Goal: Information Seeking & Learning: Find specific page/section

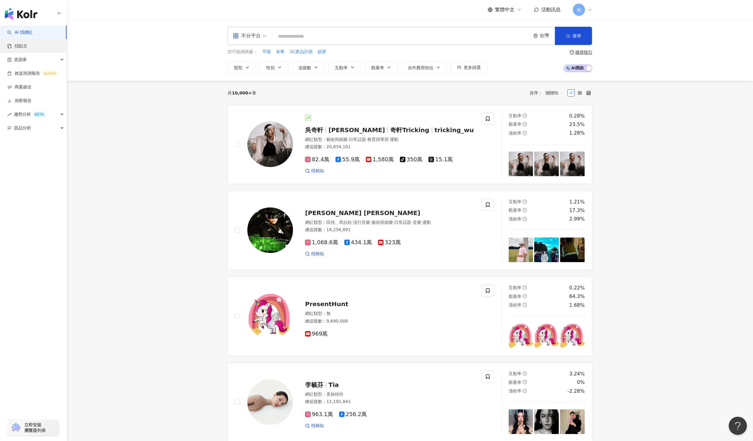
click at [22, 48] on link "找貼文" at bounding box center [17, 46] width 20 height 6
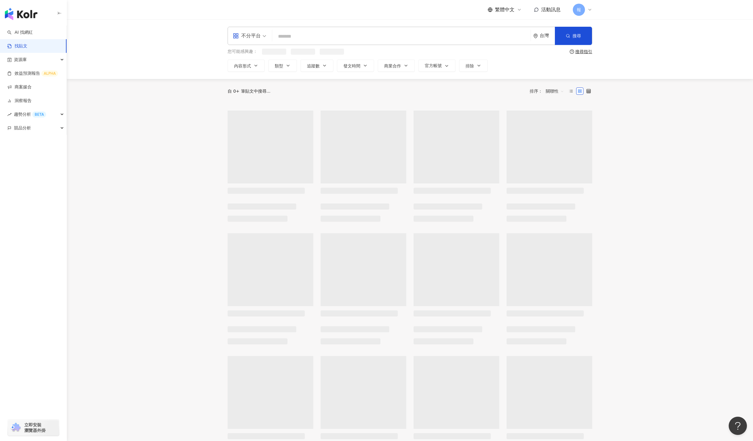
click at [330, 37] on input "search" at bounding box center [401, 36] width 253 height 13
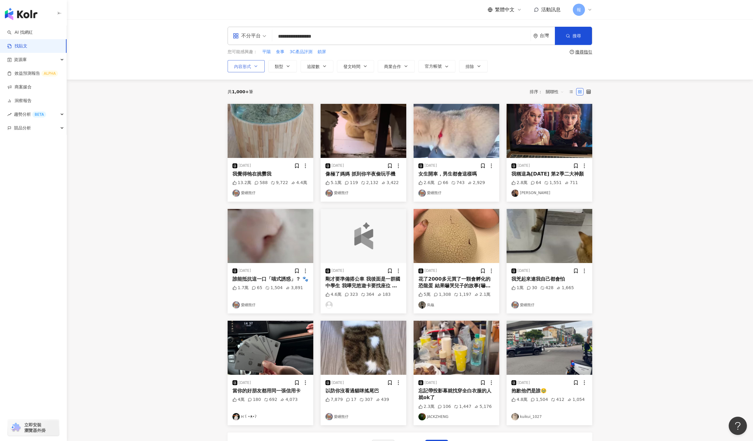
type input "**********"
click at [247, 69] on span "內容形式" at bounding box center [242, 66] width 17 height 5
click at [276, 67] on span "類型" at bounding box center [279, 66] width 9 height 5
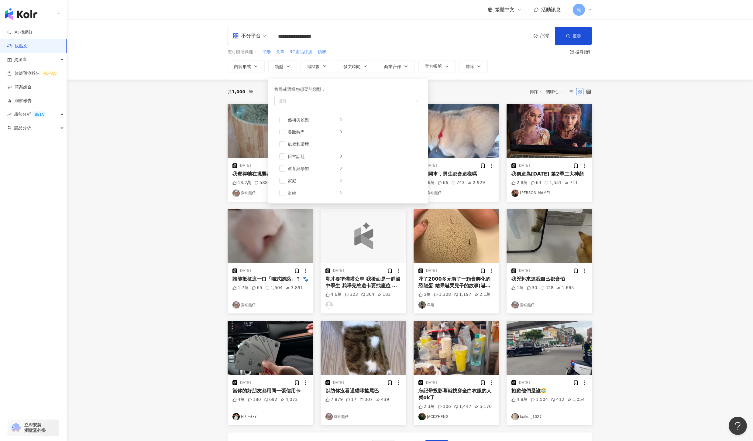
click at [340, 39] on input "**********" at bounding box center [401, 36] width 253 height 13
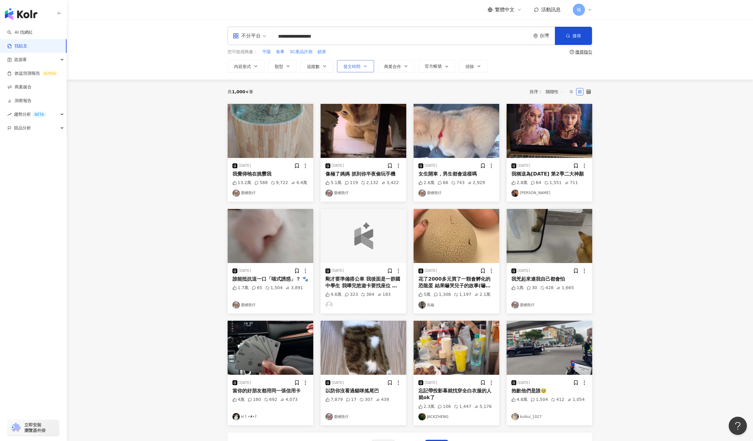
click at [362, 67] on button "發文時間" at bounding box center [355, 66] width 37 height 12
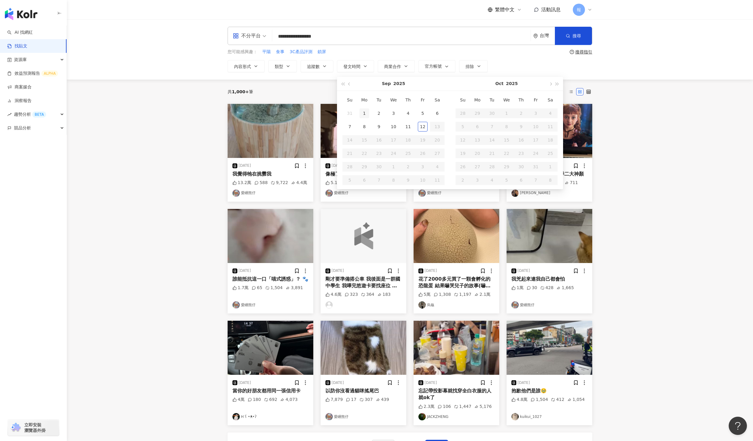
type input "**********"
click at [425, 34] on input "**********" at bounding box center [401, 36] width 253 height 13
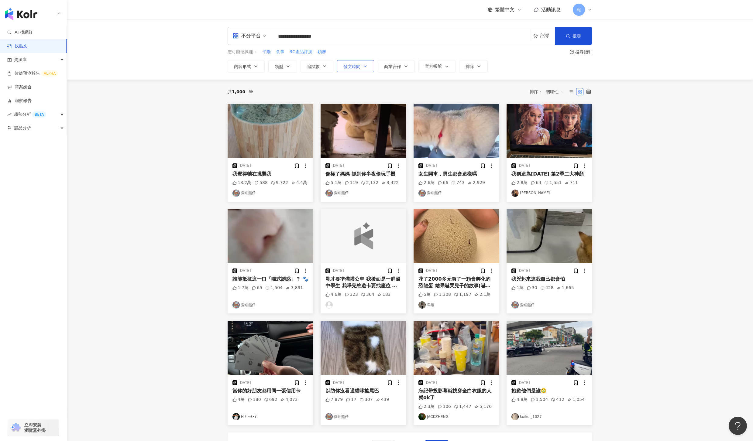
click at [363, 71] on button "發文時間" at bounding box center [355, 66] width 37 height 12
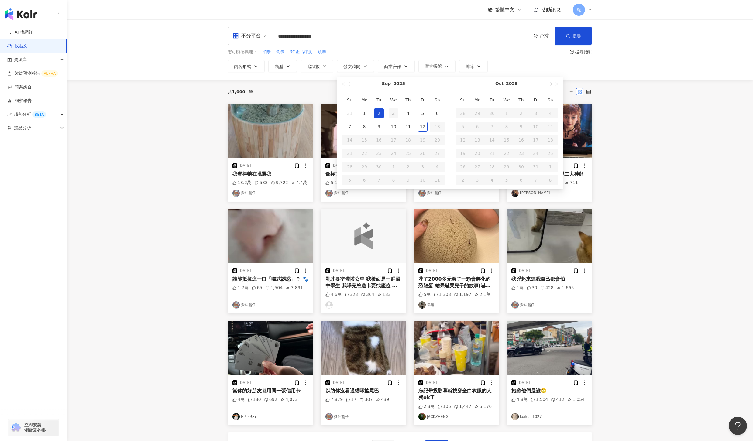
type input "**********"
click at [352, 84] on button "button" at bounding box center [349, 84] width 7 height 14
type input "**********"
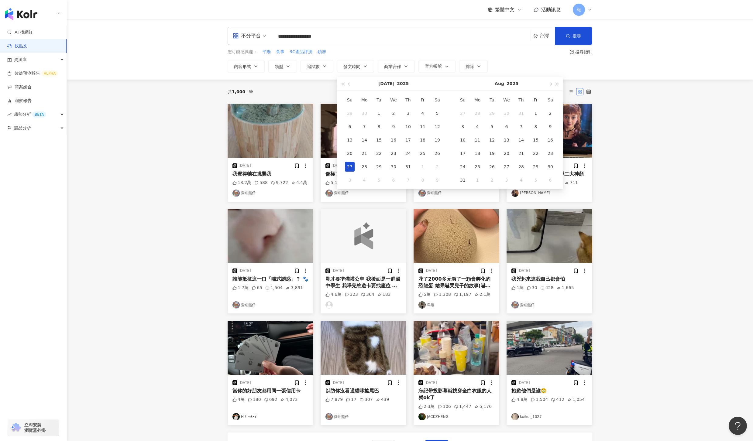
type input "**********"
click at [351, 84] on span "button" at bounding box center [349, 84] width 3 height 3
type input "**********"
click at [494, 111] on div "1" at bounding box center [492, 113] width 10 height 10
type input "**********"
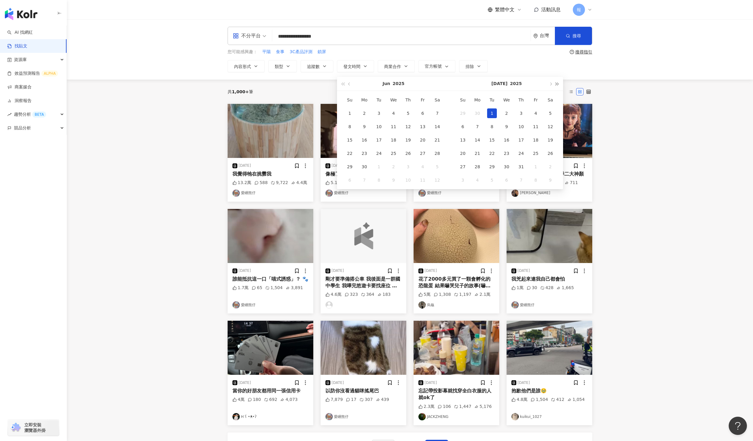
click at [557, 83] on span "button" at bounding box center [556, 84] width 3 height 3
click at [342, 86] on button "button" at bounding box center [342, 84] width 7 height 14
click at [552, 84] on span "button" at bounding box center [549, 84] width 3 height 3
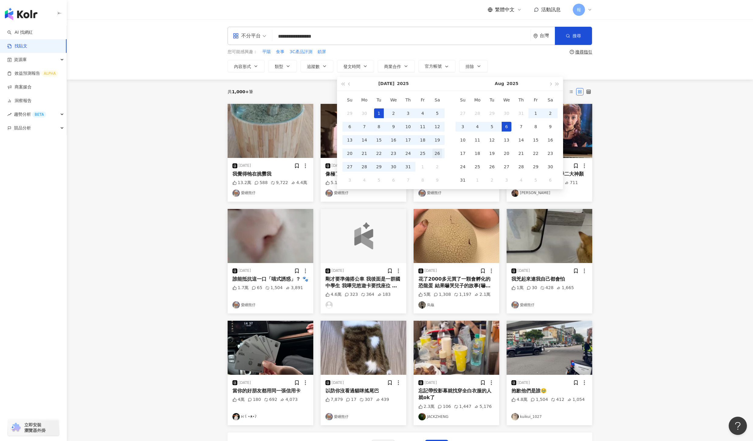
type input "**********"
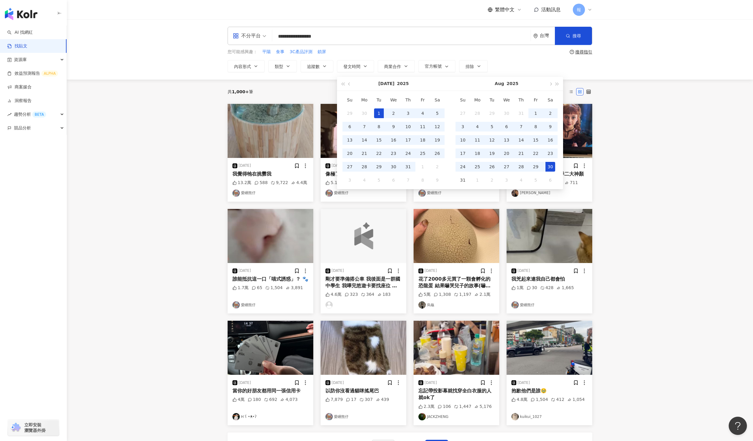
click at [552, 168] on div "30" at bounding box center [550, 167] width 10 height 10
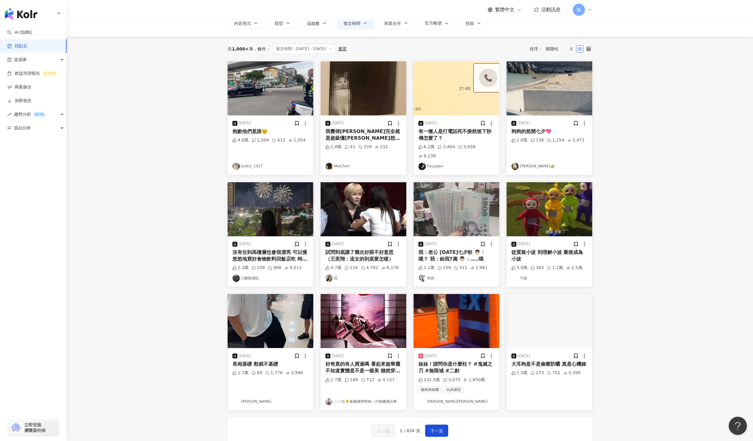
scroll to position [44, 0]
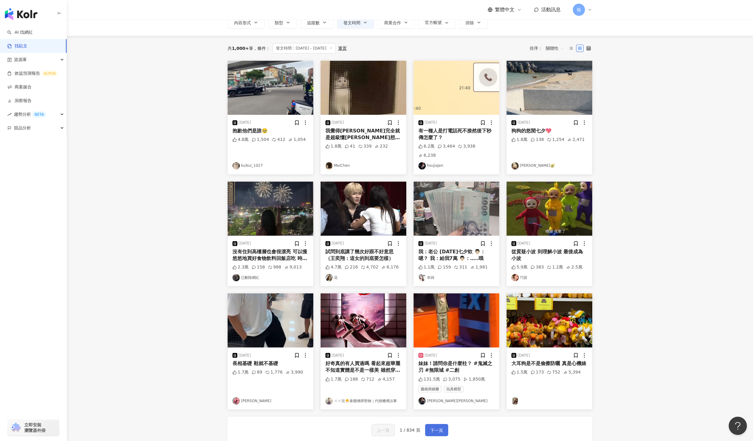
click at [438, 427] on span "下一頁" at bounding box center [436, 430] width 13 height 7
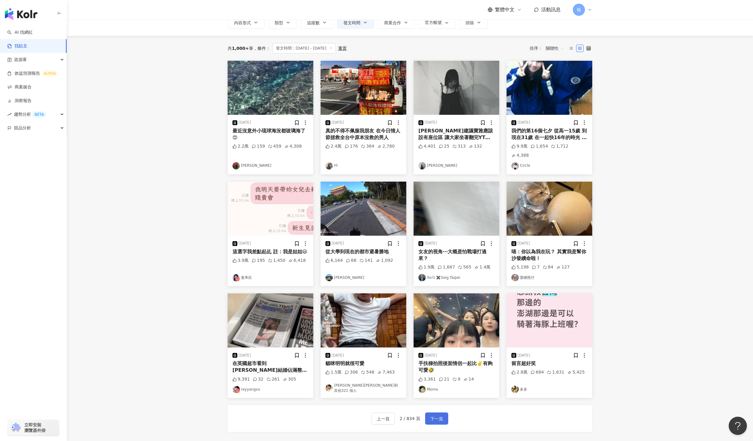
click at [436, 415] on span "下一頁" at bounding box center [436, 418] width 13 height 7
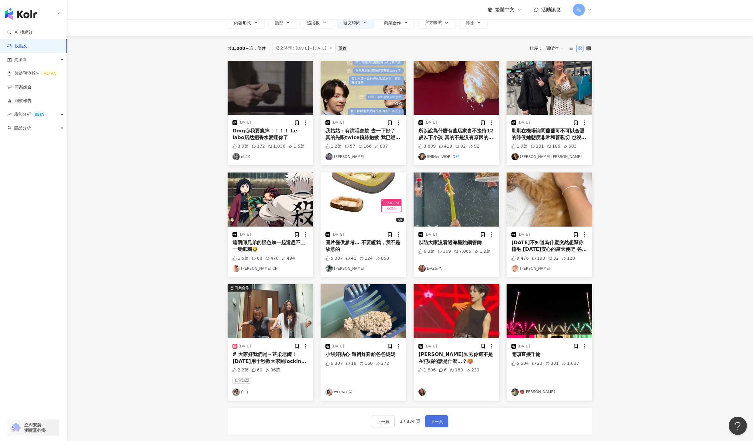
click at [436, 408] on div "2025/8/29 Omg😍我要瘋掉！！！！ Le labo居然把香水變迷你了 3.9萬 172 1,836 1.5萬 nt.19 2025/8/27 我姑姑…" at bounding box center [409, 248] width 364 height 374
click at [434, 421] on span "下一頁" at bounding box center [436, 421] width 13 height 7
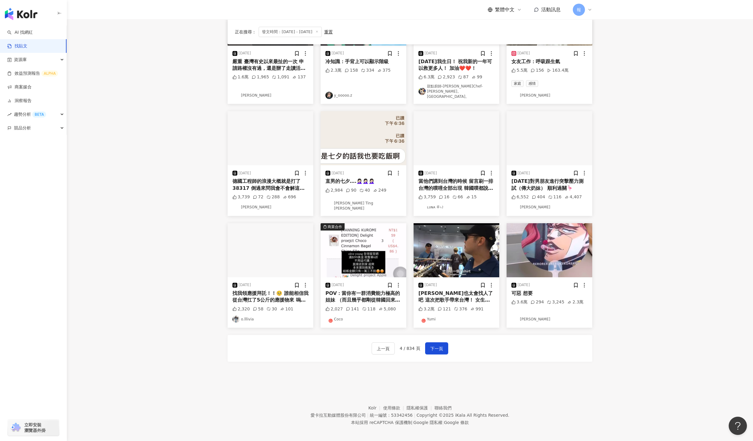
scroll to position [114, 0]
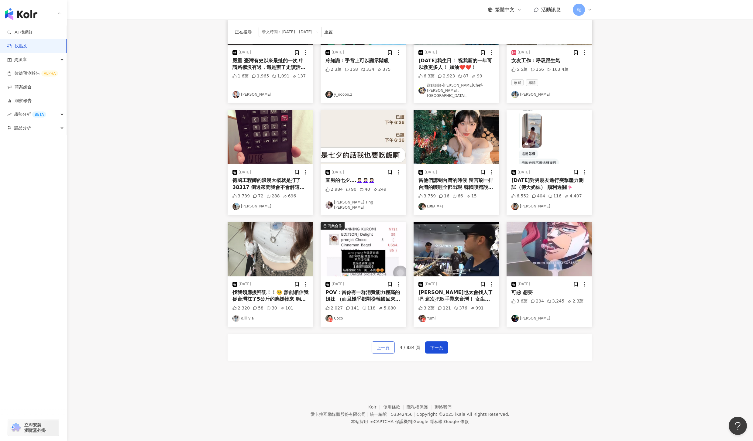
click at [386, 345] on span "上一頁" at bounding box center [383, 347] width 13 height 7
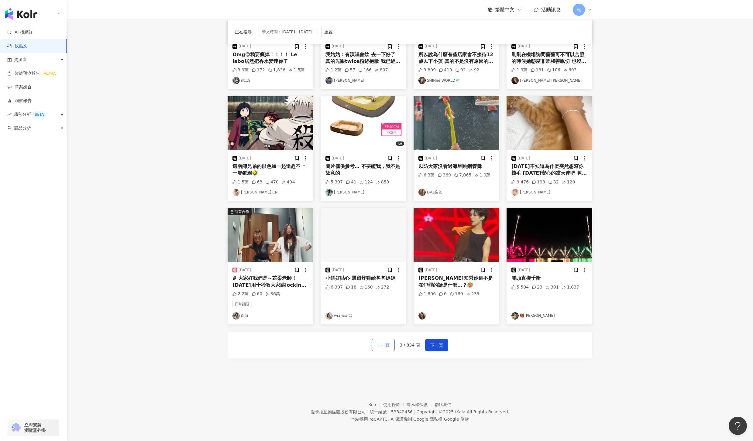
scroll to position [121, 0]
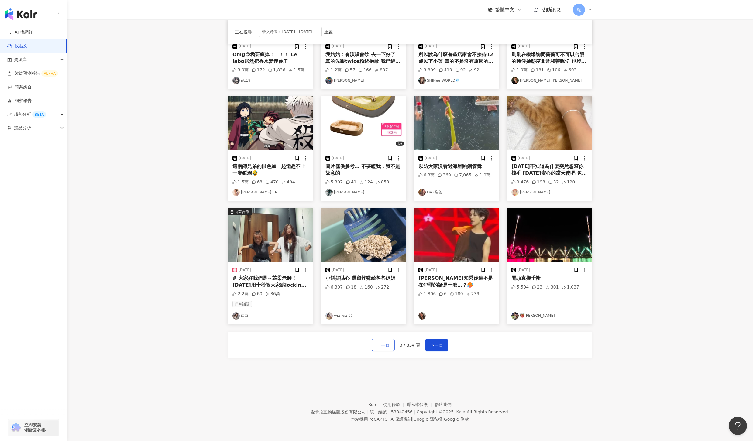
click at [386, 345] on span "上一頁" at bounding box center [383, 345] width 13 height 7
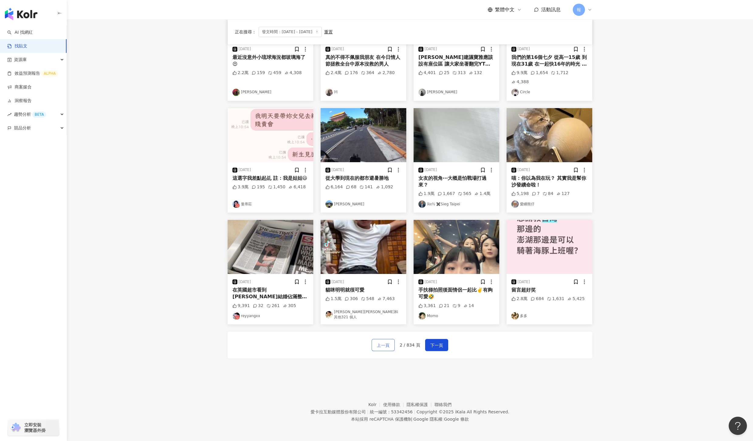
scroll to position [109, 0]
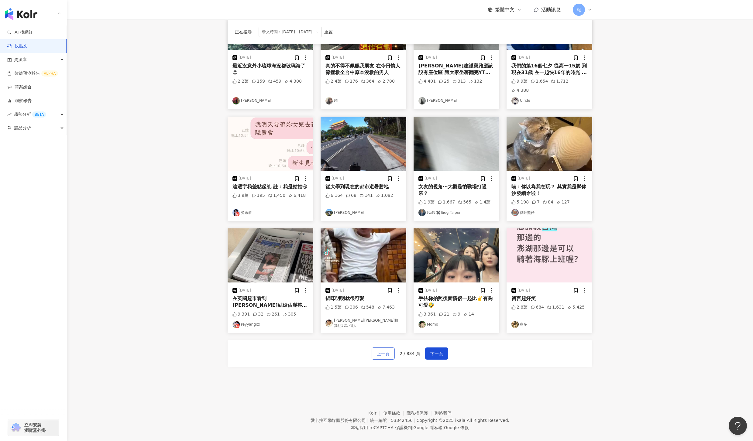
click at [386, 350] on span "上一頁" at bounding box center [383, 353] width 13 height 7
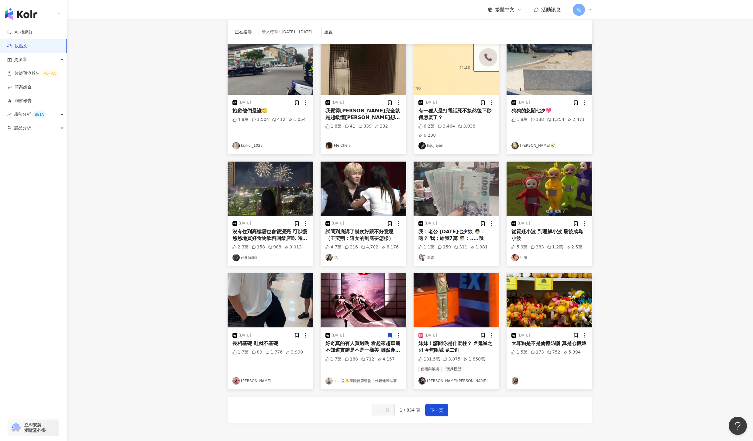
scroll to position [77, 0]
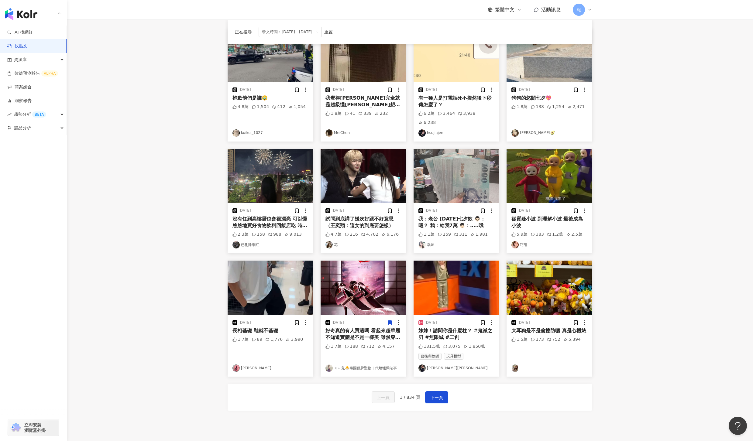
click at [433, 327] on div "妹妹！請問你是什麼柱？ #鬼滅之刃 #無限城 #二創" at bounding box center [456, 334] width 76 height 14
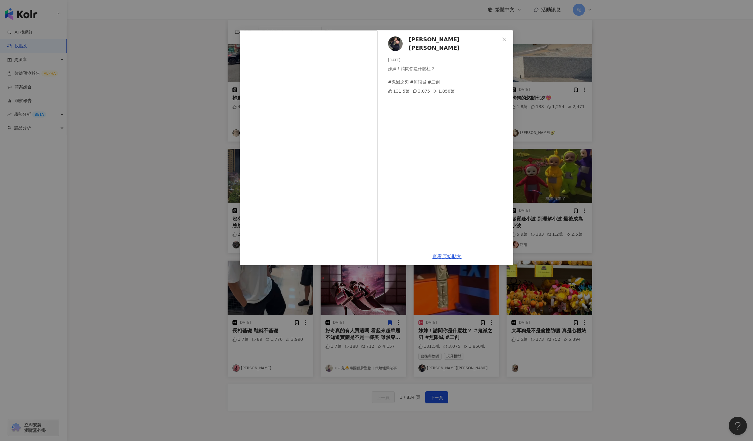
click at [596, 385] on div "𝔸𝕟𝕕𝕣𝕖𝕨安德魯 2025/8/27 妹妹！請問你是什麼柱？ #鬼滅之刃 #無限城 #二創 131.5萬 3,075 1,850萬 查看原始貼文" at bounding box center [376, 220] width 753 height 441
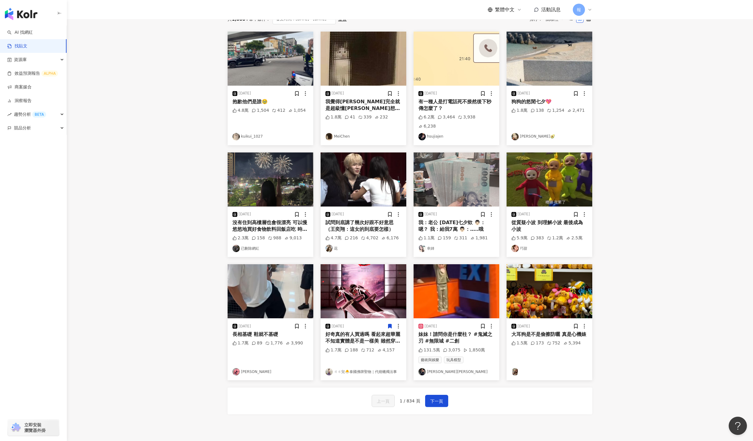
scroll to position [78, 0]
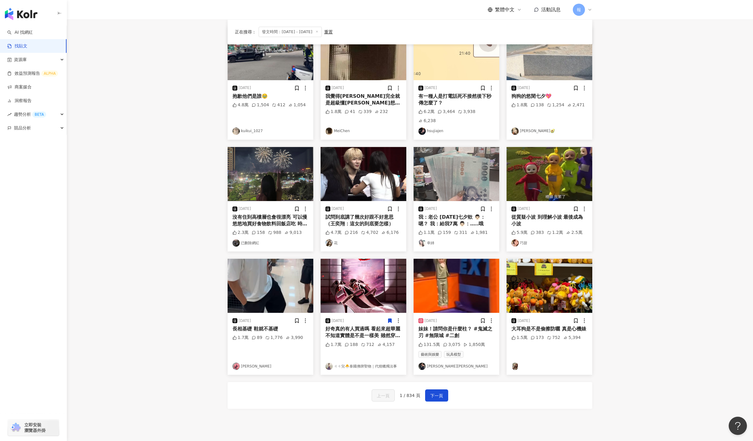
click at [440, 328] on div "妹妹！請問你是什麼柱？ #鬼滅之刃 #無限城 #二創" at bounding box center [456, 333] width 76 height 14
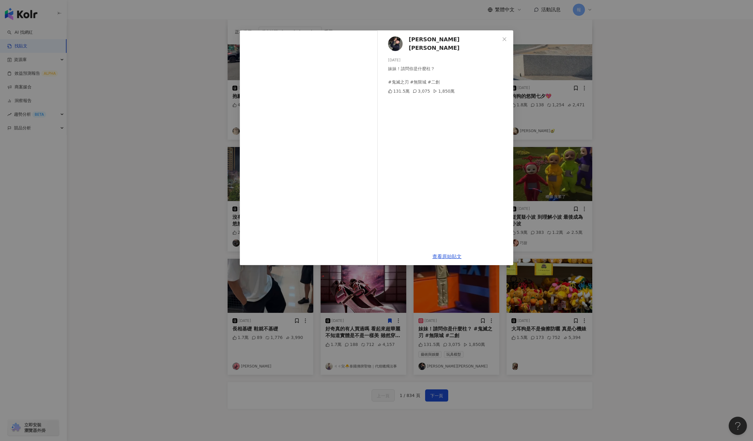
drag, startPoint x: 659, startPoint y: 326, endPoint x: 645, endPoint y: 335, distance: 16.9
click at [659, 326] on div "𝔸𝕟𝕕𝕣𝕖𝕨安德魯 2025/8/27 妹妹！請問你是什麼柱？ #鬼滅之刃 #無限城 #二創 131.5萬 3,075 1,850萬 查看原始貼文" at bounding box center [376, 220] width 753 height 441
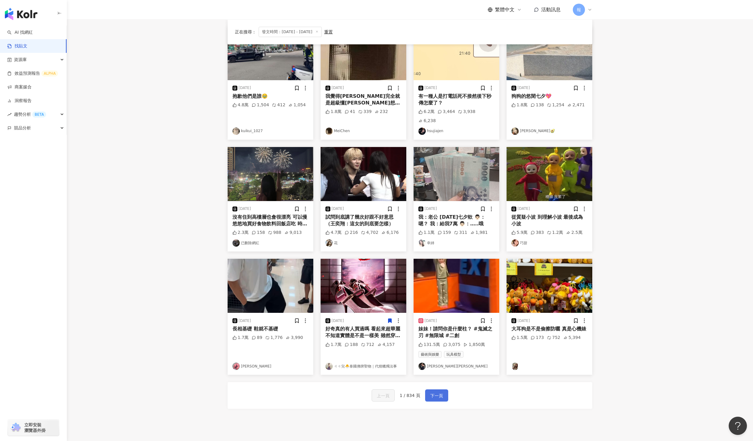
click at [439, 392] on span "下一頁" at bounding box center [436, 395] width 13 height 7
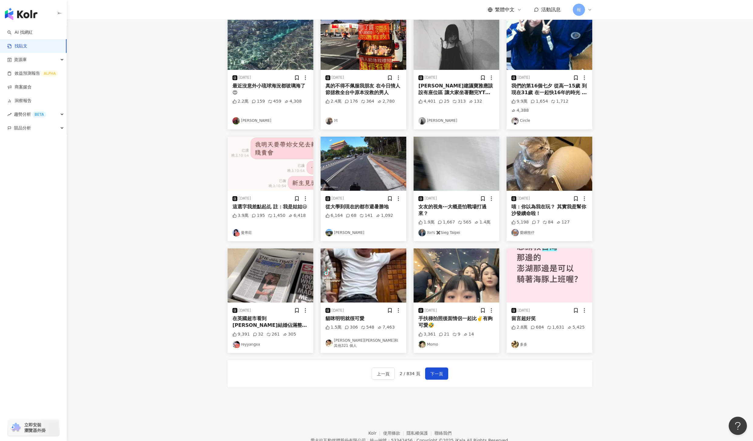
scroll to position [109, 0]
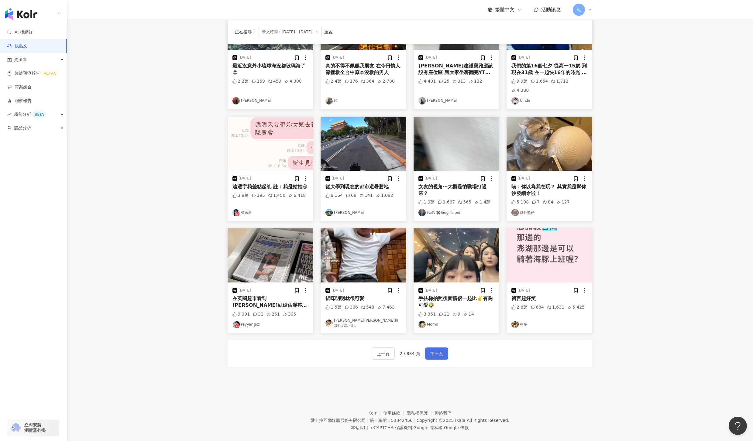
click at [441, 350] on span "下一頁" at bounding box center [436, 353] width 13 height 7
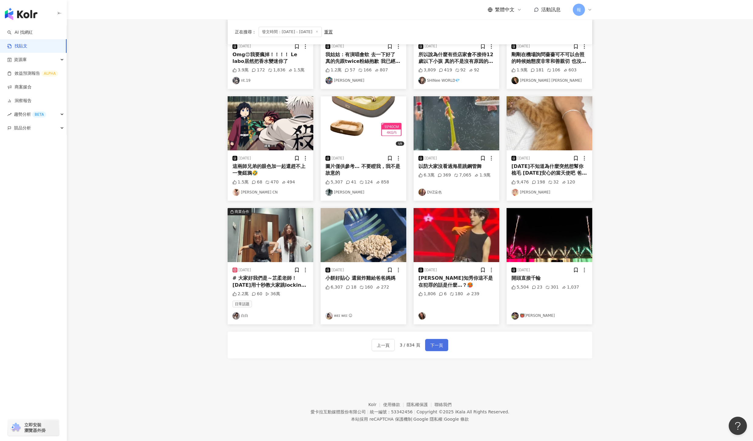
scroll to position [121, 0]
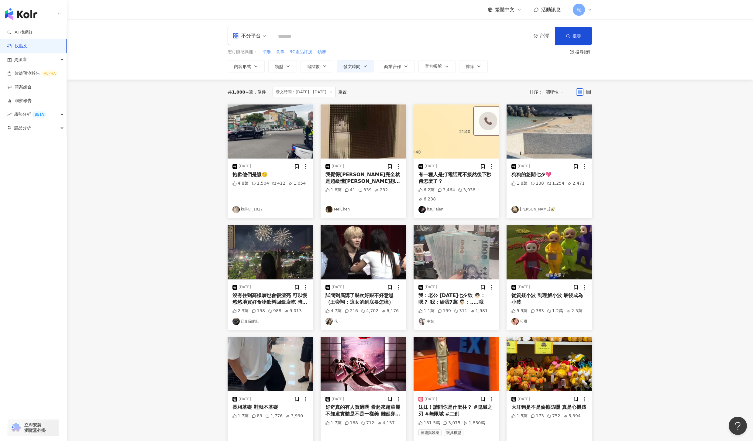
click at [320, 32] on input "search" at bounding box center [401, 36] width 253 height 13
type input "*"
click at [338, 59] on span "交集 AND" at bounding box center [339, 60] width 21 height 7
type input "**********"
click at [360, 65] on span "發文時間" at bounding box center [351, 66] width 17 height 5
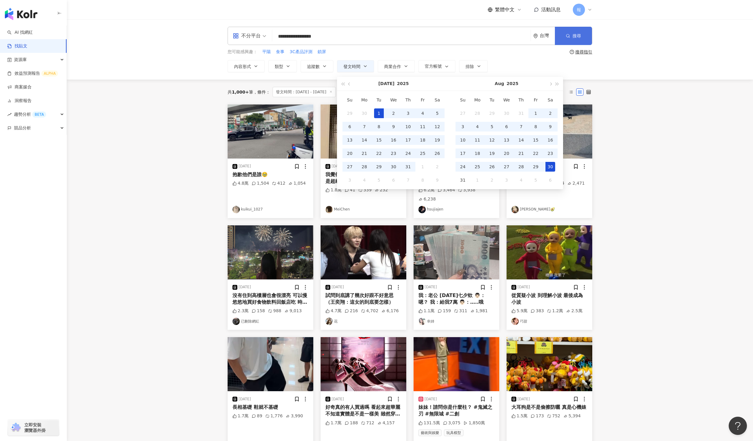
click at [578, 34] on span "搜尋" at bounding box center [576, 35] width 9 height 5
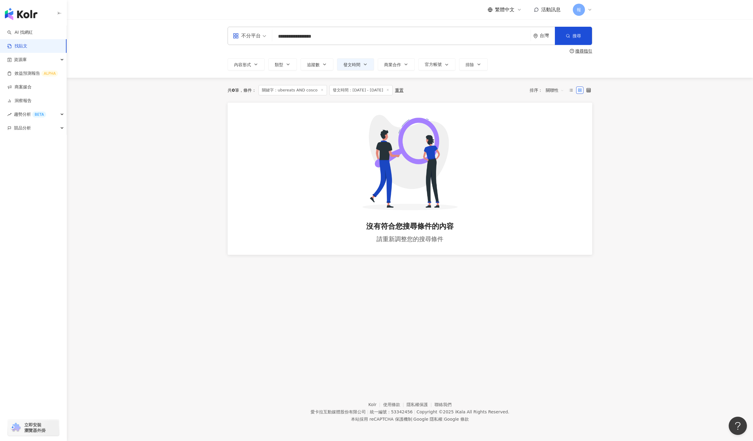
click at [417, 36] on input "**********" at bounding box center [401, 36] width 253 height 13
click at [574, 39] on button "搜尋" at bounding box center [573, 36] width 37 height 18
click at [330, 35] on input "**********" at bounding box center [401, 36] width 253 height 13
click at [25, 11] on img "button" at bounding box center [21, 14] width 32 height 12
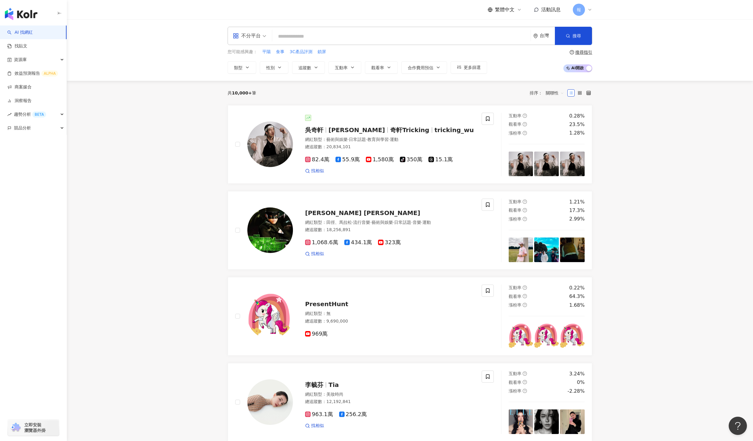
click at [332, 40] on input "search" at bounding box center [401, 37] width 253 height 12
click at [27, 47] on link "找貼文" at bounding box center [17, 46] width 20 height 6
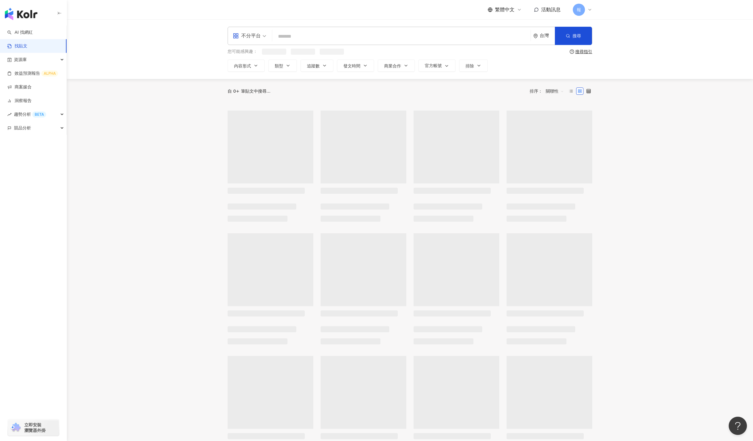
click at [343, 33] on input "search" at bounding box center [401, 36] width 253 height 13
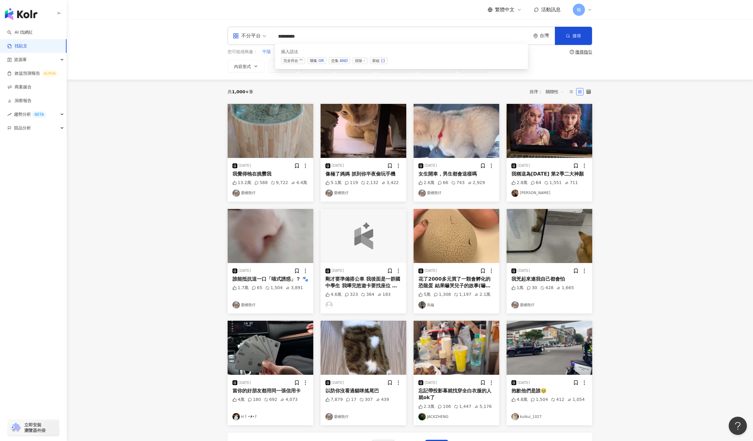
click at [331, 61] on span "交集 AND" at bounding box center [339, 60] width 21 height 7
type input "**********"
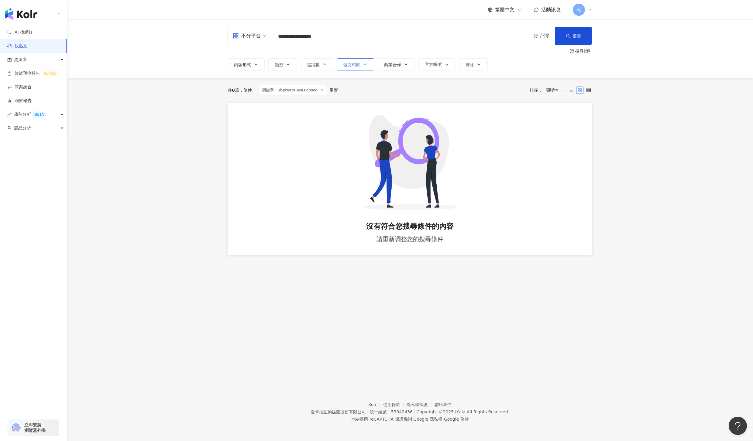
click at [356, 68] on button "發文時間" at bounding box center [355, 64] width 37 height 12
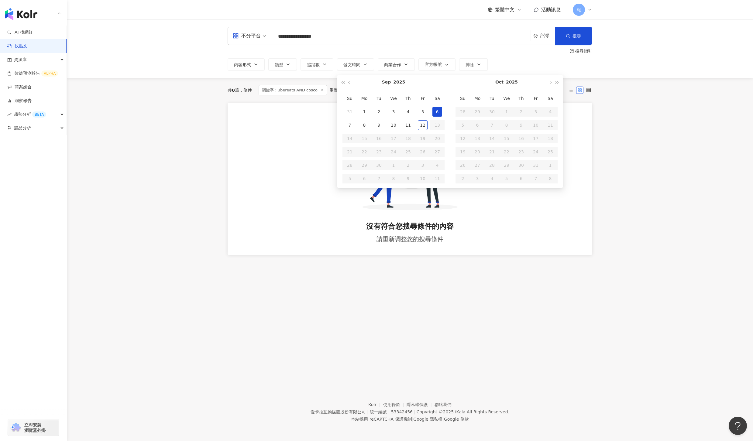
type input "**********"
click at [348, 82] on span "button" at bounding box center [349, 82] width 3 height 3
type input "**********"
click at [377, 115] on div "1" at bounding box center [379, 112] width 10 height 10
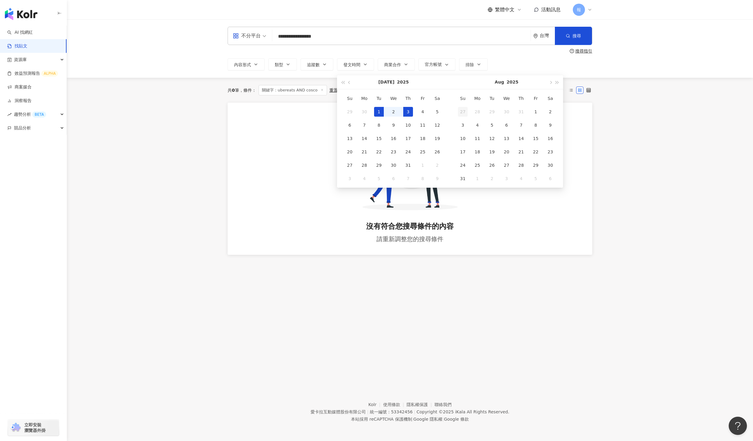
type input "**********"
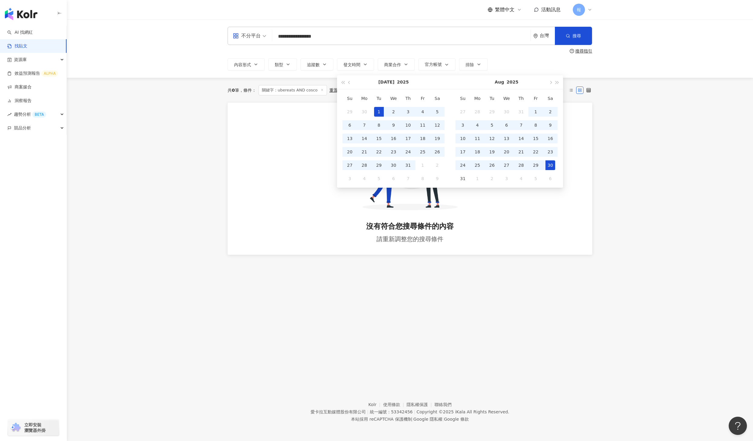
type input "**********"
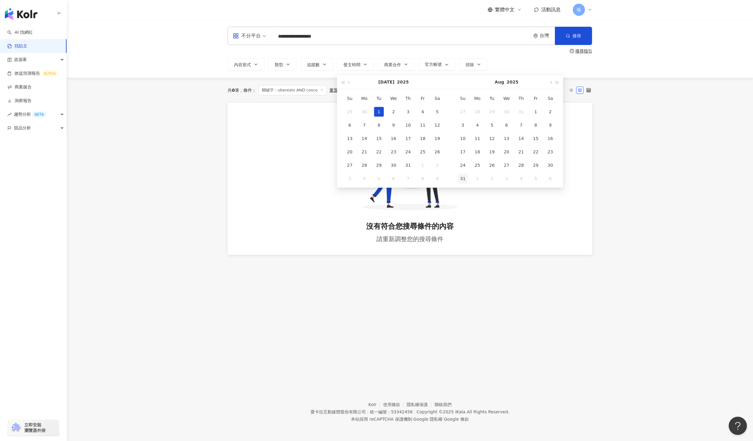
type input "**********"
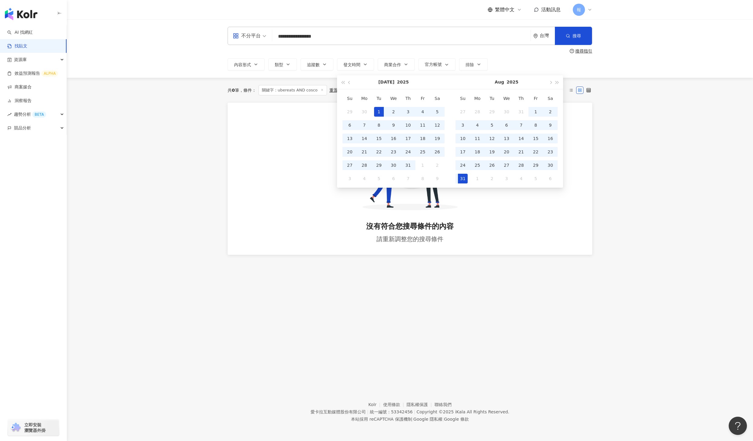
click at [466, 181] on div "31" at bounding box center [463, 179] width 10 height 10
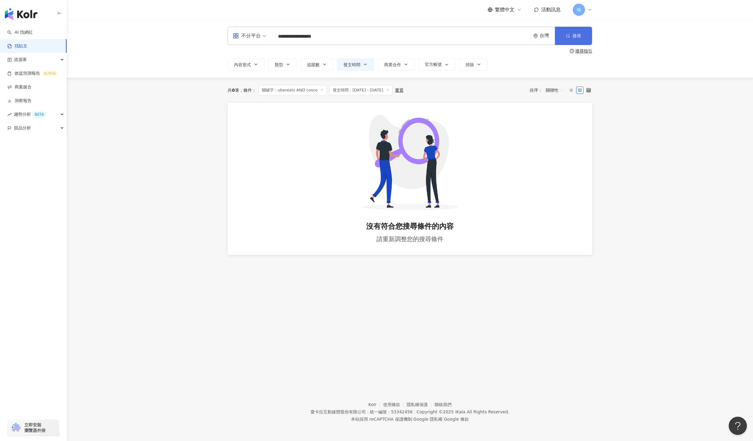
click at [572, 38] on span "搜尋" at bounding box center [576, 35] width 9 height 5
click at [571, 35] on button "搜尋" at bounding box center [573, 36] width 37 height 18
click at [327, 35] on input "**********" at bounding box center [401, 36] width 253 height 13
drag, startPoint x: 329, startPoint y: 37, endPoint x: 297, endPoint y: 36, distance: 31.6
click at [297, 36] on input "**********" at bounding box center [401, 36] width 253 height 13
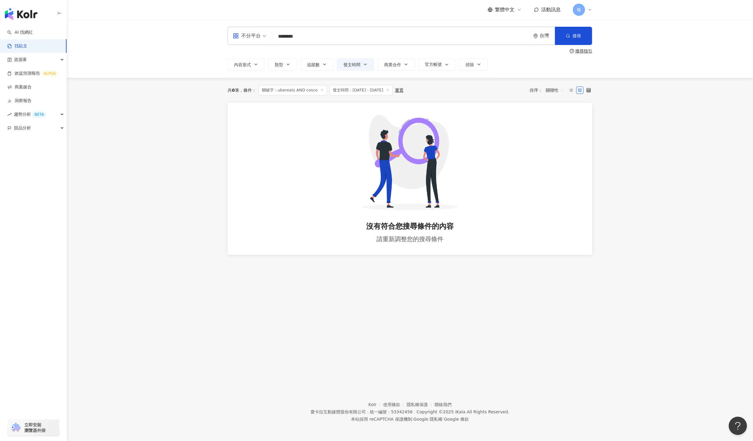
type input "********"
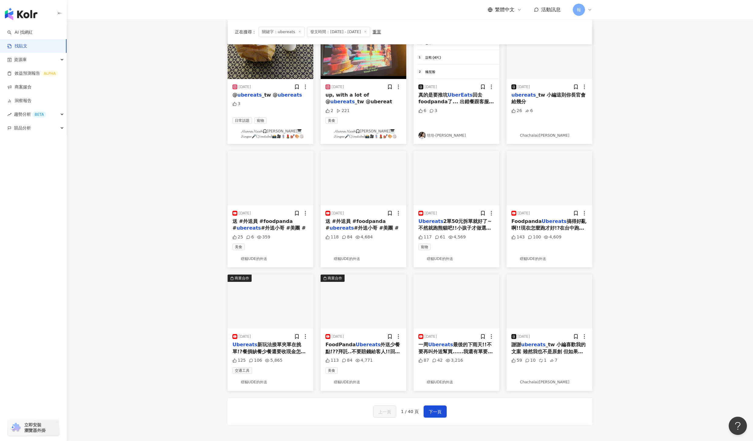
scroll to position [145, 0]
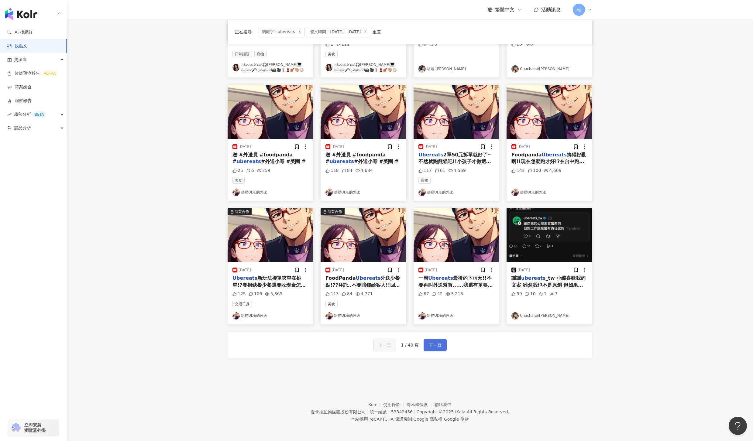
click at [435, 345] on span "下一頁" at bounding box center [435, 345] width 13 height 7
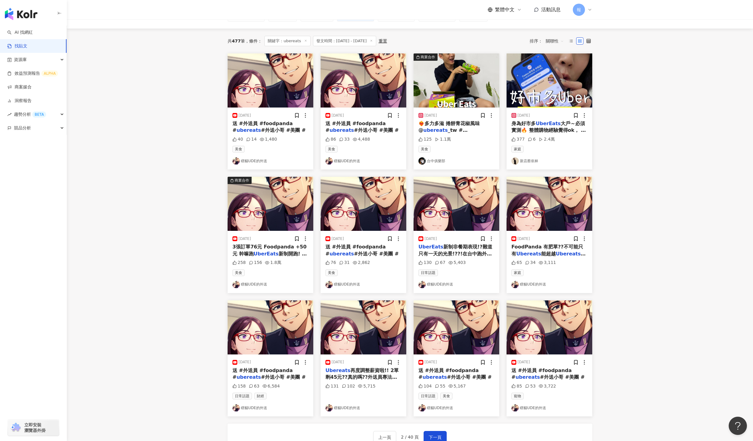
scroll to position [0, 0]
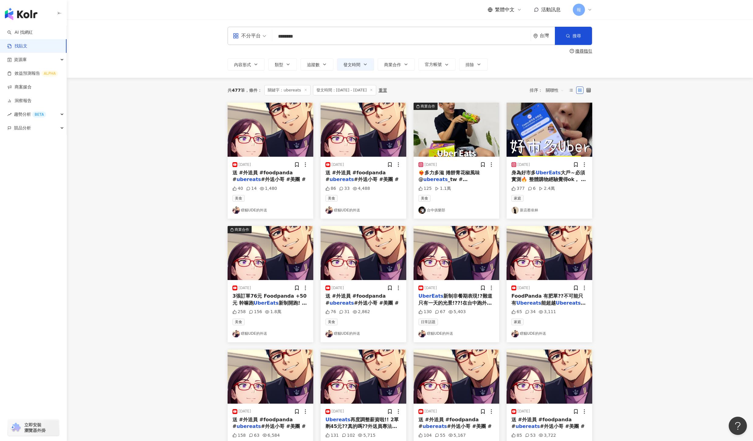
click at [27, 47] on link "找貼文" at bounding box center [17, 46] width 20 height 6
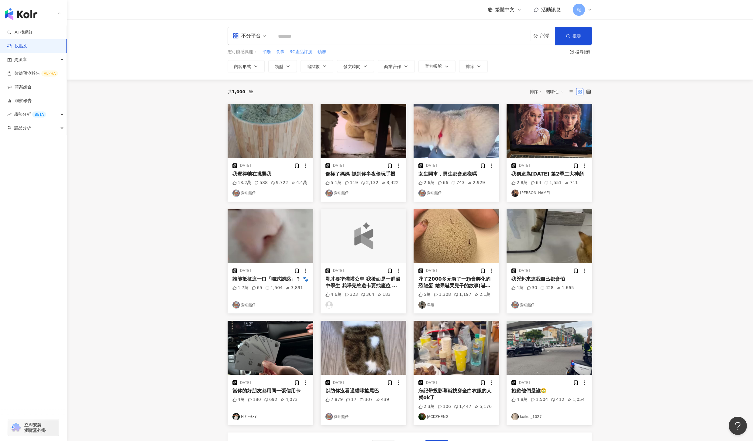
click at [296, 39] on input "search" at bounding box center [401, 36] width 253 height 13
paste input "******"
type input "******"
click at [566, 35] on icon "button" at bounding box center [568, 36] width 4 height 4
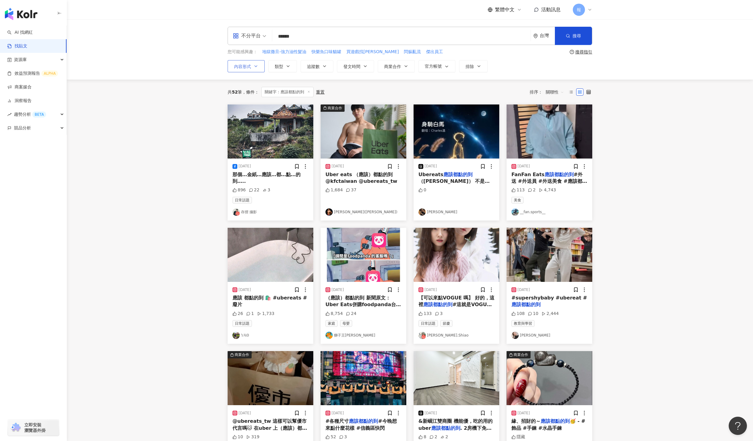
click at [254, 70] on button "內容形式" at bounding box center [245, 66] width 37 height 12
click at [336, 87] on div "共 52 筆 條件 ： 關鍵字：應該都點的到 重置 排序： 關聯性" at bounding box center [409, 92] width 364 height 10
click at [360, 69] on span "發文時間" at bounding box center [351, 66] width 17 height 5
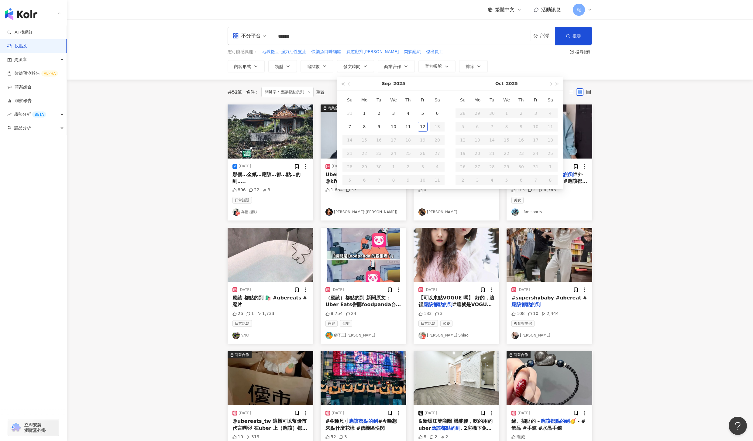
click at [342, 82] on button "button" at bounding box center [342, 84] width 7 height 14
click at [555, 82] on button "button" at bounding box center [557, 84] width 7 height 14
click at [557, 82] on button "button" at bounding box center [557, 84] width 7 height 14
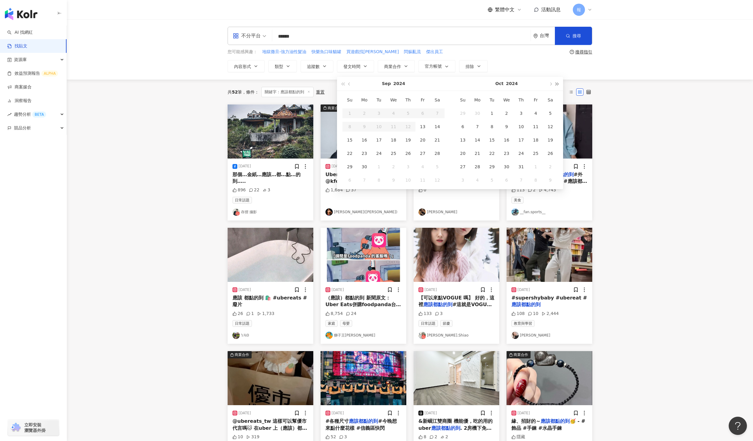
click at [557, 82] on button "button" at bounding box center [557, 84] width 7 height 14
type input "**********"
click at [348, 84] on span "button" at bounding box center [349, 84] width 3 height 3
click at [351, 84] on span "button" at bounding box center [349, 84] width 3 height 3
type input "**********"
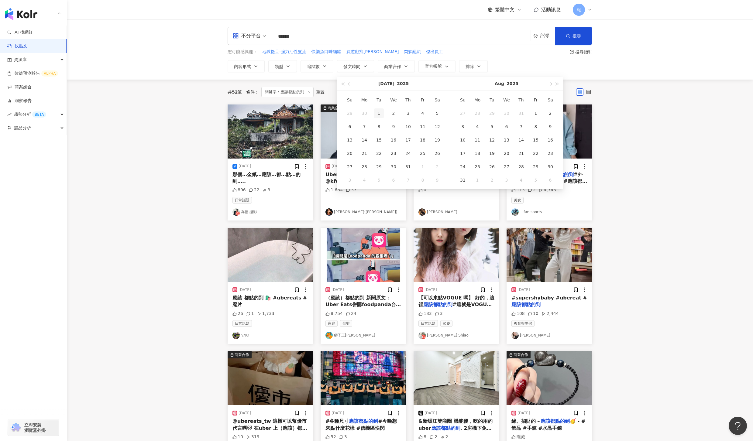
type input "**********"
click at [380, 113] on div "1" at bounding box center [379, 113] width 10 height 10
type input "**********"
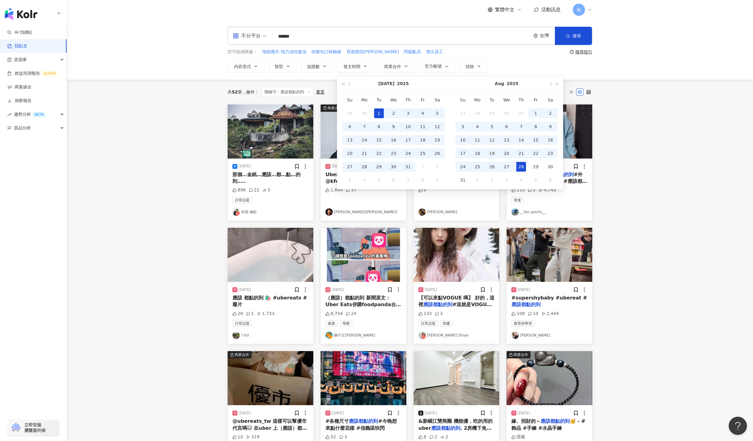
type input "**********"
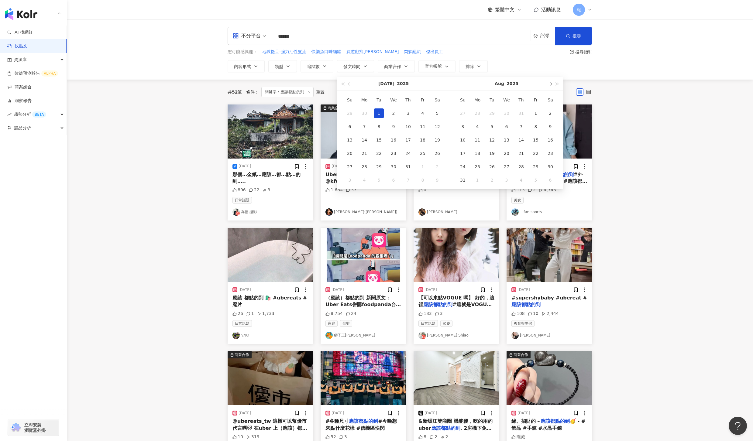
click at [551, 83] on span "button" at bounding box center [549, 84] width 3 height 3
type input "**********"
click at [424, 124] on div "12" at bounding box center [423, 127] width 10 height 10
type input "**********"
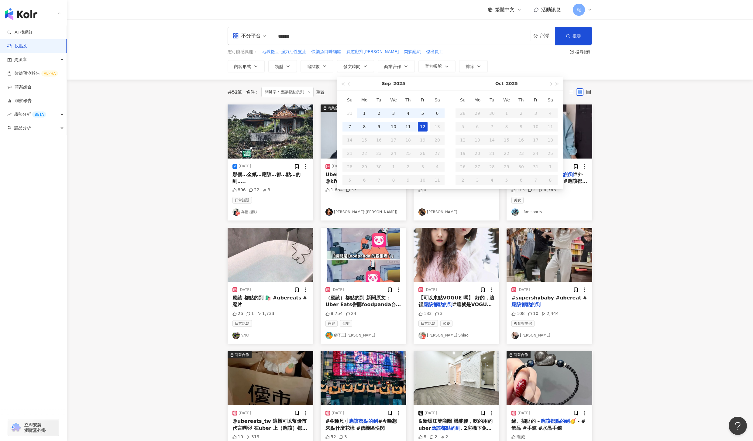
type input "**********"
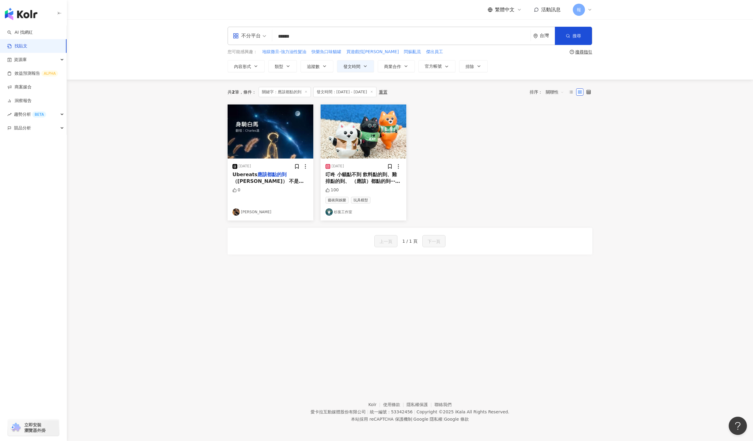
click at [339, 41] on input "******" at bounding box center [401, 36] width 253 height 13
type input "*"
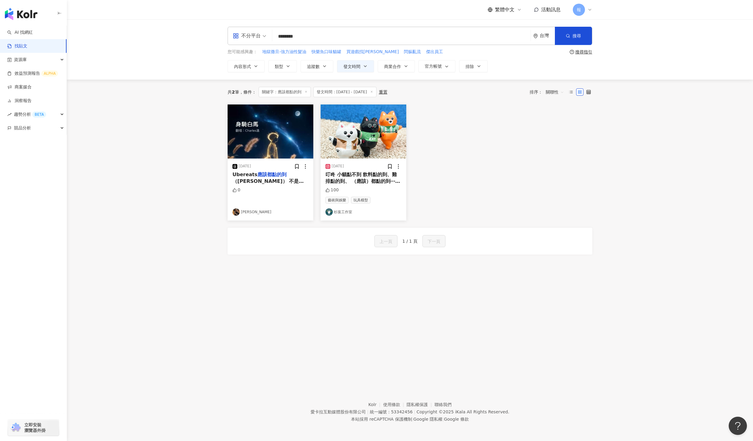
type input "********"
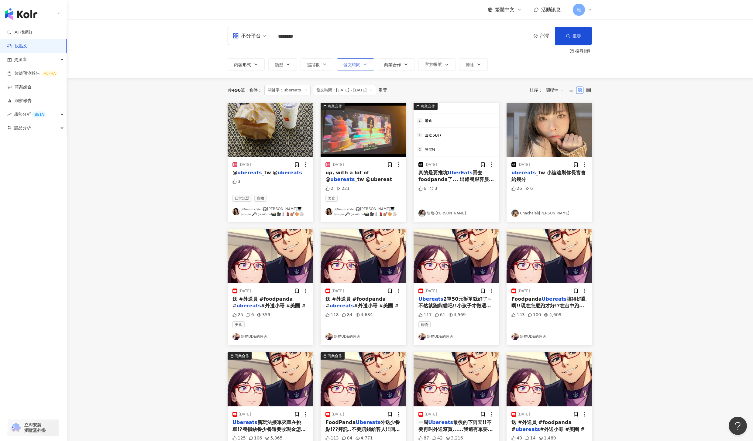
click at [354, 65] on span "發文時間" at bounding box center [351, 64] width 17 height 5
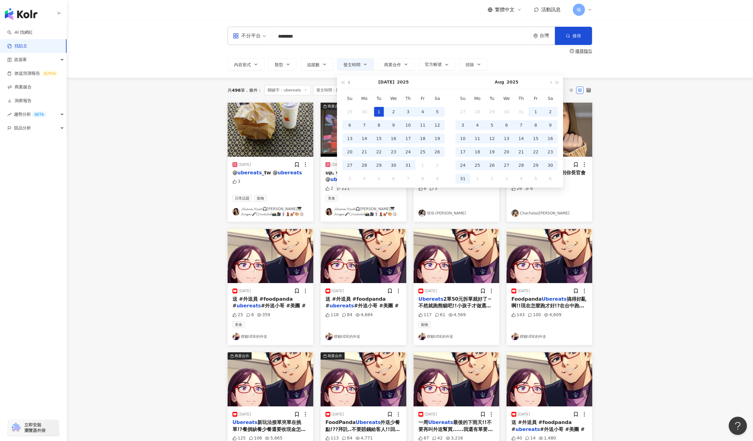
click at [349, 81] on button "button" at bounding box center [349, 82] width 7 height 14
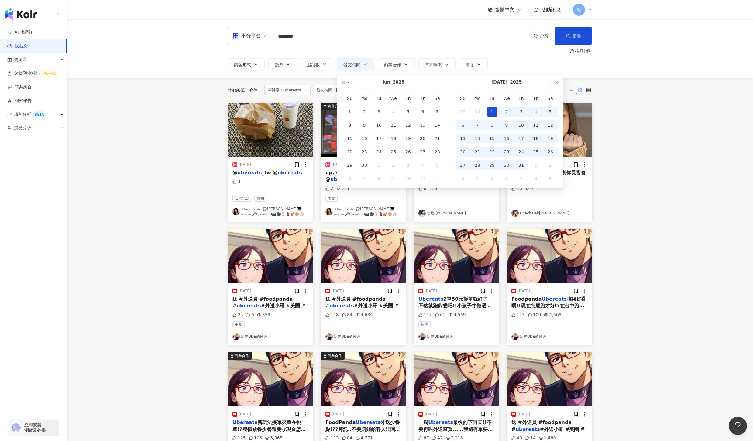
click at [349, 81] on button "button" at bounding box center [349, 82] width 7 height 14
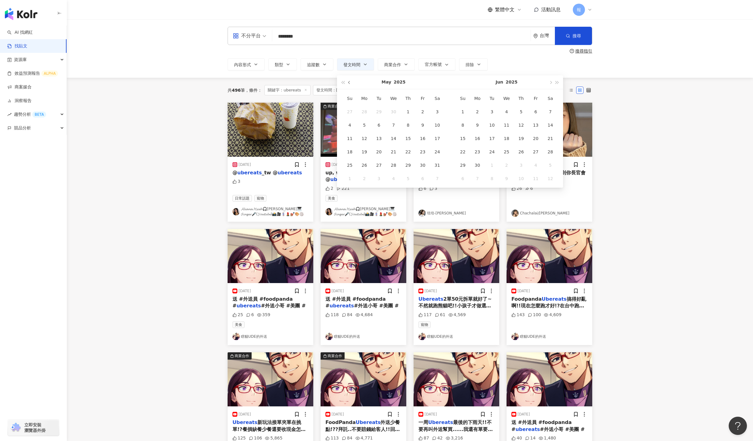
click at [349, 81] on button "button" at bounding box center [349, 82] width 7 height 14
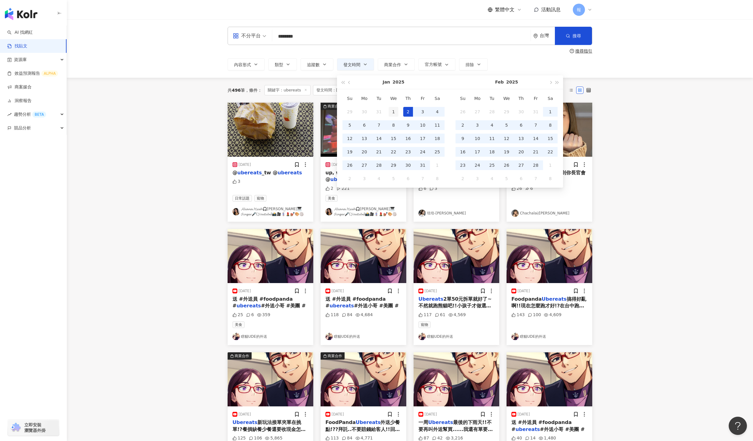
type input "**********"
click at [395, 114] on div "1" at bounding box center [393, 112] width 10 height 10
click at [552, 83] on button "button" at bounding box center [550, 82] width 7 height 14
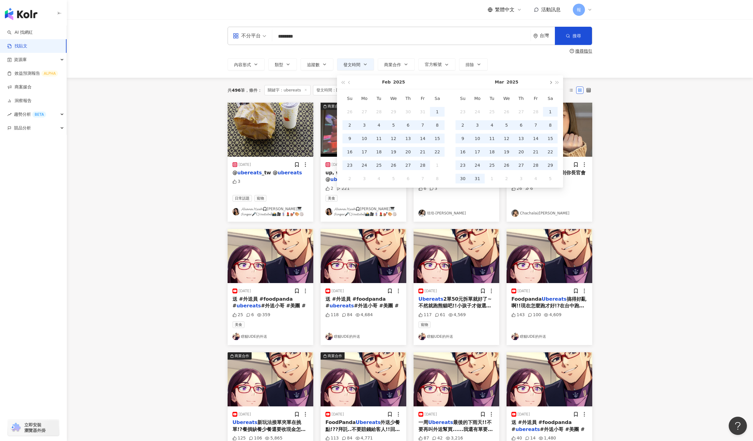
click at [552, 83] on button "button" at bounding box center [550, 82] width 7 height 14
click at [550, 85] on button "button" at bounding box center [550, 82] width 7 height 14
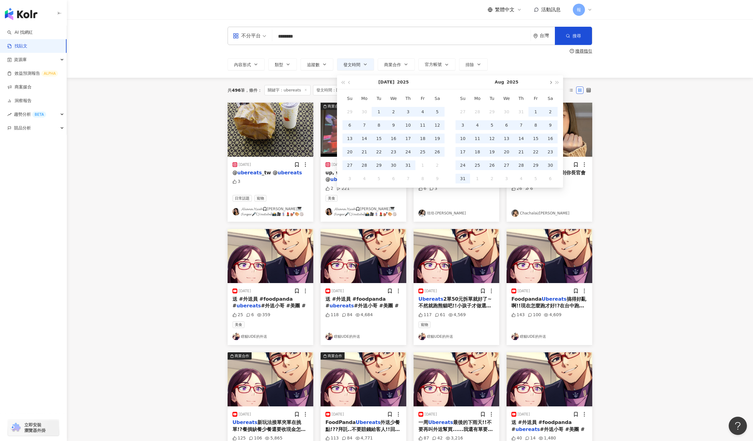
click at [549, 85] on button "button" at bounding box center [550, 82] width 7 height 14
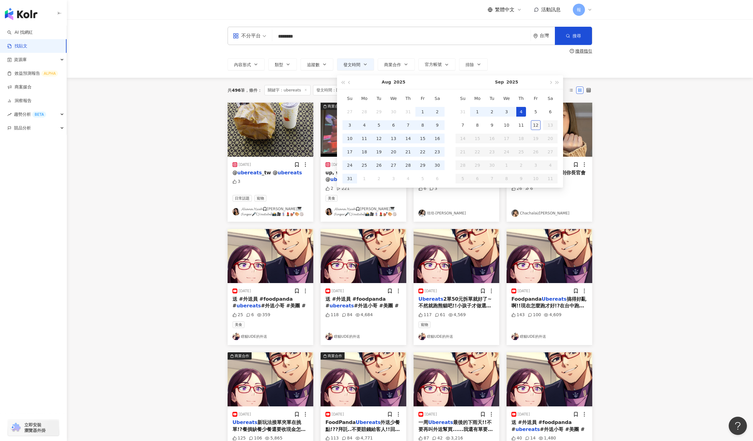
type input "**********"
click at [536, 124] on div "12" at bounding box center [536, 125] width 10 height 10
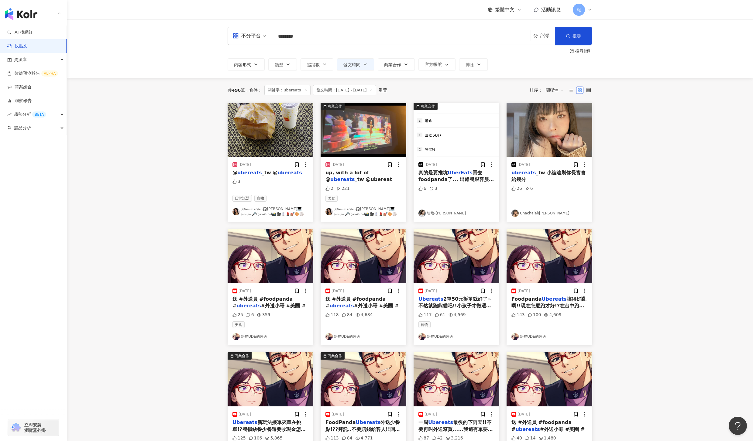
type input "**********"
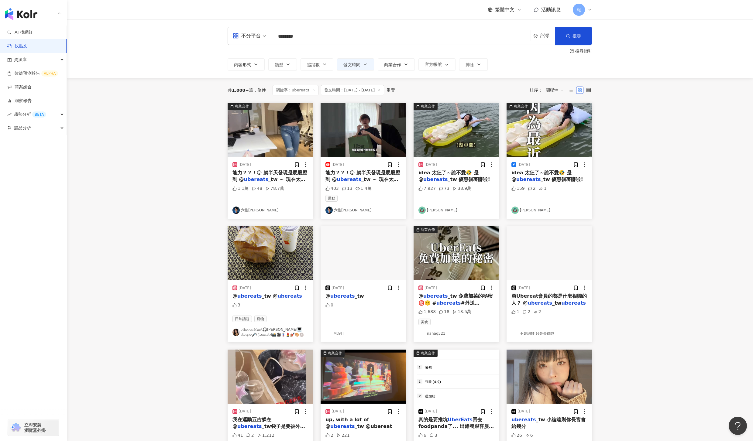
click at [265, 181] on span "_tw ～ 現在太多優惠" at bounding box center [268, 182] width 73 height 12
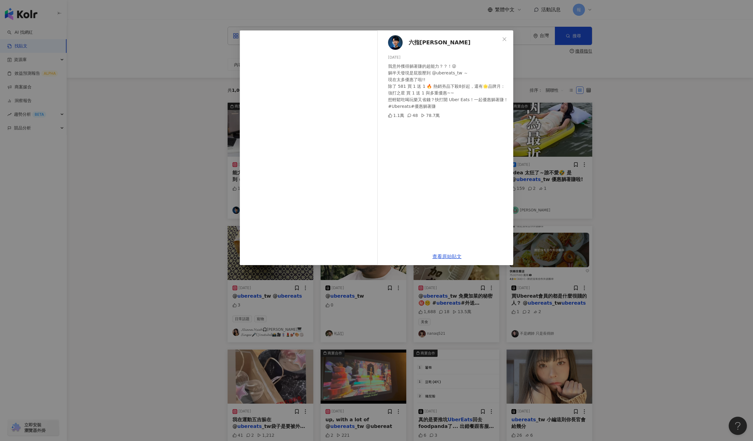
click at [688, 241] on div "六指淵 Huber 2025/5/21 我意外獲得躺著賺的超能力？？！😜 躺半天發現是屁股壓到 @ubereats_tw ～ 現在太多優惠了啦!! 除了 58…" at bounding box center [376, 220] width 753 height 441
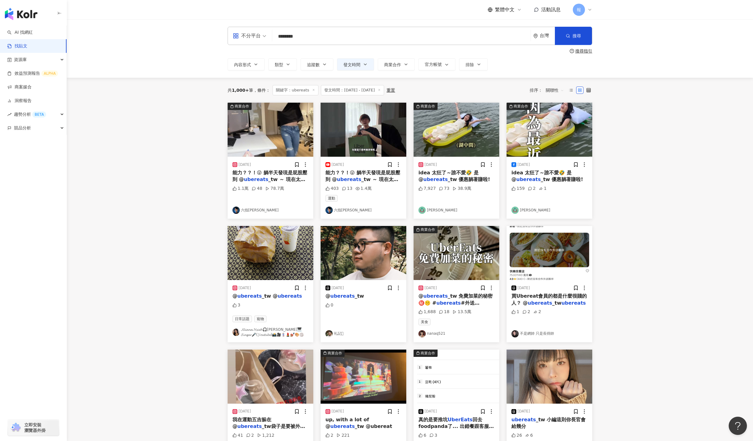
click at [258, 181] on mark "ubereats" at bounding box center [256, 179] width 24 height 6
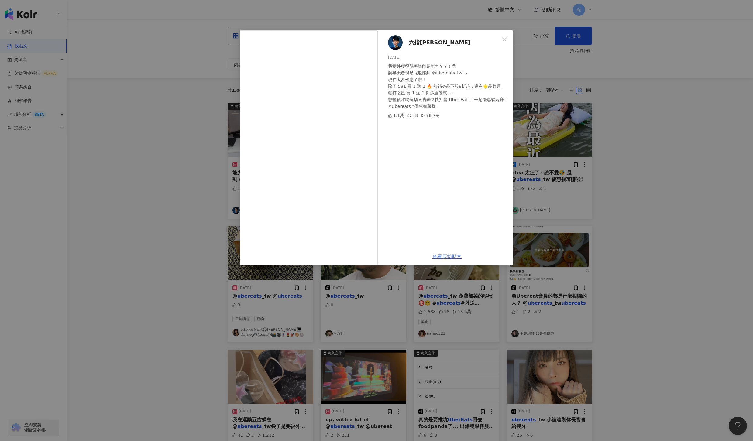
click at [449, 255] on link "查看原始貼文" at bounding box center [446, 257] width 29 height 6
click at [634, 176] on div "六指淵 Huber 2025/5/21 我意外獲得躺著賺的超能力？？！😜 躺半天發現是屁股壓到 @ubereats_tw ～ 現在太多優惠了啦!! 除了 58…" at bounding box center [376, 220] width 753 height 441
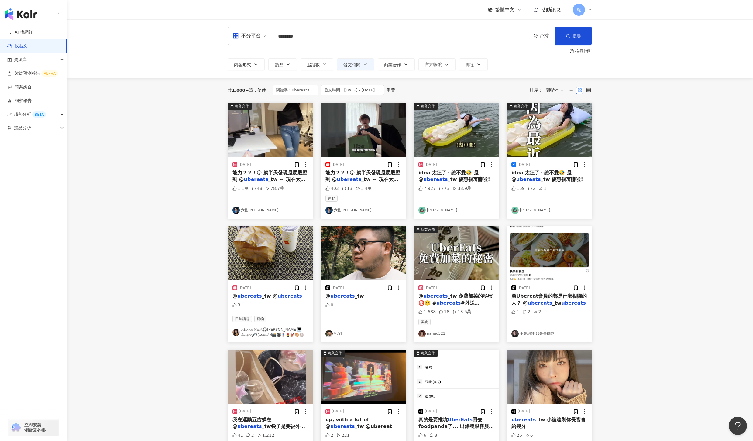
click at [354, 179] on mark "ubereats" at bounding box center [349, 179] width 24 height 6
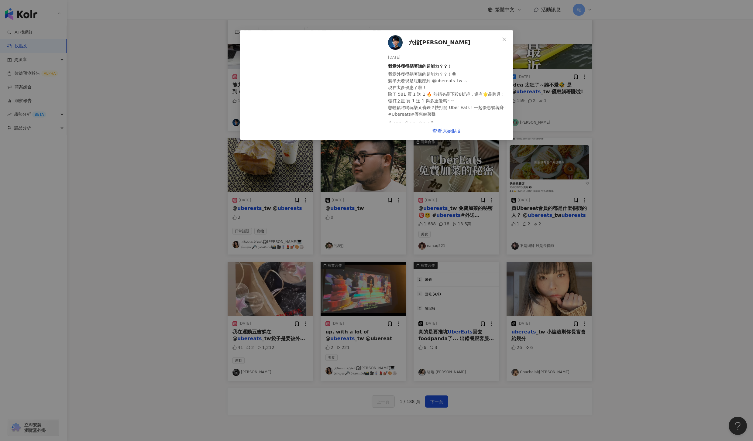
click at [651, 166] on div "六指淵 Huber 2025/5/21 我意外獲得躺著賺的超能力？？！ 我意外獲得躺著賺的超能力？？！😜 躺半天發現是屁股壓到 @ubereats_tw ～ …" at bounding box center [376, 220] width 753 height 441
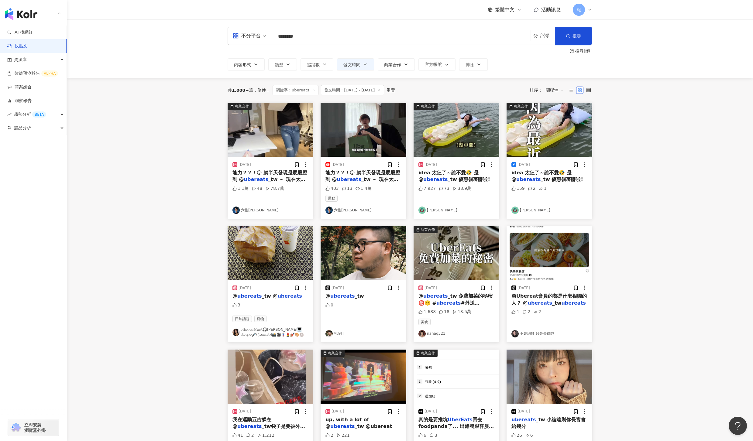
click at [466, 180] on span "_tw 優惠躺著賺啦!" at bounding box center [468, 179] width 42 height 6
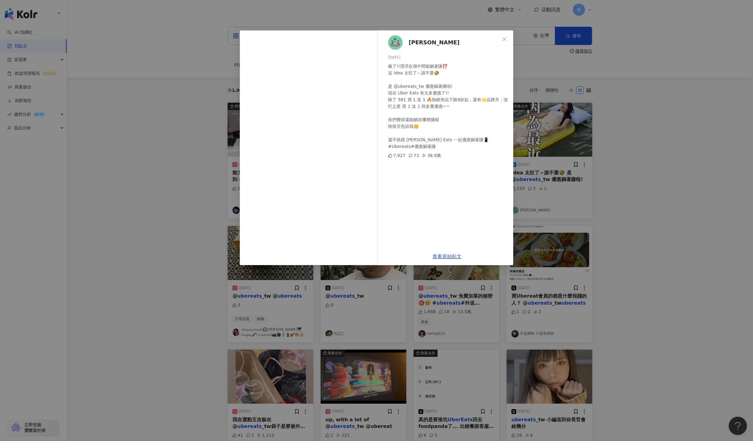
click at [705, 210] on div "Nini Xie 2025/5/23 瘋了!!漂浮在湖中間能躺著賺⁉️ 這 idea 太狂了～誰不愛🤣 是 @ubereats_tw 優惠躺著賺啦! 現在 U…" at bounding box center [376, 220] width 753 height 441
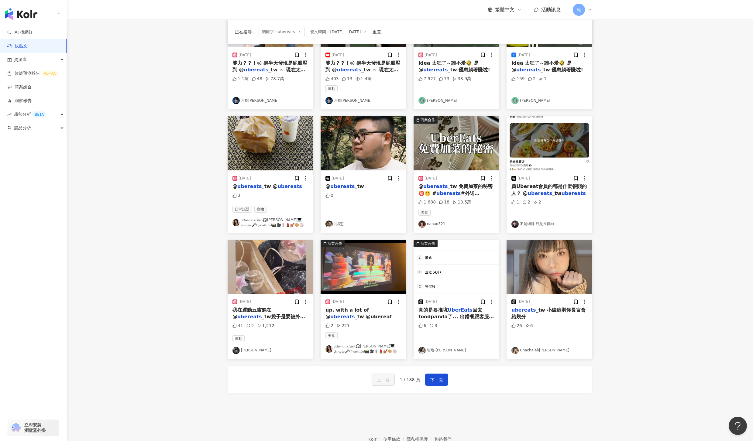
scroll to position [92, 0]
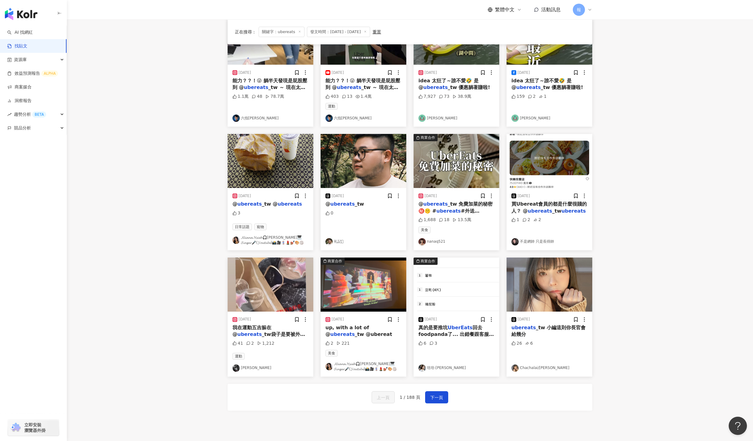
click at [265, 210] on div "3" at bounding box center [270, 215] width 76 height 10
click at [269, 205] on span "_tw @" at bounding box center [269, 204] width 16 height 6
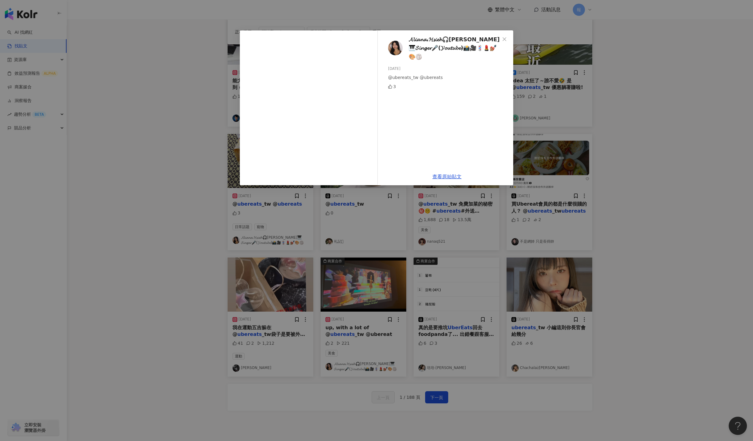
click at [672, 207] on div "𝓐𝓵𝓲𝓪𝓷𝓪.𝓗𝓼𝓲𝓮𝓱🎧𝓓𝓙🎹𝓢𝓲𝓷𝓰𝓮𝓻🎤(𝓨𝓸𝓾𝓽𝓾𝓫𝓮)📸🎥💈💄💅🏽🎨🏐 2025/7/24 @ubereats_tw @ubereats 3 查看原…" at bounding box center [376, 220] width 753 height 441
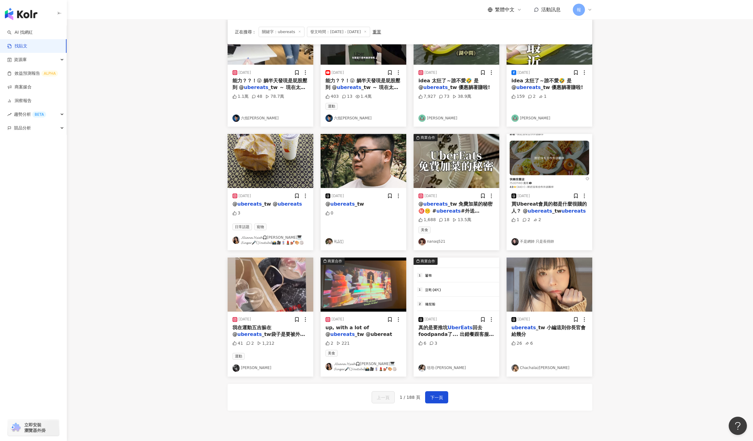
click at [447, 206] on span "_tw 免費加菜的秘密㊙️🤫 #" at bounding box center [455, 207] width 74 height 12
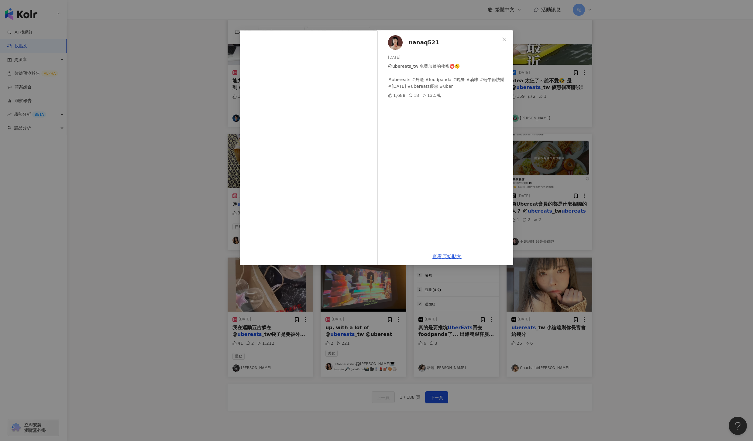
drag, startPoint x: 645, startPoint y: 214, endPoint x: 641, endPoint y: 216, distance: 3.7
click at [645, 214] on div "nanaq521 2025/6/1 @ubereats_tw 免費加菜的秘密㊙️🤫 #ubereats #外送 #foodpanda #晚餐 #滷味 #端午節…" at bounding box center [376, 220] width 753 height 441
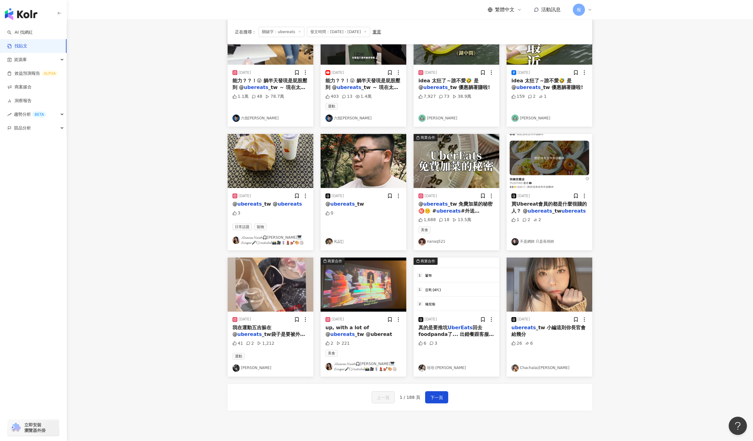
click at [531, 211] on mark "ubereats" at bounding box center [540, 211] width 24 height 6
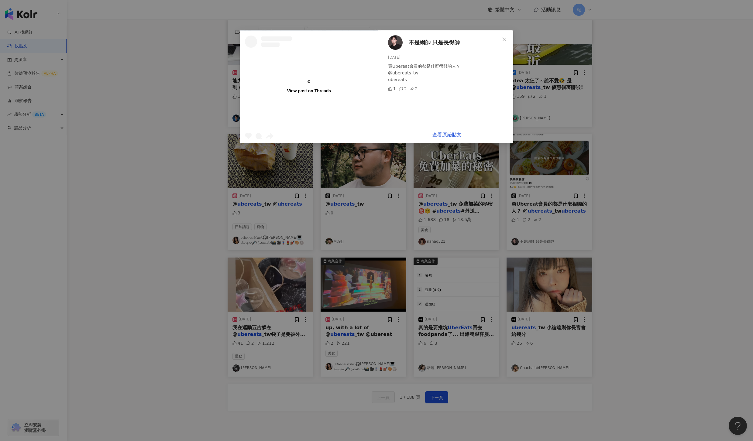
drag, startPoint x: 653, startPoint y: 226, endPoint x: 645, endPoint y: 237, distance: 13.4
click at [653, 226] on div "View post on Threads 不是網帥 只是長得帥 2025/4/2 買Ubereat會員的都是什麼很賤的人？ @ubereats_tw uber…" at bounding box center [376, 220] width 753 height 441
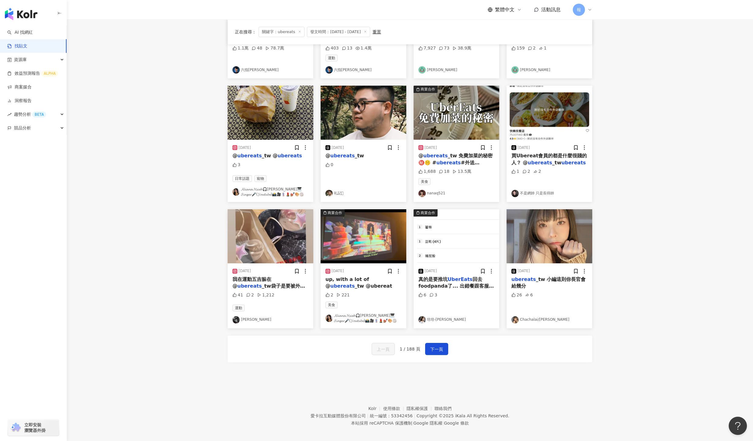
scroll to position [145, 0]
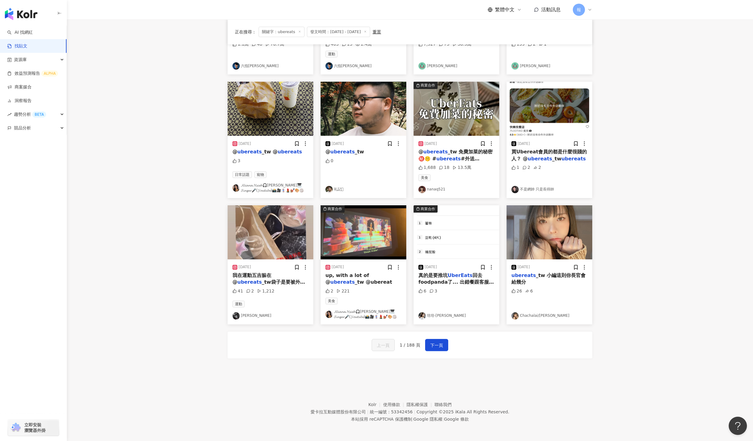
click at [250, 275] on span "我在運動五吉躲在 @" at bounding box center [251, 278] width 39 height 12
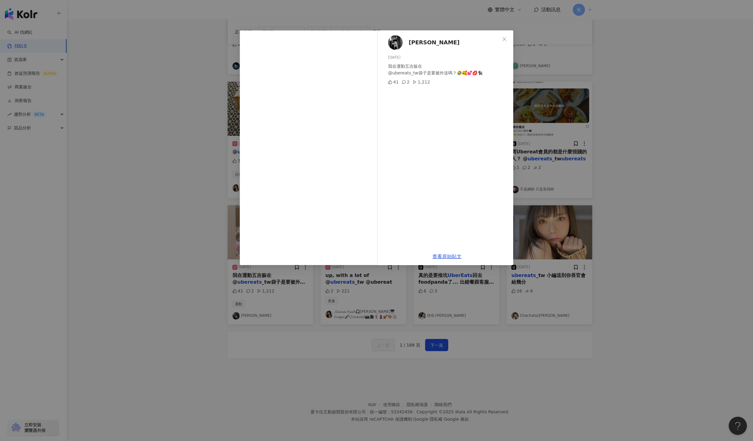
drag, startPoint x: 671, startPoint y: 226, endPoint x: 649, endPoint y: 238, distance: 24.3
click at [671, 226] on div "Aili Aili 2025/1/24 我在運動五吉躲在 @ubereats_tw袋子是要被外送嗎？🤣🥰💕💋🐈‍⬛ 41 2 1,212 查看原始貼文" at bounding box center [376, 220] width 753 height 441
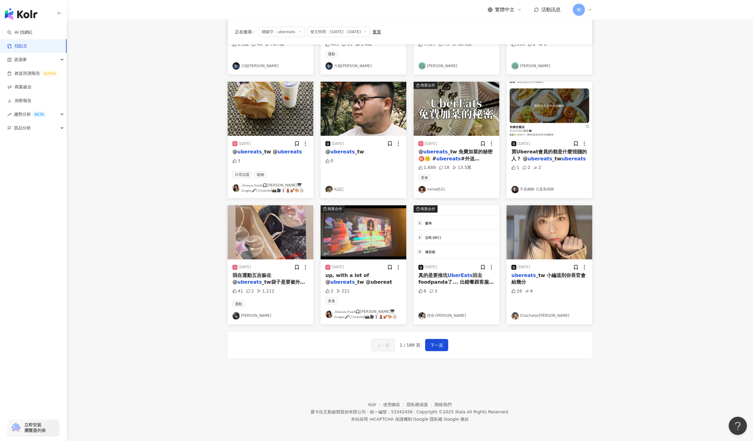
click at [357, 271] on div "2025/7/7 up, with a lot of @ ubereats _tw @ubereat 2 221 美食 𝓐𝓵𝓲𝓪𝓷𝓪.𝓗𝓼𝓲𝓮𝓱🎧𝓓𝓙🎹𝓢𝓲𝓷…" at bounding box center [363, 291] width 86 height 65
click at [356, 273] on span "up, with a lot of @" at bounding box center [346, 278] width 43 height 12
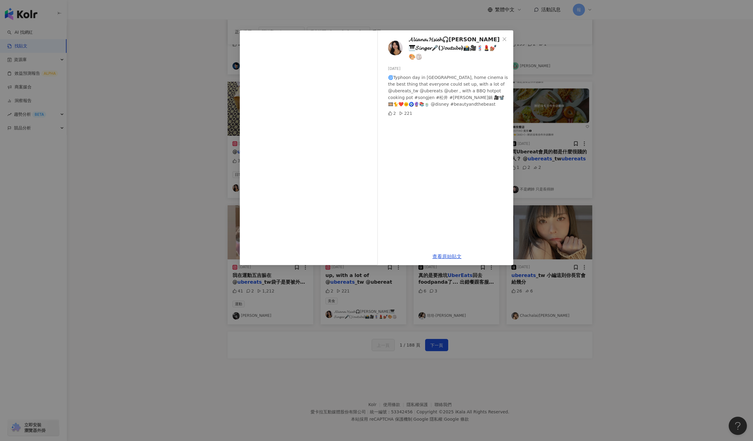
click at [669, 238] on div "𝓐𝓵𝓲𝓪𝓷𝓪.𝓗𝓼𝓲𝓮𝓱🎧𝓓𝓙🎹𝓢𝓲𝓷𝓰𝓮𝓻🎤(𝓨𝓸𝓾𝓽𝓾𝓫𝓮)📸🎥💈💄💅🏽🎨🏐 2025/7/7 🌀Typhoon day in Taipei, home …" at bounding box center [376, 220] width 753 height 441
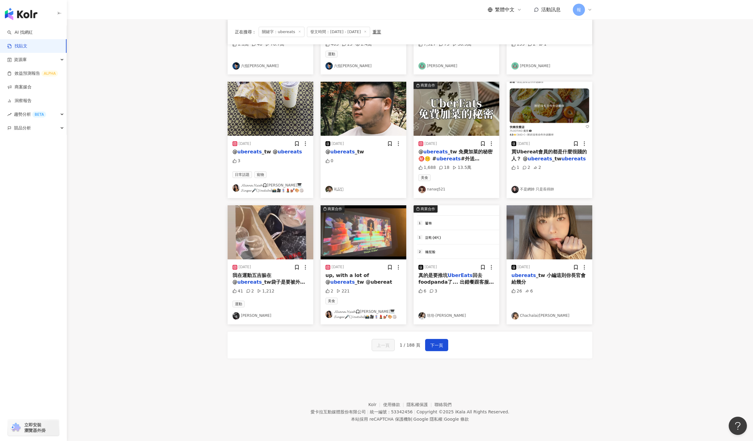
click at [461, 278] on div "真的是要推坑 UberEats 回去foodpanda了... 出錯餐跟客服反應也不處理不退錢... 態度也很差 真的很爛... @ ubereats _tw" at bounding box center [456, 279] width 76 height 14
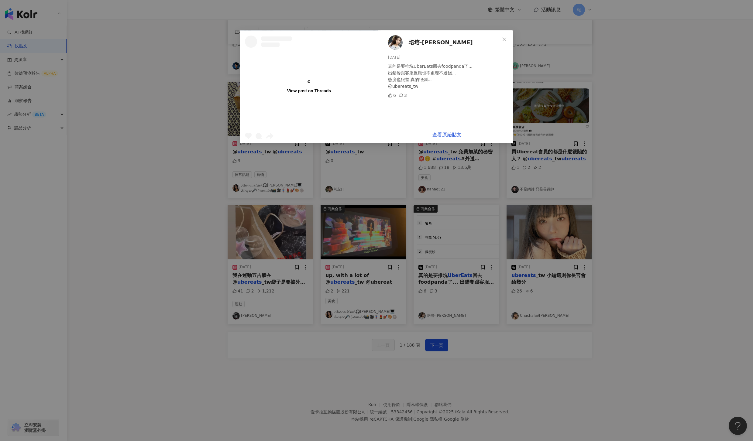
click at [669, 268] on div "View post on Threads 培培-Jenny 2025/7/31 真的是要推坑UberEats回去foodpanda了... 出錯餐跟客服反應也…" at bounding box center [376, 220] width 753 height 441
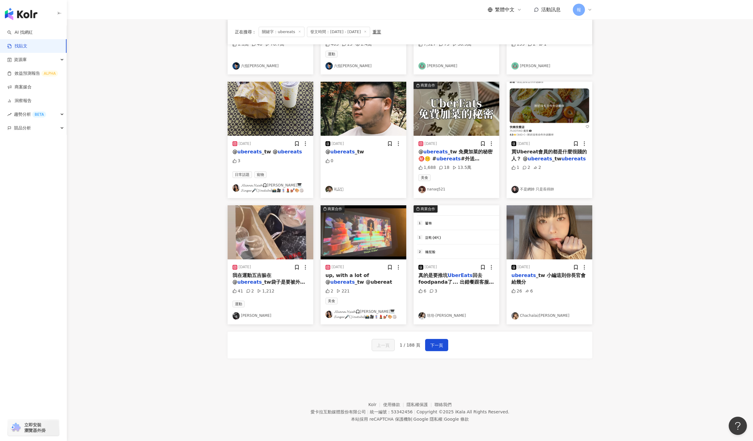
click at [554, 275] on span "_tw 小編這則你長官會給幾分" at bounding box center [548, 278] width 74 height 12
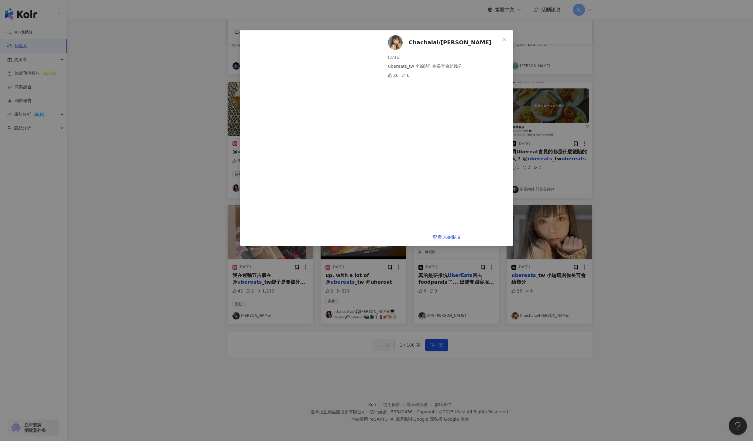
click at [673, 219] on div "Chachalai/賴賴 2025/8/31 ubereats_tw 小編這則你長官會給幾分 26 6 查看原始貼文" at bounding box center [376, 220] width 753 height 441
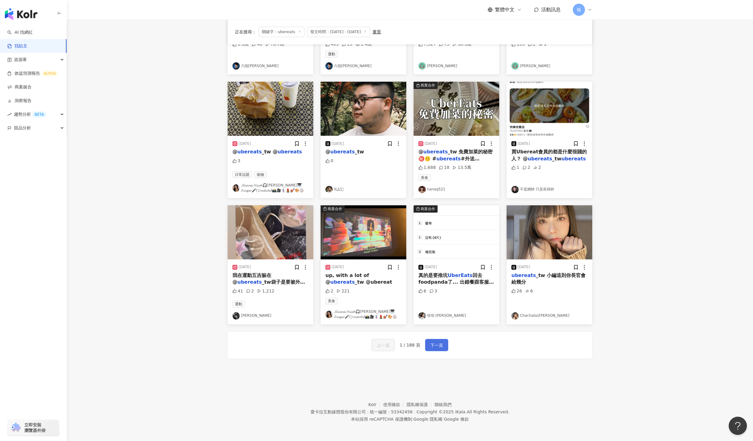
click at [440, 345] on span "下一頁" at bounding box center [436, 345] width 13 height 7
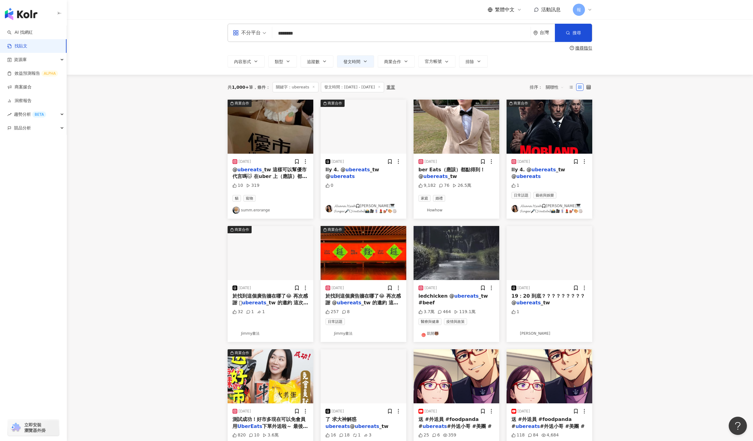
scroll to position [0, 0]
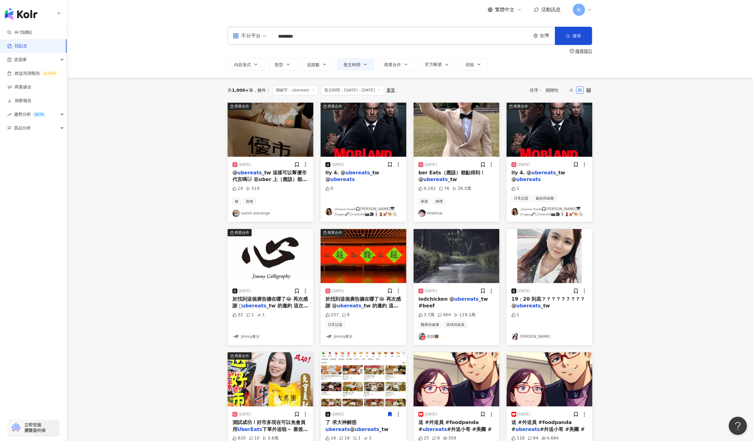
click at [273, 179] on span "_tw 這樣可以幫優市代言嗎🐱 在uber 上（應該）都點的到？ 夏橘（應該）也點到的？🤣🤣 - 偷偷公告一下🤫 夏橘咖啡準備在 Uber上能點餐囉😳敬請期待…" at bounding box center [270, 193] width 76 height 46
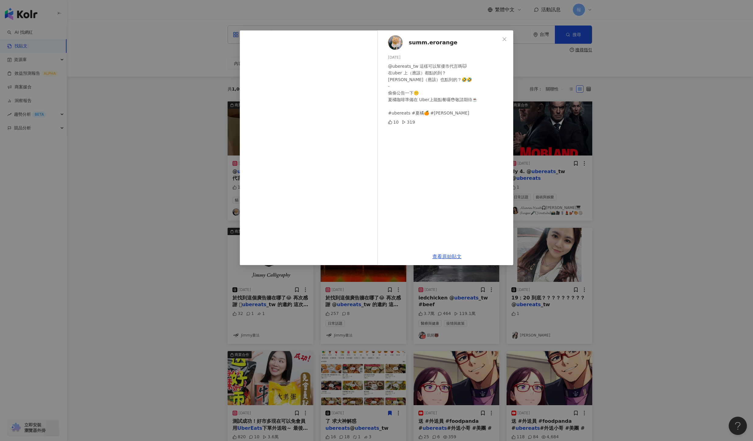
scroll to position [2, 0]
click at [453, 256] on link "查看原始貼文" at bounding box center [446, 257] width 29 height 6
click at [721, 230] on div "summ.erorange 2025/2/20 @ubereats_tw 這樣可以幫優市代言嗎🐱 在uber 上（應該）都點的到？ 夏橘（應該）也點到的？🤣🤣…" at bounding box center [376, 220] width 753 height 441
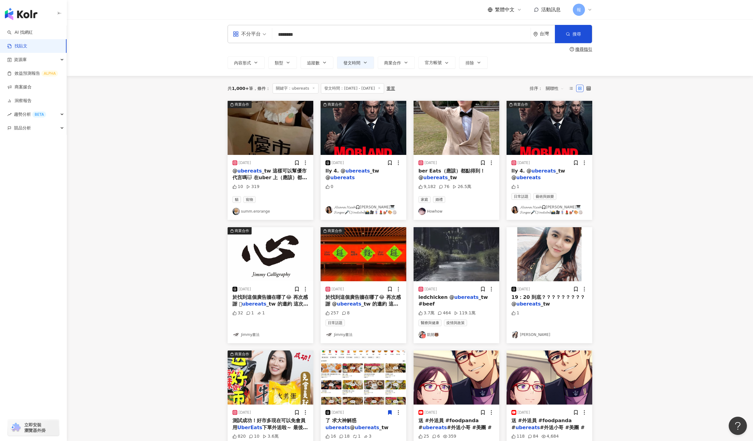
click at [447, 180] on span "_tw" at bounding box center [451, 178] width 9 height 6
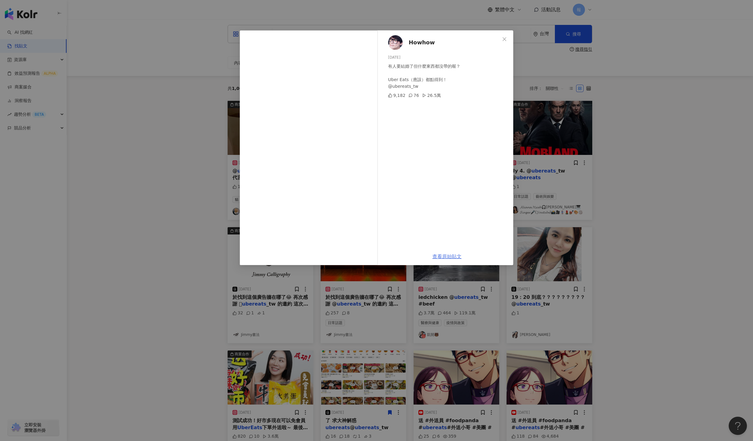
click at [449, 255] on link "查看原始貼文" at bounding box center [446, 257] width 29 height 6
click at [665, 153] on div "Howhow 2025/2/1 有人要結婚了但什麼東西都沒帶的喔？ Uber Eats（應該）都點得到！ @ubereats_tw 9,182 76 26.5…" at bounding box center [376, 220] width 753 height 441
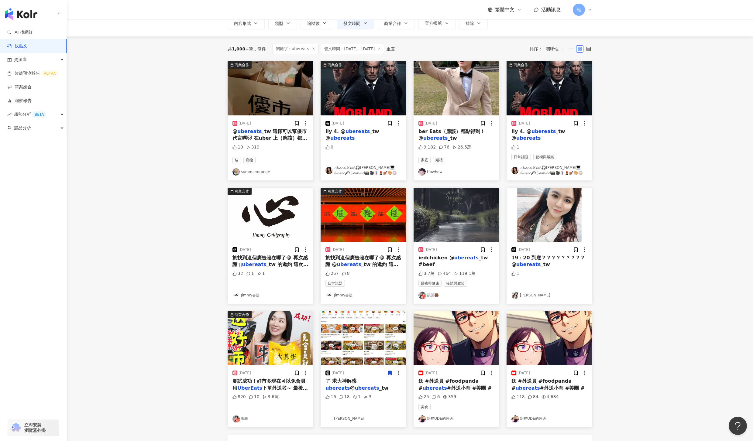
scroll to position [42, 0]
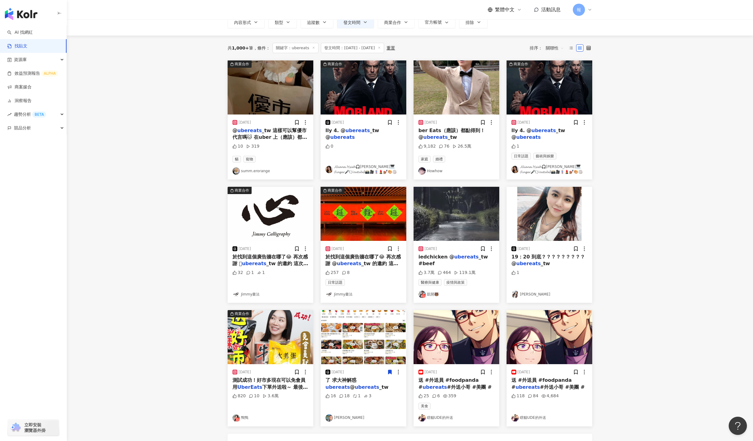
click at [343, 261] on mark "ubereats" at bounding box center [349, 264] width 24 height 6
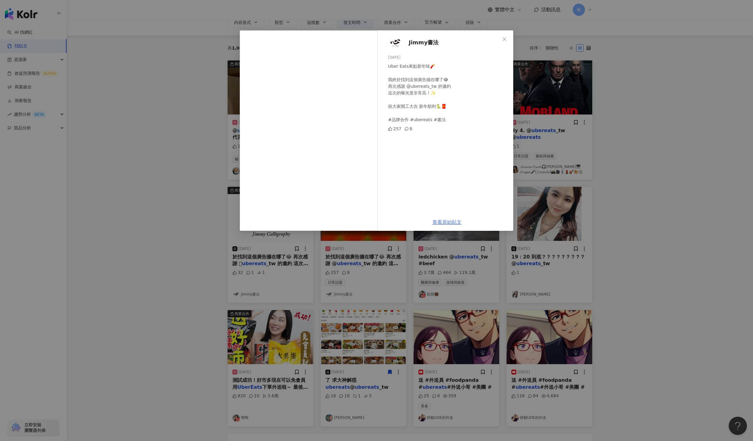
click at [450, 223] on link "查看原始貼文" at bounding box center [446, 222] width 29 height 6
click at [637, 186] on div "Jimmy書法 2025/2/9 Uber Eats來點新年味🧨 我終於找到這個廣告牆在哪了😂 再次感謝 @ubereats_tw 的邀約 這次的曝光度非常高…" at bounding box center [376, 220] width 753 height 441
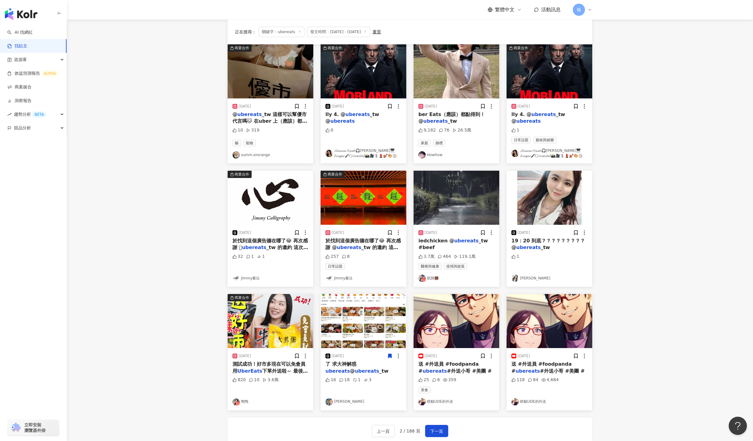
scroll to position [142, 0]
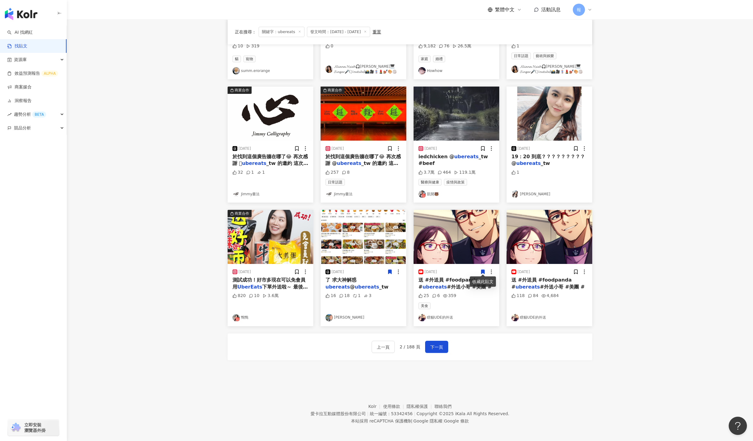
click at [281, 288] on div "測試成功！好市多現在可以免會員用 UberEats 下單外送啦～ 最後一個秘密不要告訴太多人🫣 @costco.taiwan @ ubereats _tw #…" at bounding box center [270, 284] width 76 height 14
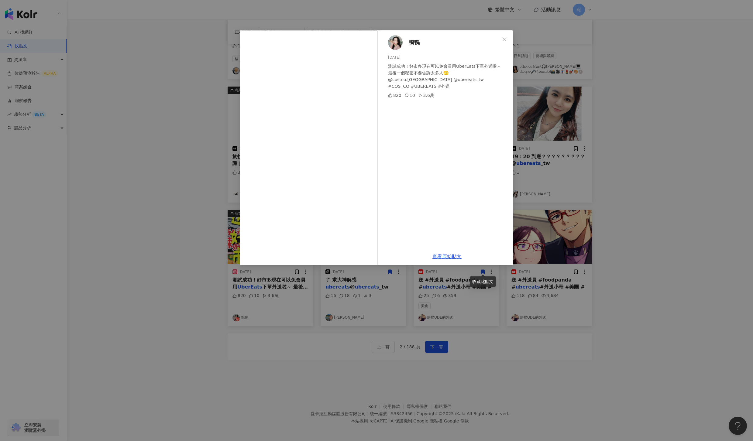
click at [643, 320] on div "鴨鴨 2025/6/26 測試成功！好市多現在可以免會員用UberEats下單外送啦～ 最後一個秘密不要告訴太多人🫣 @costco.taiwan @uber…" at bounding box center [376, 220] width 753 height 441
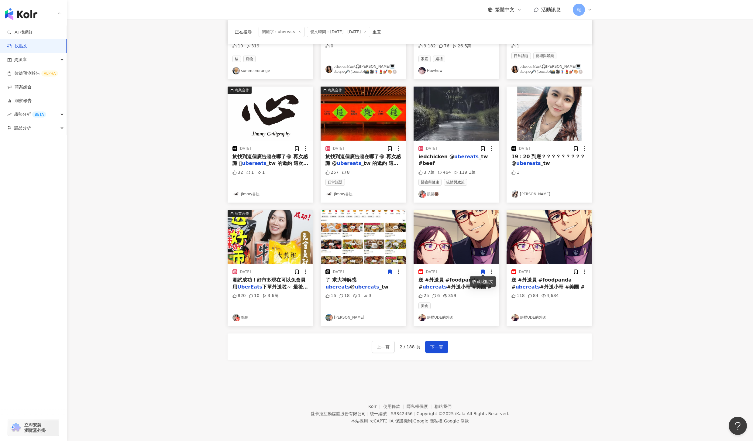
click at [435, 282] on div "送 #外送員 #foodpanda # ubereats #外送小哥 #美團 #" at bounding box center [456, 284] width 76 height 14
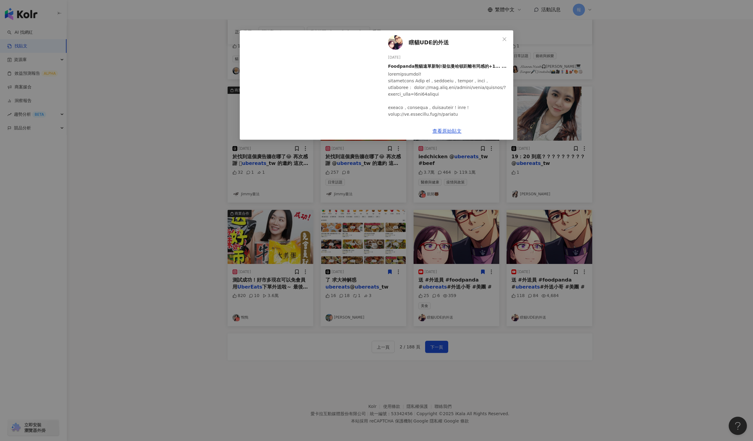
click at [693, 285] on div "瞎貓UDE的外送 2025/8/25 Foodpanda熊貓遠單新制!疑似曼哈頓距離有同感的+1... ... 25 6 359 查看原始貼文" at bounding box center [376, 220] width 753 height 441
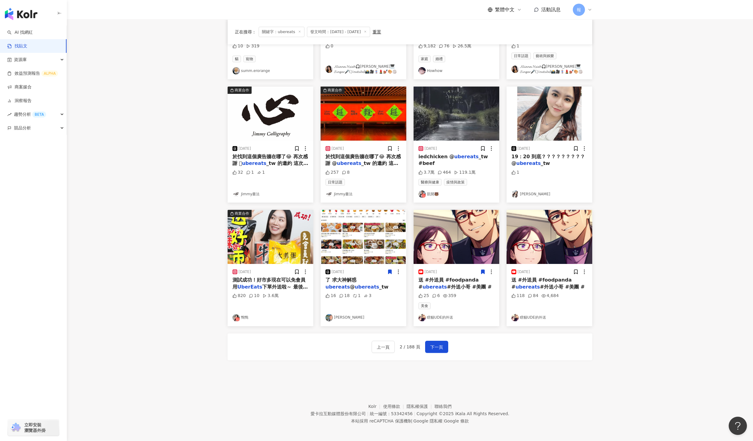
click at [567, 284] on span "#外送小哥 #美團 #" at bounding box center [562, 287] width 45 height 6
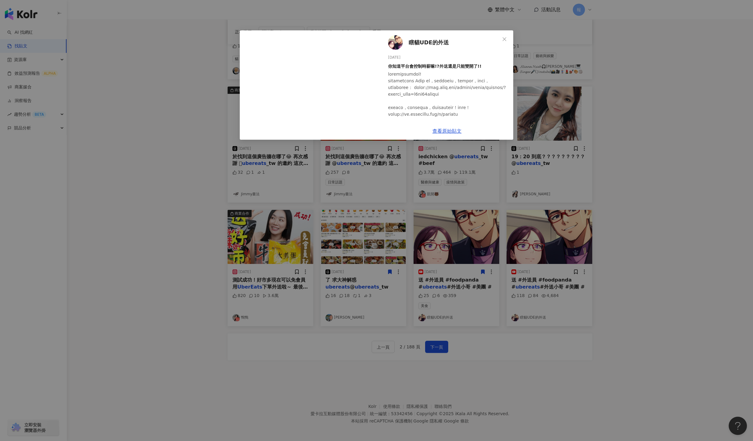
click at [694, 315] on div "瞎貓UDE的外送 2025/8/23 你知道平台會控制時薪嘛!?外送還是只能雙開了!! 118 84 4,684 查看原始貼文" at bounding box center [376, 220] width 753 height 441
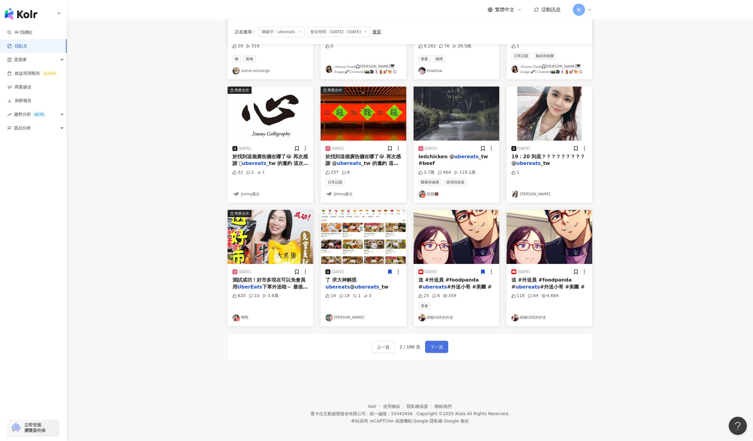
click at [432, 346] on span "下一頁" at bounding box center [436, 346] width 13 height 7
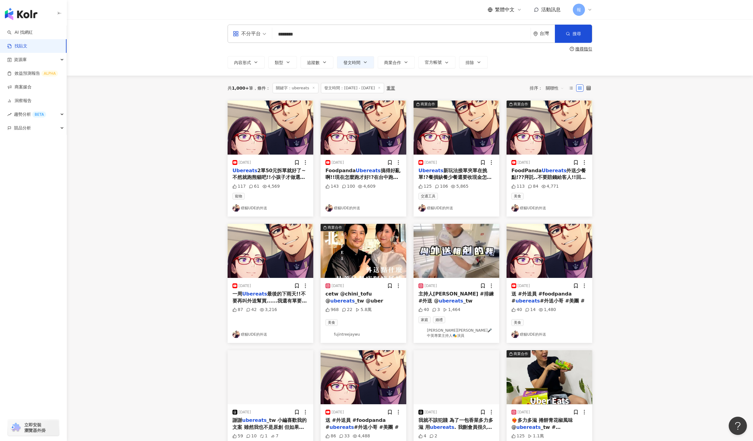
scroll to position [0, 0]
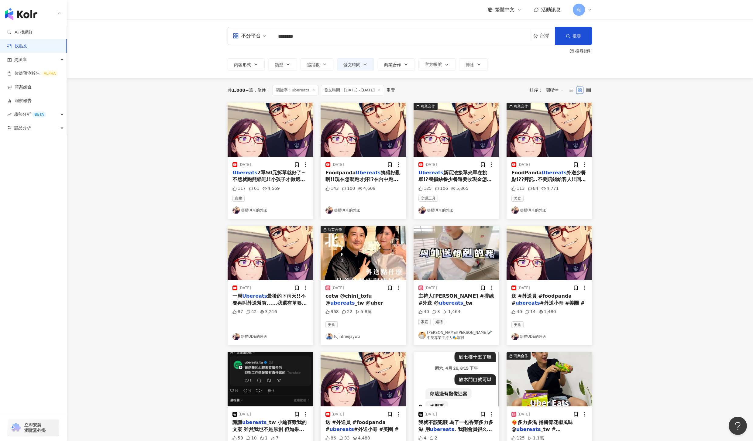
click at [373, 300] on div "cetw @chini_tofu @ ubereats _tw @uber" at bounding box center [363, 300] width 76 height 14
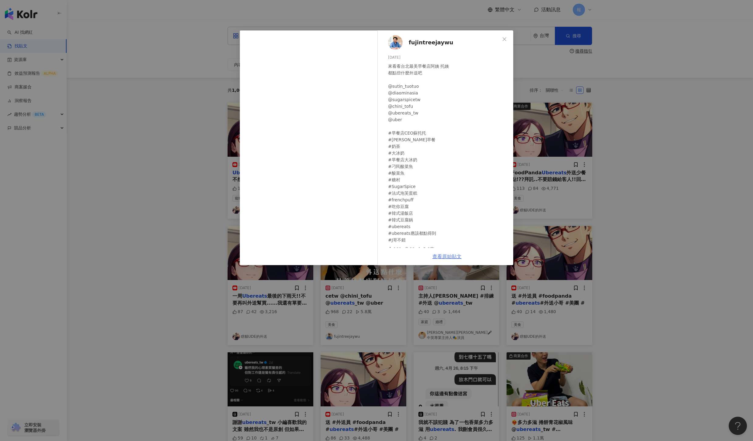
click at [444, 254] on link "查看原始貼文" at bounding box center [446, 257] width 29 height 6
click at [197, 102] on div "fujintreejaywu 2025/4/27 來看看台北最美早餐店阿姨 托姨 都點些什麼外送吧 @sutin_tuotuo @diaominasia @s…" at bounding box center [376, 220] width 753 height 441
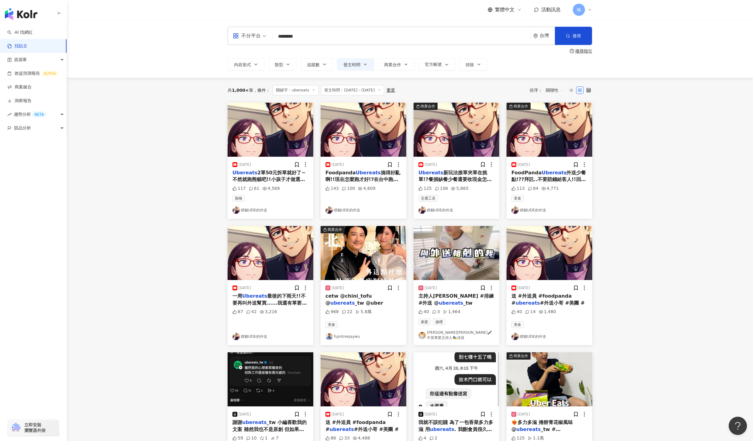
click at [452, 300] on div "主持人thomas #排練 #外送 @ ubereats _tw" at bounding box center [456, 300] width 76 height 14
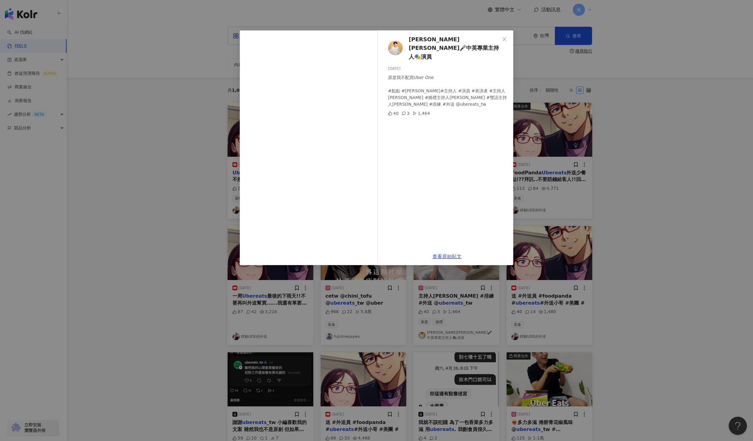
click at [594, 274] on div "瀚昱Thomas🎤中英專業主持人🎭演員 2025/6/13 原是我不配買Uber One #點點 #張瀚昱 #主持人 #演員 #表演者 #主持人thomas …" at bounding box center [376, 220] width 753 height 441
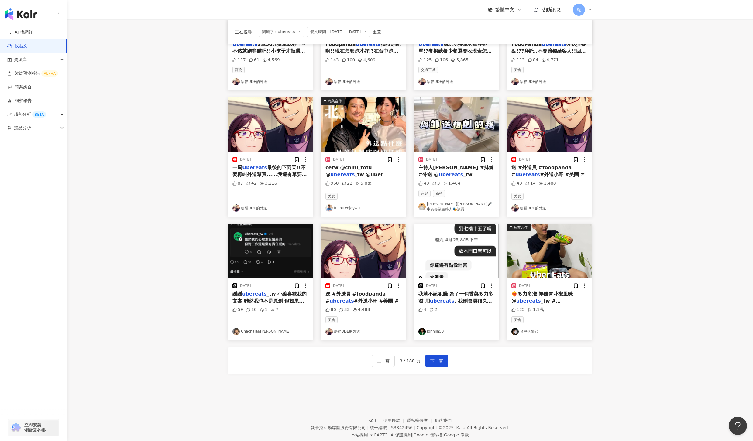
scroll to position [134, 0]
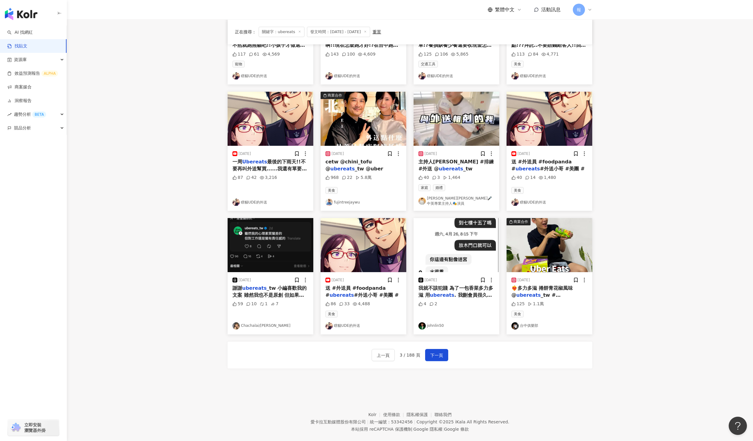
click at [542, 293] on span "_tw #UberEa" at bounding box center [539, 298] width 57 height 12
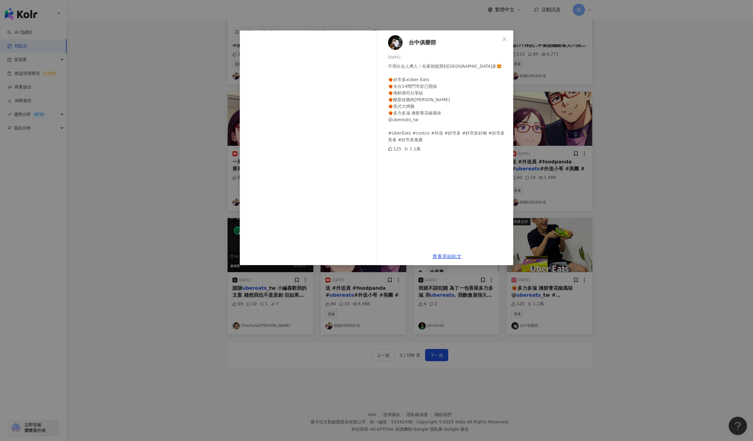
drag, startPoint x: 627, startPoint y: 329, endPoint x: 621, endPoint y: 335, distance: 8.4
click at [627, 329] on div "台中俱樂部 2025/8/12 不用出去人擠人！在家就能買到好市多🤩 ❤️‍🔥好市多xUber Eats ❤️‍🔥全台14間門市皆已開放 ❤️‍🔥海鮮壽司分享…" at bounding box center [376, 220] width 753 height 441
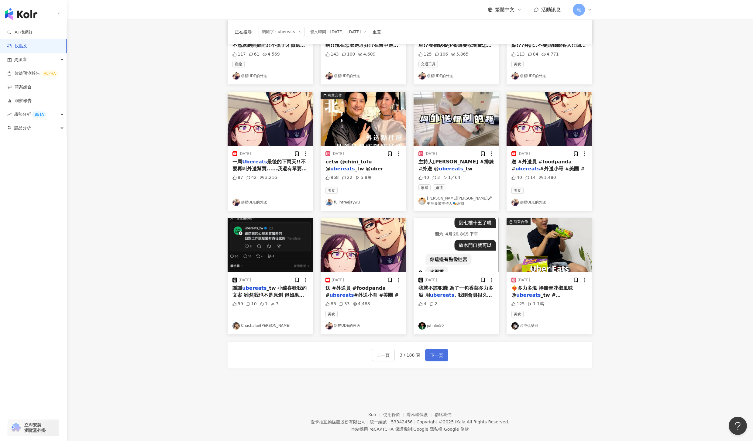
click at [443, 353] on button "下一頁" at bounding box center [436, 355] width 23 height 12
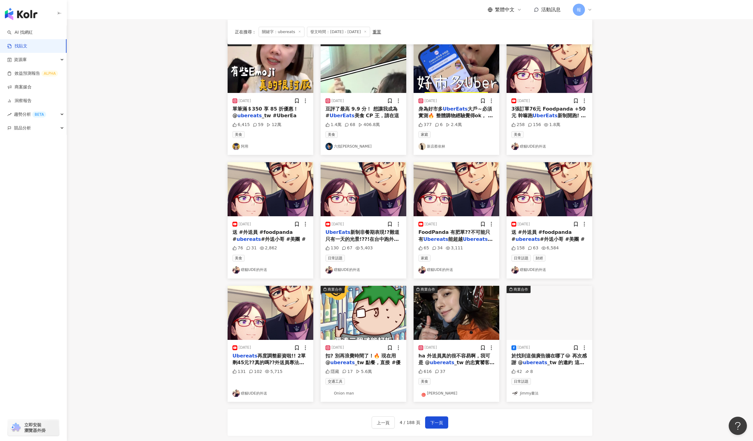
scroll to position [0, 0]
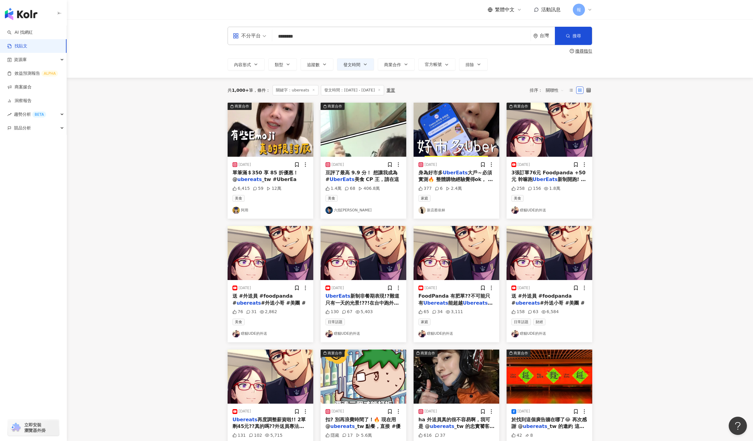
click at [272, 178] on span "_tw #UberEa" at bounding box center [278, 179] width 35 height 6
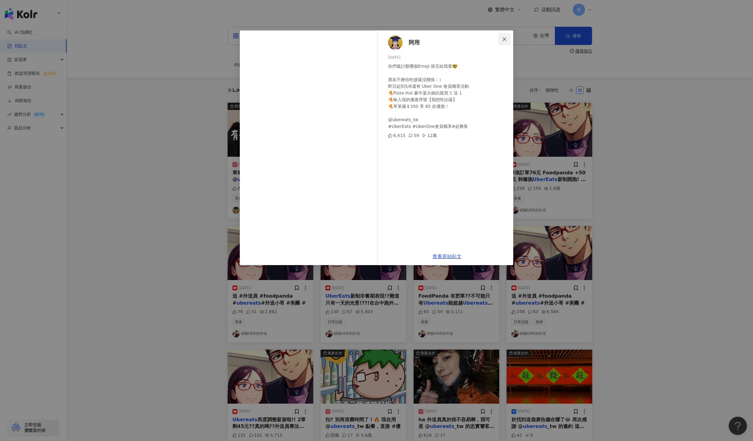
click at [506, 38] on icon "close" at bounding box center [504, 39] width 5 height 5
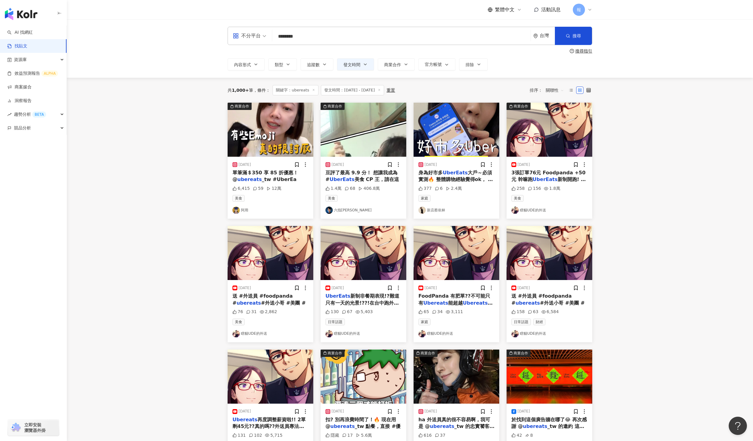
click at [368, 184] on div "2025/5/6 豆評了最高 9.9 分！ 想讓我成為 # UberEats 美食 CP 王，請在這 1.4萬 68 406.8萬 美食 六指淵 Huber" at bounding box center [363, 188] width 86 height 62
click at [370, 176] on div "豆評了最高 9.9 分！ 想讓我成為 # UberEats 美食 CP 王，請在這" at bounding box center [363, 176] width 76 height 14
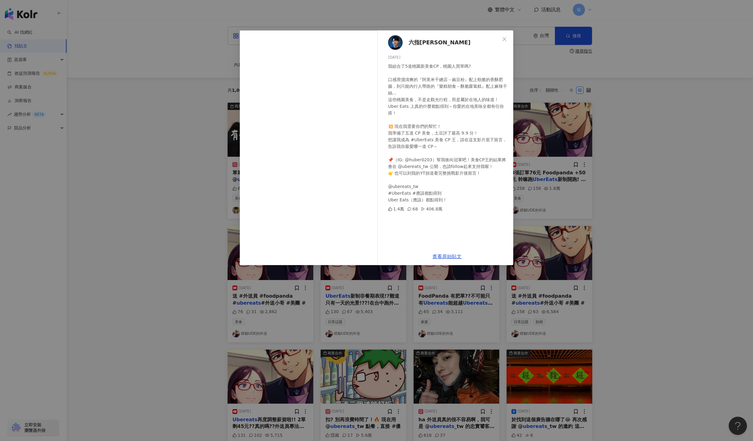
click at [419, 45] on span "六指[PERSON_NAME]" at bounding box center [439, 42] width 62 height 9
click at [442, 259] on div "查看原始貼文" at bounding box center [447, 256] width 132 height 17
click at [443, 257] on link "查看原始貼文" at bounding box center [446, 257] width 29 height 6
click at [669, 229] on div "六指淵 Huber 2025/5/6 我組合了5道桃園新美食CP，桃園人買單嗎? 口感滑溜清爽的『阿美米干總店－豌豆粉』配上勁脆的香酥肥腸，到只能內行人帶路的…" at bounding box center [376, 220] width 753 height 441
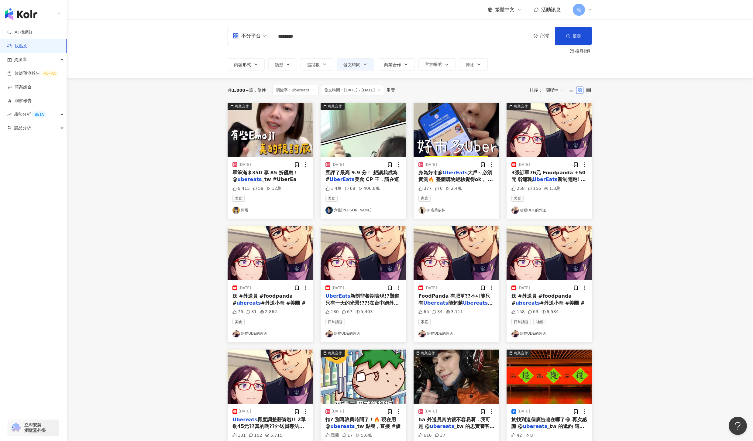
click at [362, 175] on span "豆評了最高 9.9 分！ 想讓我成為 #" at bounding box center [361, 176] width 72 height 12
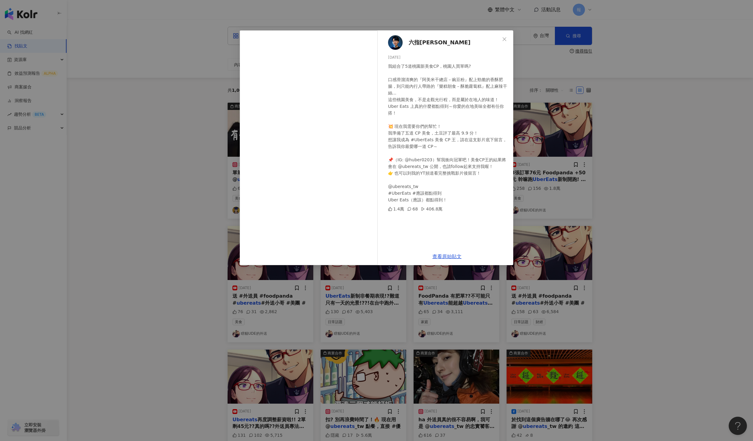
click at [669, 193] on div "六指淵 Huber 2025/5/6 我組合了5道桃園新美食CP，桃園人買單嗎? 口感滑溜清爽的『阿美米干總店－豌豆粉』配上勁脆的香酥肥腸，到只能內行人帶路的…" at bounding box center [376, 220] width 753 height 441
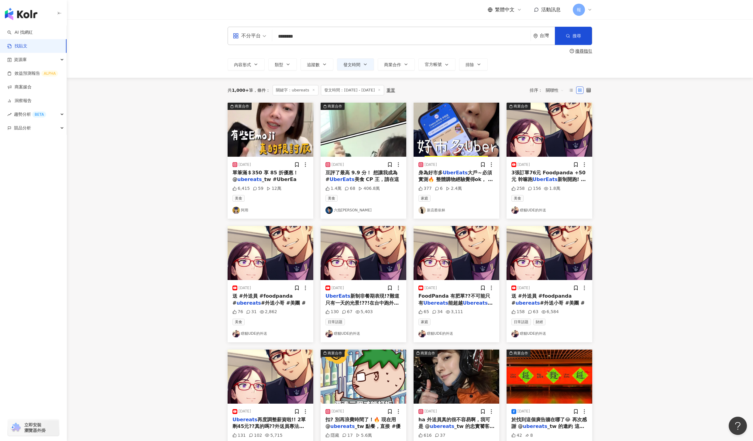
click at [451, 173] on mark "UberEats" at bounding box center [455, 173] width 25 height 6
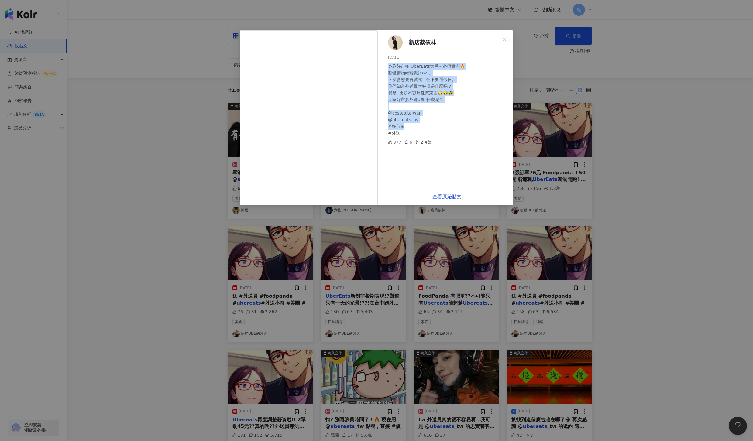
drag, startPoint x: 391, startPoint y: 66, endPoint x: 439, endPoint y: 130, distance: 80.4
click at [436, 127] on div "新店蔡依林 2025/7/19 身為好市多 UberEats大戶～必須實測🔥 整體購物經驗覺得ok， 下次會想要再試試～但不要選假日。 你們知道外送最大好處是…" at bounding box center [447, 109] width 132 height 158
click at [681, 202] on div "新店蔡依林 2025/7/19 身為好市多 UberEats大戶～必須實測🔥 整體購物經驗覺得ok， 下次會想要再試試～但不要選假日。 你們知道外送最大好處是…" at bounding box center [376, 220] width 753 height 441
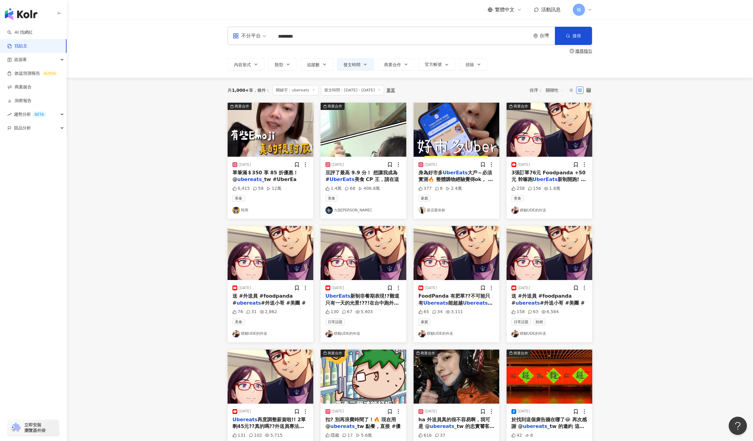
click at [546, 186] on div "1.8萬" at bounding box center [552, 189] width 16 height 6
click at [549, 176] on div "3張訂單76元 Foodpanda +50元 幹嘛跑 UberEats 新制開跑! 到底是真相還是真香?在台中跑外送的實地經驗分享! 使用我的推薦碼連結成為 …" at bounding box center [549, 176] width 76 height 14
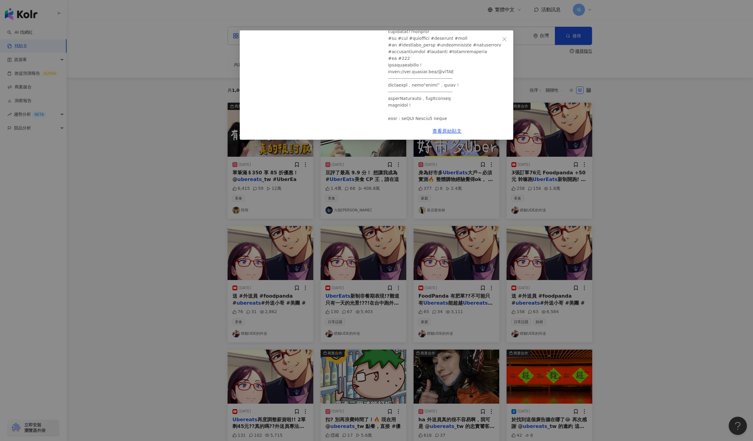
scroll to position [108, 0]
drag, startPoint x: 660, startPoint y: 234, endPoint x: 536, endPoint y: 264, distance: 127.3
click at [660, 234] on div "瞎貓UDE的外送 2025/7/29 3張訂單76元 Foodpanda +50元 幹嘛跑 UberEats新制開跑! 到底是真相還是真香? 258 156 …" at bounding box center [376, 220] width 753 height 441
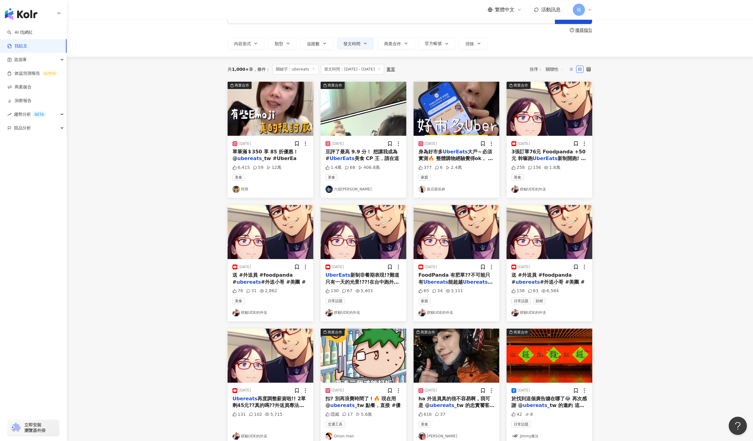
scroll to position [21, 0]
click at [538, 277] on span "送 #外送員 #foodpanda #" at bounding box center [541, 278] width 60 height 12
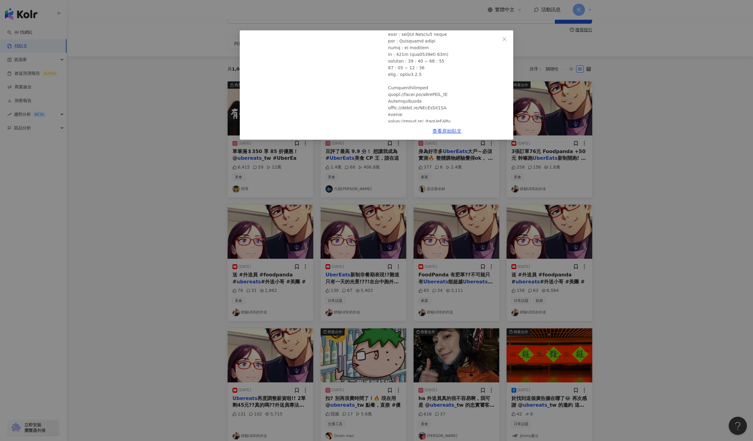
scroll to position [0, 0]
drag, startPoint x: 638, startPoint y: 316, endPoint x: 624, endPoint y: 315, distance: 14.0
click at [638, 316] on div "瞎貓UDE的外送 2025/8/4 新制校正回歸!?能棄單嗎?會不會低於40元又要回報!?? 158 63 6,584 查看原始貼文" at bounding box center [376, 220] width 753 height 441
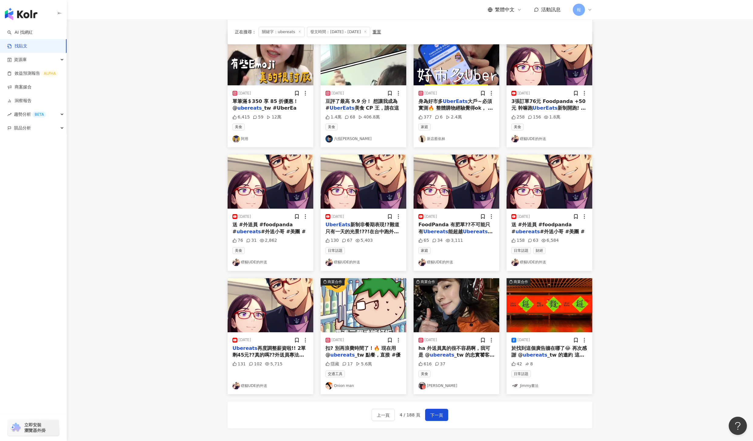
scroll to position [142, 0]
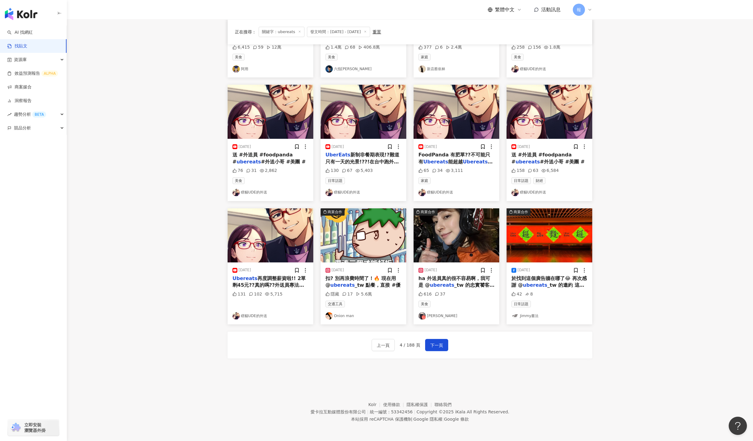
click at [248, 281] on div "Ubereats 再度調整薪資啦!! 2單剩45元??真的嗎??外送員專法呢!?在台中跑外送的實地經驗分享! 使用我的推薦碼連結成為 Uber 司機，會有較高…" at bounding box center [270, 282] width 76 height 14
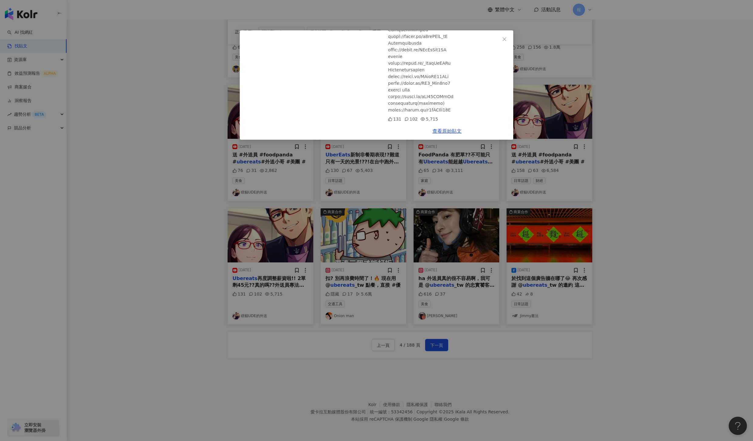
scroll to position [271, 0]
click at [685, 304] on div "瞎貓UDE的外送 2025/7/26 Ubereats 再度調整薪資啦!! 2單剩45元??真的嗎??外送員專法呢!? 131 102 5,715 查看原始貼文" at bounding box center [376, 220] width 753 height 441
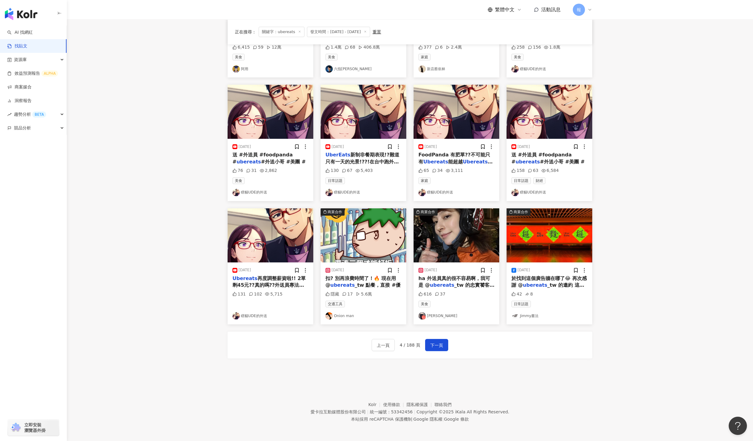
click at [381, 273] on div "2025/5/21 扣? 別再浪費時間了！🔥 現在用 @ ubereats _tw 點餐，直接 #優 隱藏 17 5.6萬 交通工具 Onion man" at bounding box center [363, 293] width 86 height 62
click at [377, 289] on div "2025/5/21 扣? 別再浪費時間了！🔥 現在用 @ ubereats _tw 點餐，直接 #優 隱藏 17 5.6萬 交通工具 Onion man" at bounding box center [363, 293] width 86 height 62
click at [379, 283] on span "_tw 點餐，直接 #優" at bounding box center [377, 285] width 46 height 6
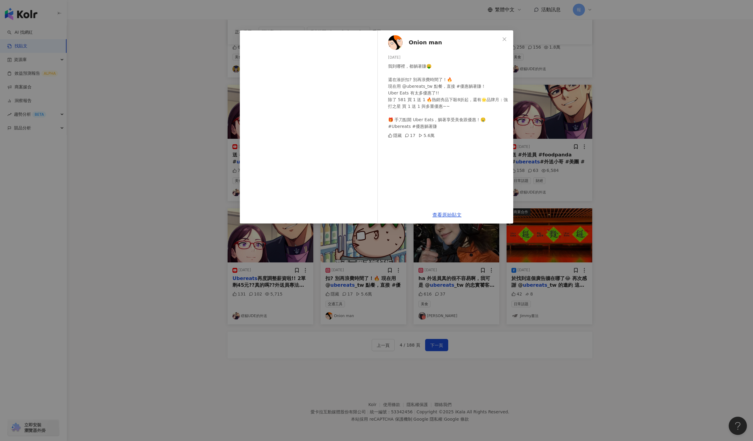
click at [659, 286] on div "Onion man 2025/5/21 我到哪裡，都躺著賺🤑 還在湊折扣? 別再浪費時間了！🔥 現在用 @ubereats_tw 點餐，直接 #優惠躺著賺！ …" at bounding box center [376, 220] width 753 height 441
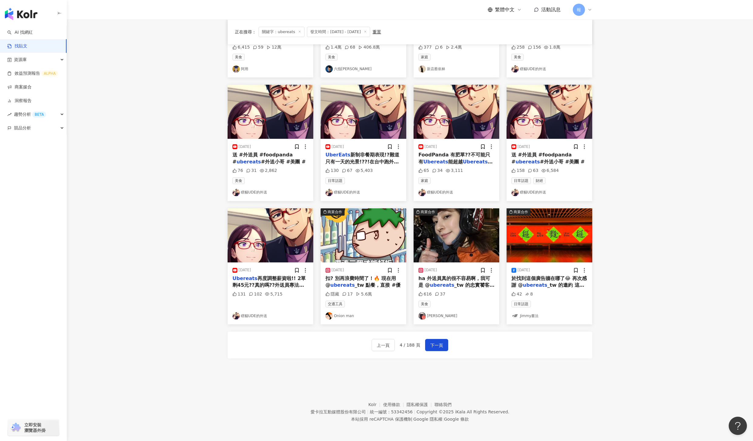
click at [450, 278] on span "ha 外送員真的很不容易啊，我可是 @" at bounding box center [454, 281] width 72 height 12
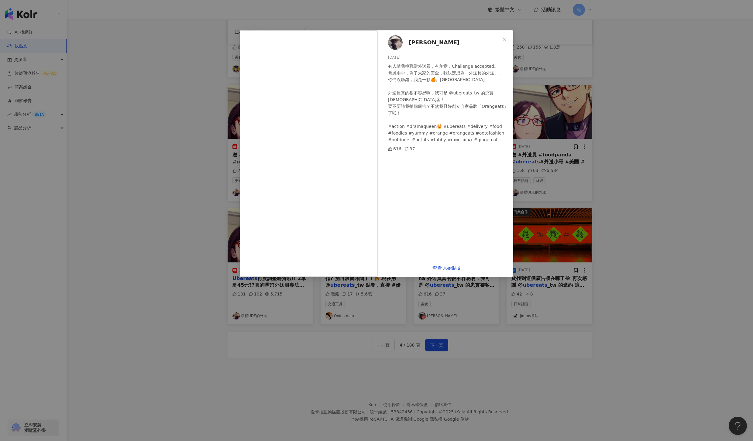
click at [669, 272] on div "ERIKA R 艾莉塔 2025/5/3 有人請我挑戰當外送員，有創意，Challenge accepted。 暴風雨中，為了大家的安全，我決定成為「外送員的…" at bounding box center [376, 220] width 753 height 441
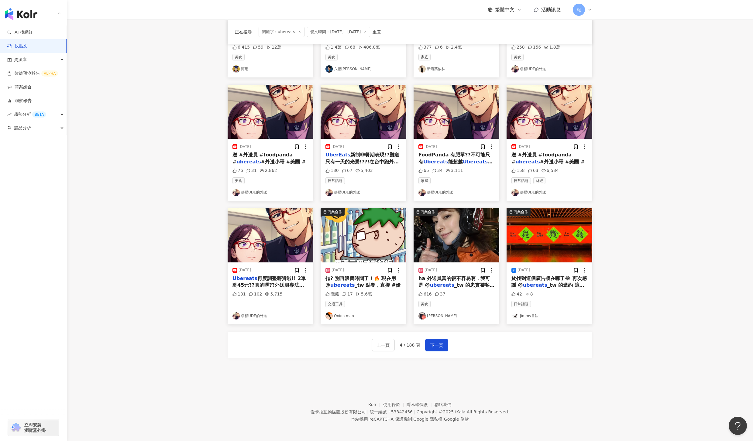
click at [538, 281] on div "於找到這個廣告牆在哪了😂 再次感謝 @ ubereats _tw 的邀約 這次的曝" at bounding box center [549, 282] width 76 height 14
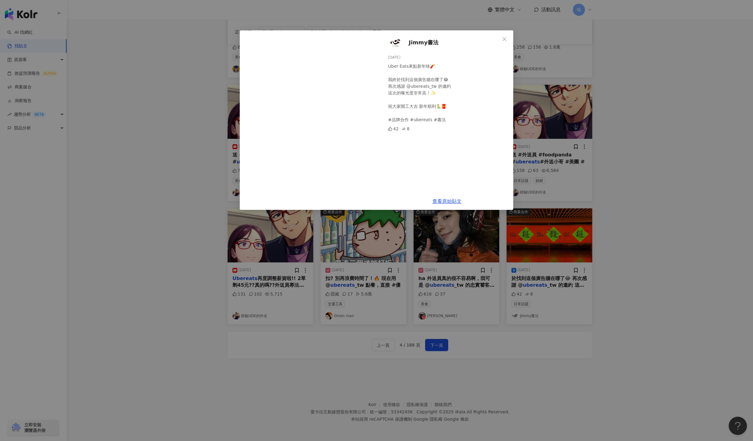
drag, startPoint x: 657, startPoint y: 265, endPoint x: 622, endPoint y: 286, distance: 40.8
click at [657, 265] on div "Jimmy書法 2025/2/9 Uber Eats來點新年味🧨 我終於找到這個廣告牆在哪了😂 再次感謝 @ubereats_tw 的邀約 這次的曝光度非常高…" at bounding box center [376, 220] width 753 height 441
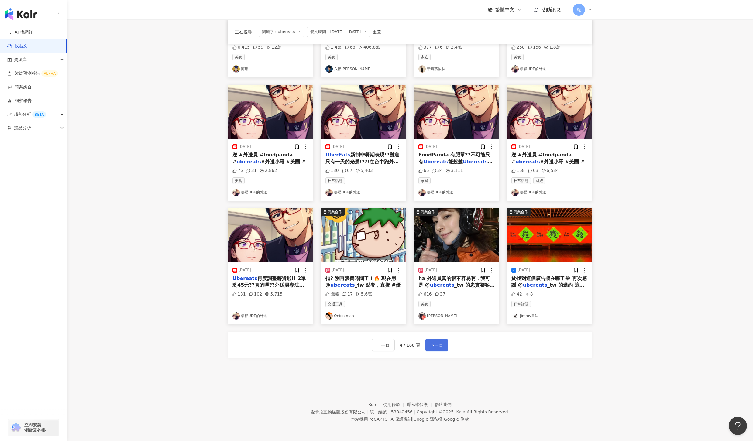
click at [434, 347] on span "下一頁" at bounding box center [436, 345] width 13 height 7
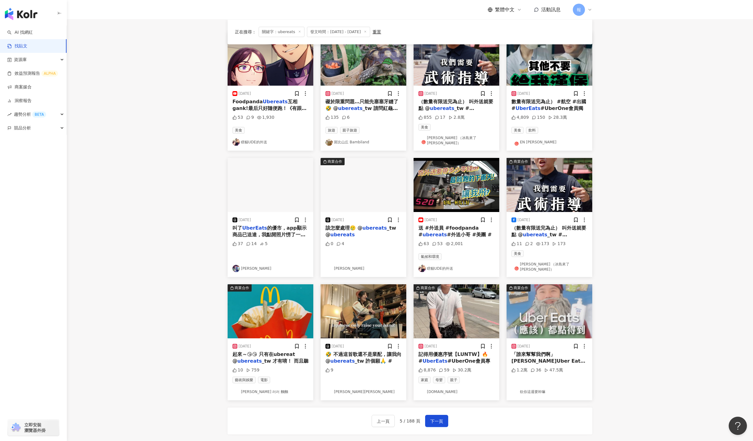
scroll to position [0, 0]
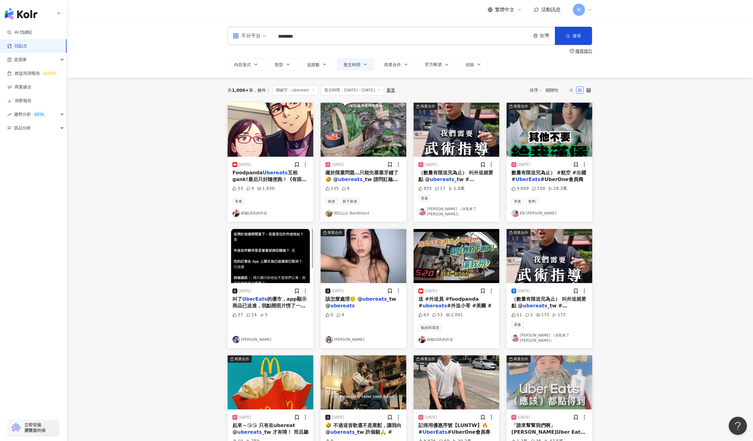
click at [385, 181] on span "_tw 請問紅龜粿外送員" at bounding box center [361, 182] width 72 height 12
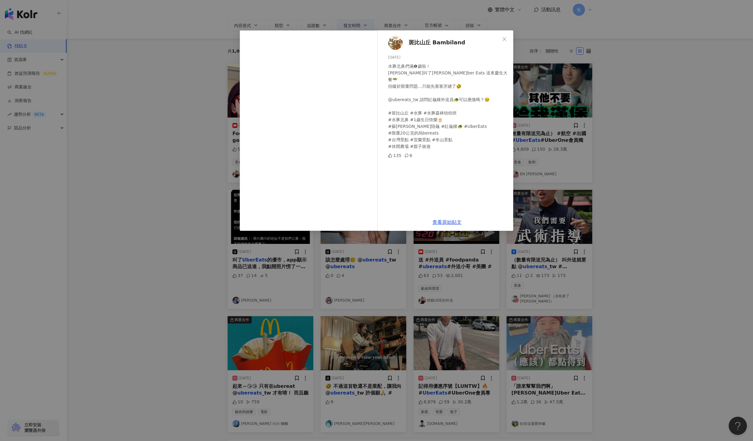
scroll to position [39, 0]
click at [633, 195] on div "斑比山丘 Bambiland 2025/6/20 水豚北鼻們滿❶歲啦！ 保姆叫了烏ber Eats 送來慶生大餐🥗 但礙於限重問題…只能先塞塞牙縫了🤣 @ub…" at bounding box center [376, 220] width 753 height 441
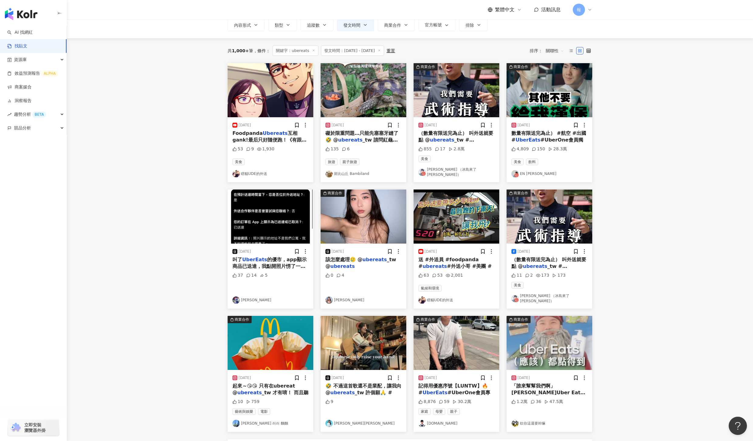
click at [327, 121] on div "2025/6/20 礙於限重問題…只能先塞塞牙縫了🤣 @ ubereats _tw 請問紅龜粿外送員 135 6 旅遊 親子旅遊 斑比山丘 Bambiland" at bounding box center [363, 149] width 86 height 65
click at [362, 135] on span "礙於限重問題…只能先塞塞牙縫了🤣 @" at bounding box center [361, 136] width 73 height 12
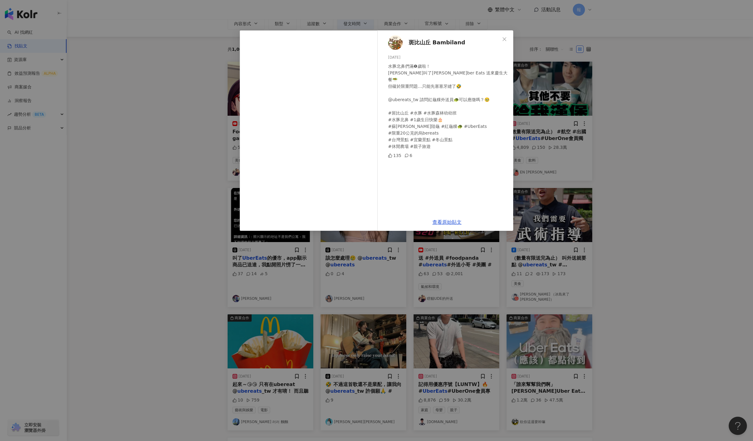
scroll to position [41, 0]
click at [637, 211] on div "斑比山丘 Bambiland 2025/6/20 水豚北鼻們滿❶歲啦！ 保姆叫了烏ber Eats 送來慶生大餐🥗 但礙於限重問題…只能先塞塞牙縫了🤣 @ub…" at bounding box center [376, 220] width 753 height 441
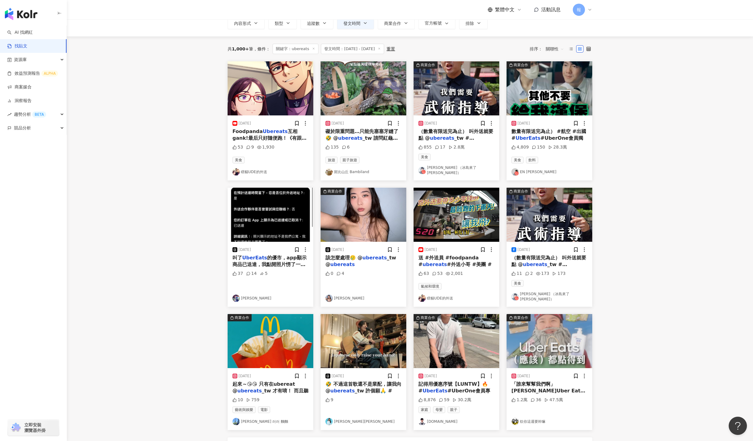
click at [444, 132] on span "（數量有限送完為止） 叫外送就要點 @" at bounding box center [455, 134] width 75 height 12
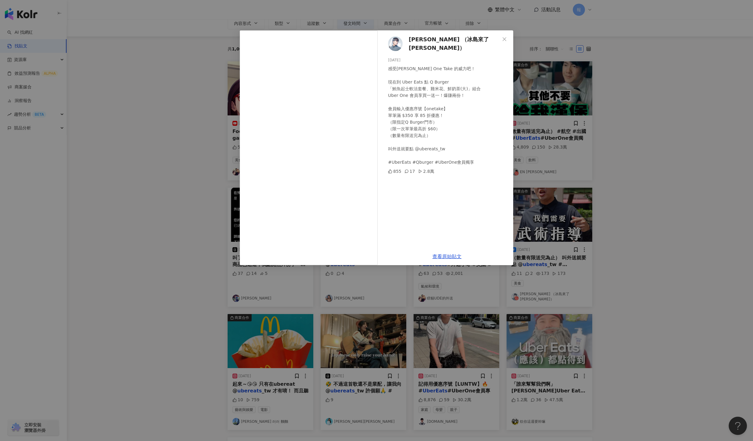
click at [661, 139] on div "詹彬 （冰島來了 Bin Jan） 2025/4/9 感受吳伯 One Take 的威力吧！ 現在到 Uber Eats 點 Q Burger 「鮪魚起士軟法…" at bounding box center [376, 220] width 753 height 441
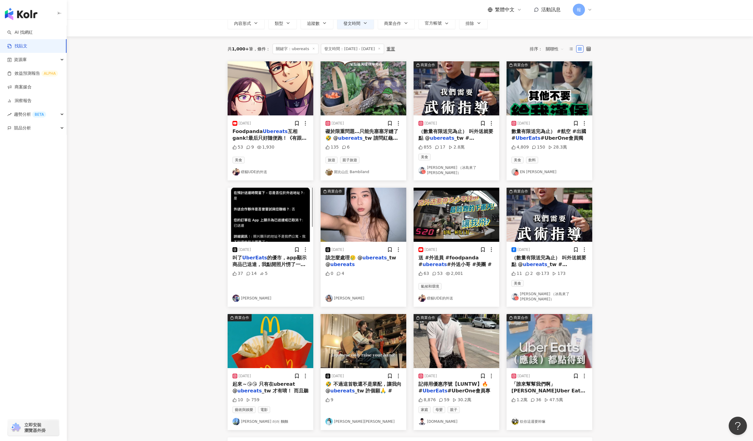
click at [561, 135] on span "#UberOne會員獨" at bounding box center [561, 138] width 43 height 6
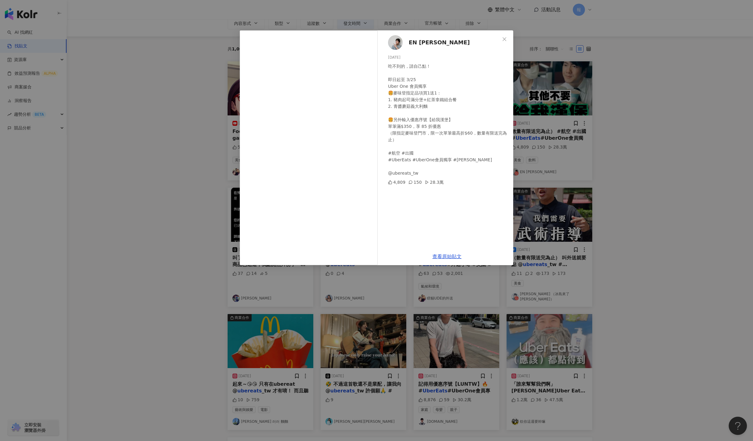
click at [646, 376] on div "EN Chen 2025/3/14 吃不到的，請自己點！ 即日起至 3/25 Uber One 會員獨享 🍔麥味登指定品項買1送1： 1. 豬肉起司滿分堡+紅…" at bounding box center [376, 220] width 753 height 441
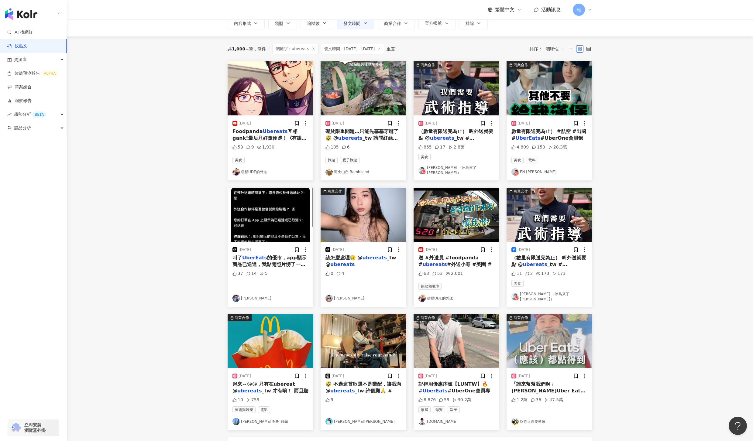
click at [466, 256] on span "送 #外送員 #foodpanda #" at bounding box center [448, 261] width 60 height 12
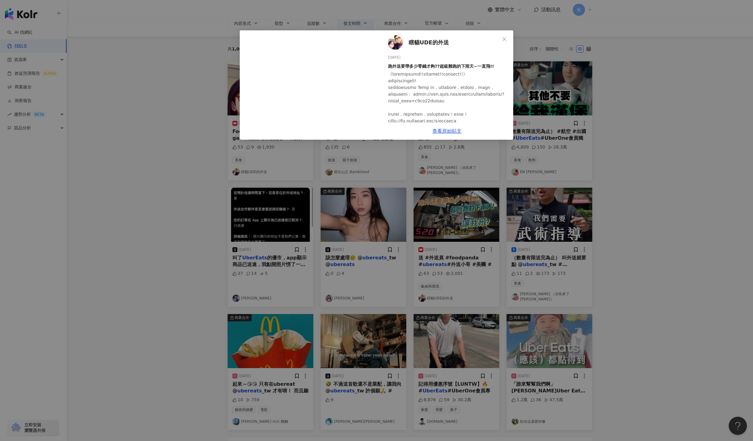
click at [634, 270] on div "瞎貓UDE的外送 2025/6/26 跑外送要帶多少零錢才夠??超級難跑的下雨天~一直飛!! 63 53 2,001 查看原始貼文" at bounding box center [376, 220] width 753 height 441
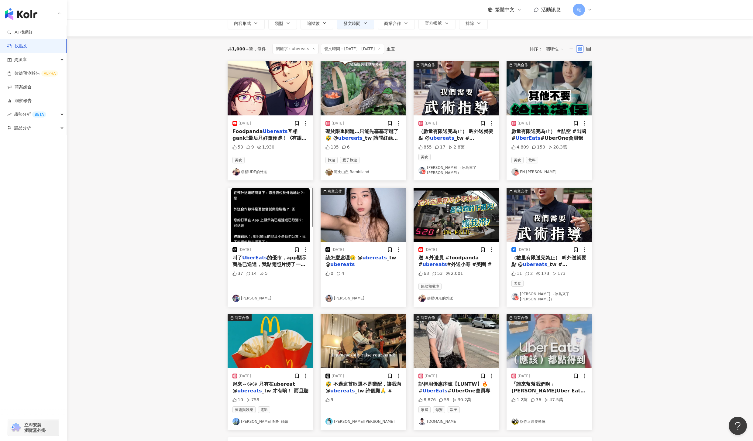
click at [555, 259] on div "（數量有限送完為止） 叫外送就要點 @ ubereats _tw #UberEa" at bounding box center [549, 262] width 76 height 14
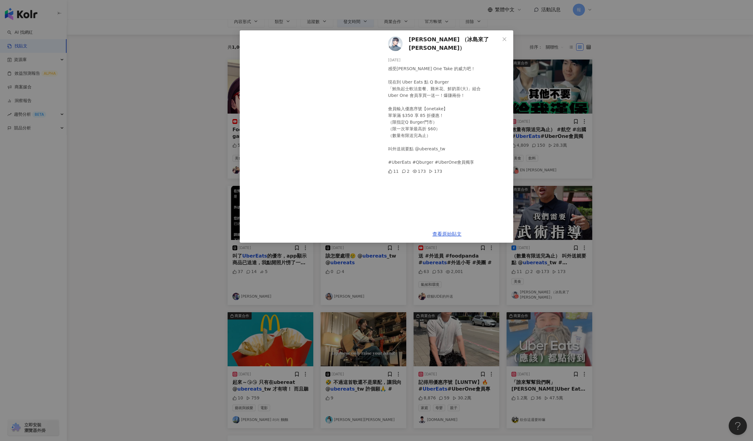
click at [649, 257] on div "詹彬 （冰島來了 Bin Jan） 2025/4/11 感受吳伯 One Take 的威力吧！ 現在到 Uber Eats 點 Q Burger 「鮪魚起士軟…" at bounding box center [376, 220] width 753 height 441
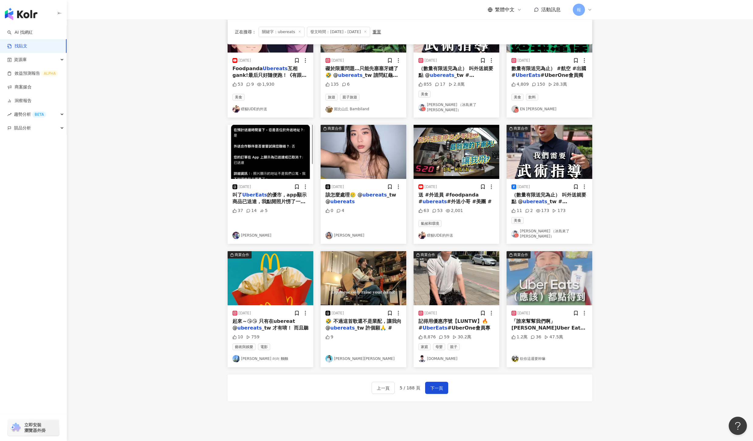
scroll to position [105, 0]
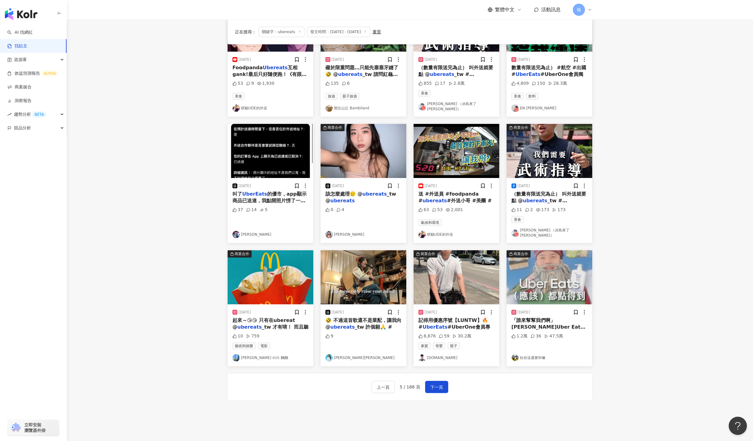
click at [269, 317] on span "起來～😘😘 只有在ubereat @" at bounding box center [263, 323] width 63 height 12
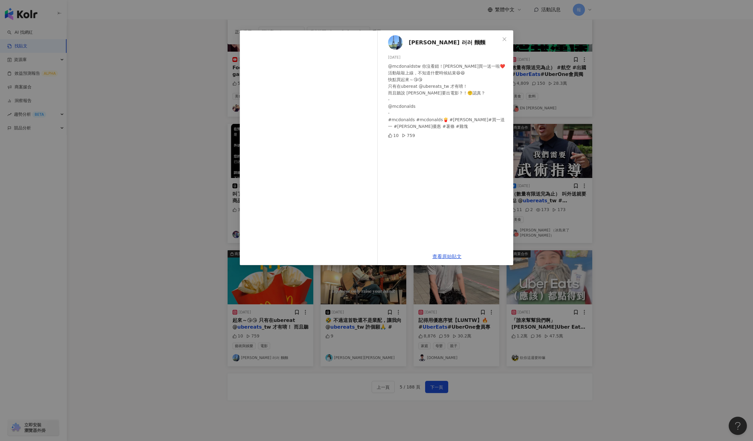
click at [351, 311] on div "Kim 러러 麵麵 2025/8/21 @mcdonaldstw 你沒看錯！麥當勞買一送一啦❤️ 活動敲敲上線，不知道什麼時候結束😆😆 快點買起來～😘😘 只有…" at bounding box center [376, 220] width 753 height 441
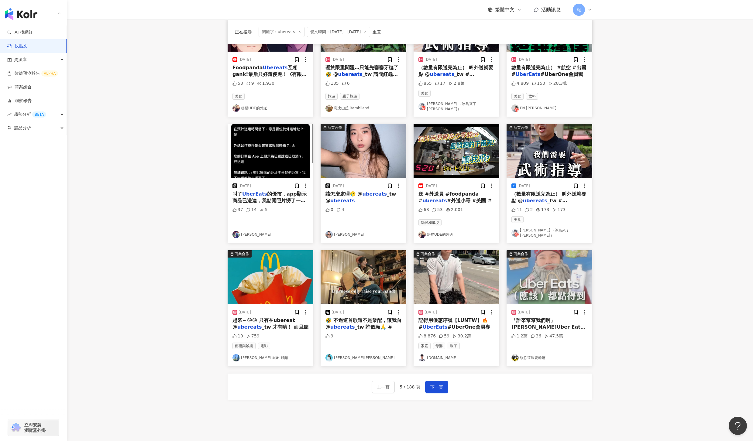
click at [354, 324] on span "_tw 許個願🙏 #" at bounding box center [372, 327] width 37 height 6
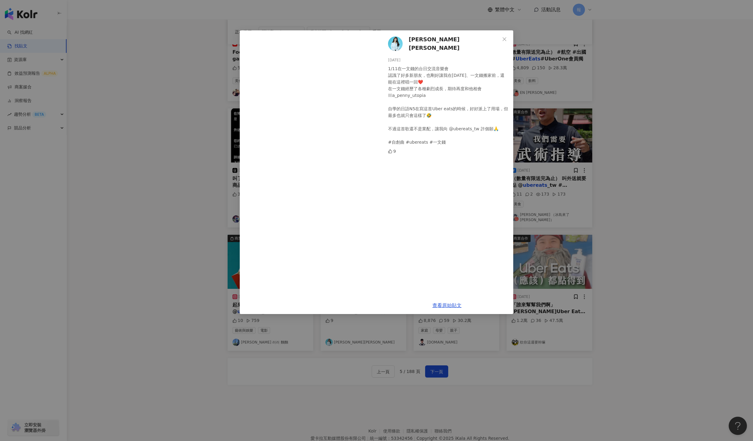
scroll to position [121, 0]
click at [680, 308] on div "魏品勻 David Wei 2025/4/15 1/11在一文錢的台日交流音樂會 認識了好多新朋友，也剛好讓我在2025年、一文錢搬家前，還能在這裡唱一回❤️…" at bounding box center [376, 220] width 753 height 441
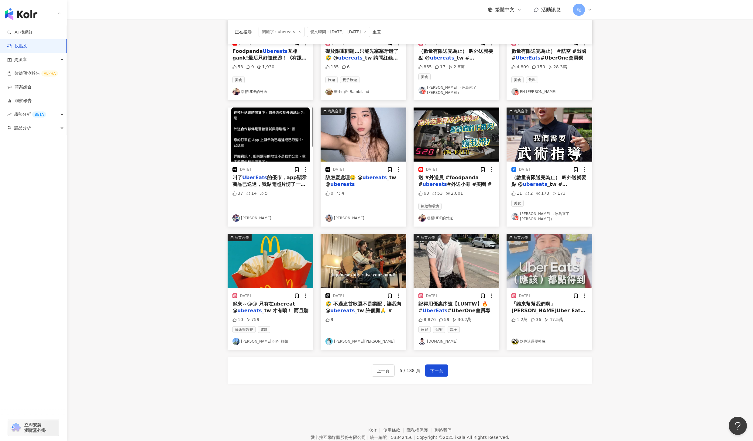
click at [446, 294] on div "2025/7/2 記得用優惠序號【LUNTW】🔥 # UberEats #UberOne會員專 8,876 59 30.2萬 家庭 母嬰 親子 lun.tw" at bounding box center [456, 319] width 86 height 62
click at [447, 308] on span "#UberOne會員專" at bounding box center [468, 311] width 43 height 6
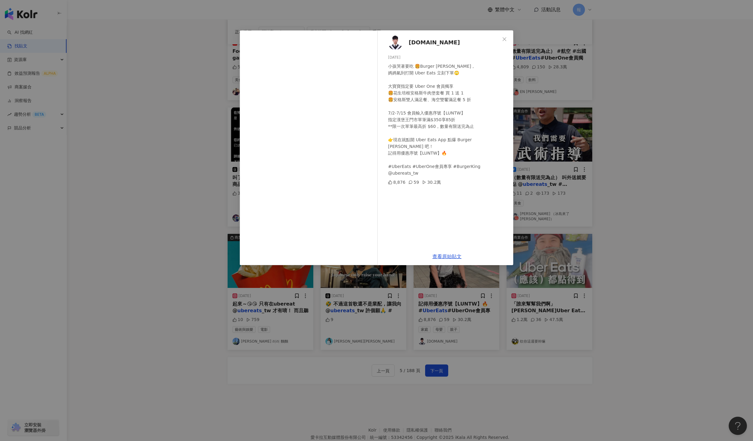
click at [531, 318] on div "lun.tw 2025/7/2 小孩哭著要吃 🍔Burger King， 媽媽氣到打開 Uber Eats 立刻下單🙄 大寶寶指定要 Uber One 會員獨…" at bounding box center [376, 220] width 753 height 441
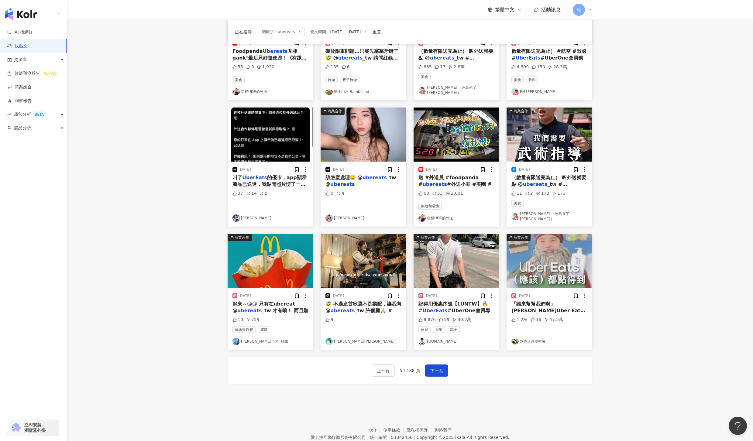
click at [533, 309] on div "2025/2/4 「誰來幫幫我們啊」 讓 Uber Eats @ ubereats _tw 來幫你！！ Edison後製又進階到一個出神入化的階段了 他就好像…" at bounding box center [549, 319] width 86 height 62
click at [535, 301] on span "「誰來幫幫我們啊」 讓 Uber Eats @" at bounding box center [548, 310] width 74 height 19
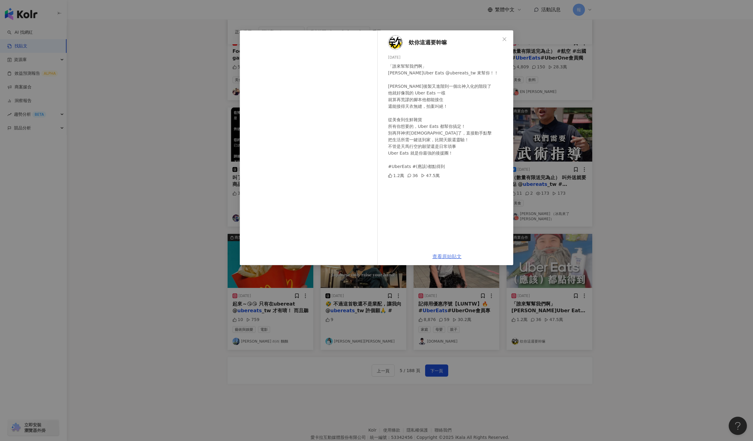
click at [445, 255] on link "查看原始貼文" at bounding box center [446, 257] width 29 height 6
click at [652, 235] on div "欸你這週要幹嘛 2025/2/4 「誰來幫幫我們啊」 讓 Uber Eats @ubereats_tw 來幫你！！ Edison後製又進階到一個出神入化的階段…" at bounding box center [376, 220] width 753 height 441
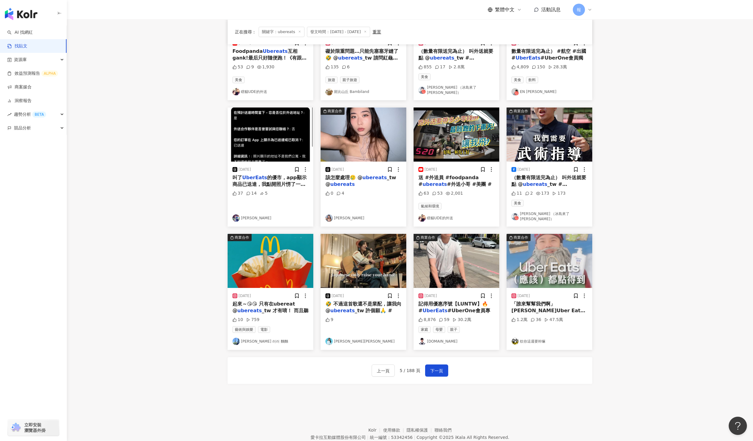
click at [438, 301] on span "記得用優惠序號【LUNTW】🔥 #" at bounding box center [453, 307] width 70 height 12
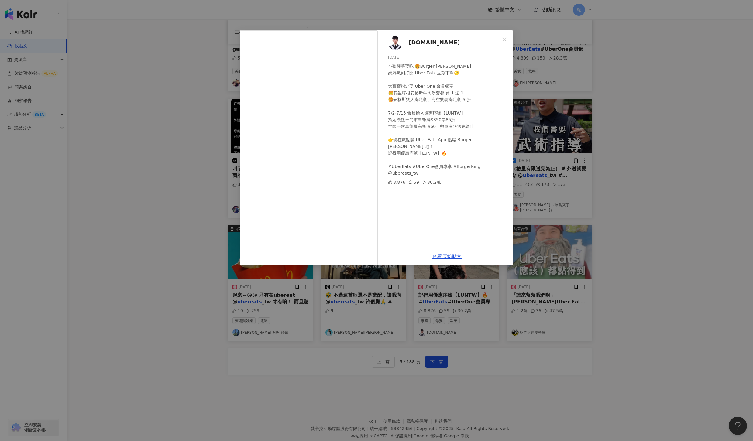
scroll to position [130, 0]
click at [620, 363] on div "lun.tw 2025/7/2 小孩哭著要吃 🍔Burger King， 媽媽氣到打開 Uber Eats 立刻下單🙄 大寶寶指定要 Uber One 會員獨…" at bounding box center [376, 220] width 753 height 441
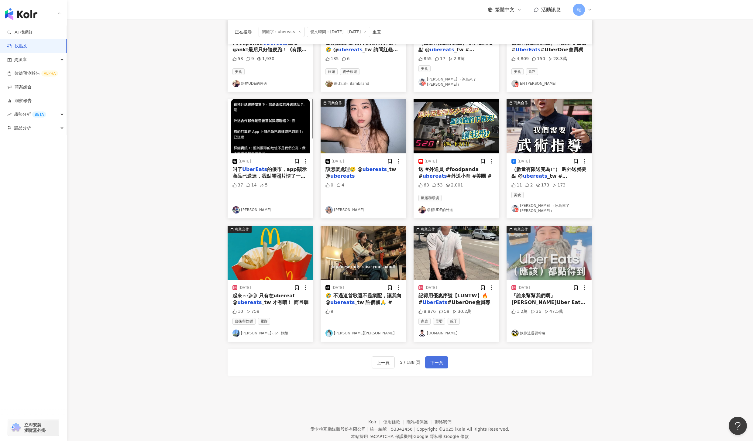
click at [442, 359] on span "下一頁" at bounding box center [436, 362] width 13 height 7
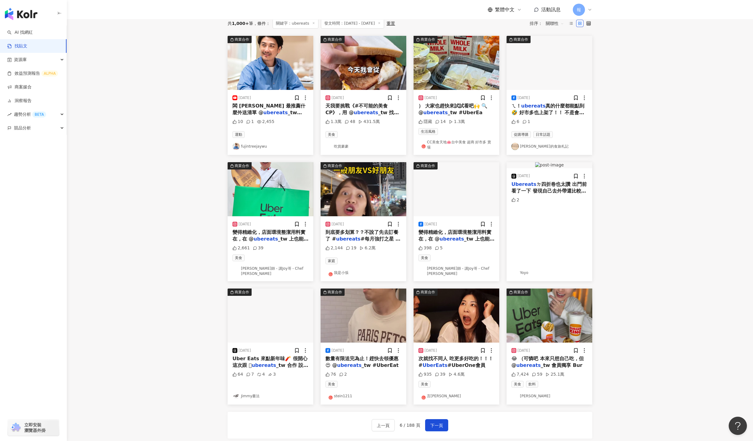
scroll to position [0, 0]
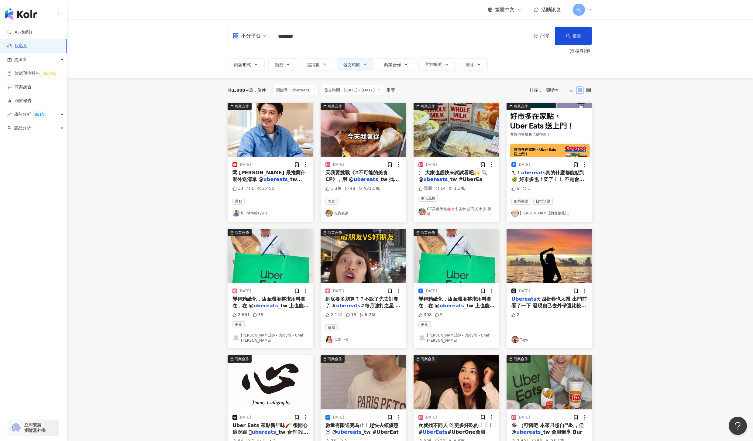
click at [260, 181] on span "_tw @uber ＠f" at bounding box center [266, 182] width 69 height 12
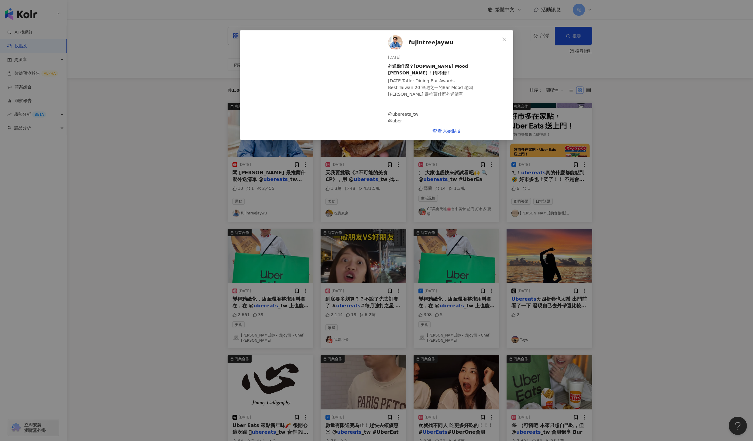
click at [373, 195] on div "fujintreejaywu 2025/7/23 外送點什麼？ft.Bar Mood Nick ! J哥不錯！ 2025年Tatler Dining Bar …" at bounding box center [376, 220] width 753 height 441
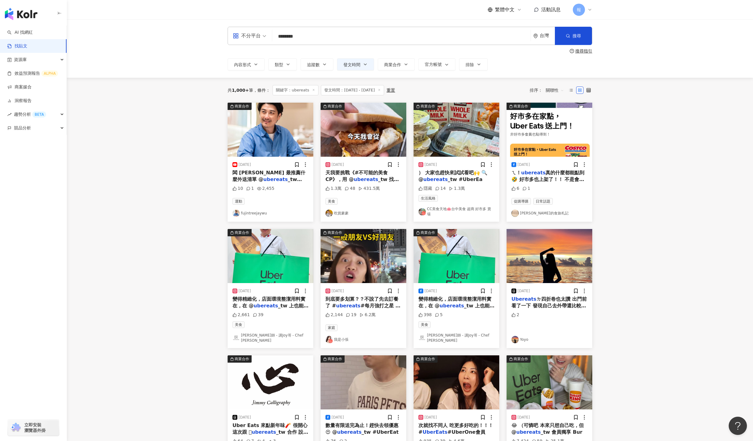
click at [377, 181] on span "_tw 找出我心目中的" at bounding box center [361, 182] width 73 height 12
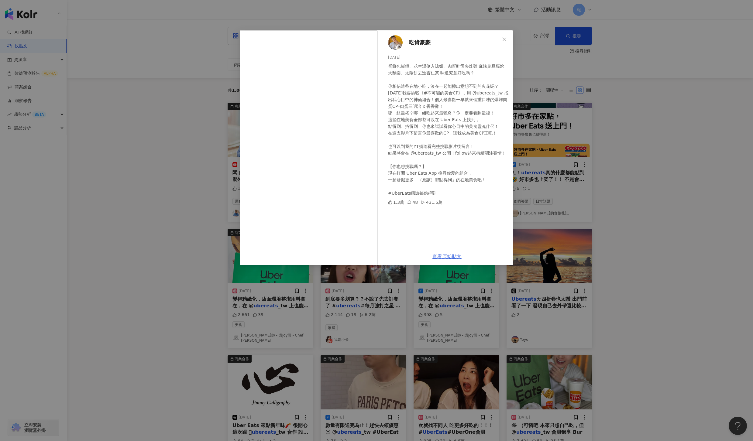
click at [447, 255] on link "查看原始貼文" at bounding box center [446, 257] width 29 height 6
click at [699, 282] on div "吃貨豪豪 2025/5/8 1.3萬 48 431.5萬 查看原始貼文" at bounding box center [376, 220] width 753 height 441
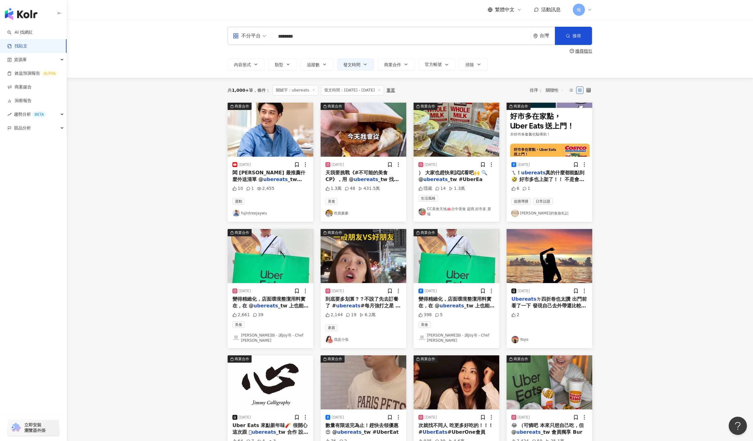
click at [452, 176] on div "） 大家也趕快來試試看吧🙌 🔍 @ ubereats _tw #UberEa" at bounding box center [456, 176] width 76 height 14
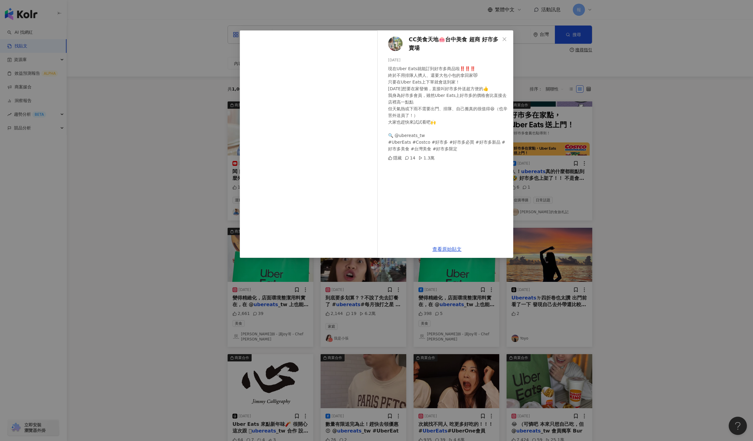
scroll to position [2, 0]
click at [640, 205] on div "CC美食天地🐽台中美食 超商 好市多 賣場 2025/7/11 現在Uber Eats就能訂到好市多商品啦‼️‼️‼️ 終於不用排隊人擠人、還要大包小包的拿回…" at bounding box center [376, 220] width 753 height 441
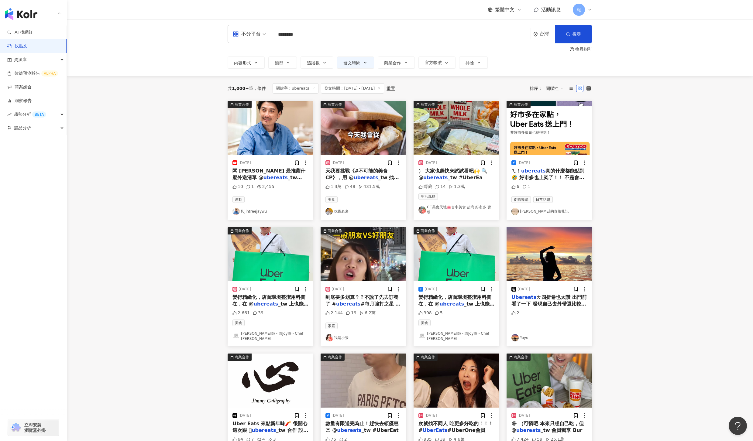
click at [552, 179] on span "真的什麼都能點到🤣 好市多也上架了！！ 不是會員也能買，真的不錯耶👍👍 肚子餓了嗎？ 最初 2 份 Uber Eats 優食訂單只要消費滿 $150，即可享 …" at bounding box center [547, 198] width 73 height 60
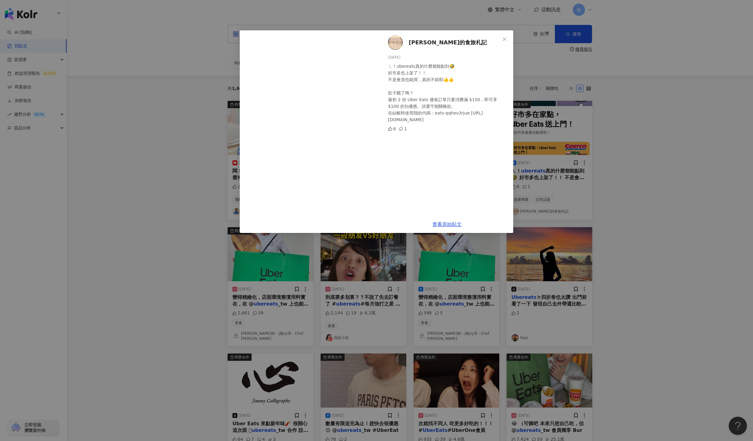
click at [421, 42] on span "Susan的食旅札記" at bounding box center [447, 42] width 78 height 9
click at [453, 224] on link "查看原始貼文" at bounding box center [446, 224] width 29 height 6
click at [610, 168] on div "Susan的食旅札記 2025/6/29 ㄟ！ubereats真的什麼都能點到🤣 好市多也上架了！！ 不是會員也能買，真的不錯耶👍👍 肚子餓了嗎？ 最初 2 …" at bounding box center [376, 220] width 753 height 441
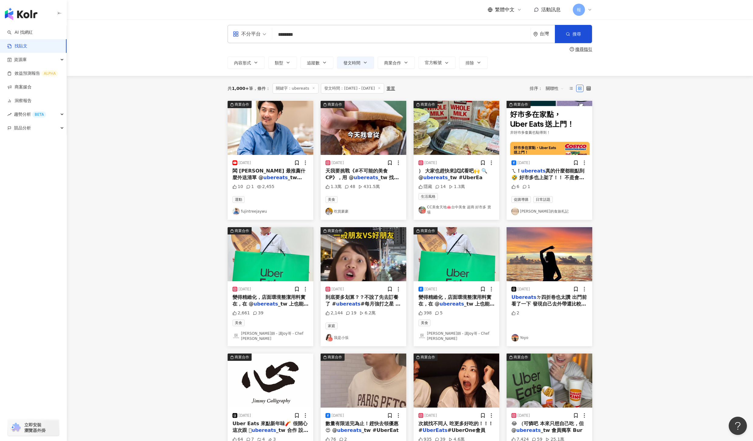
click at [255, 301] on mark "ubereats" at bounding box center [266, 304] width 24 height 6
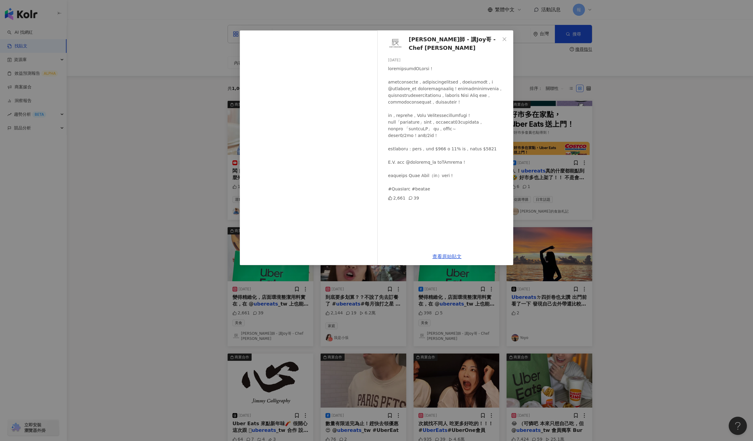
click at [451, 262] on div "查看原始貼文" at bounding box center [447, 256] width 132 height 17
click at [453, 254] on link "查看原始貼文" at bounding box center [446, 257] width 29 height 6
click at [651, 294] on div "阿辰師 - 講Joy哥 - Chef Chouchou 2025/5/29 2,661 39 查看原始貼文" at bounding box center [376, 220] width 753 height 441
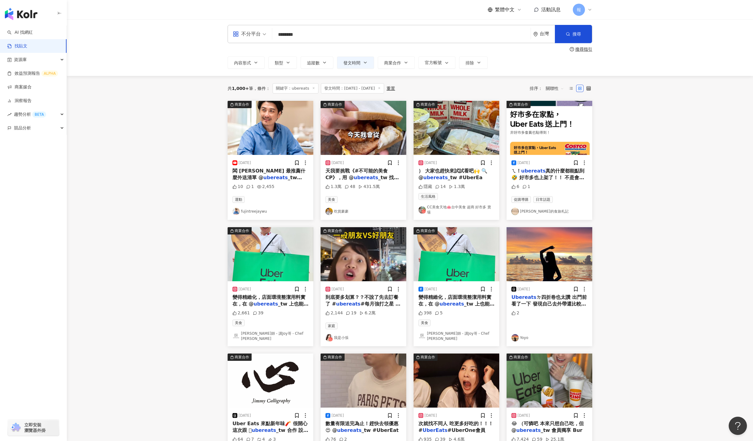
click at [373, 302] on span "#每月強打之星 #漢堡" at bounding box center [362, 307] width 75 height 12
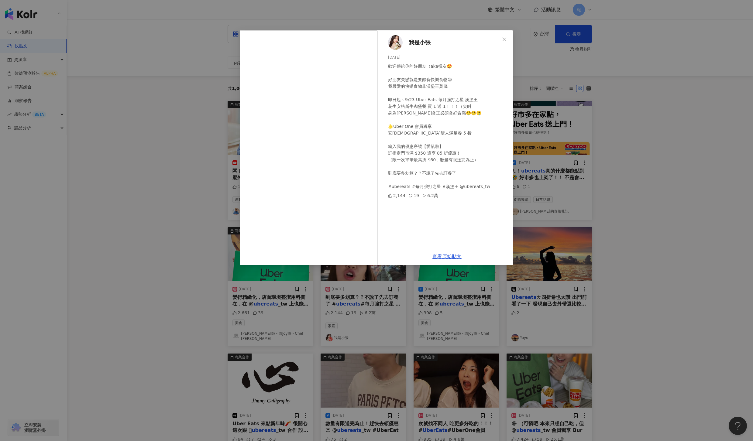
click at [665, 291] on div "我是小張 2025/8/27 歡迎傳給你的好朋友（aka損友🤩 好朋友失戀就是要餵食快樂食物😍 我最愛的快樂食物非漢堡王莫屬 即日起～9/23 Uber Ea…" at bounding box center [376, 220] width 753 height 441
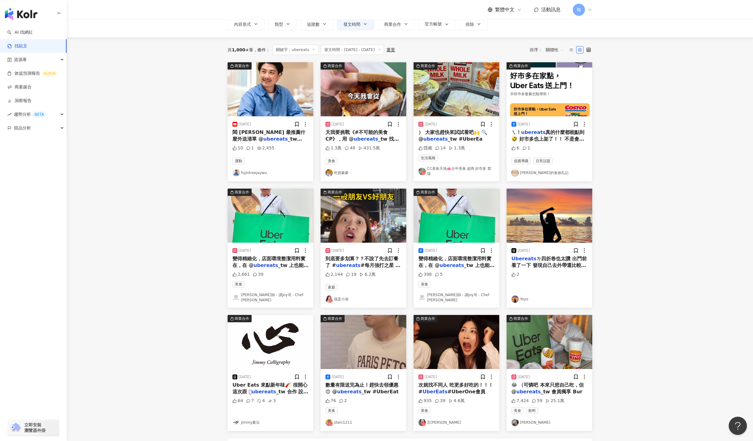
scroll to position [41, 0]
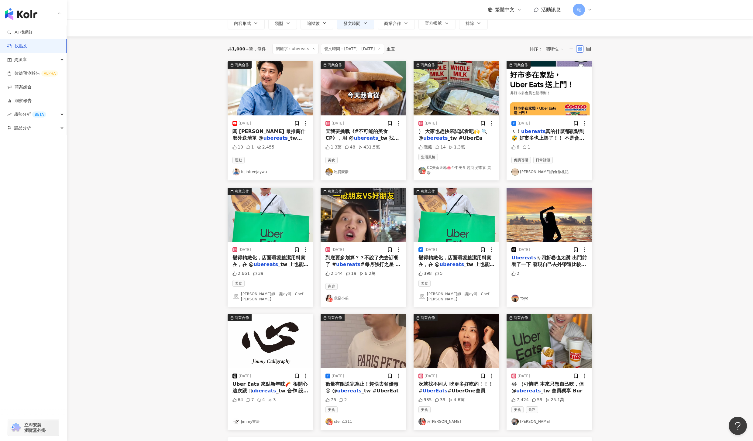
click at [346, 388] on mark "ubereats" at bounding box center [349, 391] width 24 height 6
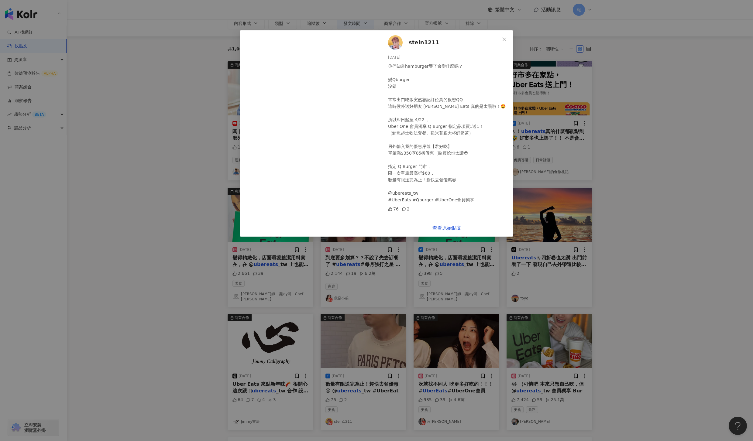
click at [456, 398] on div "stein1211 2025/4/11 你們知道hamburger哭了會變什麼嗎？ 變Qburger 沒錯 常常出門吃飯突然忘記訂位真的很想QQ 這時候外送好…" at bounding box center [376, 220] width 753 height 441
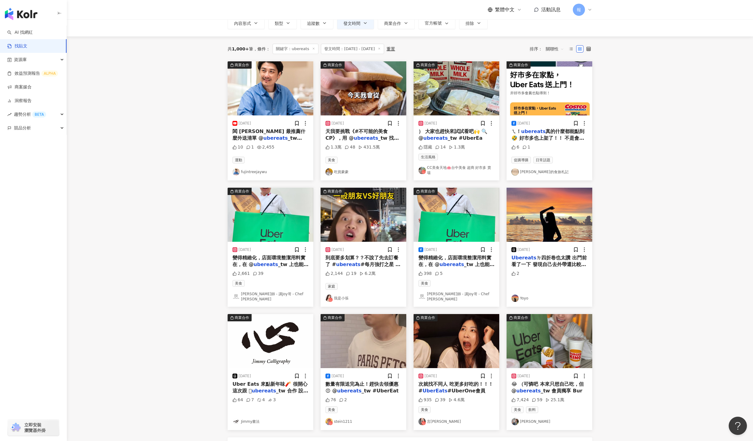
click at [457, 388] on span "#UberOne會員" at bounding box center [466, 391] width 38 height 6
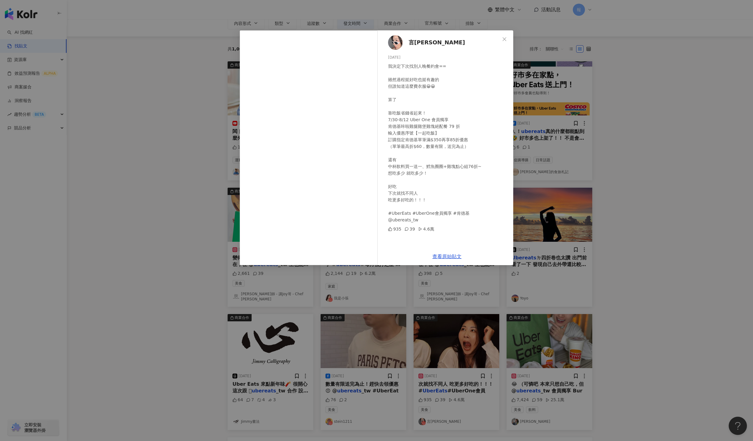
click at [706, 372] on div "言泳霈 2025/7/31 我決定下次找別人晚餐約會== 雖然過程挺好吃也挺有趣的 但誰知道這麼費衣服😀😀 算了 靠吃飯省錢省起來！ 7/30-8/12 Ub…" at bounding box center [376, 220] width 753 height 441
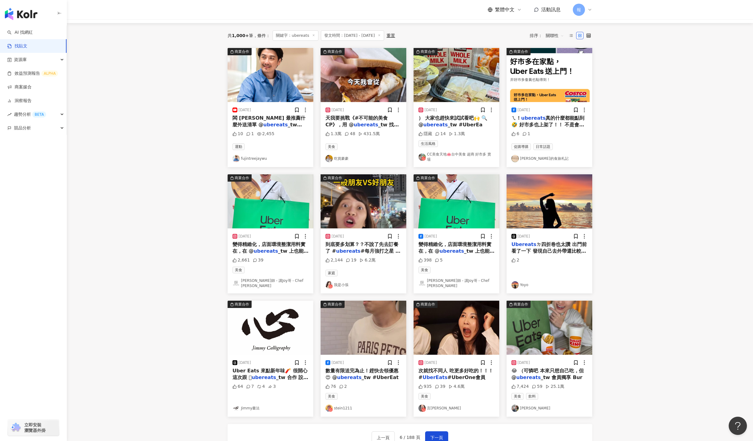
scroll to position [56, 0]
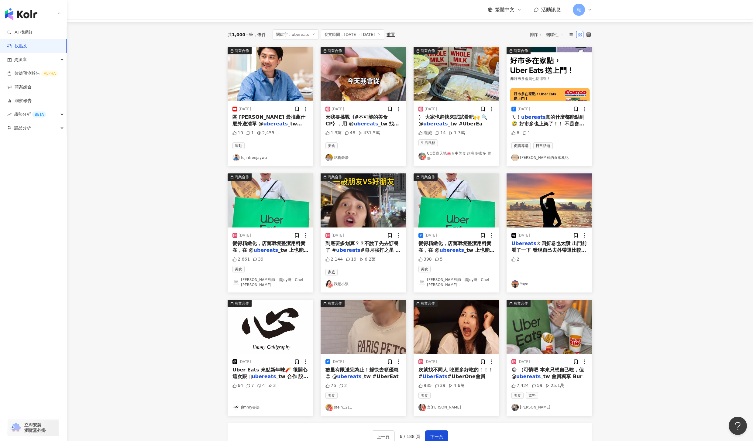
click at [558, 374] on span "_tw 會員獨享 Bur" at bounding box center [561, 377] width 42 height 6
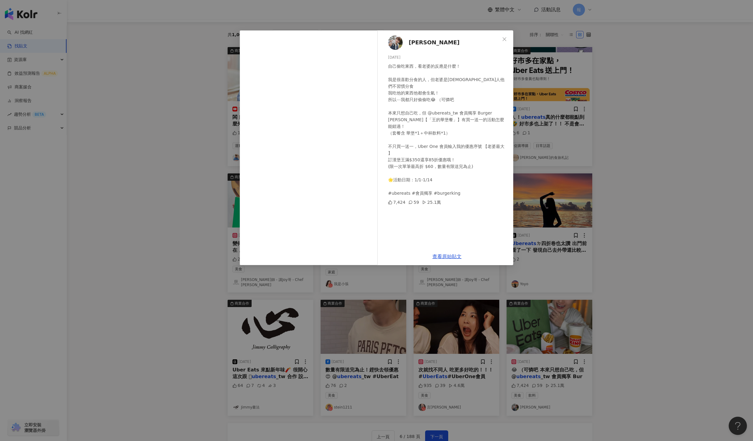
scroll to position [54, 0]
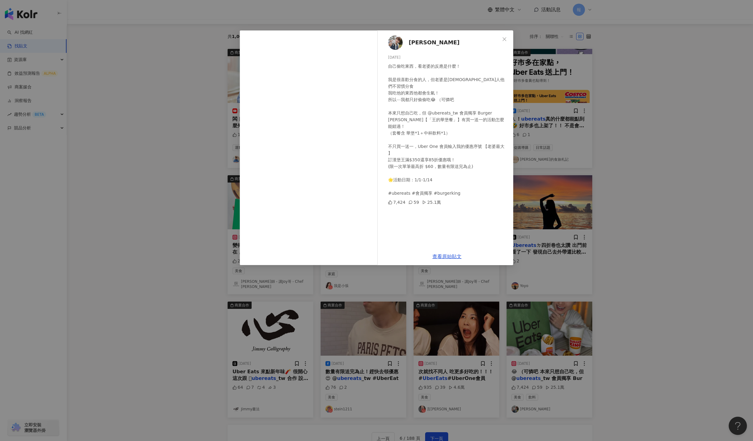
click at [658, 326] on div "鄭靚歆Jin 2025/1/4 自己偷吃東西，看老婆的反應是什麼！ 我是很喜歡分食的人，但老婆是德國人他們不習慣分食 我吃他的東西他都會生氣！ 所以⋯我都只好…" at bounding box center [376, 220] width 753 height 441
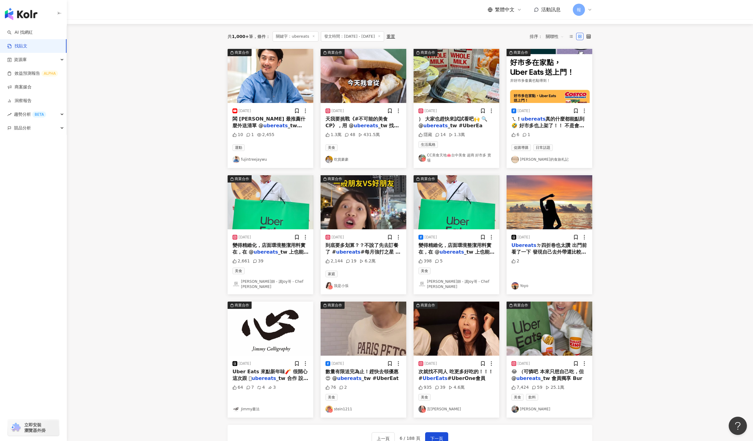
click at [538, 369] on span "😂 （可憐吧 本來只想自己吃，但 @" at bounding box center [547, 375] width 72 height 12
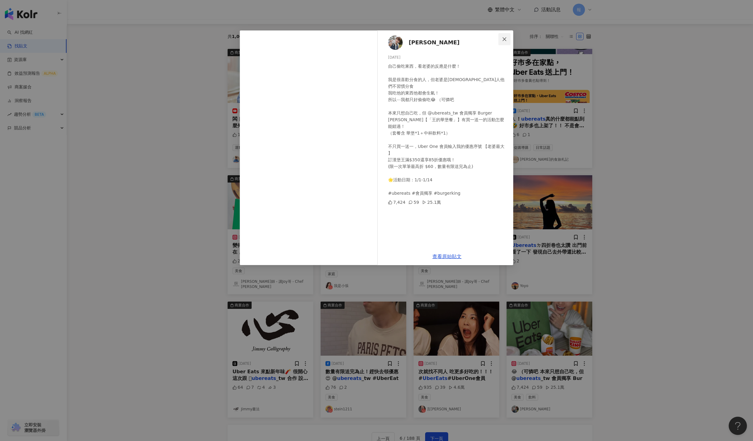
click at [506, 38] on icon "close" at bounding box center [504, 39] width 5 height 5
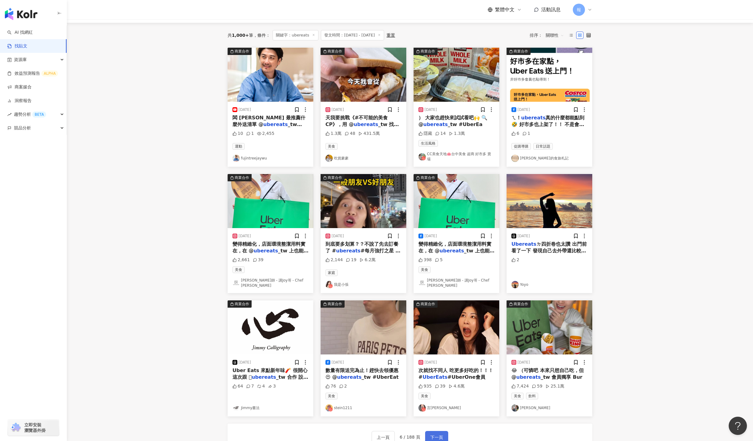
scroll to position [56, 0]
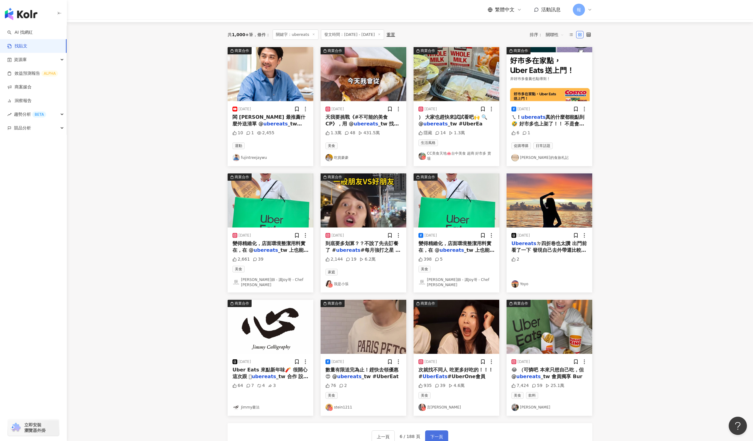
click at [429, 430] on button "下一頁" at bounding box center [436, 436] width 23 height 12
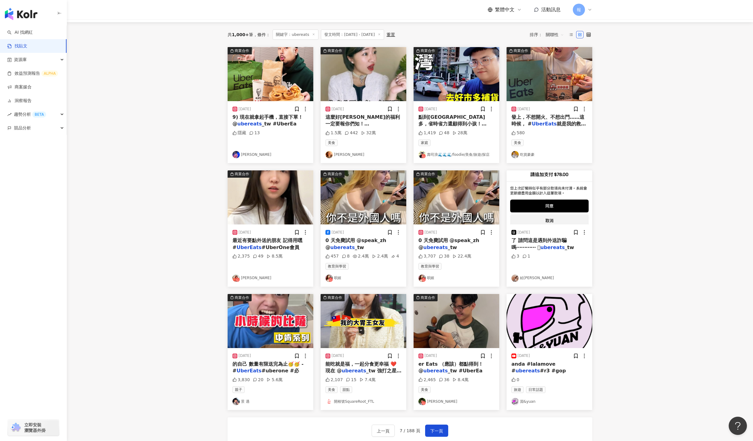
click at [272, 124] on span "_tw #UberEa" at bounding box center [278, 124] width 35 height 6
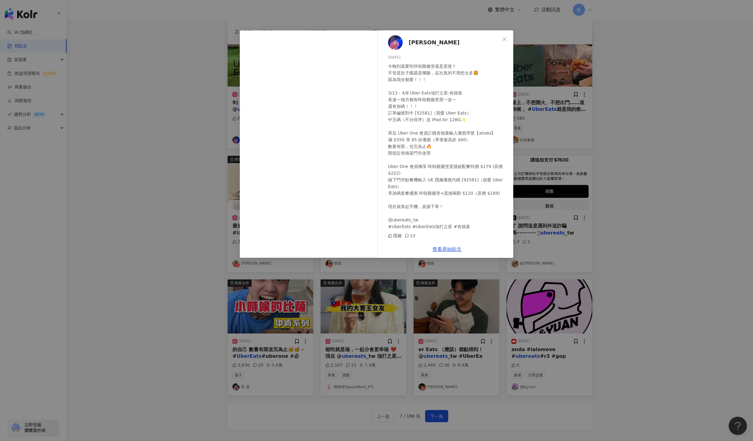
scroll to position [70, 0]
click at [634, 260] on div "阿達 Ada chang 2025/3/17 今晚到底要吃咔啦雞腿堡還是蛋撻？ 不管是肚子餓還是嘴饞，這次真的不用想太多🍔 因為我全都要！！！ 3/12 - …" at bounding box center [376, 220] width 753 height 441
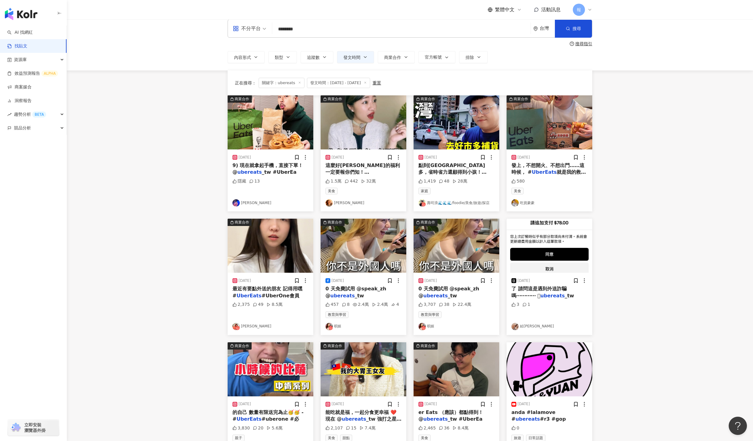
scroll to position [0, 0]
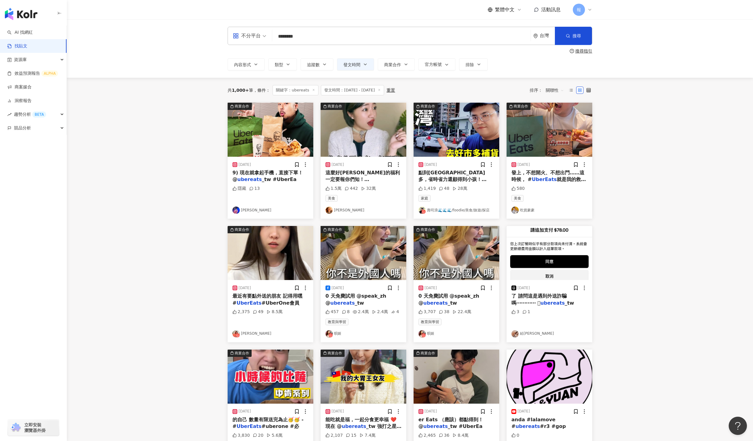
click at [374, 183] on span "_tw #UberEat" at bounding box center [372, 186] width 37 height 6
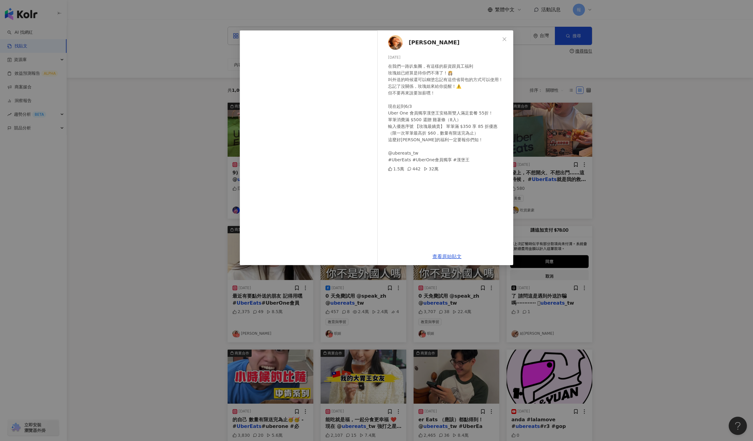
click at [667, 187] on div "琦琦 2025/5/23 在我們一路叭集團，有這樣的薪資跟員工福利 玫瑰姐已經算是待你們不薄了！👸🏻 叫外送的時候還可以糊塗忘記有這些省荷包的方式可以使用！ …" at bounding box center [376, 220] width 753 height 441
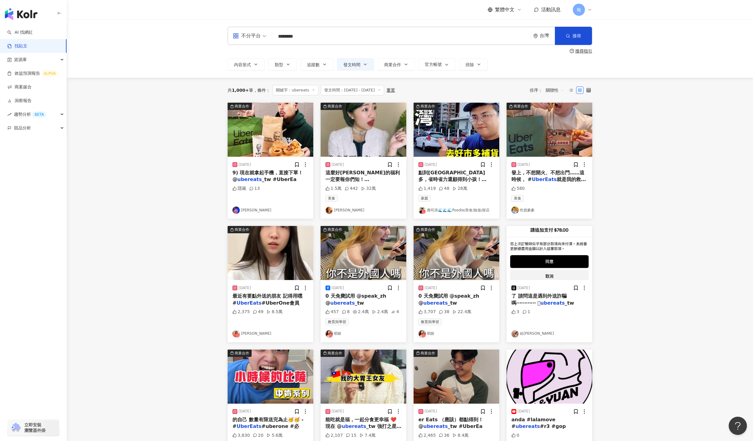
click at [470, 183] on span "_tw #UberEat" at bounding box center [465, 186] width 37 height 6
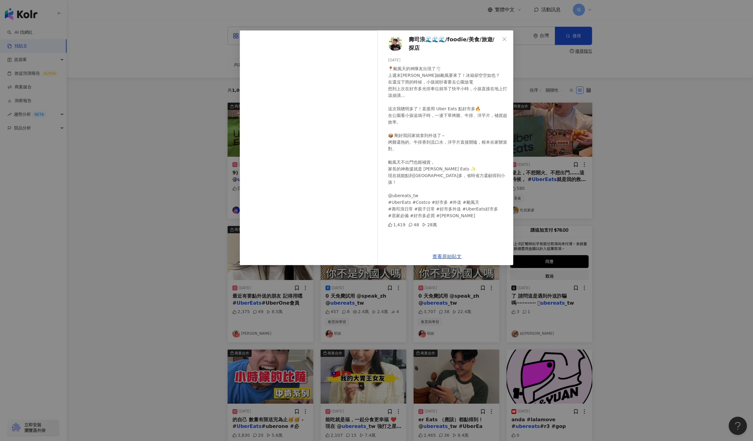
click at [554, 154] on div "壽司浪🌊🌊🌊/foodie/美食/旅遊/探店 2025/7/10 📍颱風天的神隊友出現了🌪️ 上週末丹娜絲颱風要來了！冰箱卻空空如也？ 在還沒下雨的時候，小孩…" at bounding box center [376, 220] width 753 height 441
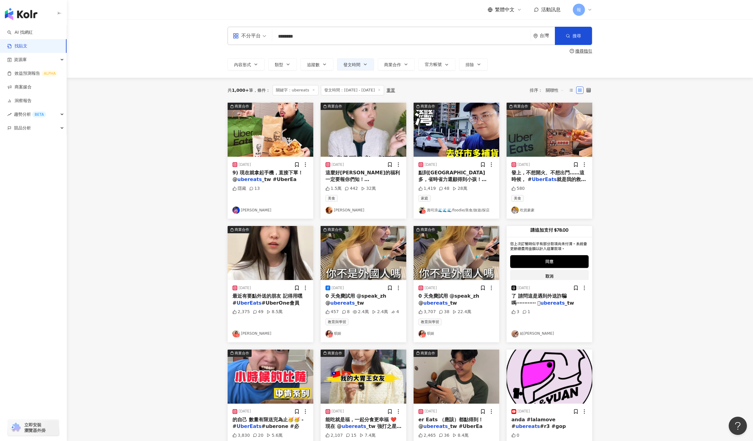
click at [546, 179] on mark "UberEats" at bounding box center [543, 179] width 25 height 6
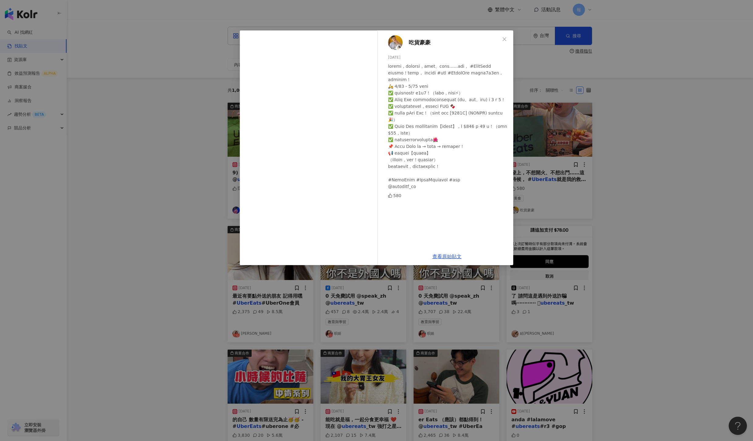
click at [625, 204] on div "吃貨豪豪 2025/2/18 580 查看原始貼文" at bounding box center [376, 220] width 753 height 441
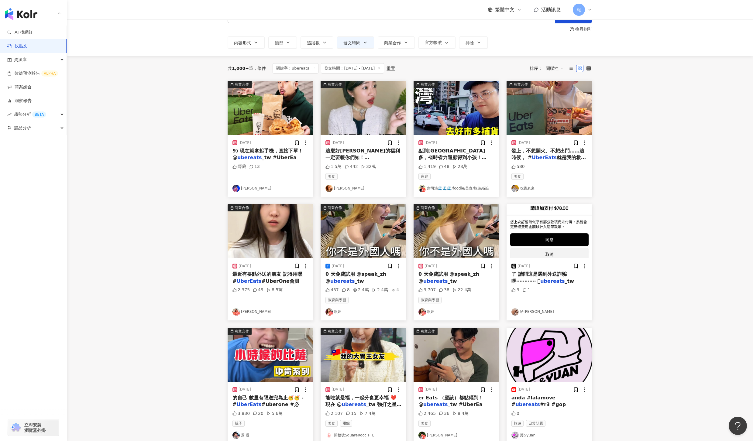
scroll to position [38, 0]
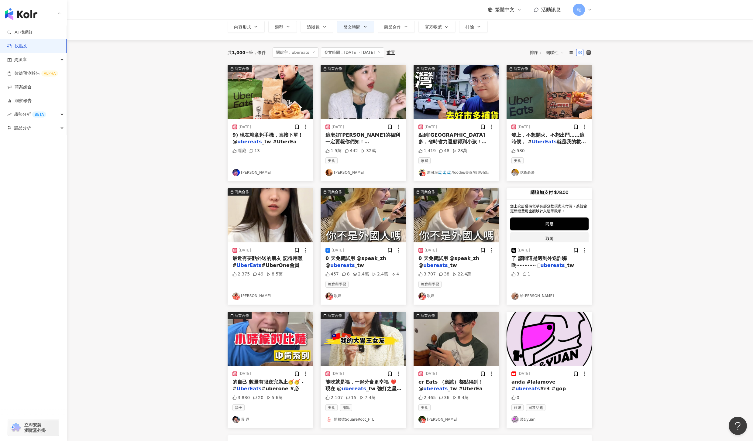
click at [251, 263] on div "最近有要點外送的朋友 記得用嘿 # UberEats #UberOne會員" at bounding box center [270, 262] width 76 height 14
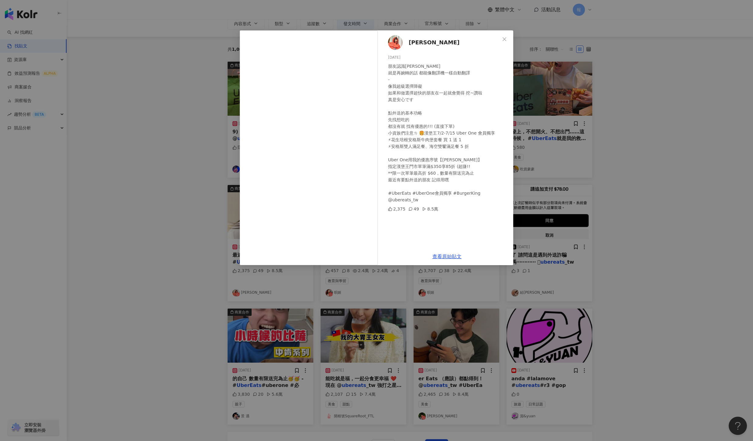
scroll to position [42, 0]
click at [502, 37] on icon "close" at bounding box center [504, 39] width 5 height 5
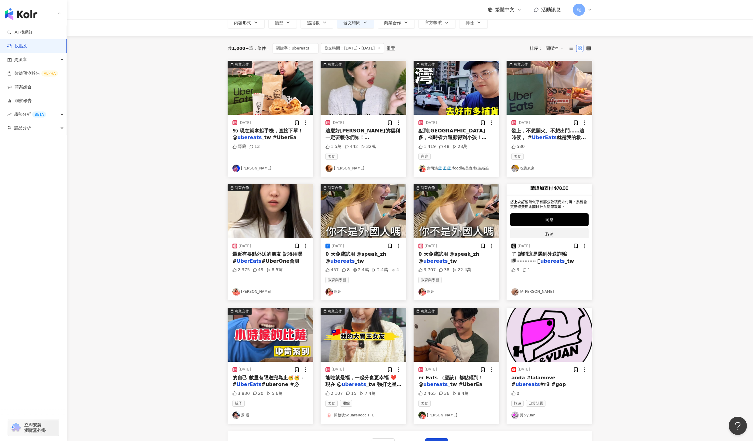
click at [349, 257] on div "0 天免費試用 @speak_zh @ ubereats _tw" at bounding box center [363, 258] width 76 height 14
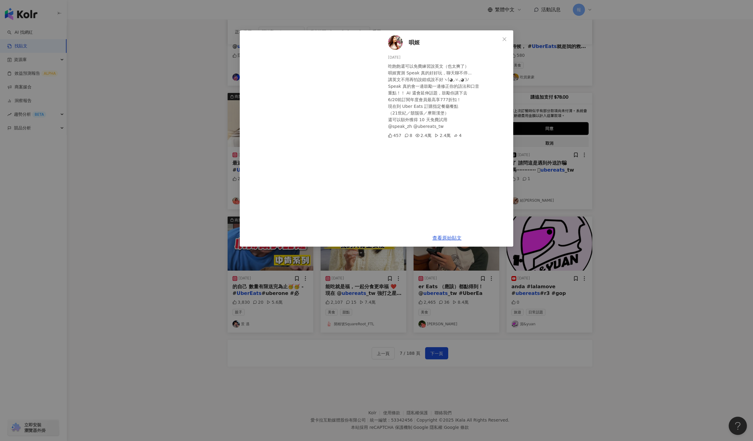
scroll to position [142, 0]
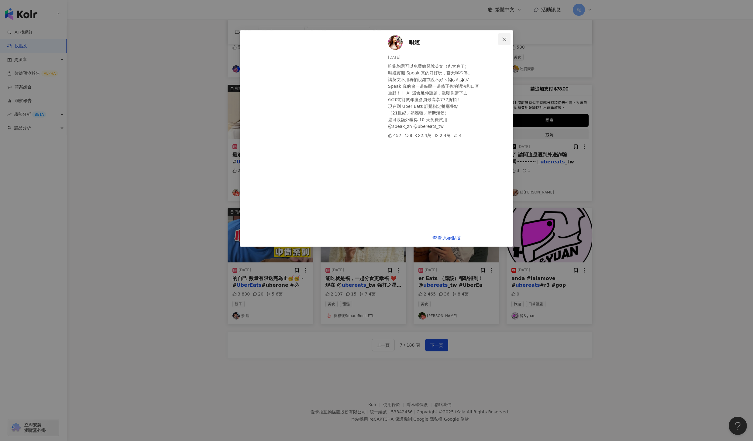
click at [508, 38] on span "Close" at bounding box center [504, 39] width 12 height 5
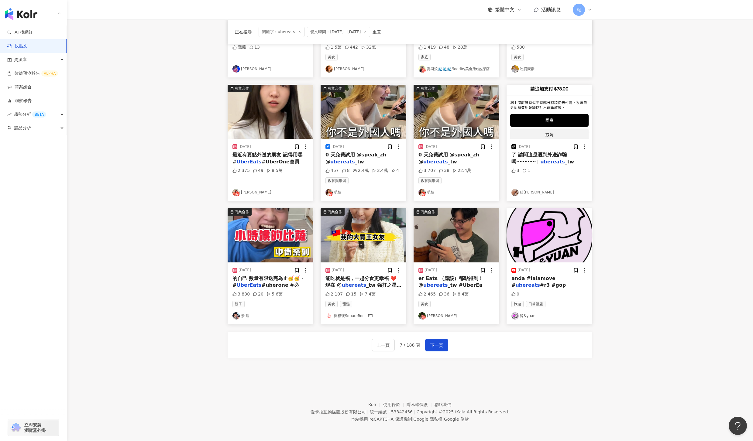
click at [438, 157] on div "0 天免費試用 @speak_zh @ ubereats _tw" at bounding box center [456, 159] width 76 height 14
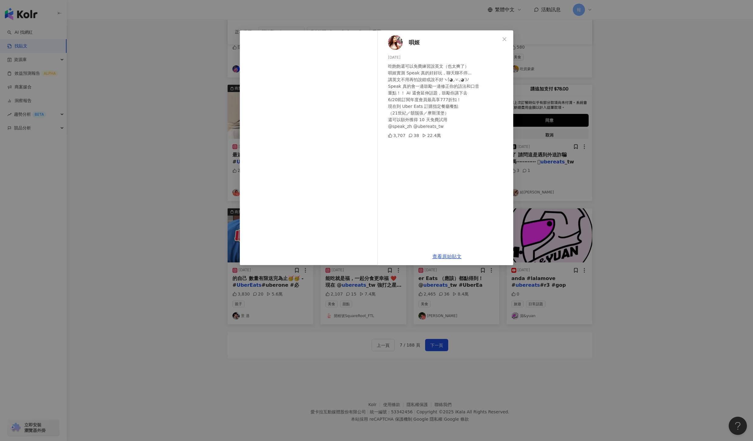
click at [506, 40] on icon "close" at bounding box center [504, 39] width 5 height 5
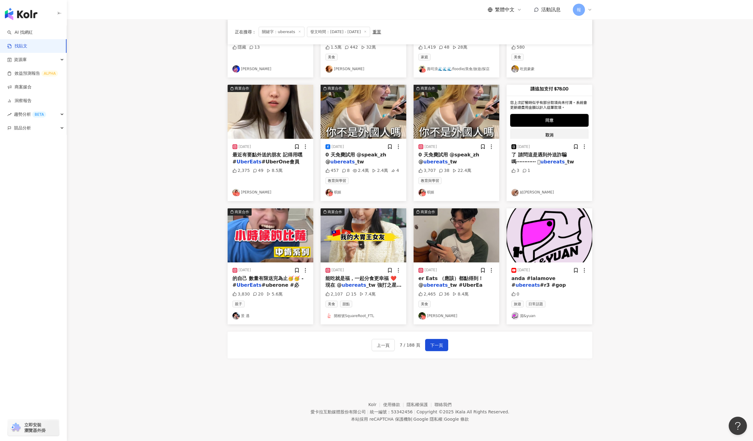
click at [241, 274] on div "2025/4/24 的自己 數量有限送完為止🥳🥳 - # UberEats #uberone #必 3,830 20 5.6萬 親子 景 遇" at bounding box center [270, 293] width 86 height 62
click at [241, 280] on div "的自己 數量有限送完為止🥳🥳 - # UberEats #uberone #必" at bounding box center [270, 282] width 76 height 14
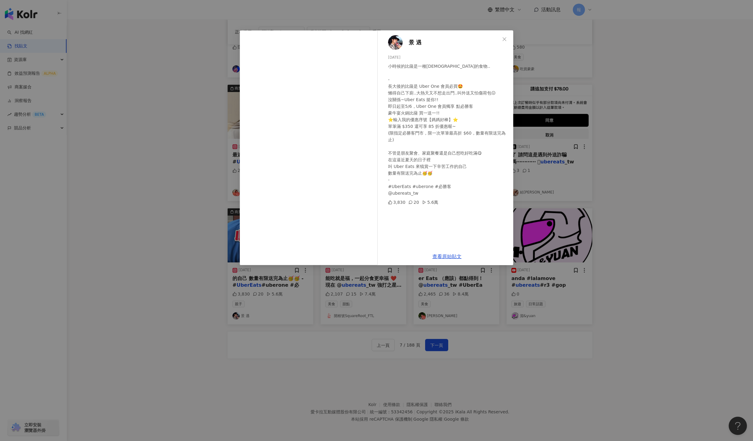
scroll to position [141, 0]
click at [663, 224] on div "景 遇 2025/4/24 小時候的比薩是一種神聖的食物.. - 長大後的比薩是 Uber One 會員必買🤩 懶得自己下廚..大熱天又不想走出門..叫外送又…" at bounding box center [376, 220] width 753 height 441
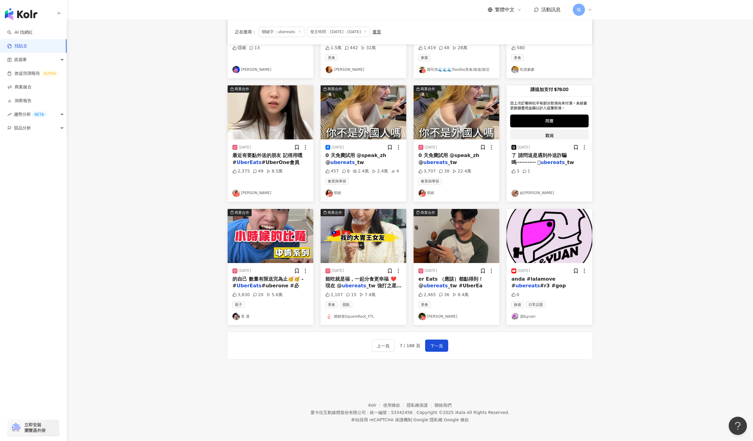
click at [360, 283] on div "能吃就是福，一起分食更幸福 ❤️ 現在 @ ubereats _tw 強打之星 - 肯德基 推出一整個月的強檔優惠 3/12-4/8 全用戶享咔啦雞腿堡買 1…" at bounding box center [363, 283] width 76 height 14
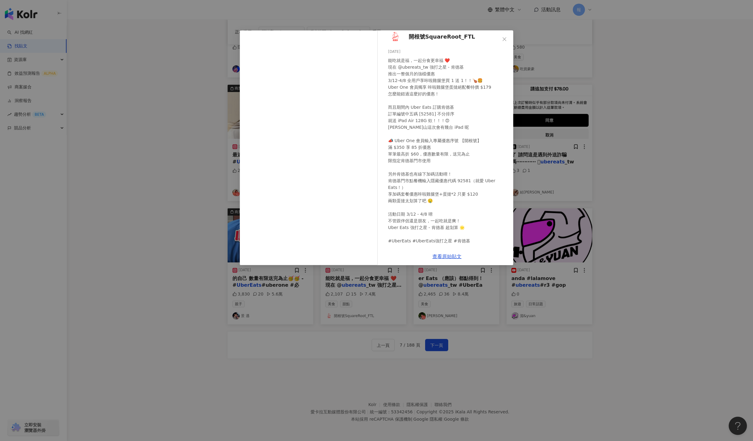
scroll to position [11, 0]
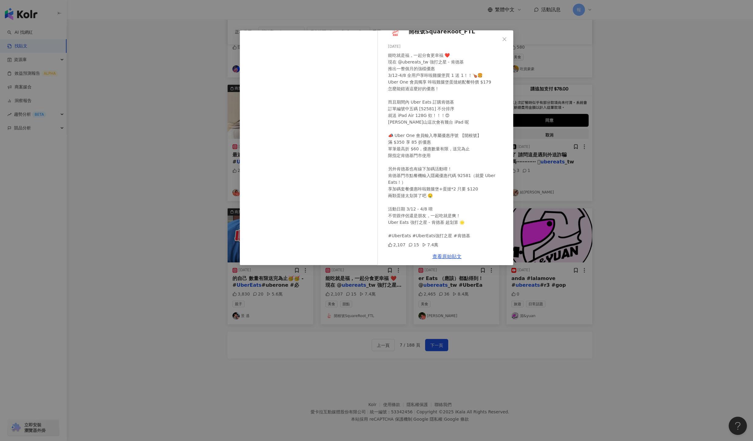
click at [645, 251] on div "開根號SquareRoot_FTL 2025/3/14 2,107 15 7.4萬 查看原始貼文" at bounding box center [376, 220] width 753 height 441
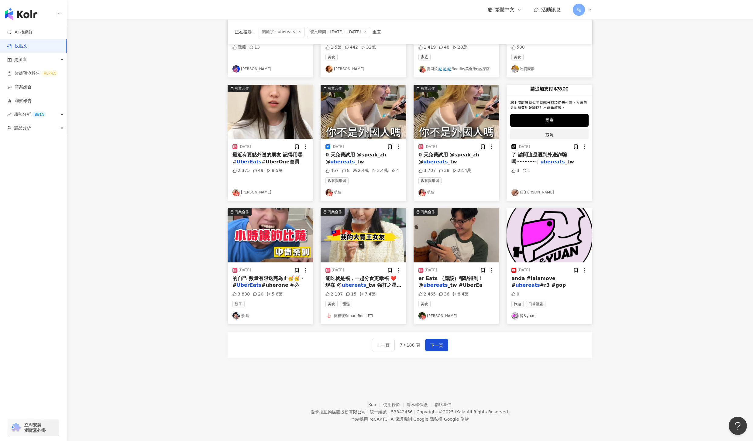
click at [431, 282] on mark "ubereats" at bounding box center [435, 285] width 24 height 6
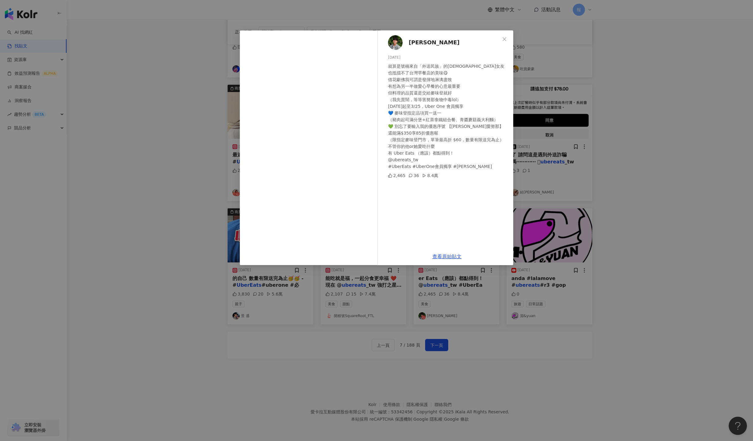
click at [672, 229] on div "何星冉 2025/3/15 就算是號稱來自「外送民族」的韓國女友 也抵擋不了台灣早餐店的美味😋 借花獻佛我可謂是發揮地淋漓盡致 有想為另一半做愛心早餐的心意最…" at bounding box center [376, 220] width 753 height 441
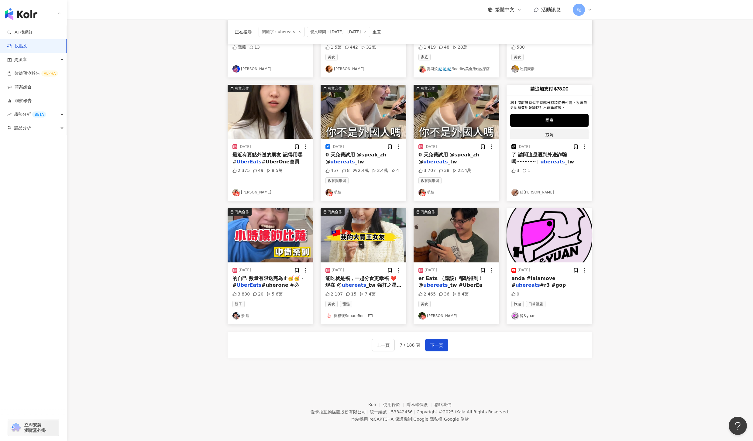
click at [442, 338] on div "上一頁 7 / 188 頁 下一頁" at bounding box center [409, 345] width 364 height 27
click at [442, 348] on span "下一頁" at bounding box center [436, 345] width 13 height 7
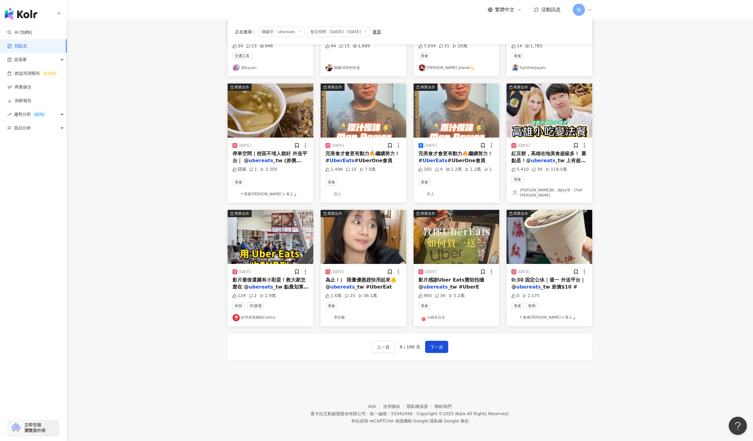
scroll to position [0, 0]
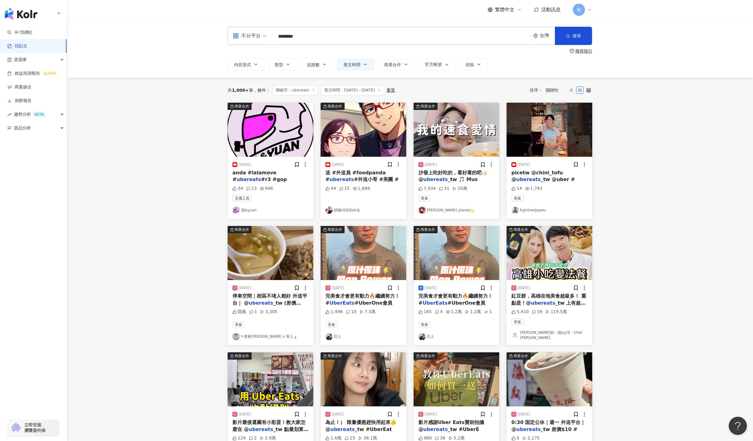
click at [441, 170] on span "沙發上吃好吃的，看好看的吧👍🏻 @" at bounding box center [452, 176] width 69 height 12
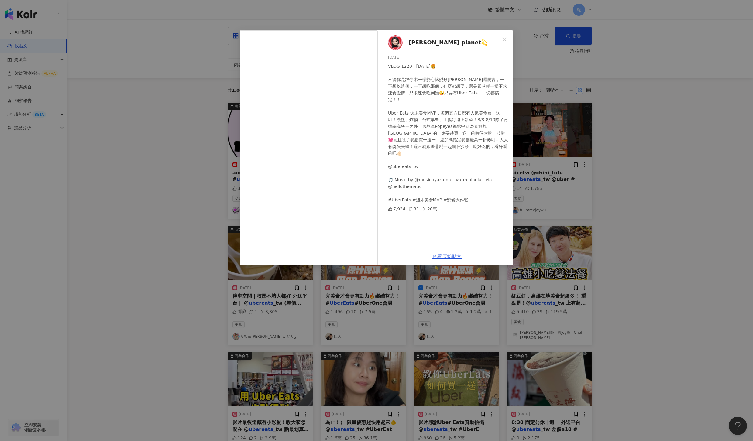
click at [449, 255] on link "查看原始貼文" at bounding box center [446, 257] width 29 height 6
click at [643, 161] on div "李欣Lee’s planet💫 2025/8/7 VLOG 1220 : 2025/08/06🍔 不管你是跟停木一樣變心比變形金剛還厲害，一下想吃這個，一下想…" at bounding box center [376, 220] width 753 height 441
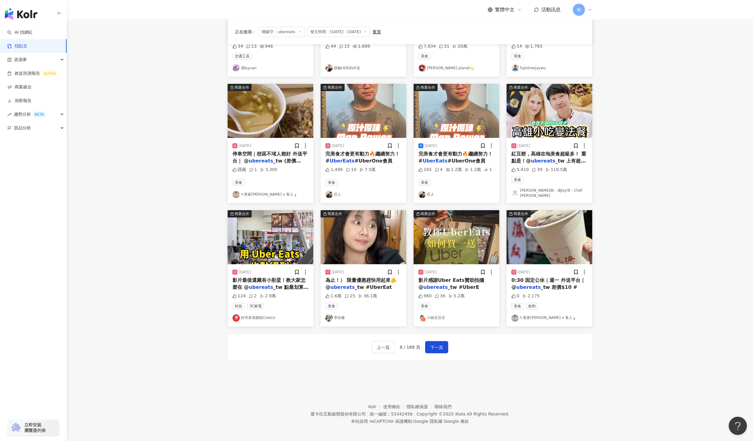
scroll to position [142, 0]
click at [367, 161] on span "#UberOne會員" at bounding box center [373, 161] width 38 height 6
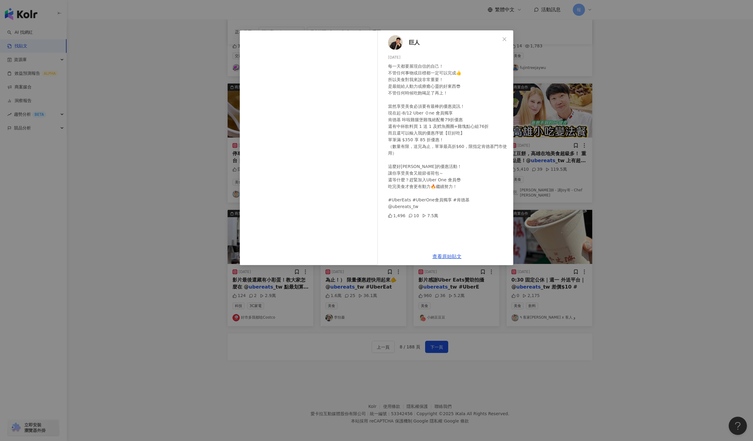
click at [685, 171] on div "巨人 2025/7/31 每一天都要展現自信的自己！ 不管任何事物或目標都一定可以完成👍 所以美食對我來說非常重要！ 是最能給人動力或療癒心靈的好東西😎 不管…" at bounding box center [376, 220] width 753 height 441
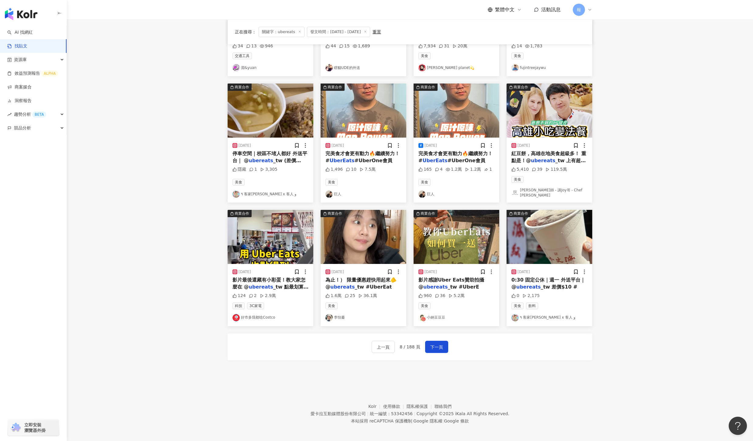
click at [566, 163] on div "紅豆餅，高雄在地美食超級多！ 重點是！@ ubereats _tw 上有超多在地美食" at bounding box center [549, 157] width 76 height 14
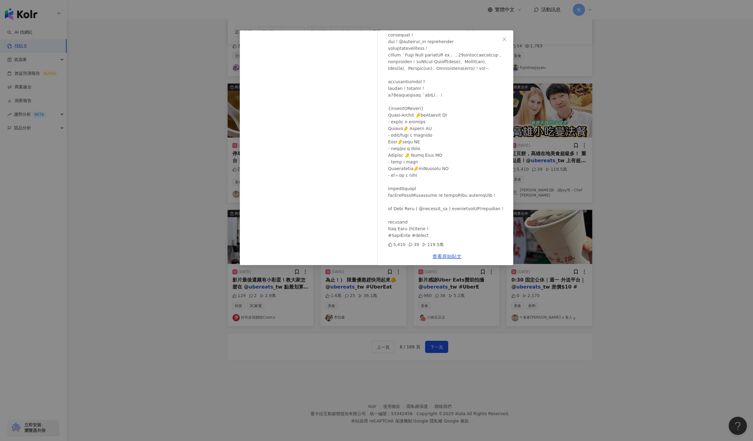
scroll to position [100, 0]
click at [446, 258] on link "查看原始貼文" at bounding box center [446, 257] width 29 height 6
click at [650, 227] on div "阿辰師 - 講Joy哥 - Chef Chouchou 2025/5/9 5,410 39 119.5萬 查看原始貼文" at bounding box center [376, 220] width 753 height 441
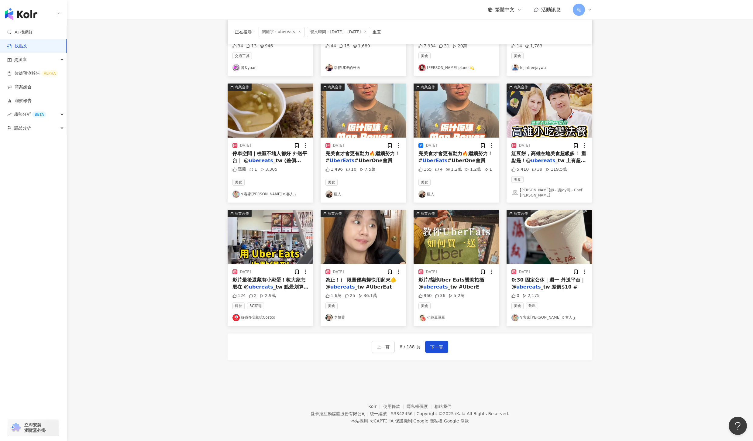
click at [340, 280] on div "為止！） 限量優惠趕快用起來🫵 @ ubereats _tw #UberEat" at bounding box center [363, 284] width 76 height 14
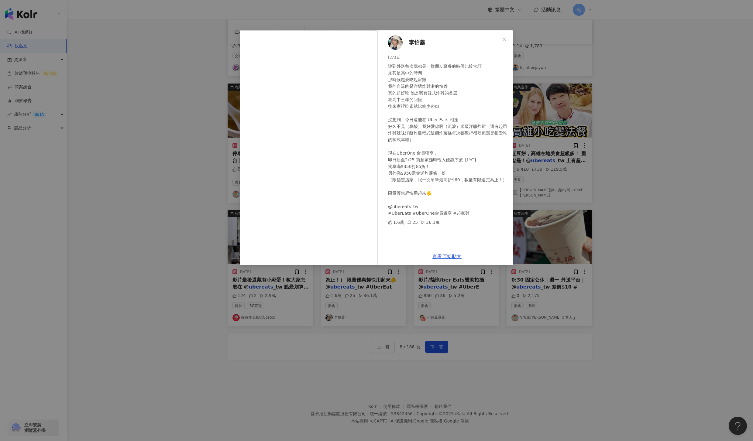
click at [467, 292] on div "李怡蓁 2025/2/14 說到外送每次我都是一群朋友聚餐的時候比較常訂 尤其是高中的時間 那時候超愛吃起家雞 我的血流的是洋釀炸雞淋的辣醬 真的超好吃 他是…" at bounding box center [376, 220] width 753 height 441
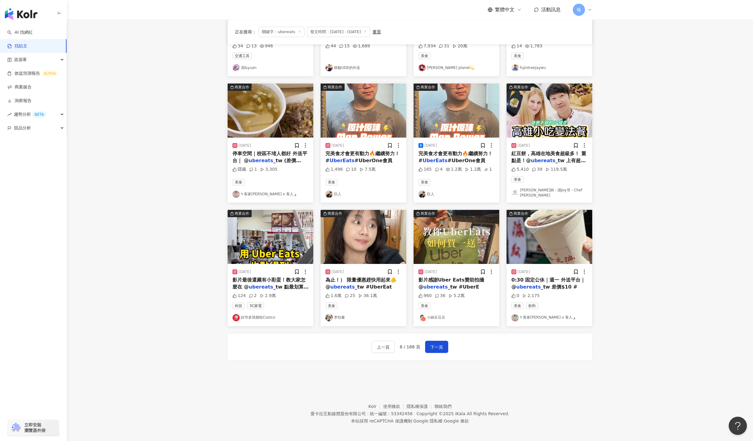
click at [465, 284] on span "_tw #UberE" at bounding box center [463, 287] width 32 height 6
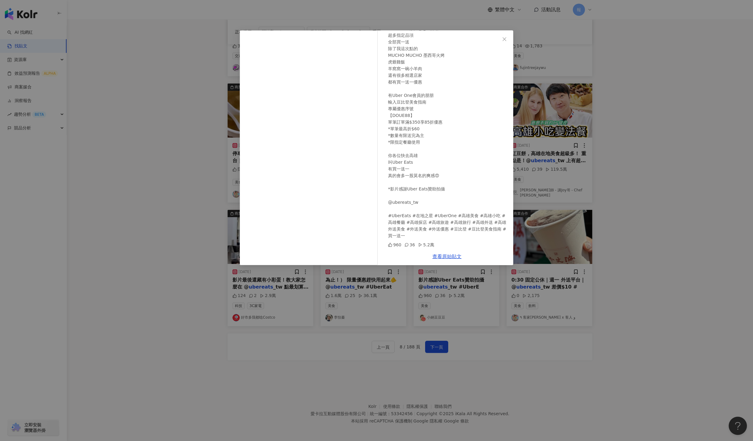
scroll to position [76, 0]
click at [682, 263] on div "小納豆豆豆 2025/4/27 你知道高雄現在 用Uber Eats叫外送 有很多 買一送一的美食嗎？ 即日起到5/20 Uber Eats有在地之星活動 超…" at bounding box center [376, 220] width 753 height 441
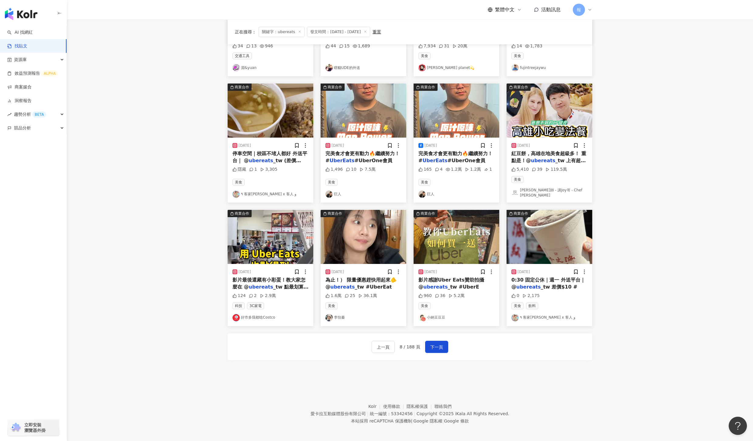
click at [556, 284] on span "_tw 差價$10 #" at bounding box center [558, 287] width 36 height 6
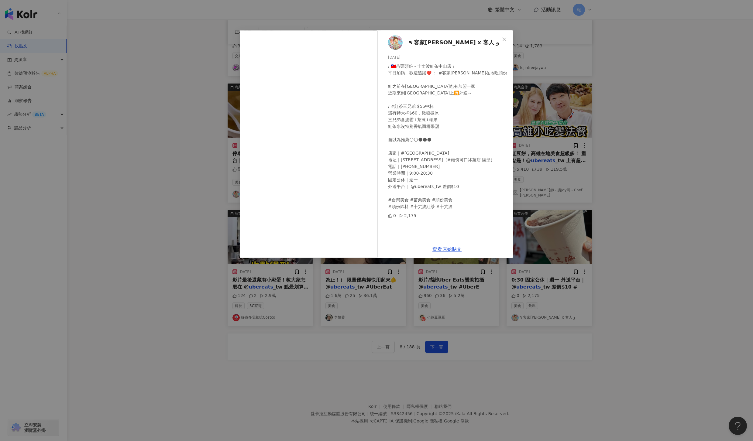
scroll to position [141, 0]
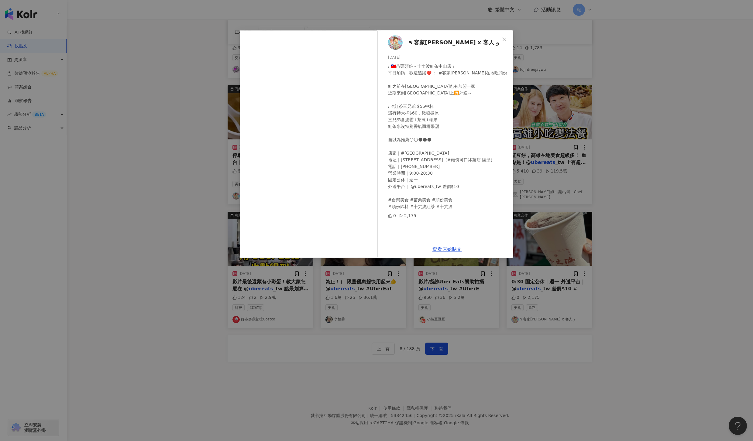
click at [429, 346] on div "٩ 客家琳 x 客人 و 2025/3/20 / 🇹🇼苗栗頭份 - 十丈波紅茶中山店 \ 平日加碼、歡迎追蹤❤️ ： #客家琳在地吃頭份 紅之前在青年街也有加…" at bounding box center [376, 220] width 753 height 441
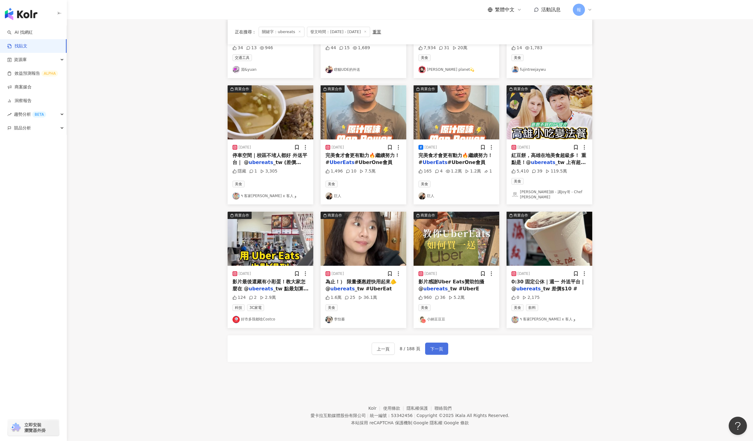
click at [435, 349] on span "下一頁" at bounding box center [436, 348] width 13 height 7
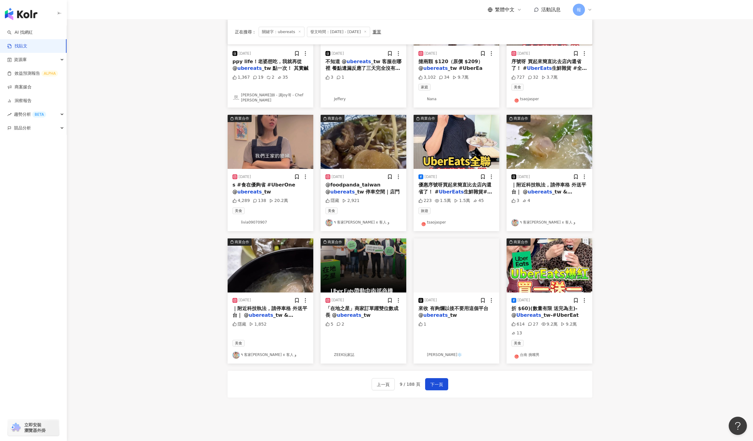
scroll to position [0, 0]
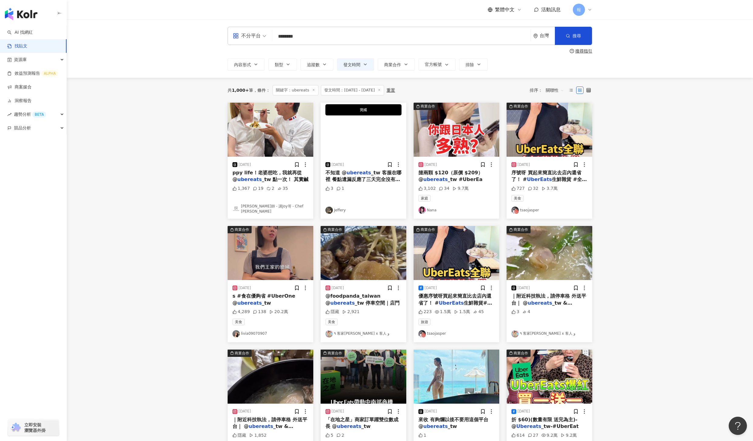
click at [256, 179] on mark "ubereats" at bounding box center [249, 179] width 24 height 6
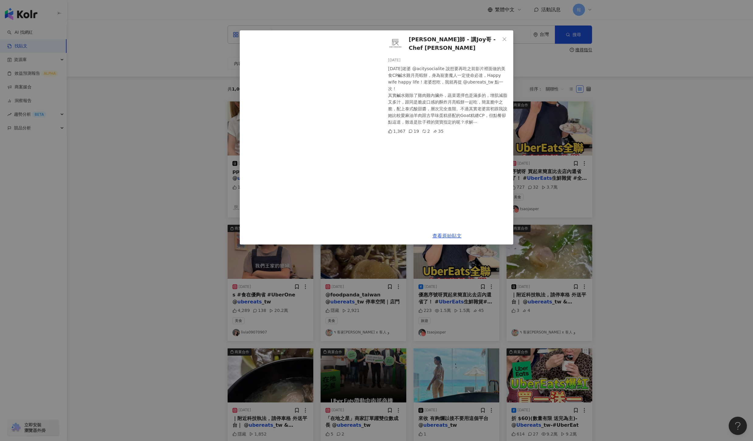
scroll to position [4, 0]
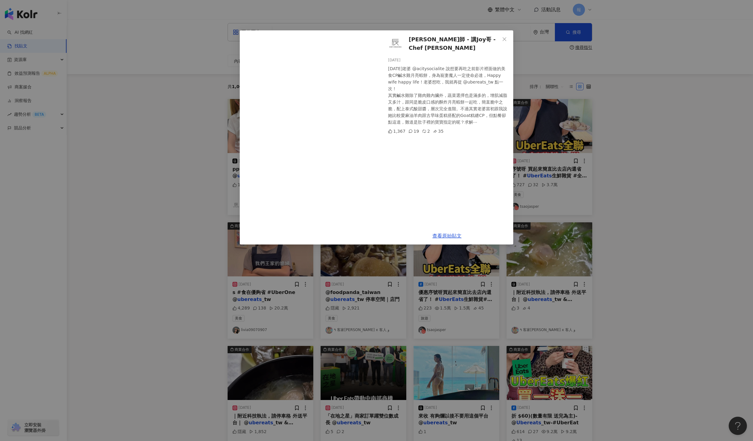
click at [688, 209] on div "阿辰師 - 講Joy哥 - Chef Chouchou 2025/6/4 昨天老婆 @acitysocialite 說想要再吃之前影片裡面做的美食CP鹹水雞月…" at bounding box center [376, 220] width 753 height 441
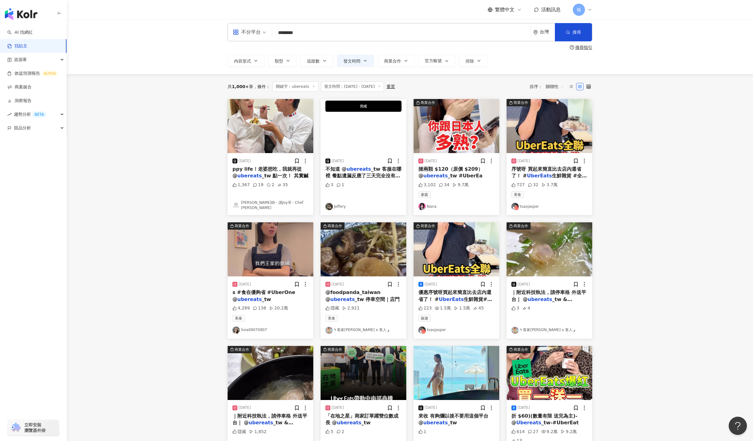
click at [429, 174] on mark "ubereats" at bounding box center [435, 176] width 24 height 6
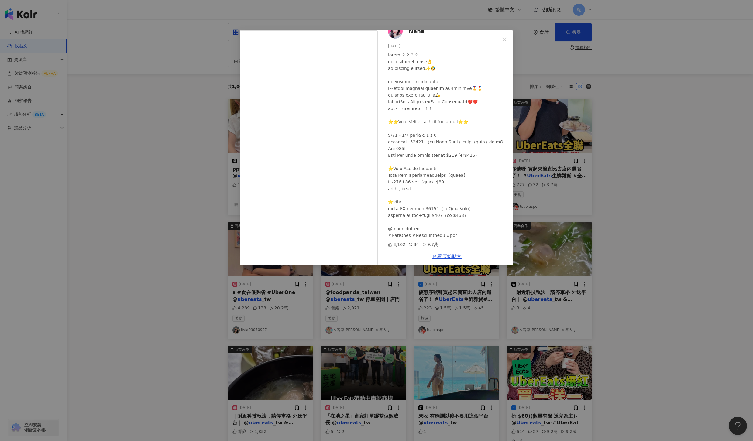
scroll to position [38, 0]
click at [657, 169] on div "Nana 2025/3/18 3,102 34 9.7萬 查看原始貼文" at bounding box center [376, 220] width 753 height 441
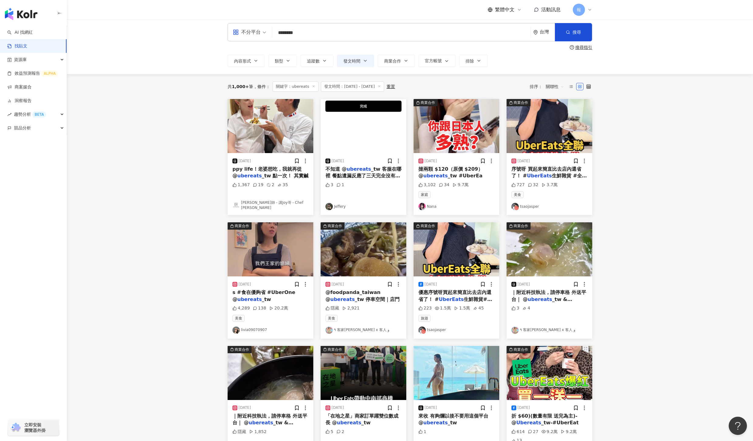
click at [536, 170] on span "序號呀 買起來簡直比去店內還省了！ #" at bounding box center [546, 172] width 70 height 12
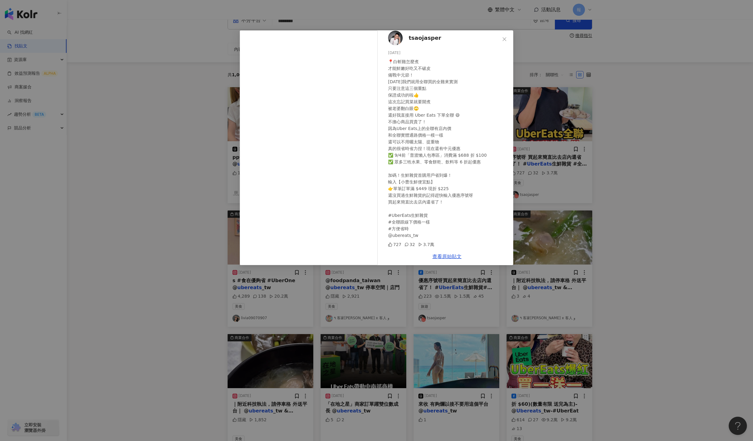
scroll to position [16, 0]
click at [650, 180] on div "tsaojasper 2025/8/29 📍白斬雞怎麼煮 才能鮮嫩好吃又不破皮 備戰中元節！ 今天我們就用全聯買的全雞來實測 只要注意這三個重點 保證成功的啦…" at bounding box center [376, 220] width 753 height 441
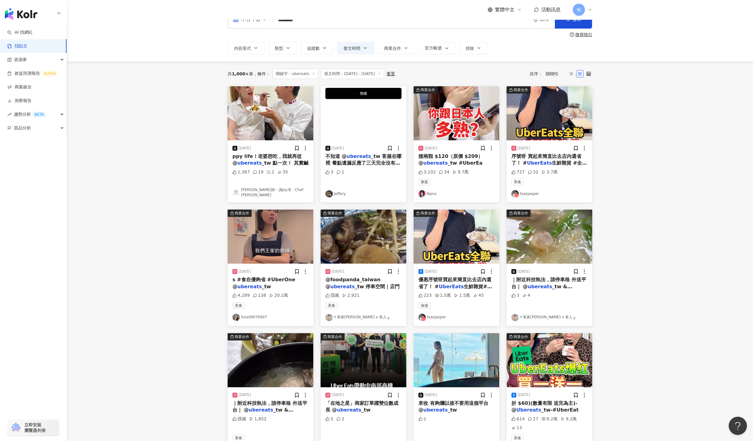
click at [548, 286] on span "_tw & @foodp" at bounding box center [541, 290] width 61 height 12
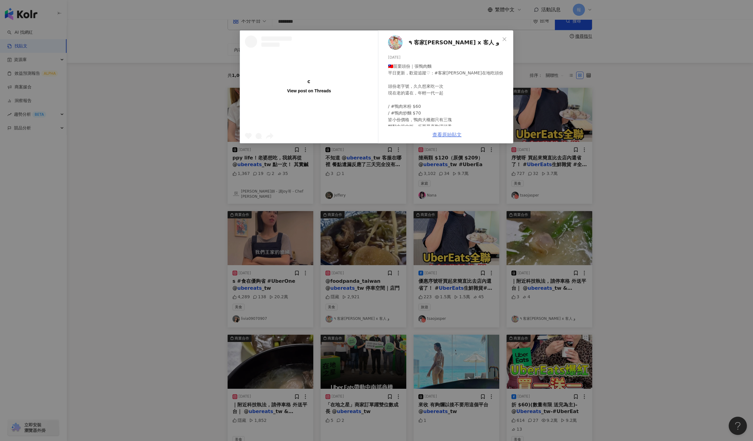
scroll to position [15, 0]
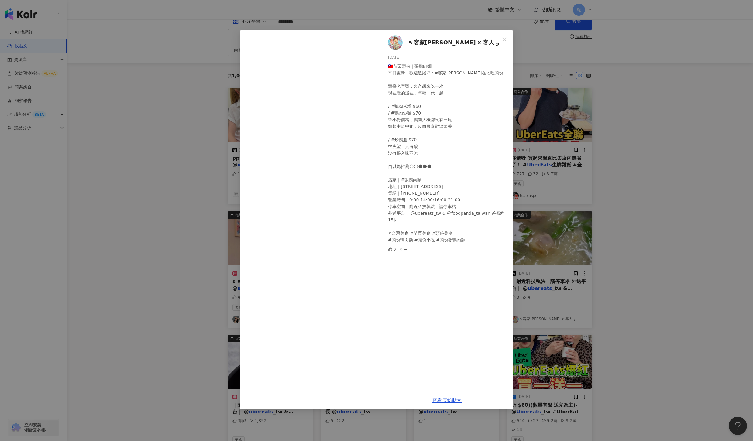
click at [651, 217] on div "٩ 客家琳 x 客人 و 2025/8/15 🇹🇼苗栗頭份｜張鴨肉麵 平日更新，歡迎追蹤♡：#客家琳在地吃頭份 頭份老字號，久久想來吃一次 現在老的還在，年輕…" at bounding box center [376, 220] width 753 height 441
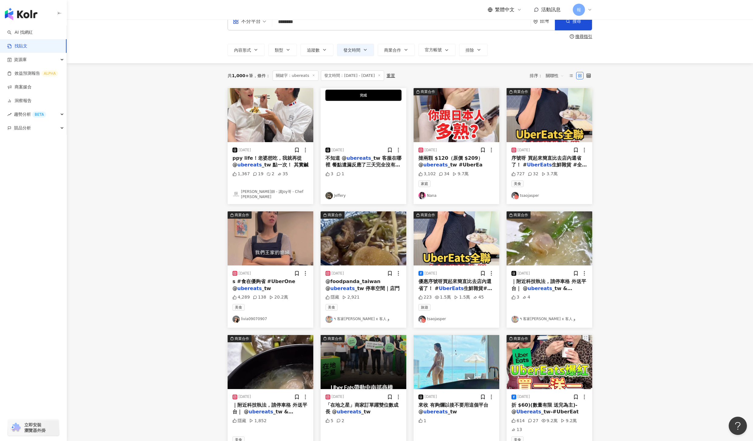
click at [444, 284] on div "優惠序號呀買起來簡直比去店內還省了！ # UberEats 生鮮雜貨#全聯跟線下價格" at bounding box center [456, 285] width 76 height 14
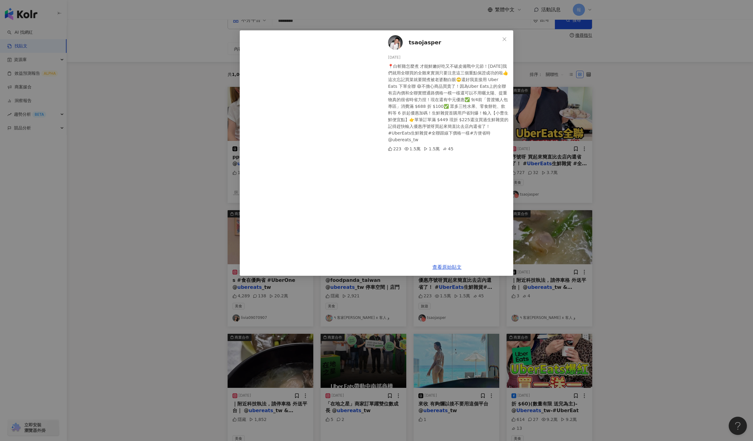
scroll to position [16, 0]
click at [175, 211] on div "tsaojasper 2025/8/30 📍白斬雞怎麼煮 才能鮮嫩好吃又不破皮備戰中元節！今天我們就用全聯買的全雞來實測只要注意這三個重點保證成功的啦👍這次忘…" at bounding box center [376, 220] width 753 height 441
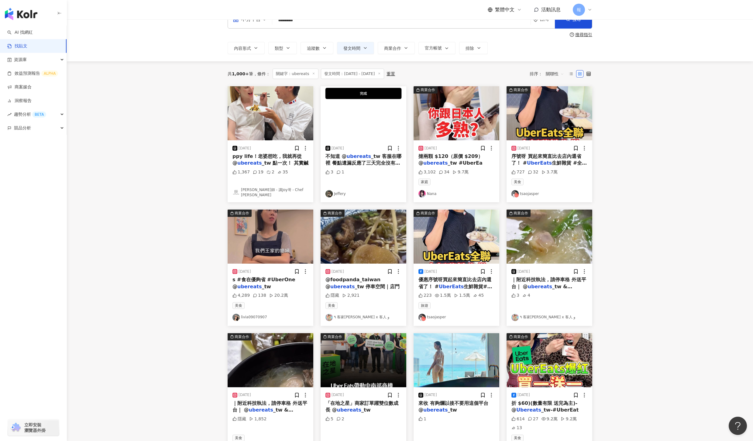
click at [362, 257] on img "button" at bounding box center [363, 237] width 86 height 54
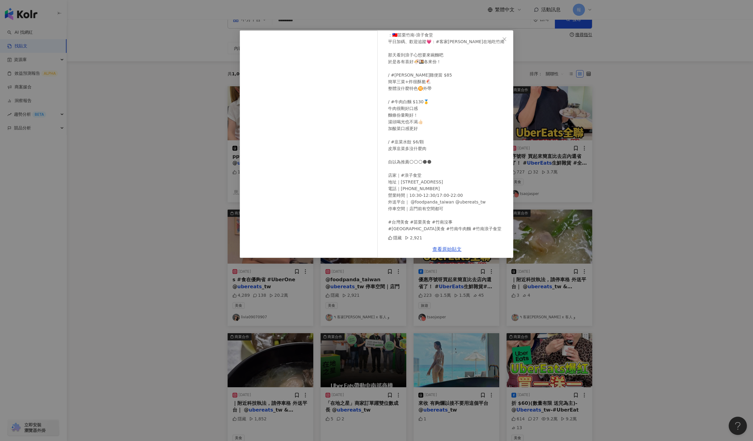
scroll to position [32, 0]
click at [152, 273] on div "٩ 客家琳 x 客人 و 2025/6/6 ：🇹🇼苗栗竹南-浪子食堂 平日加碼、歡迎追蹤💗：#客家琳在地吃竹南 那天看到浪子心想要來碗麵吧 於是各有喜好🍜🍱各…" at bounding box center [376, 220] width 753 height 441
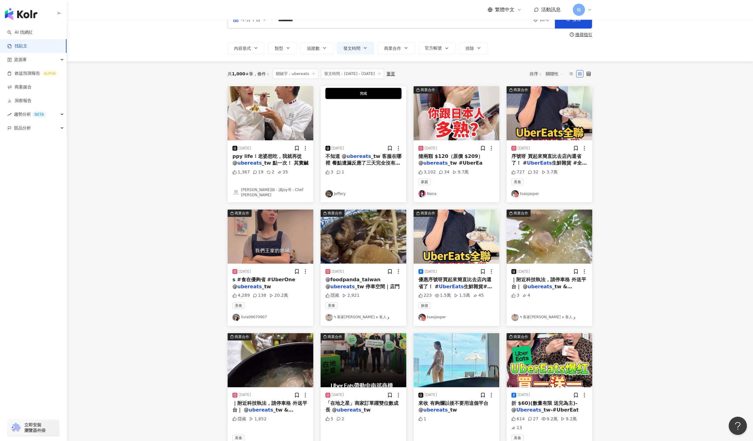
click at [265, 280] on span "s #食在優夠省 #UberOne @" at bounding box center [263, 283] width 63 height 12
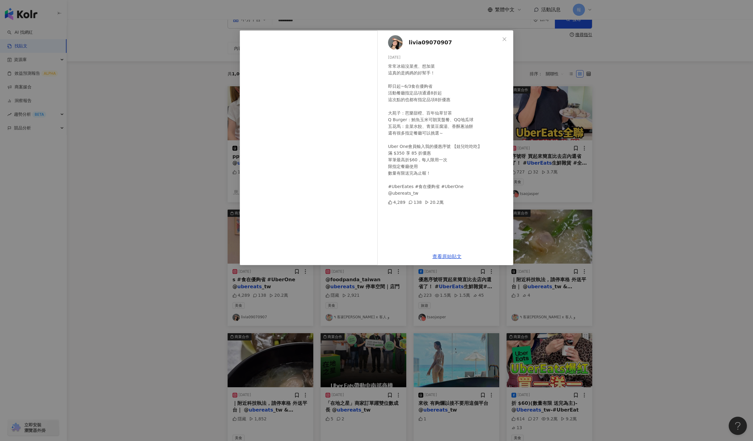
click at [626, 284] on div "livia09070907 2025/5/10 常常冰箱沒菜煮、想加菜 這真的是媽媽的好幫手！ 即日起~6/3食在優夠省 活動餐廳指定品項通通8折起 這次點的…" at bounding box center [376, 220] width 753 height 441
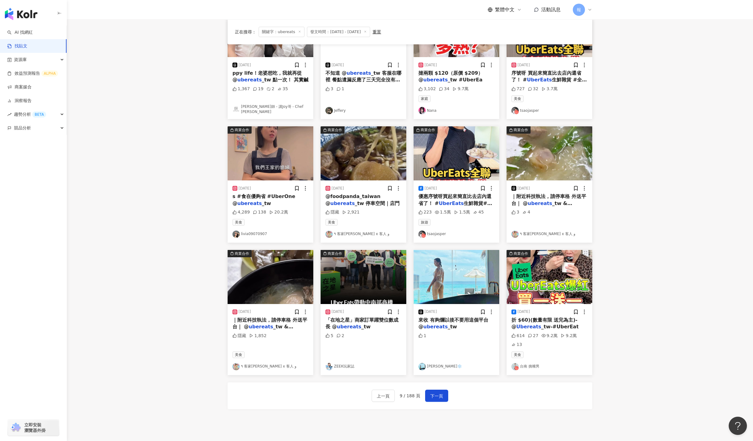
scroll to position [99, 0]
click at [522, 328] on mark "Ubereats" at bounding box center [528, 327] width 25 height 6
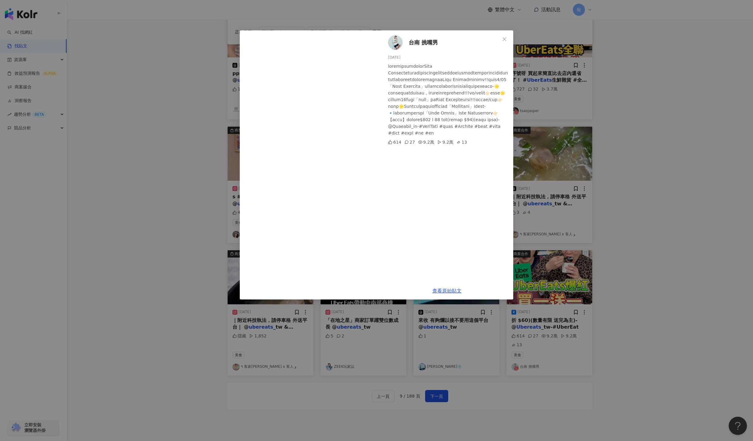
click at [453, 323] on div "台南 挑嘴男 2025/4/26 614 27 9.2萬 9.2萬 13 查看原始貼文" at bounding box center [376, 220] width 753 height 441
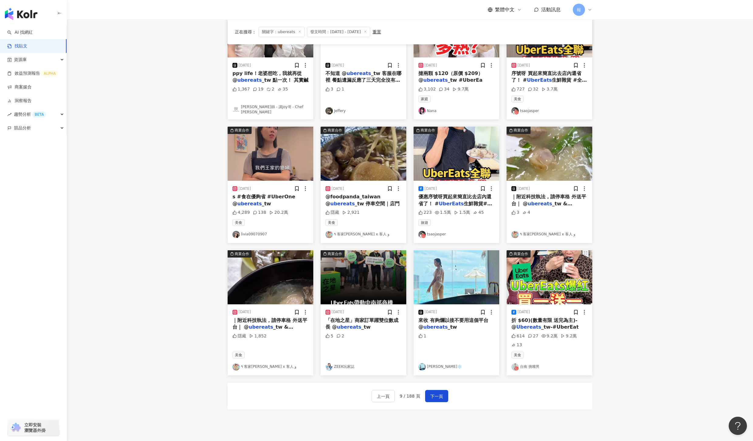
click at [366, 327] on div "「在地之星」商家訂單躍雙位數成長 @ ubereats _tw" at bounding box center [363, 324] width 76 height 14
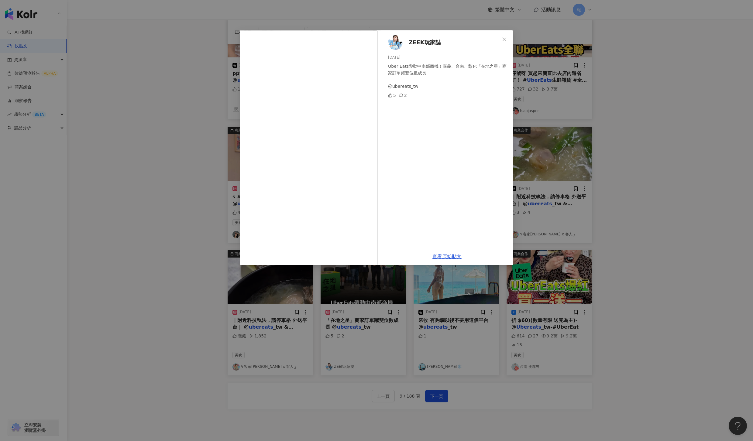
click at [282, 319] on div "ZEEK玩家誌 2025/7/28 Uber Eats帶動中南部商機！嘉義、台南、彰化「在地之星」商家訂單躍雙位數成長 @ubereats_tw 5 2 查看…" at bounding box center [376, 220] width 753 height 441
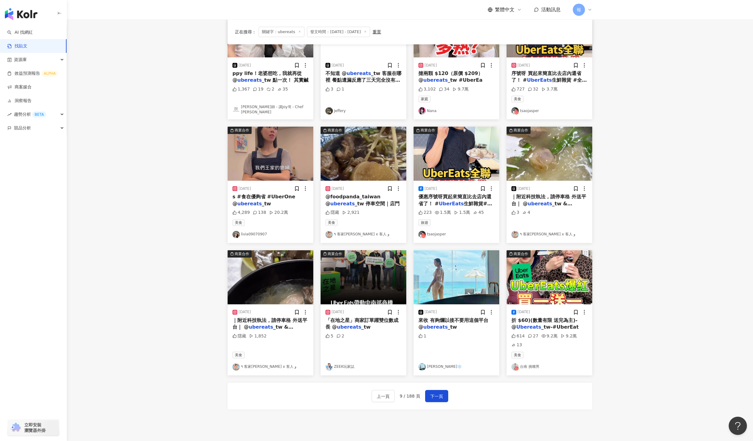
click at [280, 323] on span "｜附近科技執法，請停車格 外送平台｜ @" at bounding box center [269, 323] width 75 height 12
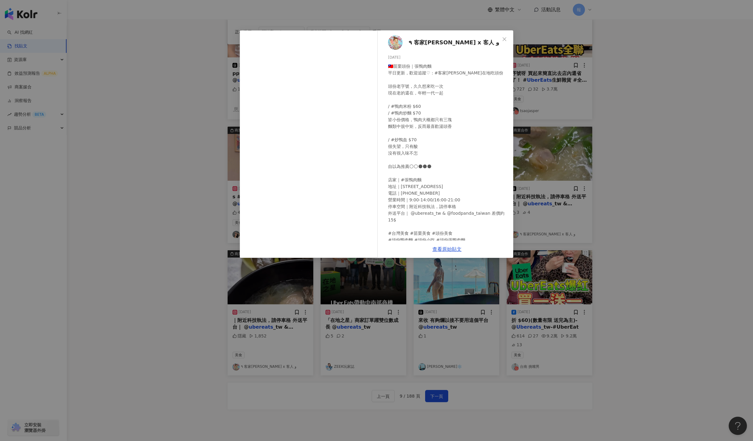
scroll to position [12, 0]
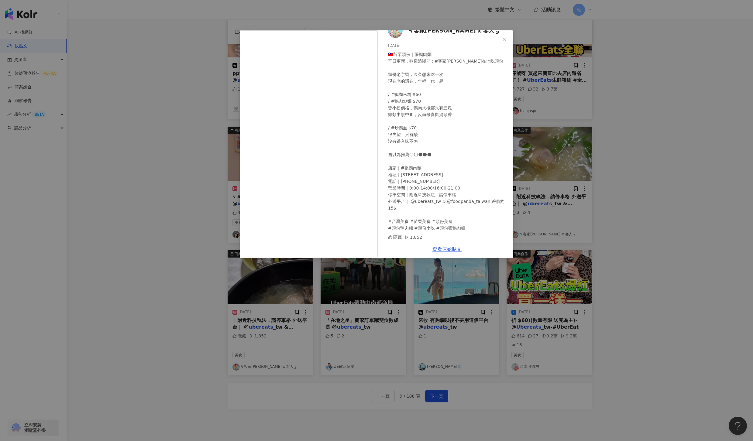
click at [474, 396] on div "٩ 客家琳 x 客人 و 2025/8/15 🇹🇼苗栗頭份｜張鴨肉麵 平日更新，歡迎追蹤♡：#客家琳在地吃頭份 頭份老字號，久久想來吃一次 現在老的還在，年輕…" at bounding box center [376, 220] width 753 height 441
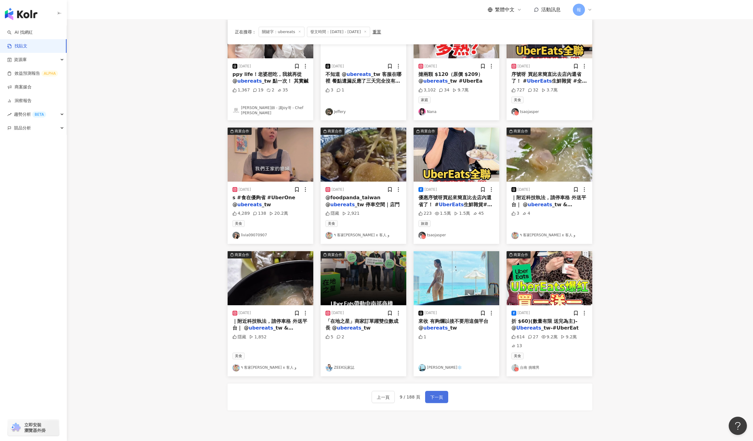
scroll to position [97, 0]
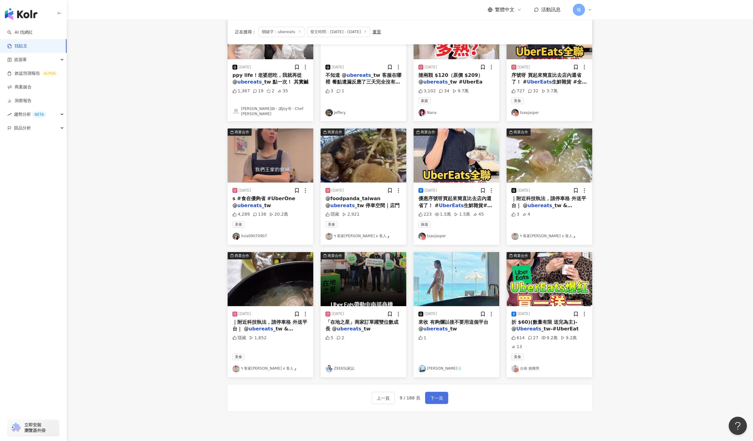
click at [436, 395] on span "下一頁" at bounding box center [436, 398] width 13 height 7
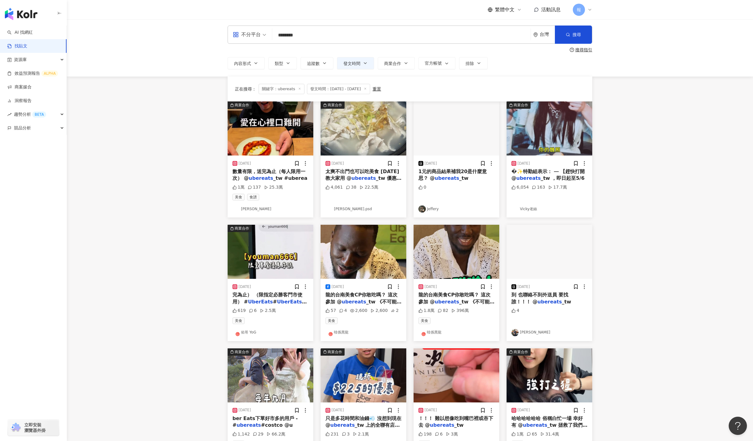
scroll to position [0, 0]
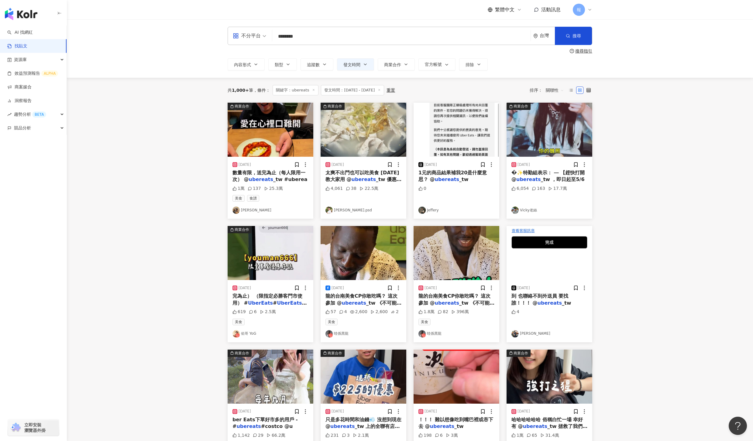
click at [273, 178] on span "_tw #uberea" at bounding box center [290, 179] width 34 height 6
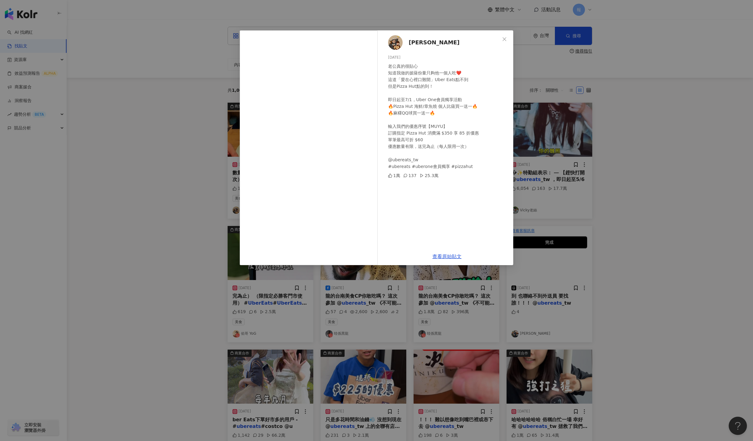
click at [621, 186] on div "木俞娘娘 2025/6/19 老公真的很貼心 知道我做的披薩份量只夠他一個人吃❤️ 這道「愛在心裡口難開」Uber Eats點不到 但是Pizza Hut點的…" at bounding box center [376, 220] width 753 height 441
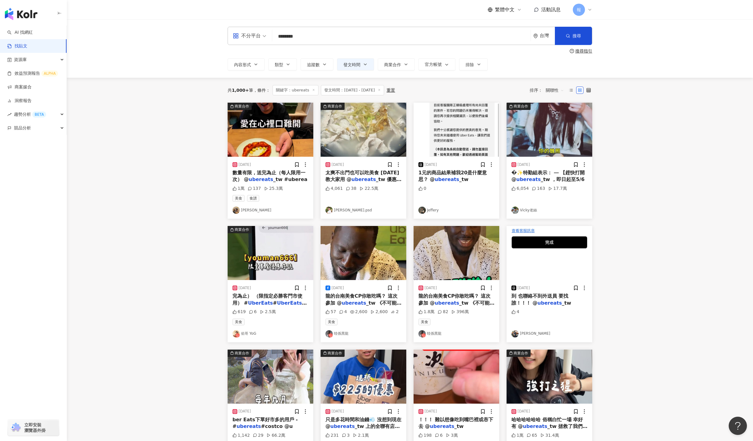
click at [374, 178] on span "_tw 優惠躺著賺 🤑" at bounding box center [363, 182] width 76 height 12
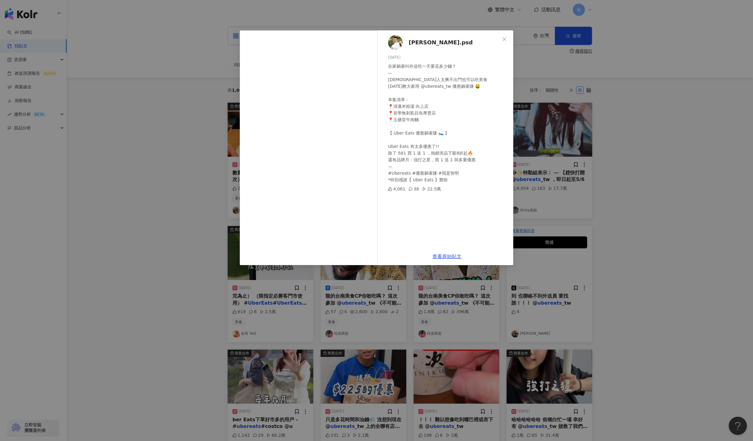
click at [130, 227] on div "jimmy.psd 2025/5/22 在家躺著叫外送吃一天要花多少錢？ — 台中人太爽不出門也可以吃美食 今天教大家用 @ubereats_tw 優惠躺著賺…" at bounding box center [376, 220] width 753 height 441
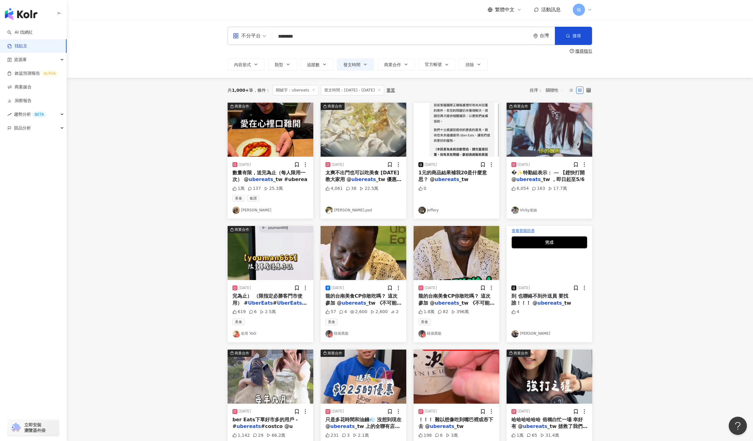
click at [252, 179] on mark "ubereats" at bounding box center [261, 179] width 24 height 6
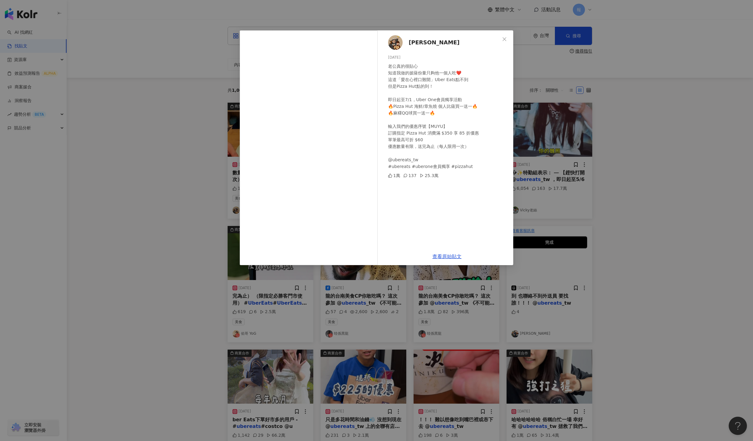
click at [447, 261] on div "查看原始貼文" at bounding box center [447, 256] width 132 height 17
click at [449, 255] on link "查看原始貼文" at bounding box center [446, 257] width 29 height 6
click at [658, 228] on div "木俞娘娘 2025/6/19 老公真的很貼心 知道我做的披薩份量只夠他一個人吃❤️ 這道「愛在心裡口難開」Uber Eats點不到 但是Pizza Hut點的…" at bounding box center [376, 220] width 753 height 441
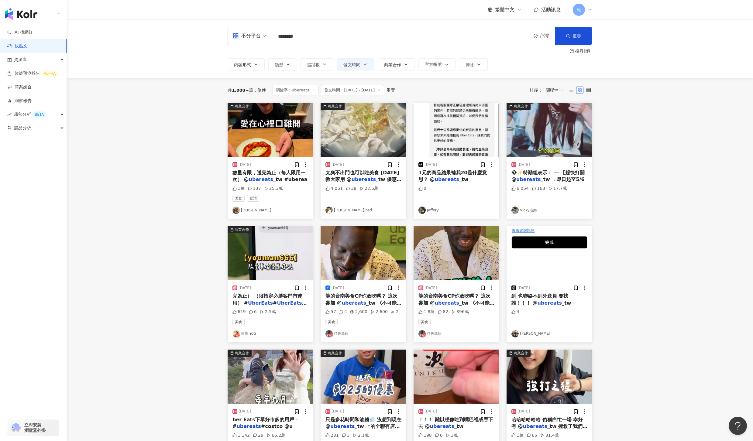
click at [279, 175] on span "數量有限，送完為止（每人限用一次） @" at bounding box center [268, 176] width 73 height 12
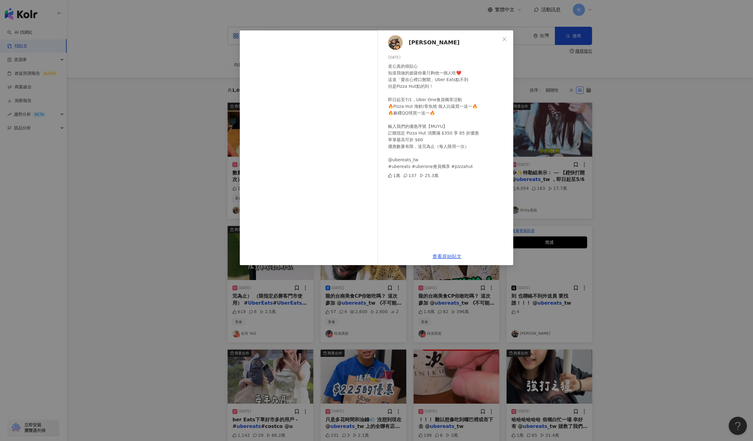
click at [628, 187] on div "木俞娘娘 2025/6/19 老公真的很貼心 知道我做的披薩份量只夠他一個人吃❤️ 這道「愛在心裡口難開」Uber Eats點不到 但是Pizza Hut點的…" at bounding box center [376, 220] width 753 height 441
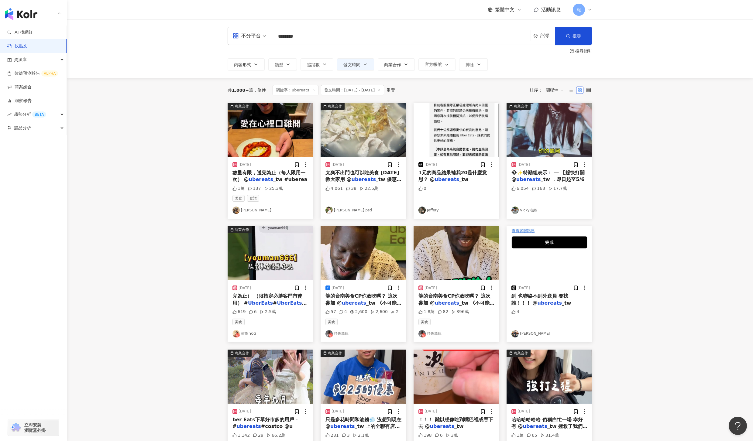
click at [354, 173] on span "太爽不出門也可以吃美食 今天教大家用 @" at bounding box center [361, 176] width 73 height 12
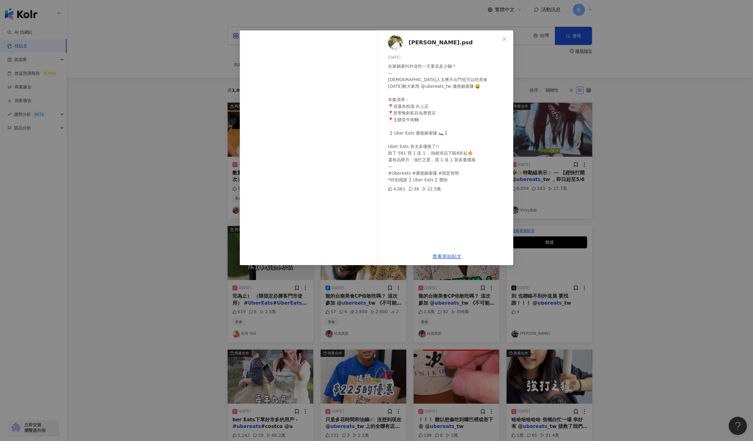
click at [670, 223] on div "jimmy.psd 2025/5/22 在家躺著叫外送吃一天要花多少錢？ — 台中人太爽不出門也可以吃美食 今天教大家用 @ubereats_tw 優惠躺著賺…" at bounding box center [376, 220] width 753 height 441
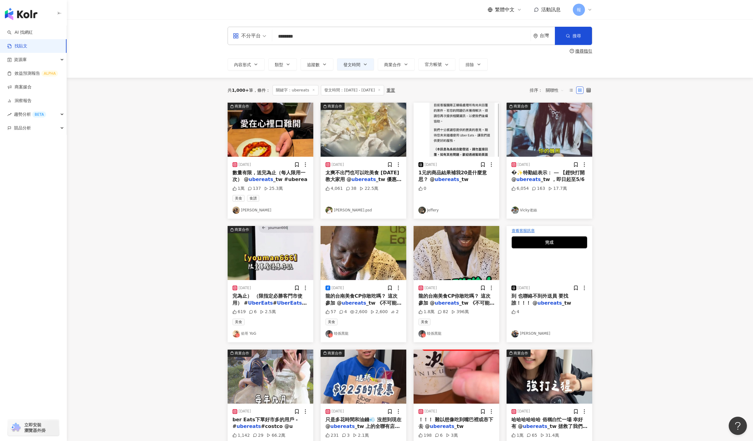
click at [521, 180] on span "�✨特勤組表示： ⸻ 【趕快打開 @" at bounding box center [547, 176] width 73 height 12
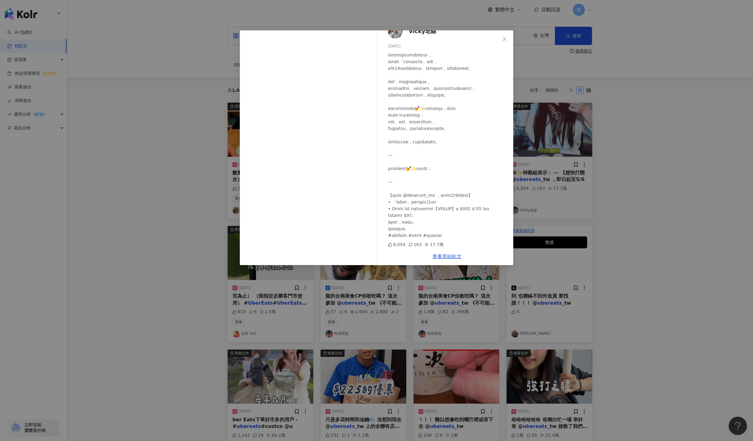
scroll to position [31, 0]
click at [692, 234] on div "Vicky老絲 2025/4/16 6,054 163 17.7萬 查看原始貼文" at bounding box center [376, 220] width 753 height 441
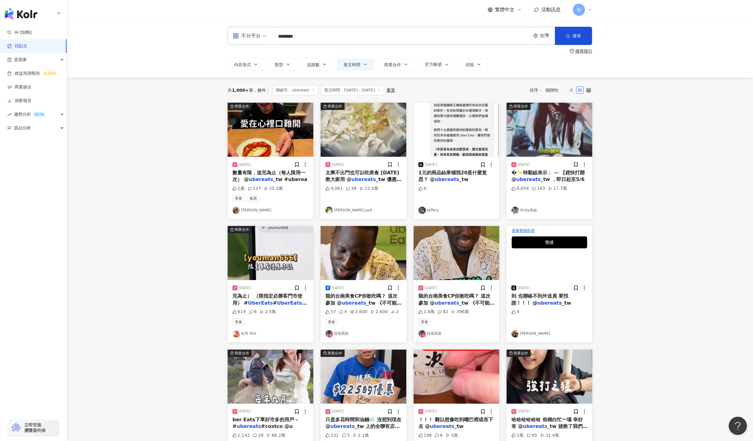
click at [298, 301] on span "強打" at bounding box center [269, 306] width 74 height 12
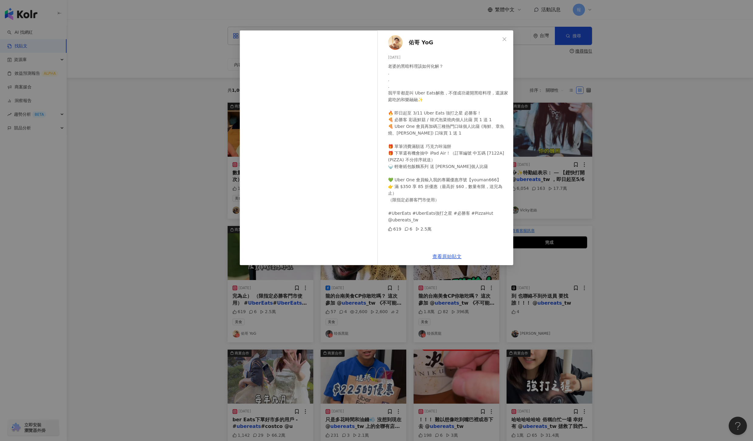
click at [631, 265] on div "佑哥 YoG 2025/2/21 老婆的黑暗料理該如何化解？ . . . 我平常都是叫 Uber Eats解救，不僅成功避開黑暗料理，還讓家庭吃的和樂融融✨ …" at bounding box center [376, 220] width 753 height 441
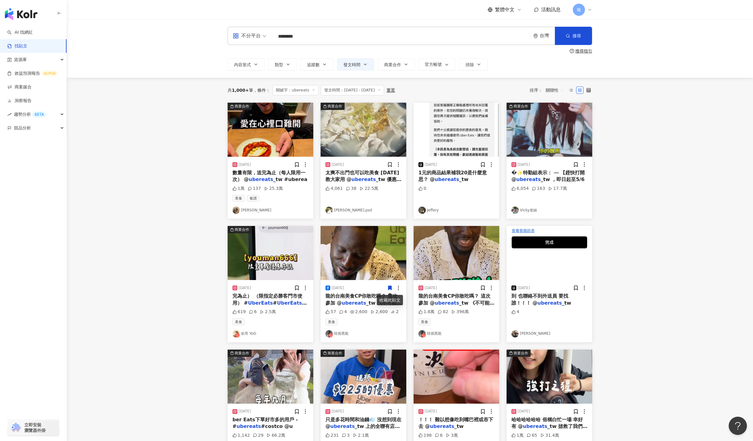
click at [365, 305] on span "_tw 《不可能的美食C" at bounding box center [363, 306] width 76 height 12
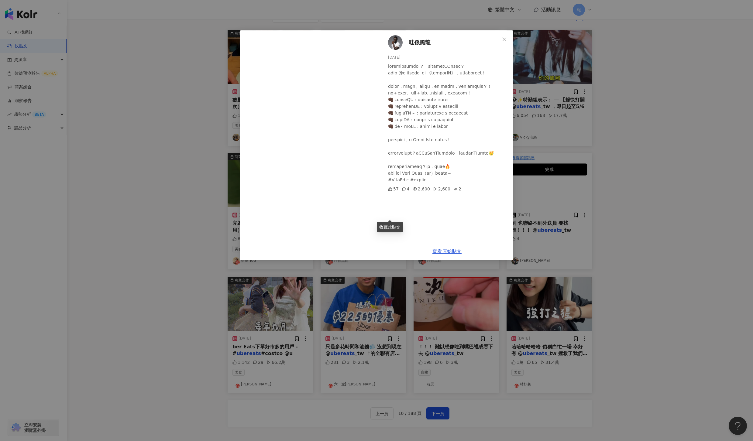
scroll to position [79, 0]
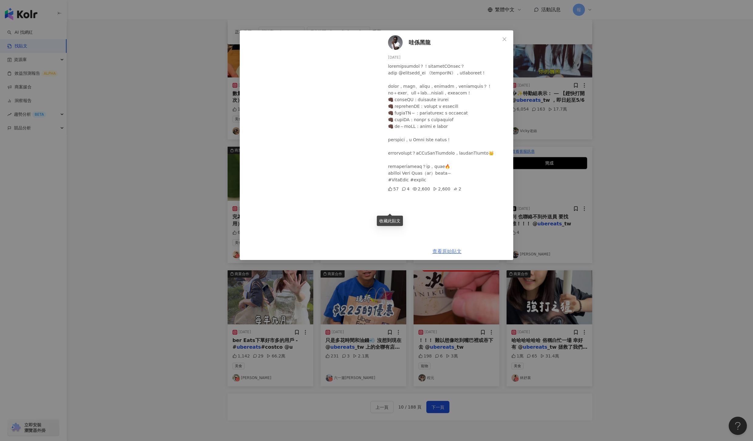
click at [446, 248] on link "查看原始貼文" at bounding box center [446, 251] width 29 height 6
click at [185, 161] on div "哇係黑龍 2025/5/10 57 4 2,600 2,600 2 查看原始貼文" at bounding box center [376, 220] width 753 height 441
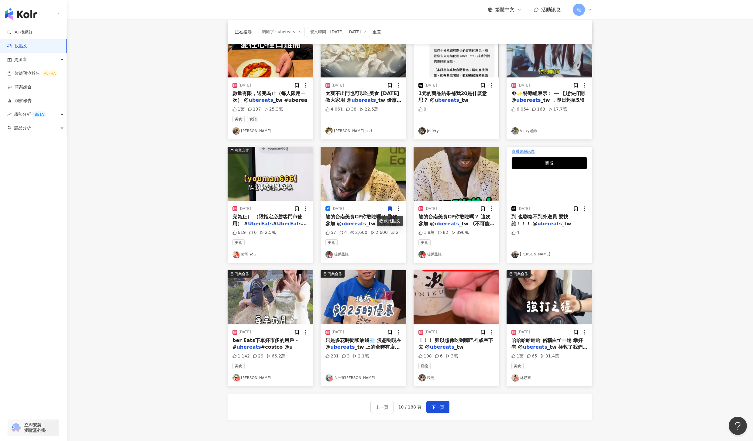
click at [443, 220] on div "龍的台南美食CP你敢吃嗎？ 這次參加 @ ubereats _tw 《不可能的美食C" at bounding box center [456, 221] width 76 height 14
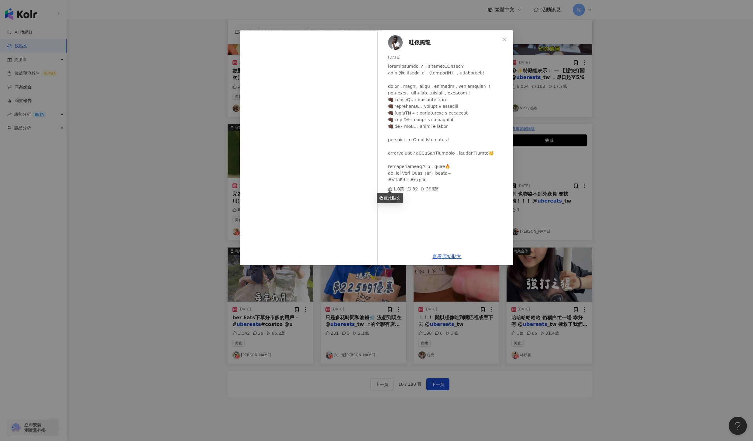
scroll to position [120, 0]
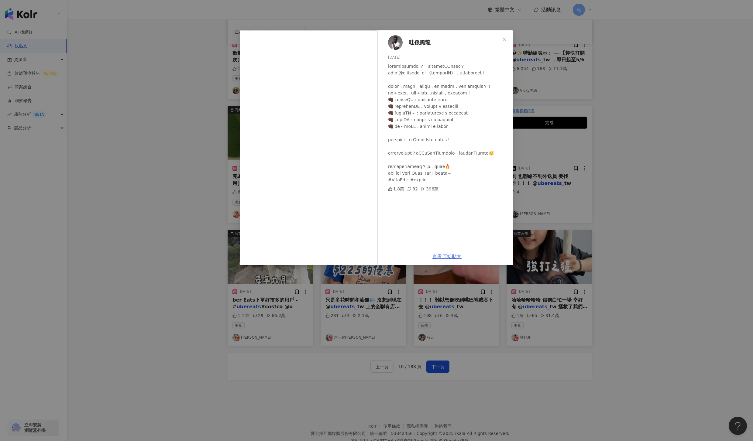
click at [439, 254] on link "查看原始貼文" at bounding box center [446, 257] width 29 height 6
click at [669, 283] on div "哇係黑龍 2025/5/10 1.8萬 82 396萬 查看原始貼文" at bounding box center [376, 220] width 753 height 441
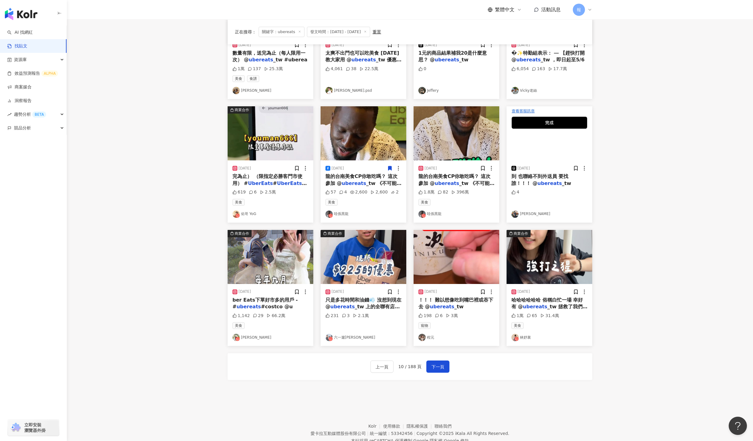
click at [261, 306] on span "#costco @u" at bounding box center [277, 307] width 32 height 6
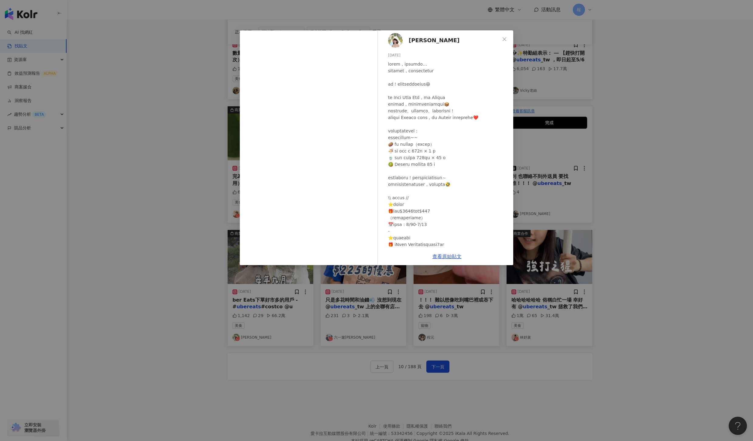
scroll to position [0, 0]
drag, startPoint x: 634, startPoint y: 251, endPoint x: 581, endPoint y: 273, distance: 57.1
click at [634, 251] on div "Lily莉莉💛 2025/9/2 1,142 29 66.2萬 查看原始貼文" at bounding box center [376, 220] width 753 height 441
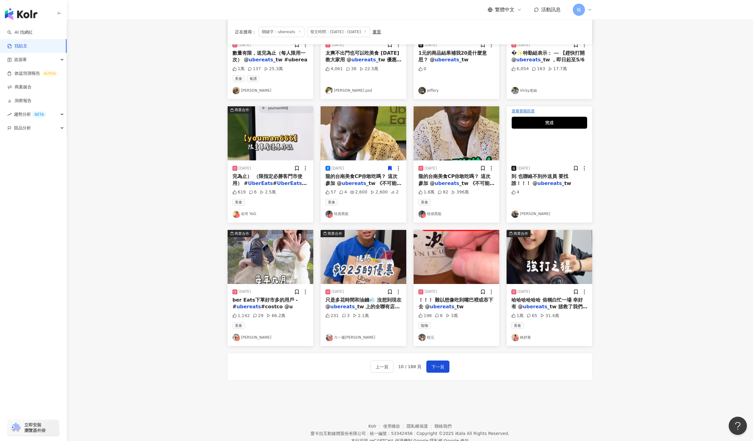
click at [253, 303] on div "ber Eats下單好市多的用戶 - # ubereats #costco @u" at bounding box center [270, 304] width 76 height 14
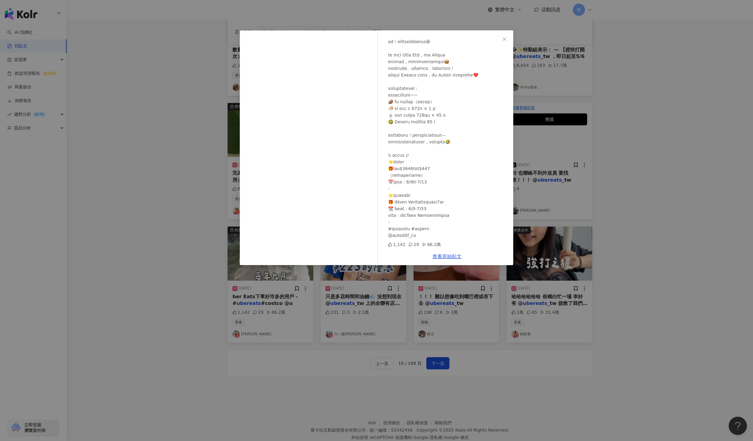
scroll to position [123, 0]
click at [446, 259] on div "查看原始貼文" at bounding box center [447, 256] width 132 height 17
click at [448, 255] on link "查看原始貼文" at bounding box center [446, 257] width 29 height 6
click at [176, 170] on div "Lily莉莉💛 2025/9/2 1,142 29 66.2萬 查看原始貼文" at bounding box center [376, 220] width 753 height 441
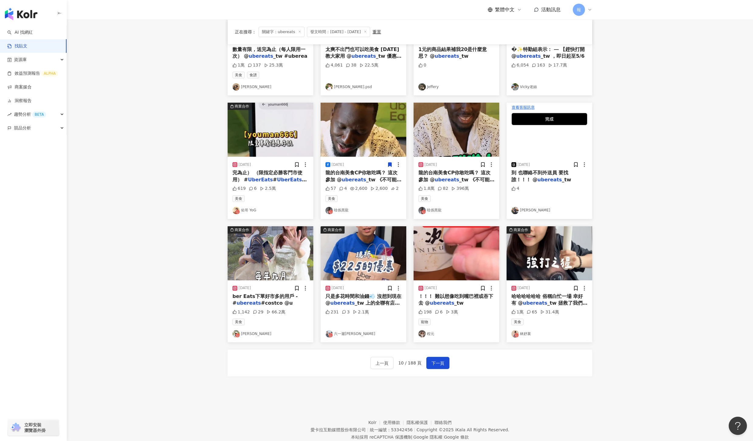
click at [371, 304] on span "_tw 上的全聯有店內價" at bounding box center [362, 306] width 74 height 12
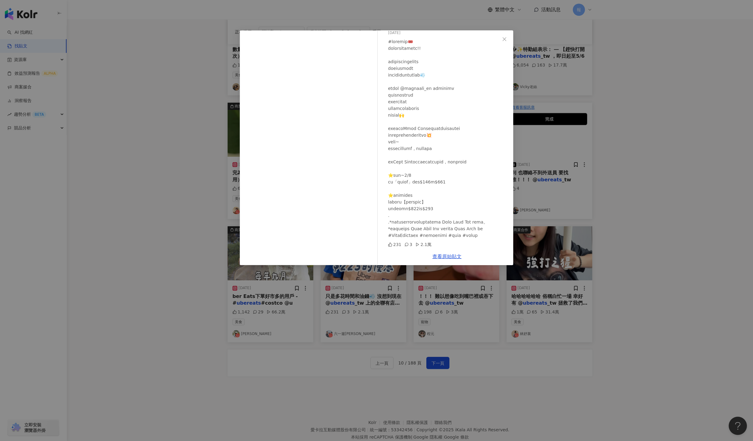
scroll to position [51, 0]
click at [692, 266] on div "六一遛阿寬 2025/9/3 231 3 2.1萬 查看原始貼文" at bounding box center [376, 220] width 753 height 441
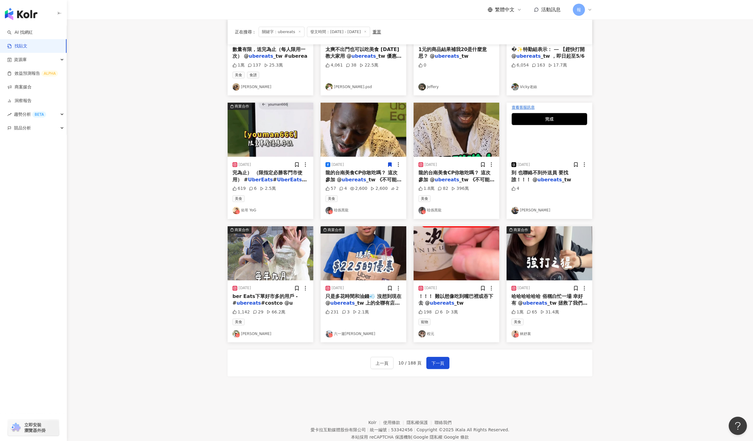
click at [436, 302] on mark "ubereats" at bounding box center [442, 303] width 24 height 6
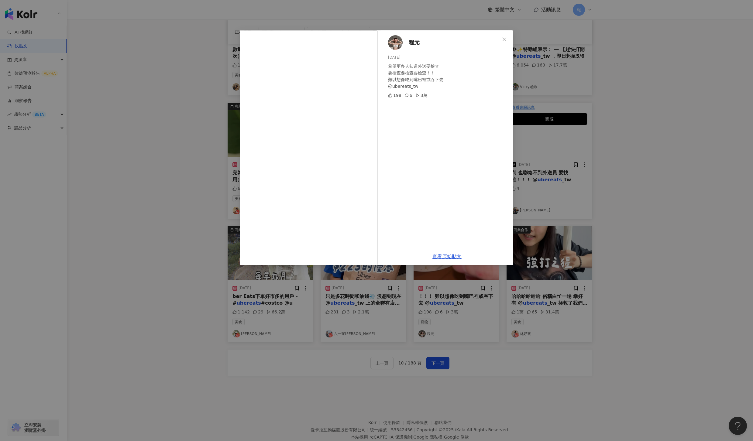
click at [623, 254] on div "程元 2025/6/3 希望更多人知道外送要檢查 要檢查要檢查要檢查！！！ 難以想像吃到嘴巴裡或吞下去 @ubereats_tw 198 6 3萬 查看原始貼文" at bounding box center [376, 220] width 753 height 441
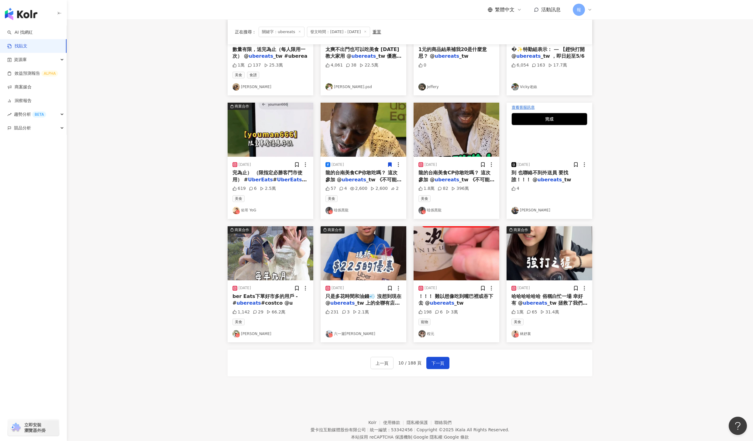
click at [537, 306] on div "哈哈哈哈哈哈 俗稱白忙一場 幸好有 @ ubereats _tw 拯救了我們飢餓" at bounding box center [549, 300] width 76 height 14
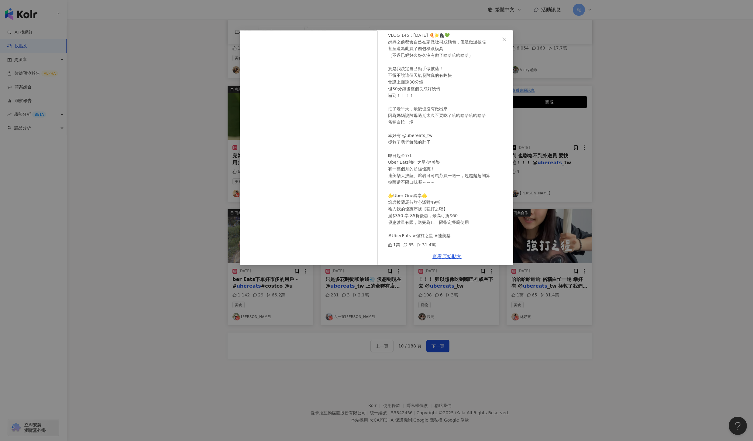
scroll to position [142, 0]
click at [478, 351] on div "林妤襄 2025/6/4 VLOG 145 : 2025/06/04 🍕🌟🦍💚 媽媽之前都會自己在家做吐司或麵包，但沒做過披薩 甚至還為此買了麵包機跟模具 （…" at bounding box center [376, 220] width 753 height 441
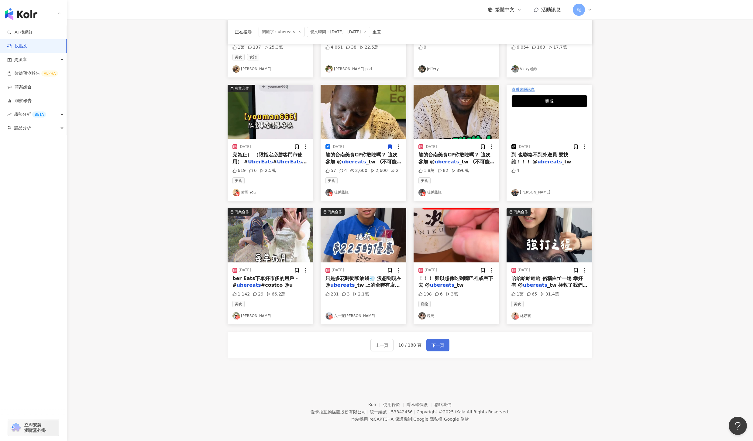
click at [437, 343] on span "下一頁" at bounding box center [437, 345] width 13 height 7
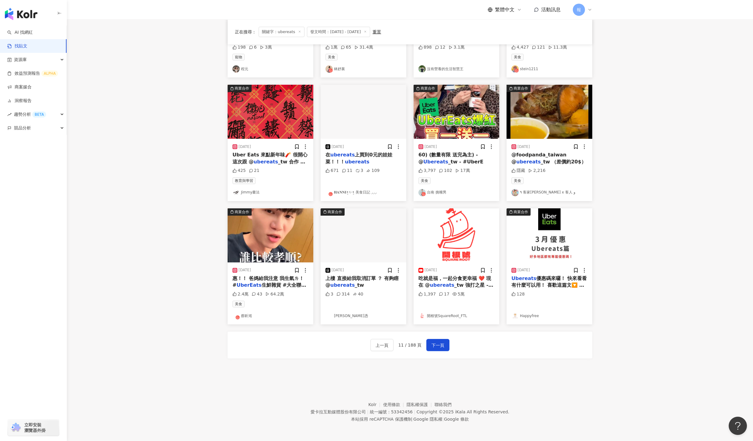
scroll to position [0, 0]
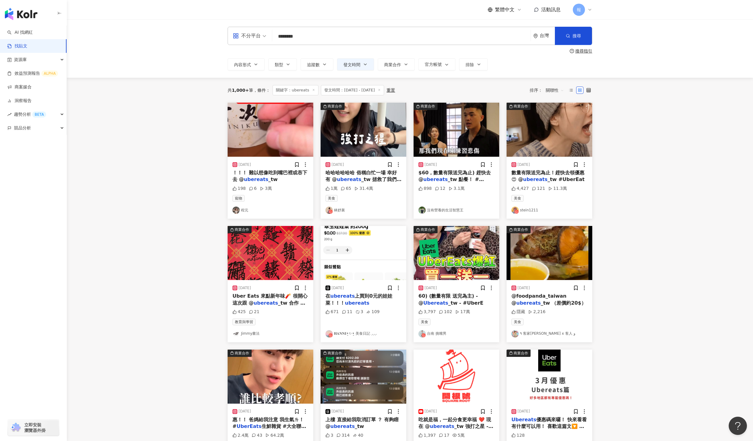
click at [273, 172] on span "！！！ 難以想像吃到嘴巴裡或吞下去 @" at bounding box center [269, 176] width 75 height 12
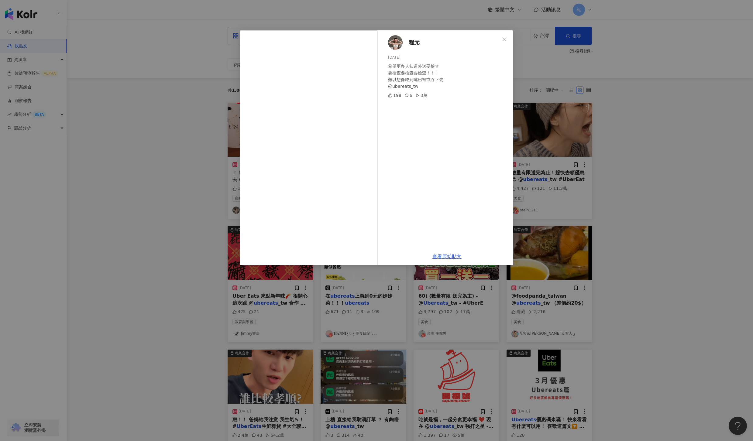
click at [672, 166] on div "程元 2025/6/3 希望更多人知道外送要檢查 要檢查要檢查要檢查！！！ 難以想像吃到嘴巴裡或吞下去 @ubereats_tw 198 6 3萬 查看原始貼文" at bounding box center [376, 220] width 753 height 441
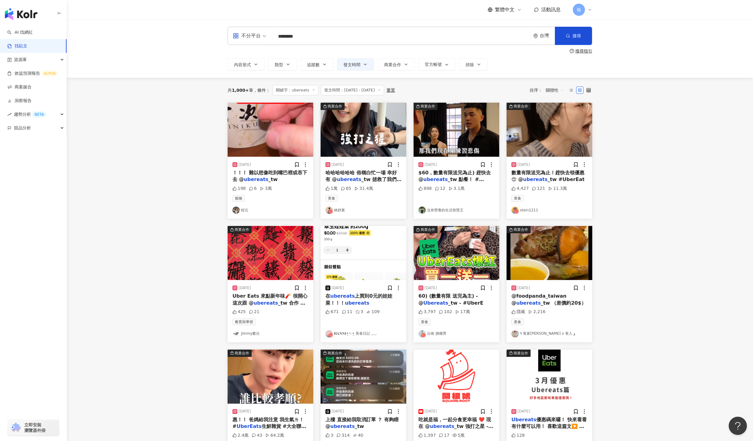
click at [254, 181] on mark "ubereats" at bounding box center [256, 179] width 24 height 6
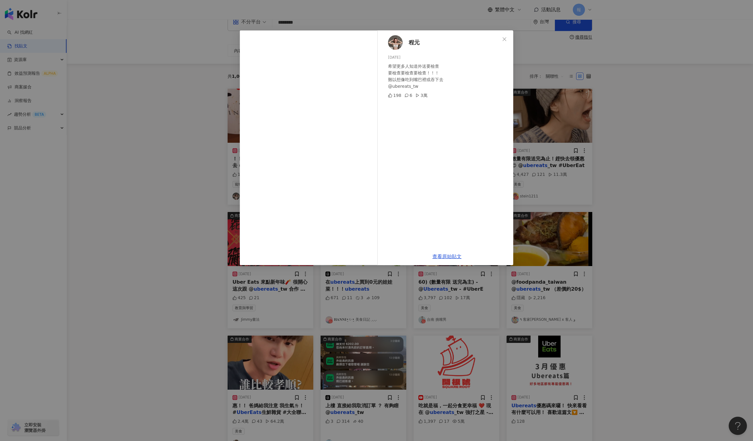
scroll to position [15, 0]
click at [703, 167] on div "程元 2025/6/3 希望更多人知道外送要檢查 要檢查要檢查要檢查！！！ 難以想像吃到嘴巴裡或吞下去 @ubereats_tw 198 6 3萬 查看原始貼文" at bounding box center [376, 220] width 753 height 441
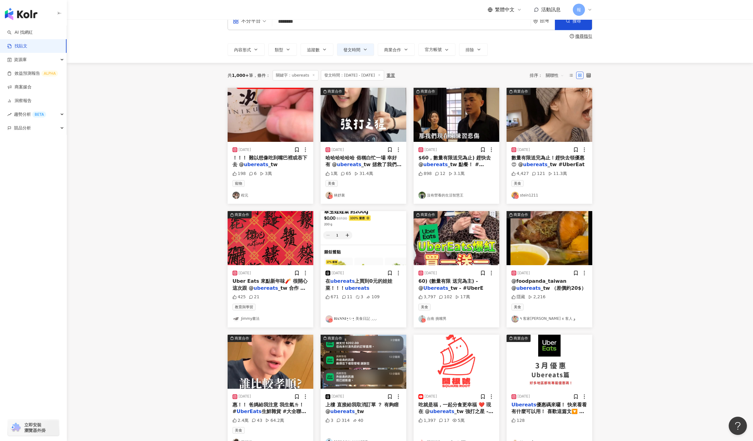
click at [383, 157] on span "哈哈哈哈哈哈 俗稱白忙一場 幸好有 @" at bounding box center [360, 161] width 71 height 12
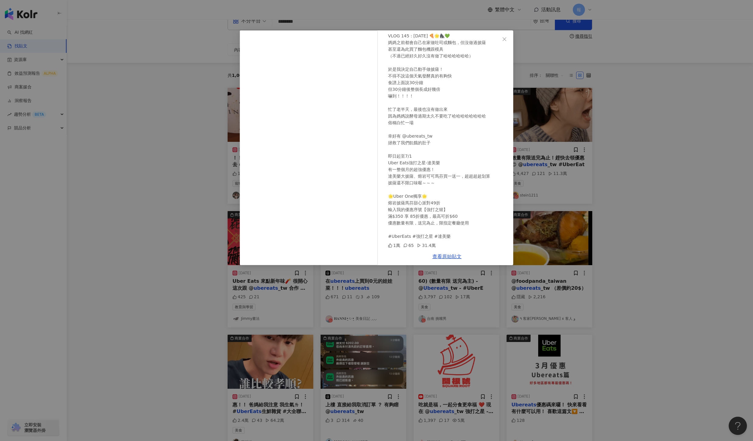
scroll to position [31, 0]
click at [659, 170] on div "林妤襄 2025/6/4 VLOG 145 : 2025/06/04 🍕🌟🦍💚 媽媽之前都會自己在家做吐司或麵包，但沒做過披薩 甚至還為此買了麵包機跟模具 （…" at bounding box center [376, 220] width 753 height 441
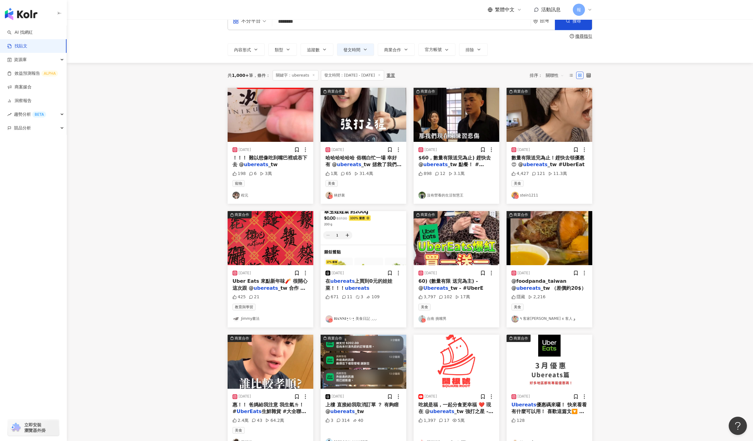
click at [459, 167] on span "_tw 點餐！ #Ube" at bounding box center [450, 168] width 65 height 12
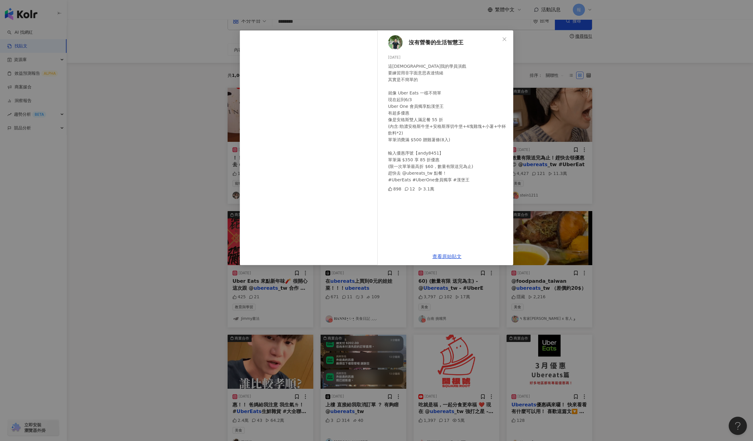
click at [615, 186] on div "沒有營養的生活智慧王 2025/5/23 這天教我的學員演戲 要練習用非字面意思表達情緒 其實是不簡單的 就像 Uber Eats 一樣不簡單 現在起到6/3…" at bounding box center [376, 220] width 753 height 441
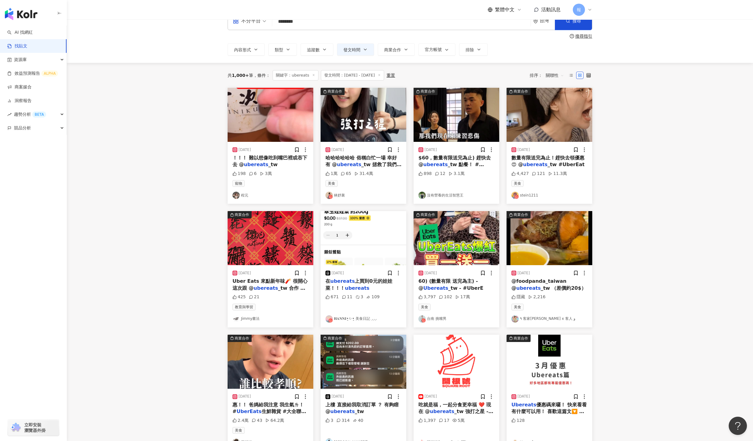
click at [530, 166] on mark "ubereats" at bounding box center [535, 165] width 24 height 6
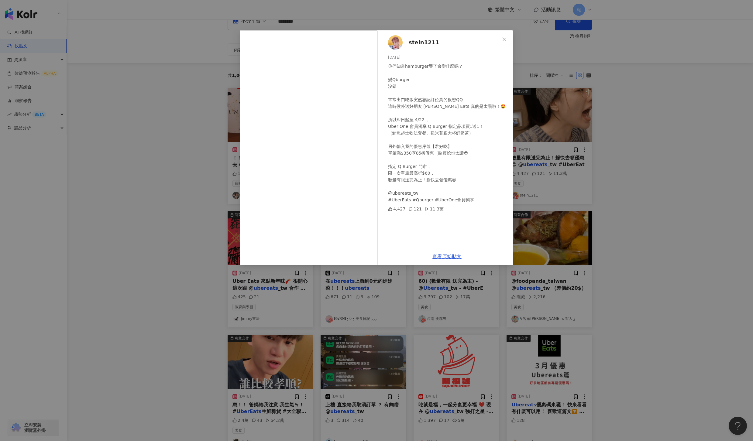
click at [668, 220] on div "stein1211 2025/4/11 你們知道hamburger哭了會變什麼嗎？ 變Qburger 沒錯 常常出門吃飯突然忘記訂位真的很想QQ 這時候外送好…" at bounding box center [376, 220] width 753 height 441
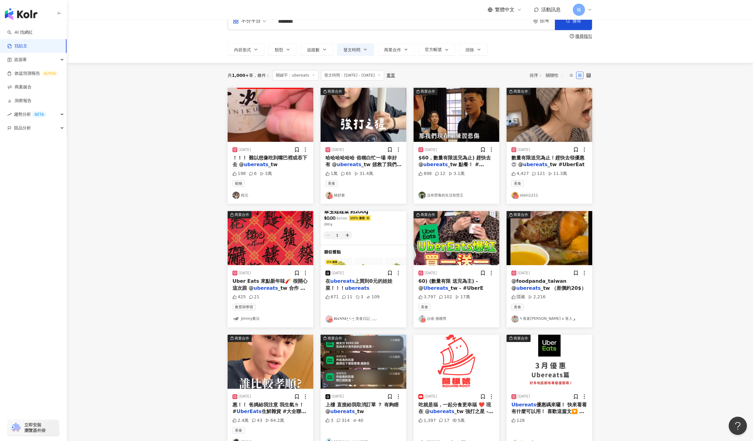
click at [254, 290] on mark "ubereats" at bounding box center [266, 288] width 24 height 6
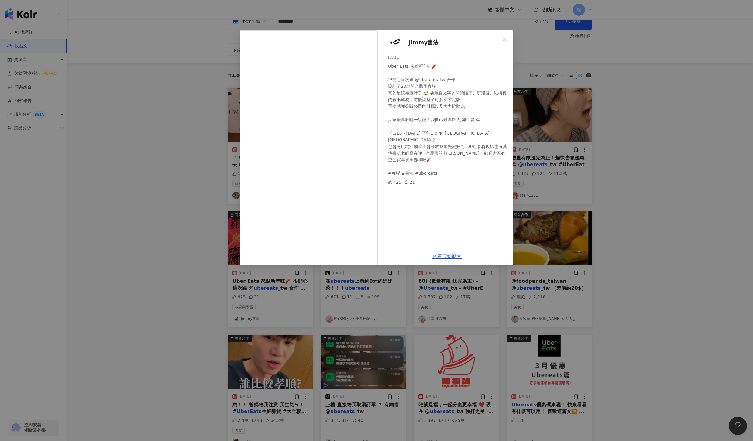
click at [739, 268] on div "Jimmy書法 2025/1/18 Uber Eats 來點新年味🧨 很開心這次跟 @ubereats_tw 合作 設計了20款的合體字春聯 真的是絞盡腦汁了…" at bounding box center [376, 220] width 753 height 441
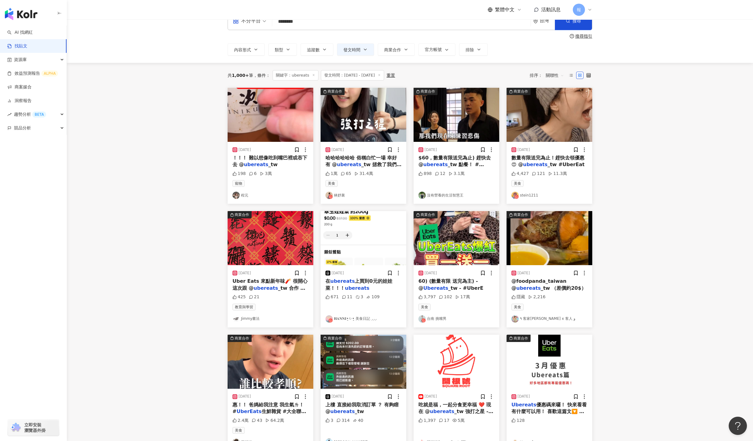
click at [356, 279] on span "上買到0元的娃娃菜！！！" at bounding box center [358, 284] width 67 height 12
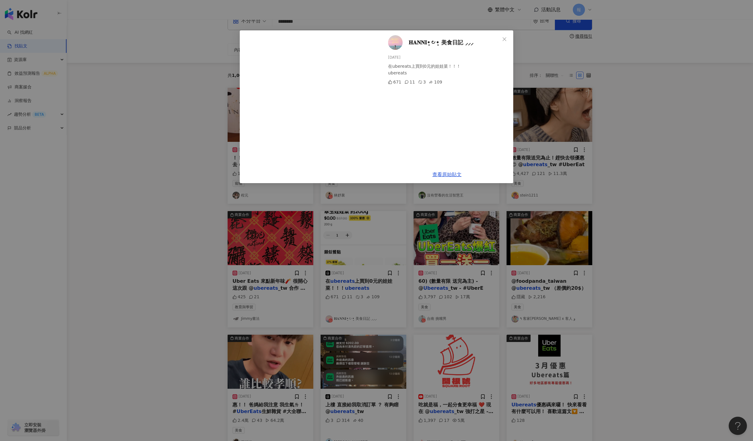
click at [688, 261] on div "𝐇𝐀𝐍𝐍𝐈•͈౿•͈ 美食日記 ⸝⸝⸝ 2025/4/4 在ubereats上買到0元的娃娃菜！！！ ubereats 671 11 3 109 查看原始貼文" at bounding box center [376, 220] width 753 height 441
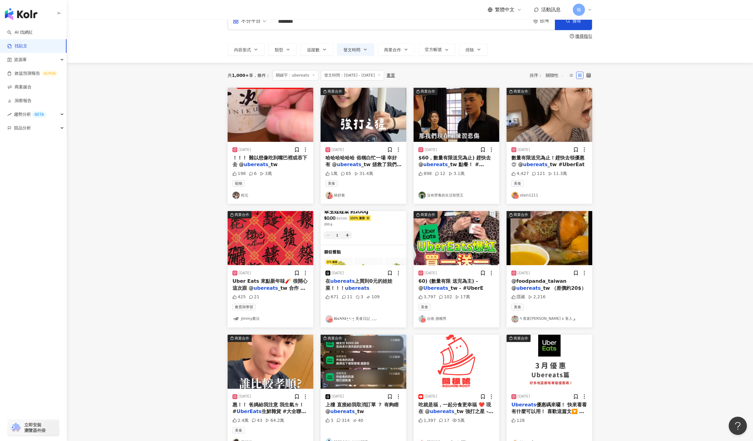
click at [449, 285] on div "60) (數量有限 送完為主) - @ Ubereats _tw - #UberE" at bounding box center [456, 285] width 76 height 14
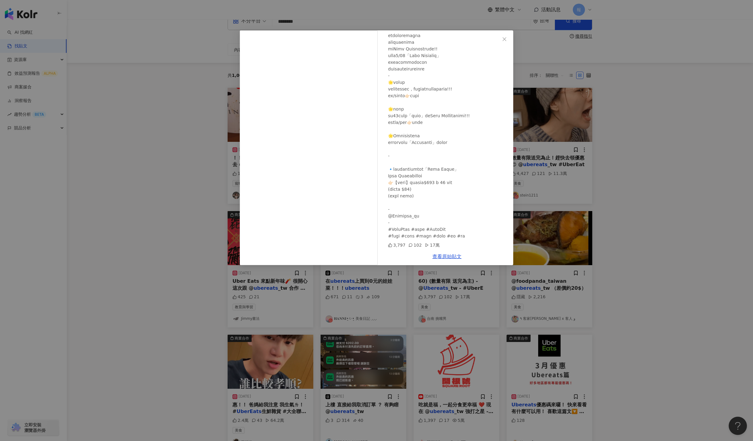
scroll to position [71, 0]
click at [659, 312] on div "台南 挑嘴男 2025/4/26 3,797 102 17萬 查看原始貼文" at bounding box center [376, 220] width 753 height 441
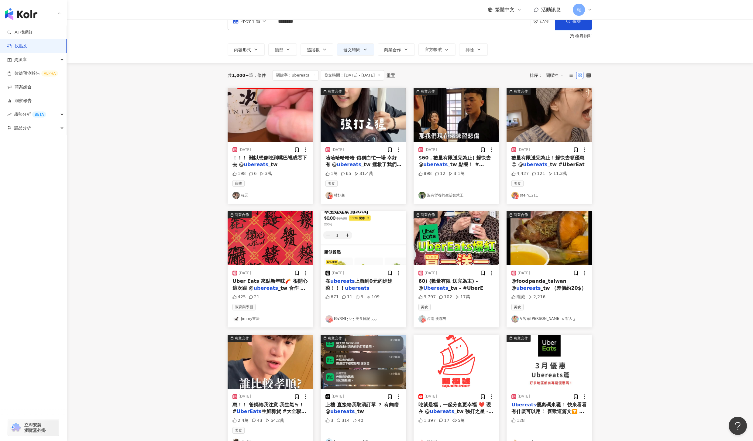
click at [549, 283] on span "@foodpanda_taiwan @" at bounding box center [538, 284] width 55 height 12
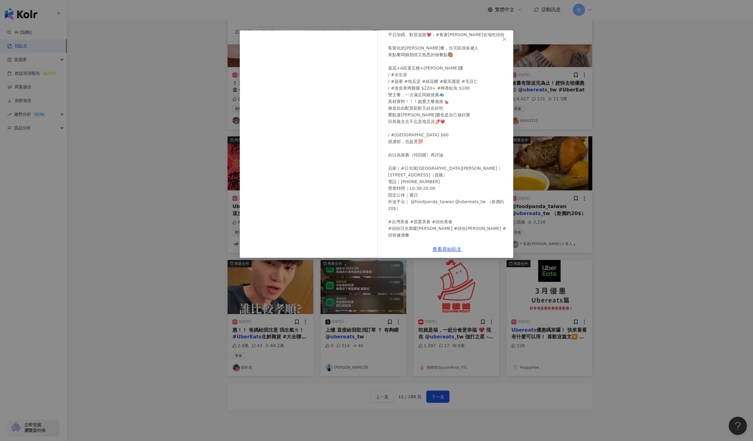
scroll to position [92, 0]
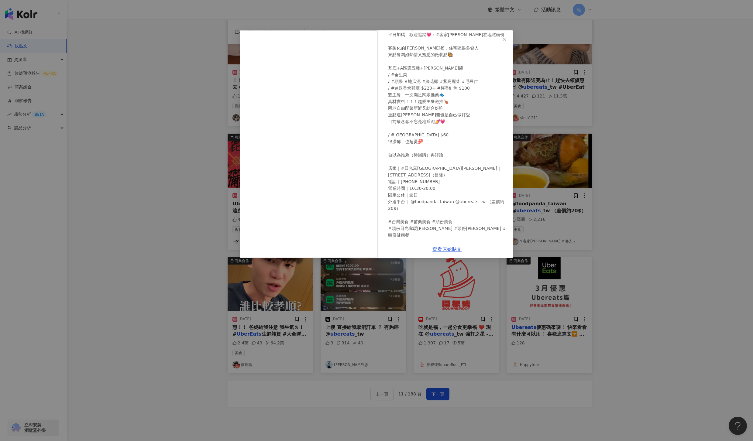
click at [670, 285] on div "٩ 客家琳 x 客人 و 2025/8/12 🇹🇼苗栗頭份｜ #日光寓暖沙拉苗栗頭份店 平日加碼、歡迎追蹤💗：#客家琳在地吃頭份 客製化的沙拉餐，住宅區很多健…" at bounding box center [376, 220] width 753 height 441
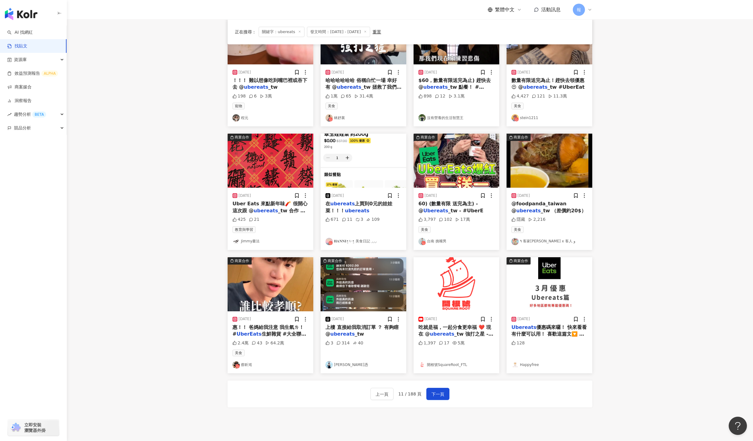
click at [241, 333] on mark "UberEats" at bounding box center [248, 334] width 25 height 6
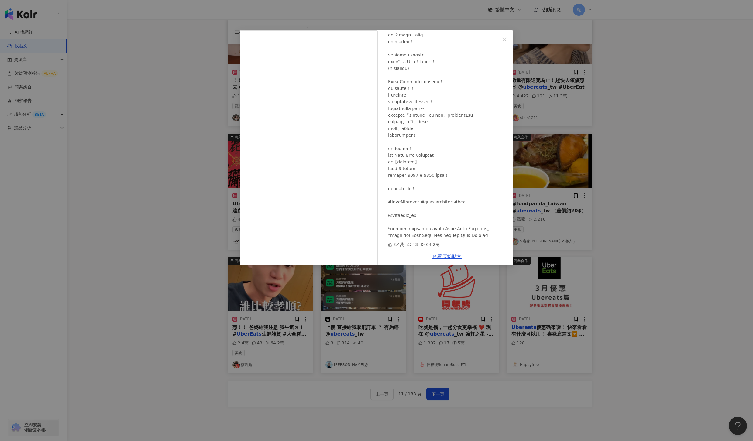
scroll to position [118, 0]
click at [689, 341] on div "蔡昕澔 2025/8/9 2.4萬 43 64.2萬 查看原始貼文" at bounding box center [376, 220] width 753 height 441
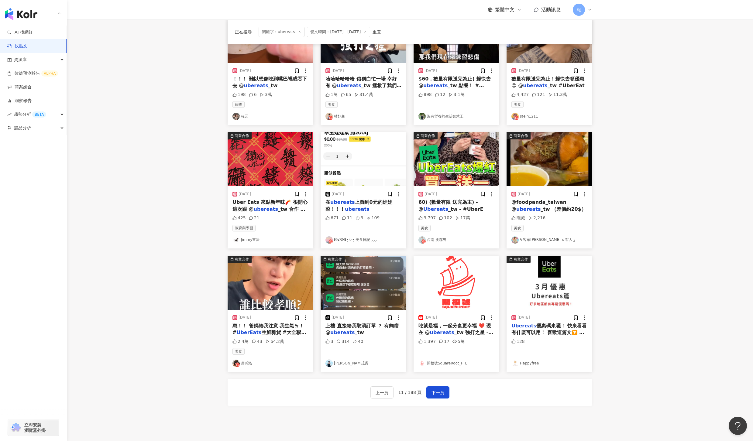
scroll to position [94, 0]
click at [457, 327] on span "吃就是福，一起分食更幸福 ❤️ 現在 @" at bounding box center [454, 329] width 73 height 12
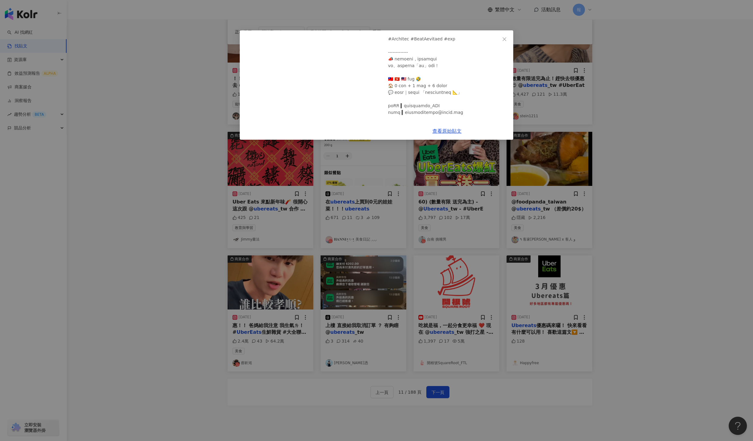
scroll to position [153, 0]
click at [516, 359] on div "開根號SquareRoot_FTL 2025/3/14 能吃就是福，一起分食更幸福 ❤️ 1,397 17 5萬 查看原始貼文" at bounding box center [376, 220] width 753 height 441
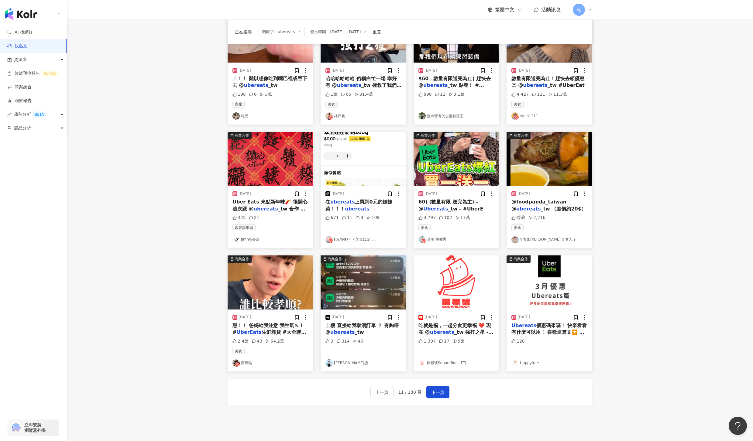
click at [541, 329] on div "Ubereats 優惠碼來囉！ 快來看看有什麼可以用！ 喜歡這篇文🔽 ✔️愛心支持我♥️ ✔️收藏起來慢慢看 ✔️分享給所有懶得走出門的朋朋或直接標註他來看 …" at bounding box center [549, 329] width 76 height 14
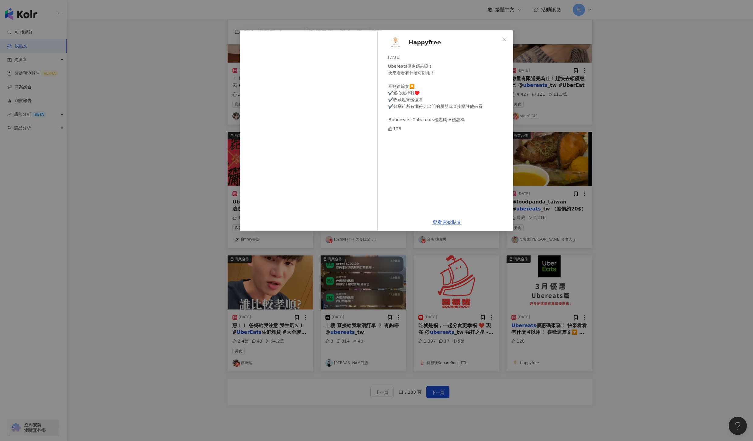
click at [648, 339] on div "Happyfree 2025/3/6 Ubereats優惠碼來囉！ 快來看看有什麼可以用！ 喜歡這篇文🔽 ✔️愛心支持我♥️ ✔️收藏起來慢慢看 ✔️分享給所…" at bounding box center [376, 220] width 753 height 441
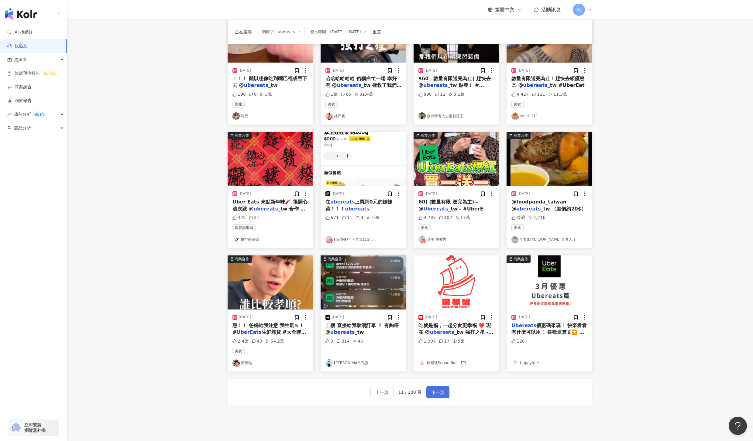
click at [433, 395] on span "下一頁" at bounding box center [437, 392] width 13 height 7
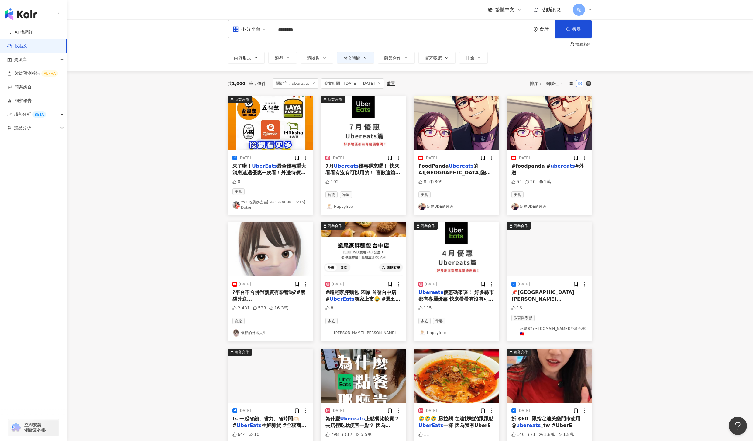
scroll to position [0, 0]
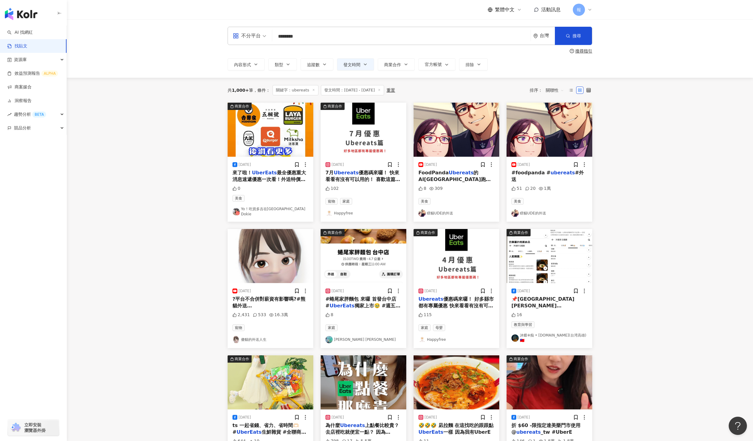
click at [243, 181] on span "最全優惠重大消息速遞優惠一次看！外送特價攻略總整理-多吉懶人包#多吉懶人包 #" at bounding box center [269, 183] width 74 height 26
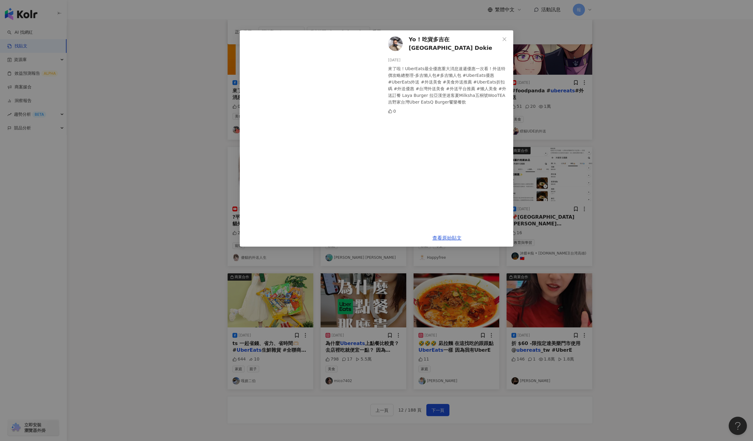
click at [731, 200] on div "Yo ! 吃貨多吉在台北Foodie Dokie 2025/3/23 來了啦！UberEats最全優惠重大消息速遞優惠一次看！外送特價攻略總整理-多吉懶人包#…" at bounding box center [376, 220] width 753 height 441
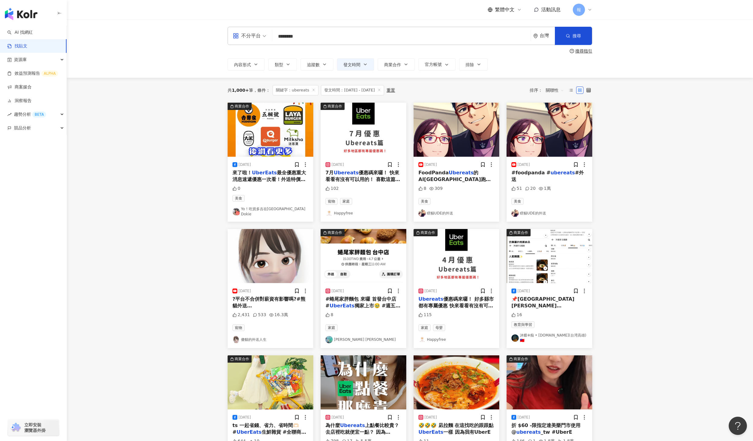
click at [337, 169] on div "2025/7/3 7月 Ubereats 優惠碼來囉！ 快來看看有沒有可以用的！ 喜歡這篇文🔽 ✔️愛心支持我♥️ ✔️收藏起來慢慢看 ✔️分享給所有喜歡叫外…" at bounding box center [363, 189] width 86 height 65
click at [338, 175] on mark "Ubereats" at bounding box center [345, 173] width 25 height 6
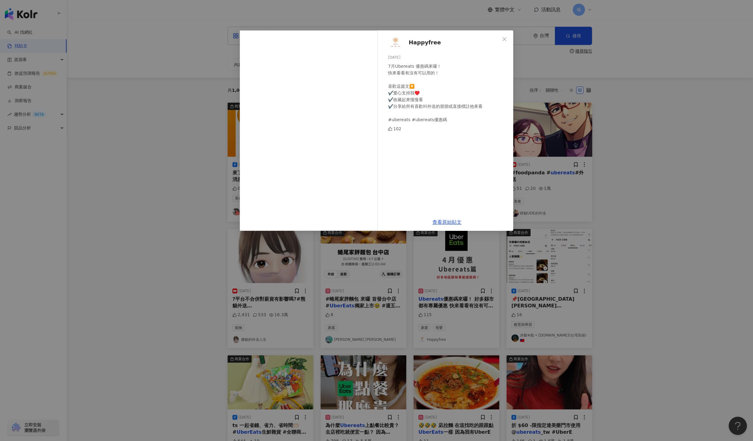
click at [685, 179] on div "Happyfree 2025/7/3 7月Ubereats 優惠碼來囉！ 快來看看有沒有可以用的！ 喜歡這篇文🔽 ✔️愛心支持我♥️ ✔️收藏起來慢慢看 ✔️…" at bounding box center [376, 220] width 753 height 441
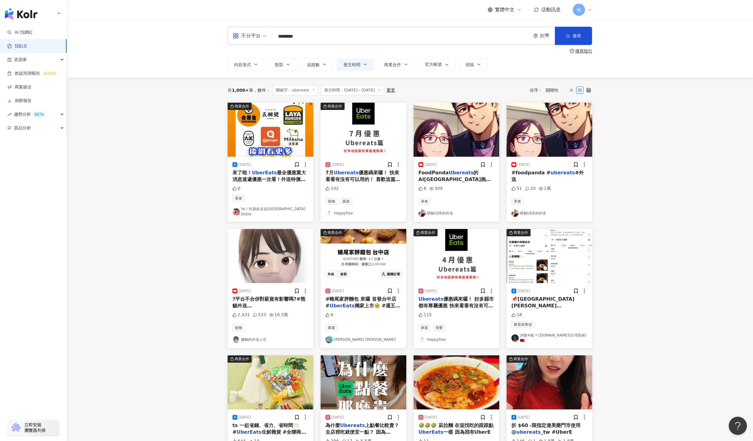
click at [439, 183] on div "2025/4/1 FoodPanda Ubereats 的AI台中市跑外送的實地經驗分享! 使用我的推薦碼註冊成為 Ubereats 司機，加入成功再拿 $5…" at bounding box center [456, 189] width 86 height 65
click at [448, 175] on mark "Ubereats" at bounding box center [460, 173] width 25 height 6
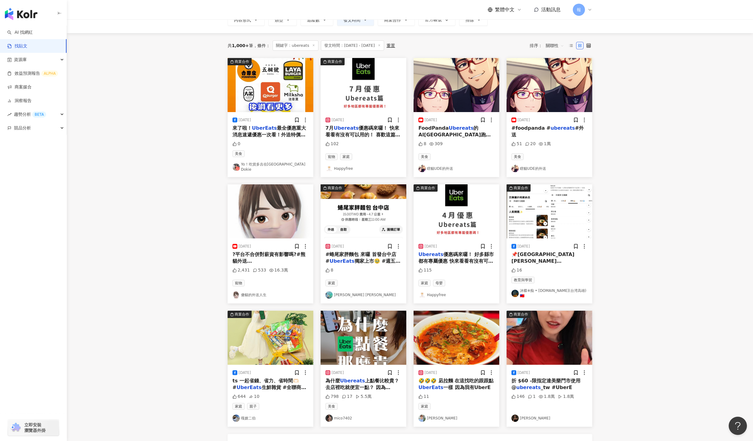
click at [528, 142] on icon at bounding box center [527, 144] width 4 height 4
click at [270, 251] on span "?平台不合併對薪資有影響嗎?#熊貓外送#" at bounding box center [268, 260] width 73 height 19
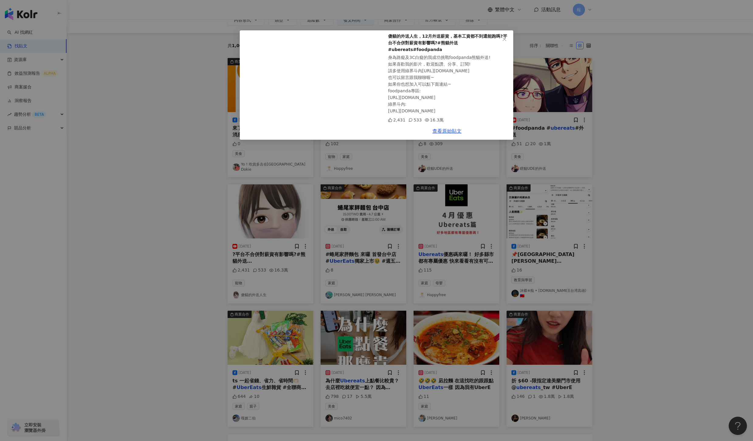
scroll to position [30, 0]
click at [353, 255] on div "傻貓的外送人生 2025/1/13 傻貓的外送人生，12月外送薪資，基本工資都不到還能跑嗎?平台不合併對薪資有影響嗎?#熊貓外送#ubereats#foodp…" at bounding box center [376, 220] width 753 height 441
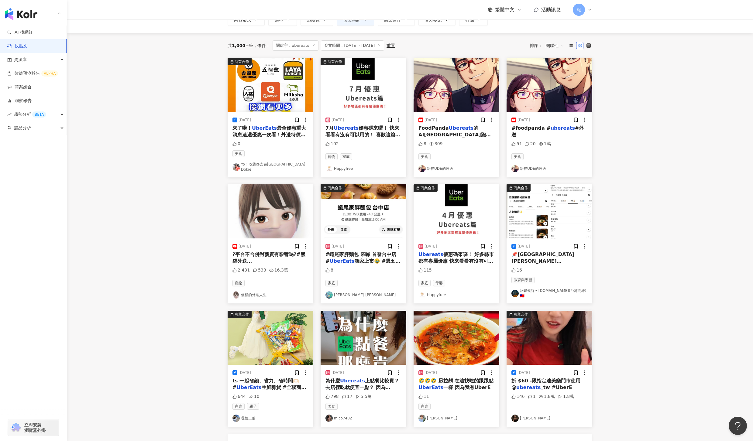
click at [452, 253] on span "優惠碼來囉！ 好多縣市都有專屬優惠 快來看看有沒有可以用的！ 喜歡這篇文🔽 ✔️愛心支持我♥️ ✔️收藏起來慢慢看 ✔️分享給所有喜歡叫外送的朋朋或直接標註他…" at bounding box center [455, 271] width 75 height 40
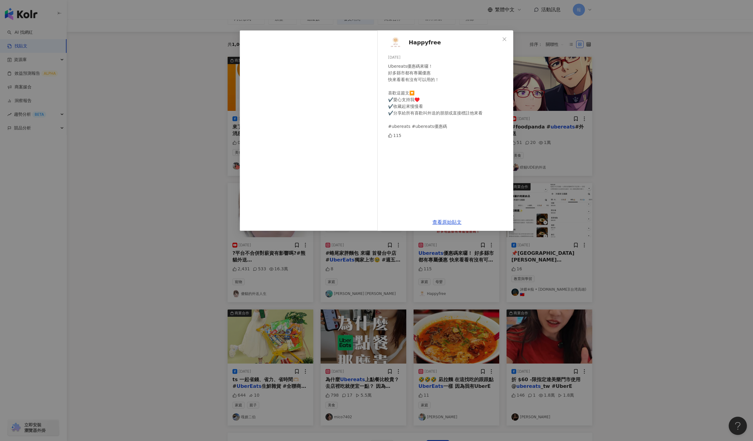
scroll to position [46, 0]
click at [632, 272] on div "Happyfree 2025/4/7 Ubereats優惠碼來囉！ 好多縣市都有專屬優惠 快來看看有沒有可以用的！ 喜歡這篇文🔽 ✔️愛心支持我♥️ ✔️收藏…" at bounding box center [376, 220] width 753 height 441
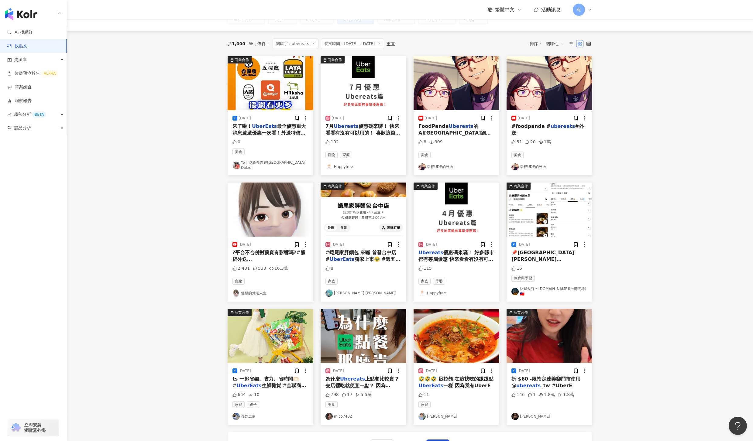
click at [542, 250] on span "📌三民區 陽明國小附近 🏠沐瀧家 🚙" at bounding box center [548, 263] width 74 height 26
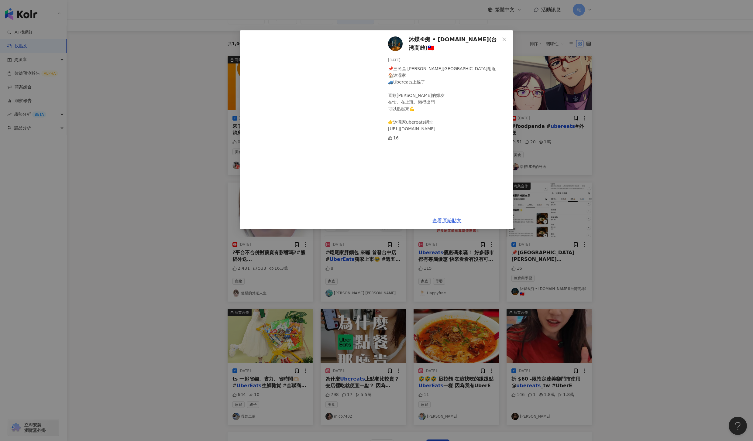
click at [695, 259] on div "沐蝶※痴 • 拉麵.tw(台湾高雄)🇹🇼 2025/5/29 📌三民區 陽明國小附近 🏠沐瀧家 🚙Ubereats上線了 喜歡沐瀧的麵友 在忙、在上班、懶得出…" at bounding box center [376, 220] width 753 height 441
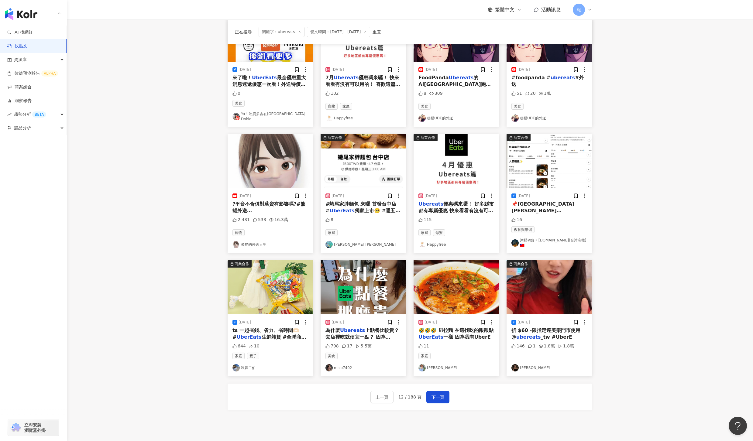
scroll to position [126, 0]
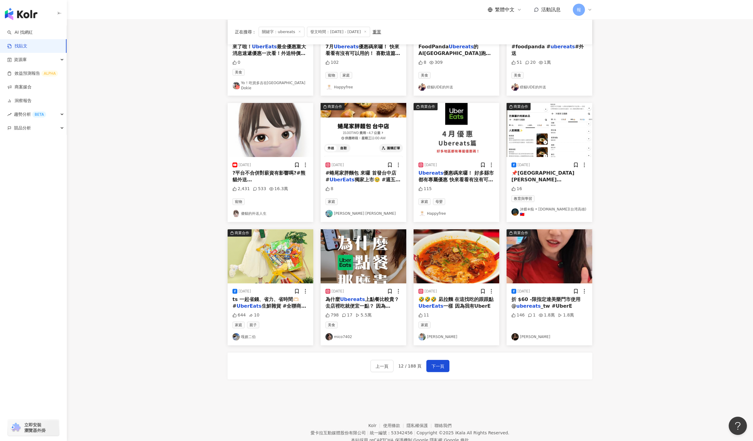
click at [357, 297] on div "為什麼 Ubereats 上點餐比較貴？ 去店裡吃就便宜一點？ 因為 Ubereats 跟我們店家抽了 ！35%的佣金！ 做 Ubereats 訂單幾乎是沒什…" at bounding box center [363, 303] width 76 height 14
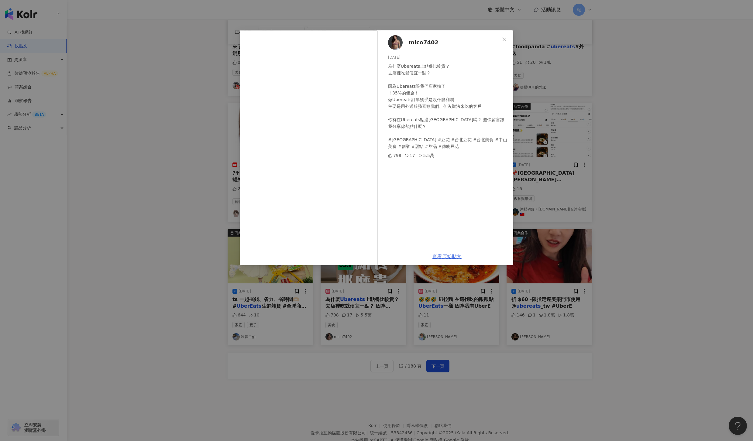
click at [454, 258] on link "查看原始貼文" at bounding box center [446, 257] width 29 height 6
click at [647, 352] on div "mico7402 2025/6/26 為什麼Ubereats上點餐比較貴？ 去店裡吃就便宜一點？ 因為Ubereats跟我們店家抽了 ！35%的佣金！ 做Ub…" at bounding box center [376, 220] width 753 height 441
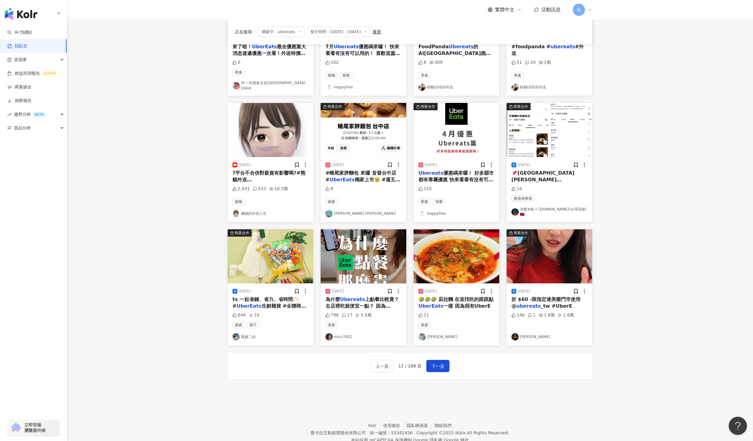
click at [474, 303] on span "一樣 因為我有UberE" at bounding box center [466, 306] width 47 height 6
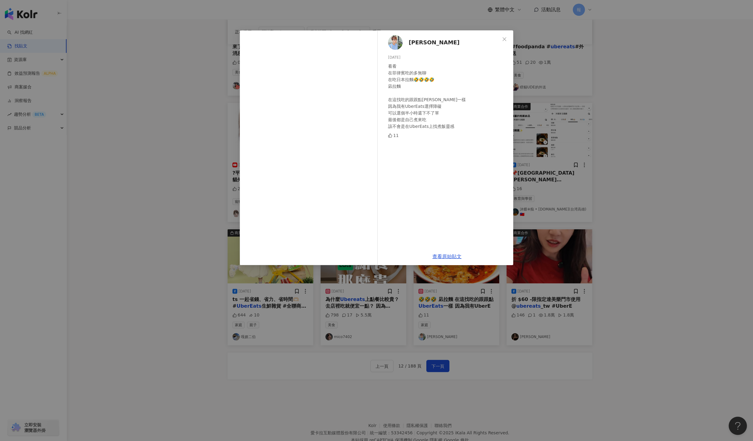
click at [554, 297] on div "Tetsuya Koseki 2025/3/7 看看 在菲律賓吃的多無聊 在吃日本拉麵🤣🤣🤣🤣 凪拉麵 在這找吃的跟跟點UberEats一樣 因為我有Uber…" at bounding box center [376, 220] width 753 height 441
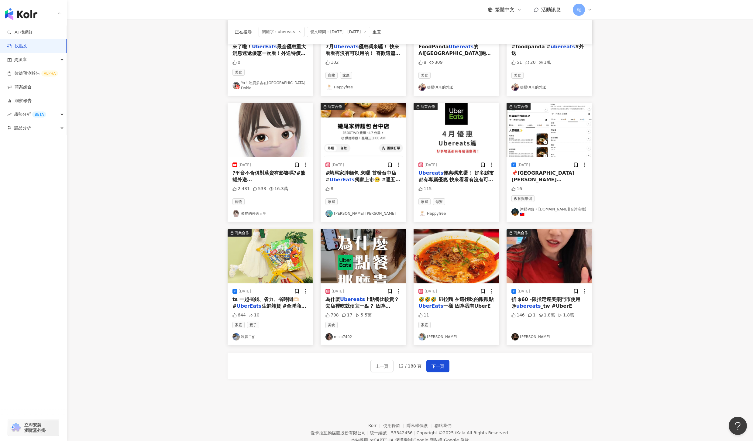
click at [553, 303] on span "_tw #UberE" at bounding box center [556, 306] width 32 height 6
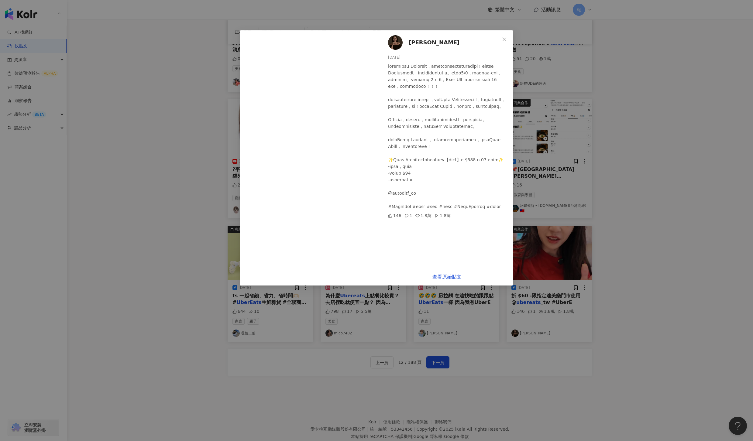
scroll to position [142, 0]
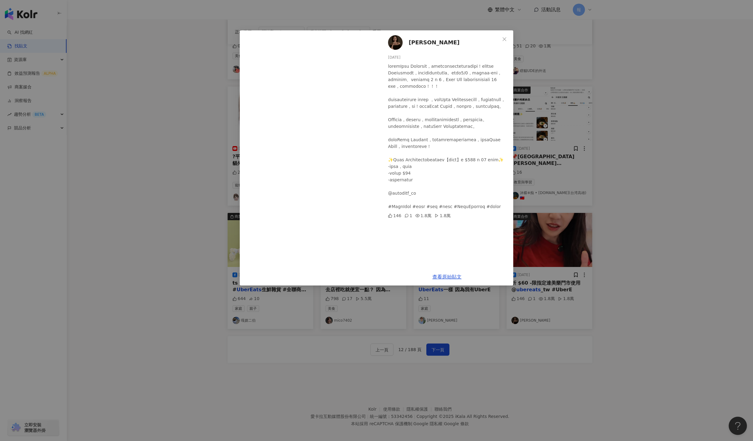
click at [561, 328] on div "Yu Chieh Chou 2025/6/4 146 1 1.8萬 1.8萬 查看原始貼文" at bounding box center [376, 220] width 753 height 441
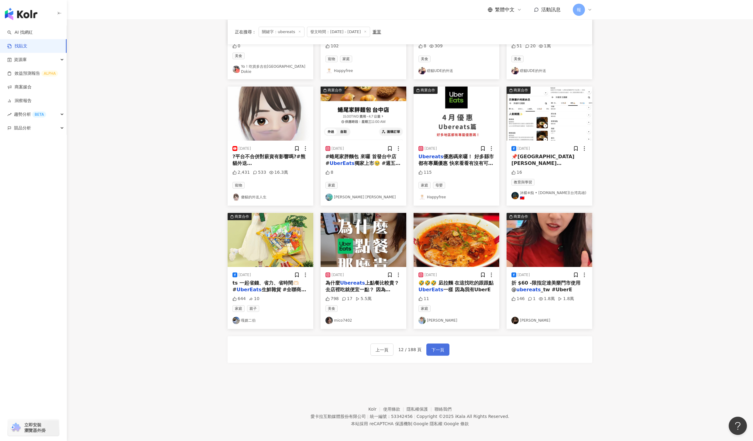
click at [442, 346] on span "下一頁" at bounding box center [437, 349] width 13 height 7
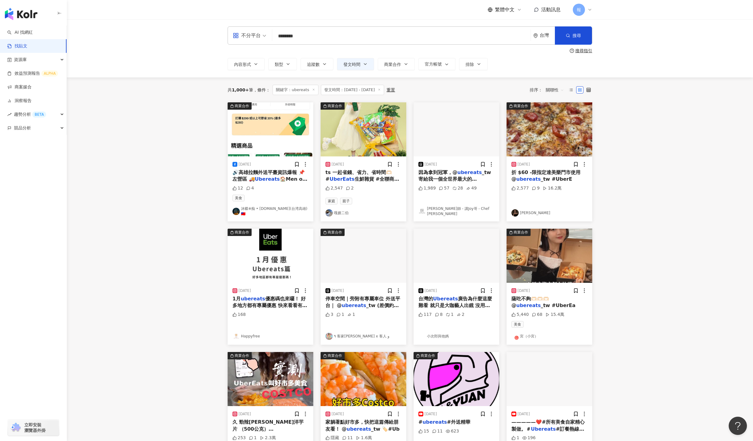
scroll to position [0, 0]
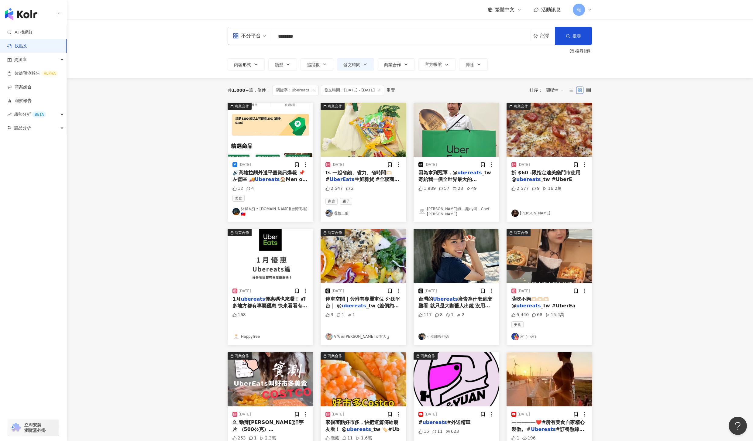
click at [440, 179] on span "_tw 寄給我一個全世界最大的" at bounding box center [454, 176] width 73 height 12
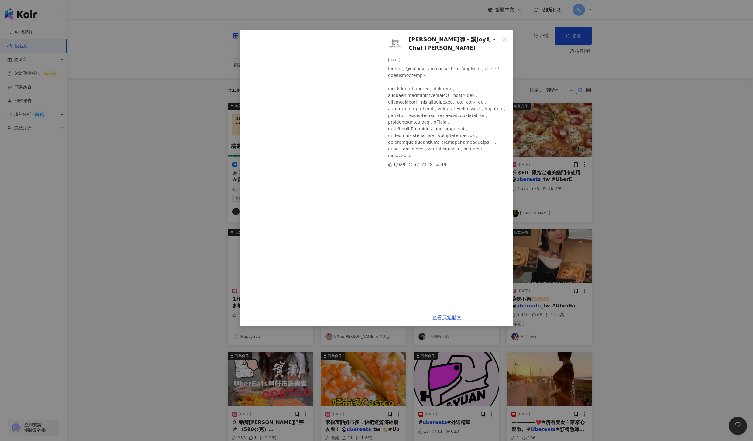
click at [625, 210] on div "阿辰師 - 講Joy哥 - Chef Chouchou 2025/6/6 1,989 57 28 49 查看原始貼文" at bounding box center [376, 220] width 753 height 441
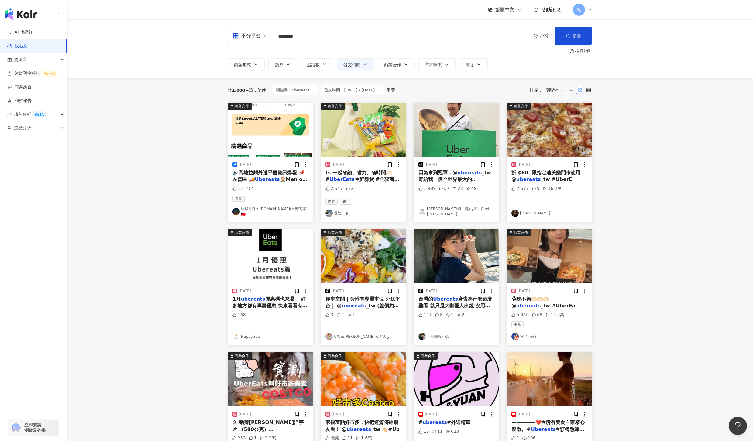
click at [273, 302] on span "優惠碼也來囉！ 好多地方都有專屬優惠 快來看看有沒有可以用的！ 喜歡這篇文🔽 ✔️愛心支持我♥️ ✔️收藏起來慢慢看 ✔️分享給所有喜歡叫外送的朋朋或直接標註…" at bounding box center [269, 319] width 75 height 46
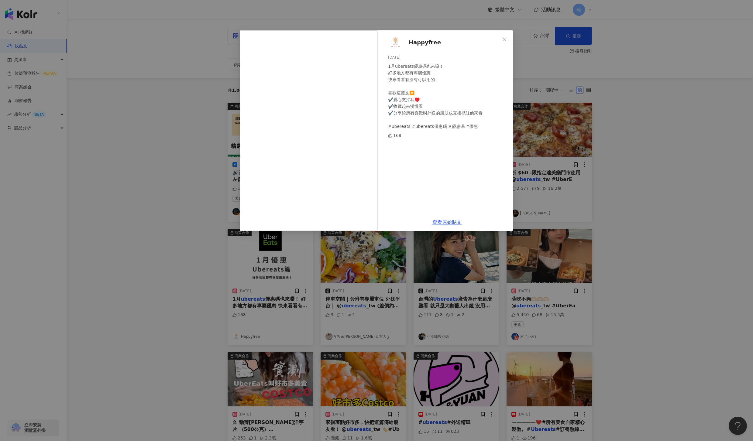
click at [675, 339] on div "Happyfree 2025/1/3 1月ubereats優惠碼也來囉！ 好多地方都有專屬優惠 快來看看有沒有可以用的！ 喜歡這篇文🔽 ✔️愛心支持我♥️ ✔…" at bounding box center [376, 220] width 753 height 441
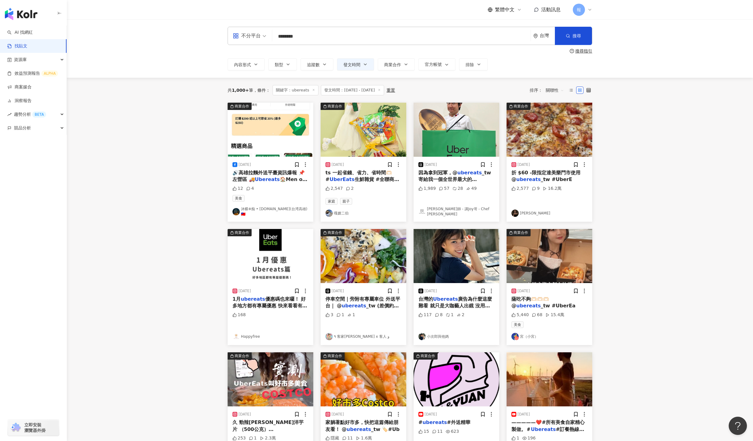
click at [542, 298] on span "薩吃不夠🫶🏻🫶🏻🫶🏻 @" at bounding box center [530, 302] width 38 height 12
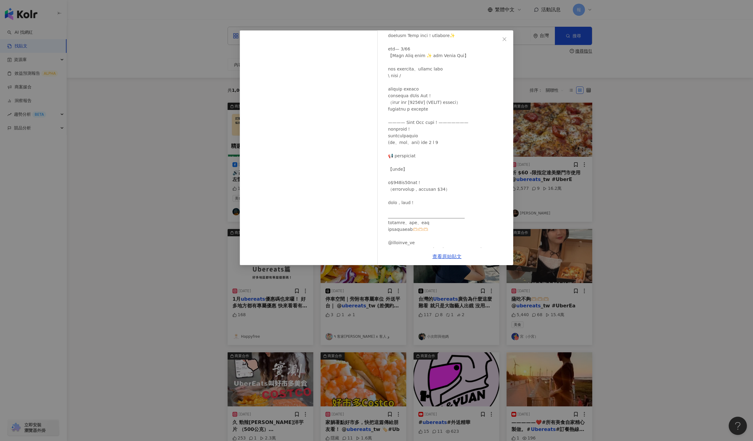
scroll to position [71, 0]
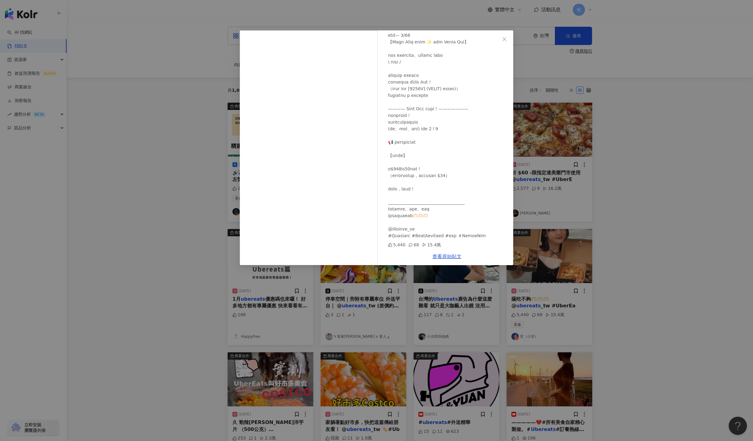
click at [721, 268] on div "宮（小宮） 2025/2/25 5,440 68 15.4萬 查看原始貼文" at bounding box center [376, 220] width 753 height 441
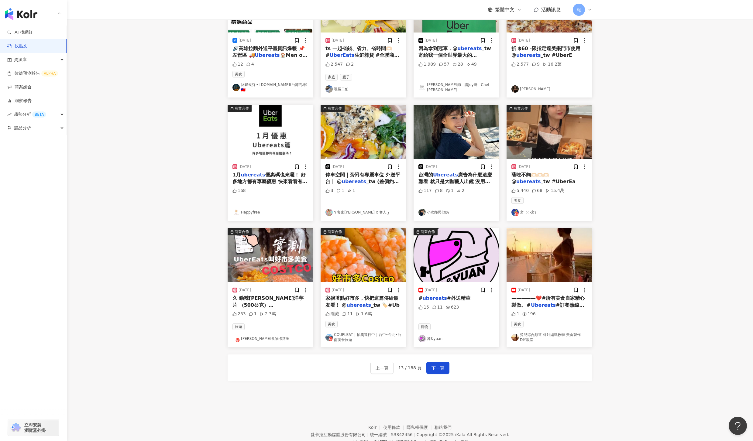
scroll to position [145, 0]
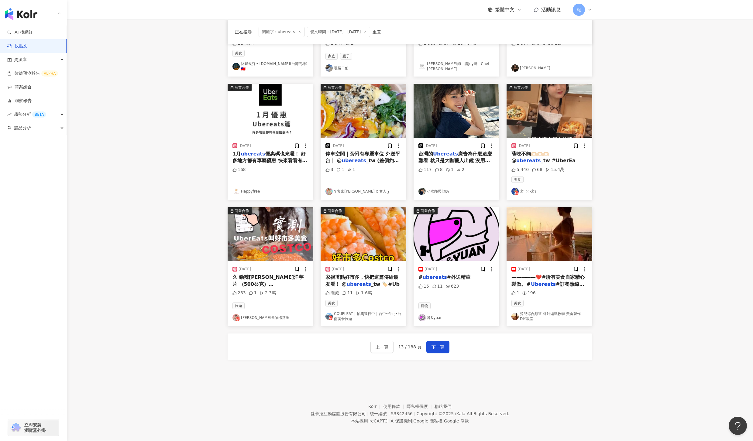
click at [255, 288] on mark "ubereats" at bounding box center [249, 291] width 24 height 6
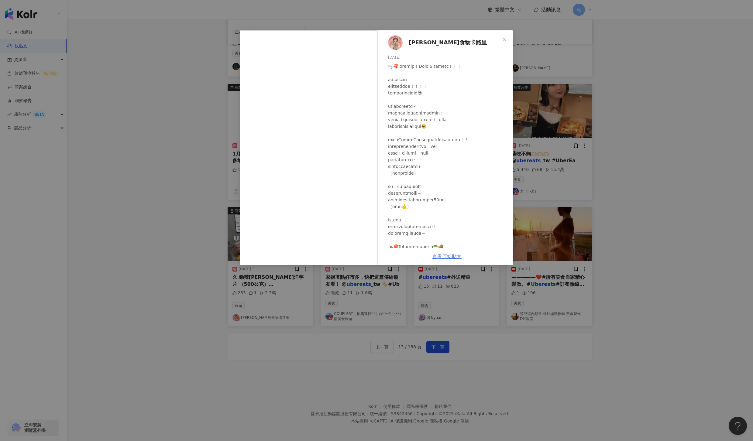
click at [449, 255] on link "查看原始貼文" at bounding box center [446, 257] width 29 height 6
click at [528, 355] on div "𝒜𝓃𝑔𝑒𝓁食物卡路里 2025/7/18 253 1 2.3萬 查看原始貼文" at bounding box center [376, 220] width 753 height 441
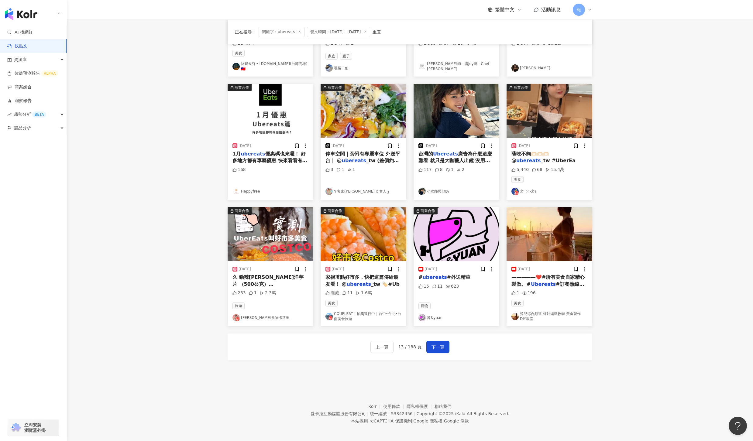
click at [365, 283] on mark "ubereats" at bounding box center [359, 284] width 24 height 6
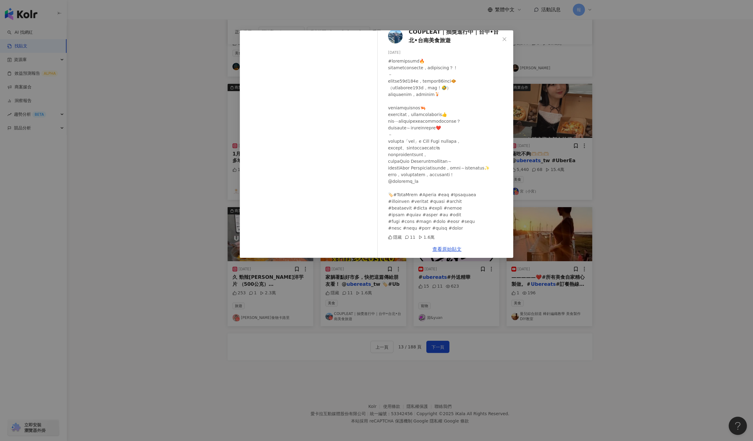
scroll to position [21, 0]
click at [500, 338] on div "COUPLEAT｜抽獎進行中｜台中•台北•台南︎美食旅遊 2025/7/16 隱藏 11 1.6萬 查看原始貼文" at bounding box center [376, 220] width 753 height 441
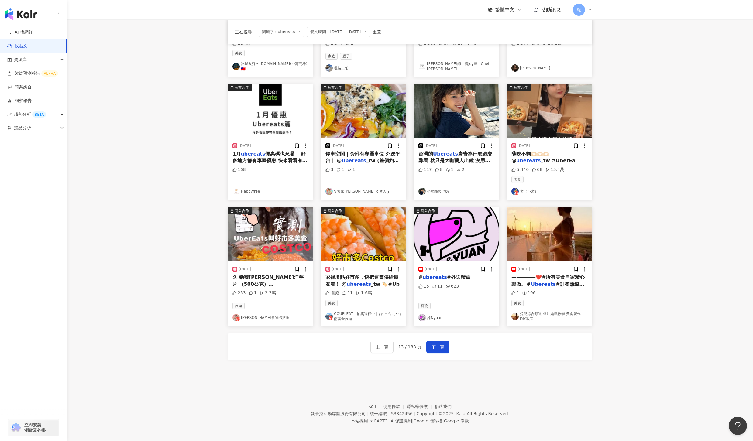
click at [372, 281] on span "_tw 🏷️#Ub" at bounding box center [385, 284] width 29 height 6
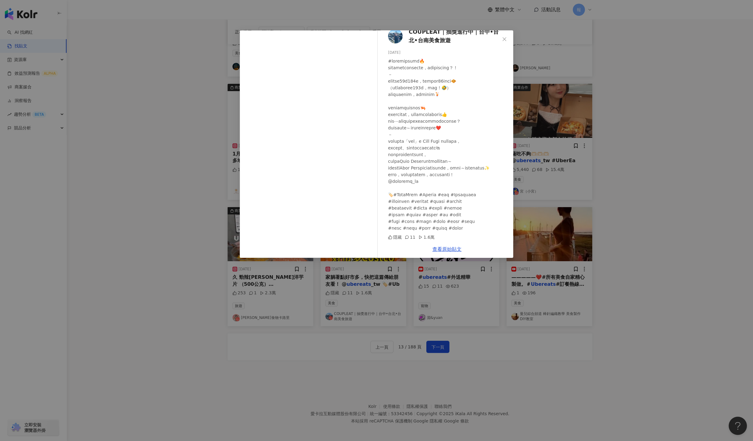
scroll to position [41, 0]
click at [544, 382] on div "COUPLEAT｜抽獎進行中｜台中•台北•台南︎美食旅遊 2025/7/16 隱藏 11 1.6萬 查看原始貼文" at bounding box center [376, 220] width 753 height 441
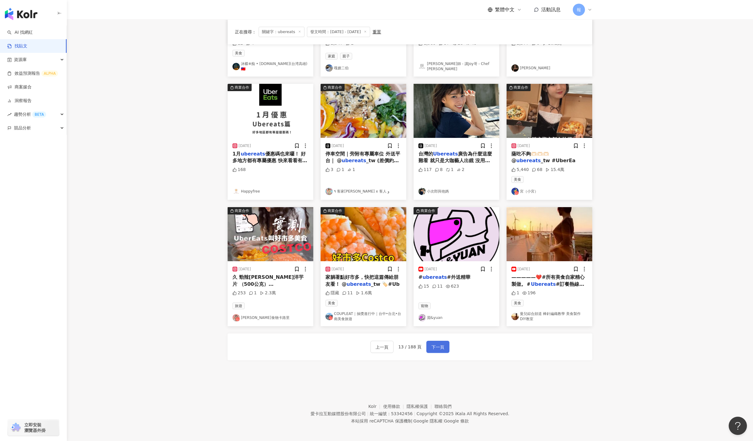
click at [443, 348] on button "下一頁" at bounding box center [437, 347] width 23 height 12
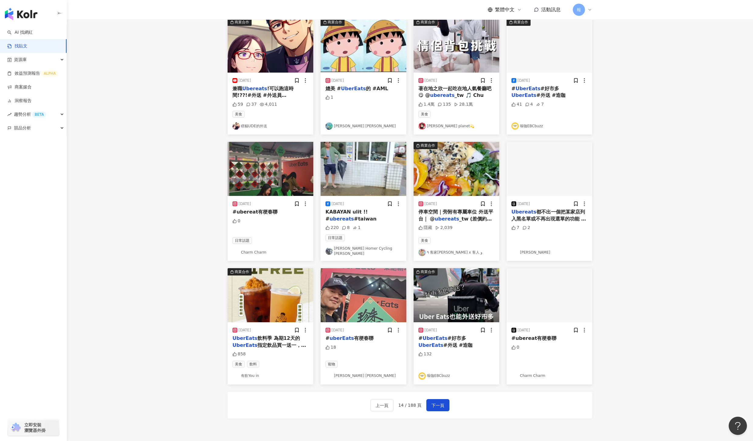
scroll to position [0, 0]
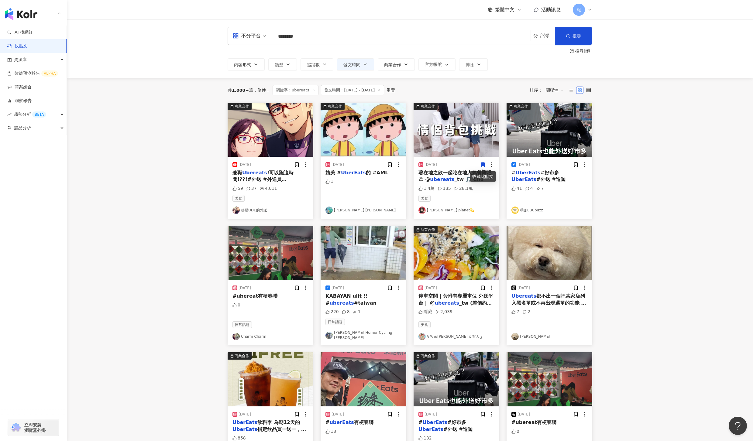
click at [435, 175] on div "著在地之欣一起吃在地人氣餐廳吧😋 @ ubereats _tw 🎵 Chu" at bounding box center [456, 176] width 76 height 14
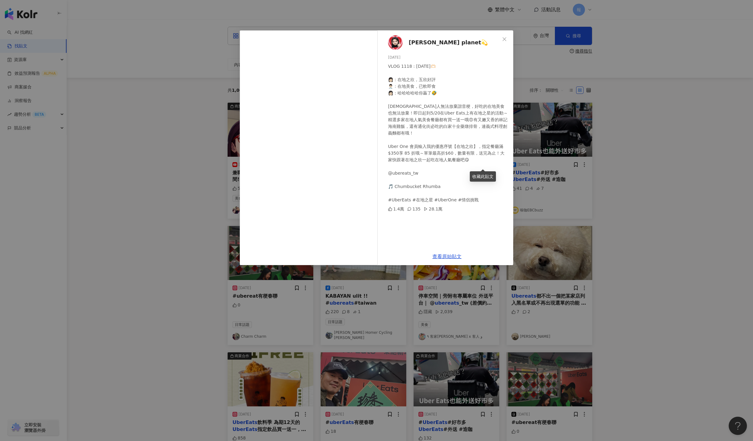
click at [631, 218] on div "李欣Lee’s planet💫 2025/4/27 VLOG 1118 : 2025/04/26🫶🏻 👩🏻：在地之欣，五欣好評 👨🏻‍⚕️：在地美食，已軟即食…" at bounding box center [376, 220] width 753 height 441
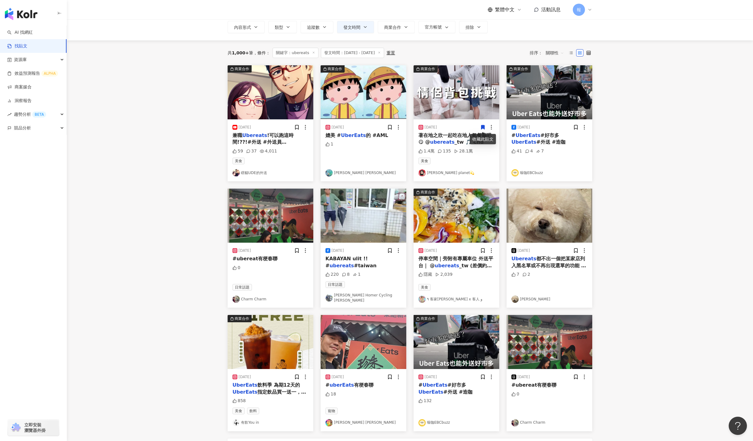
scroll to position [39, 0]
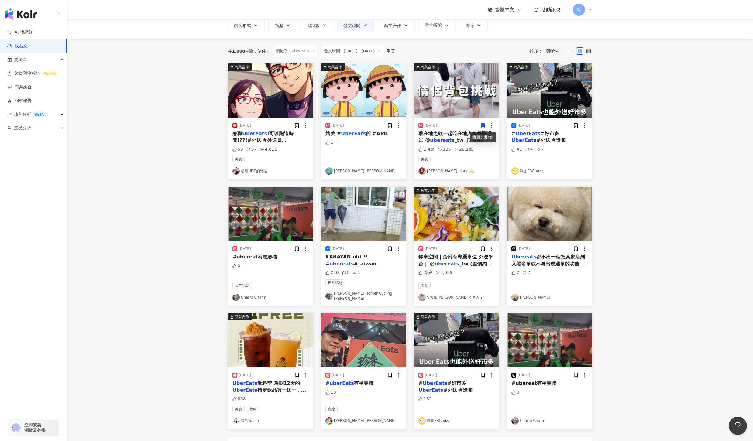
click at [454, 261] on mark "ubereats" at bounding box center [447, 264] width 24 height 6
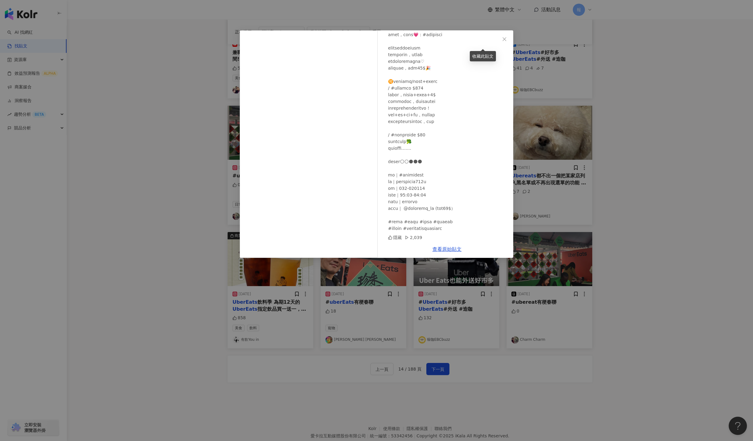
scroll to position [123, 0]
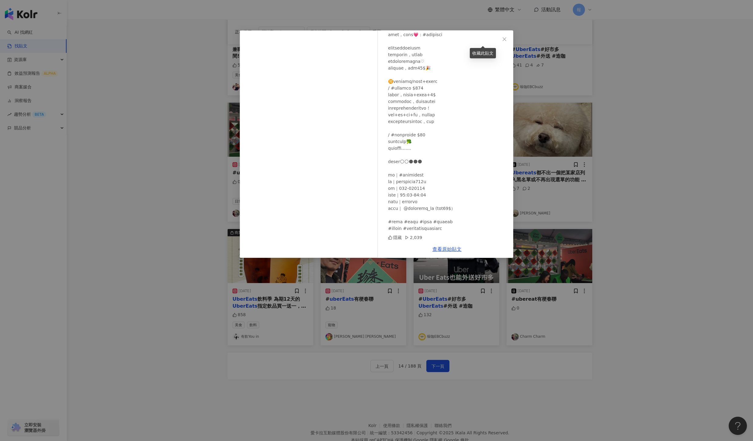
click at [596, 226] on div "٩ 客家琳 x 客人 و 2025/8/12 隱藏 2,039 查看原始貼文" at bounding box center [376, 220] width 753 height 441
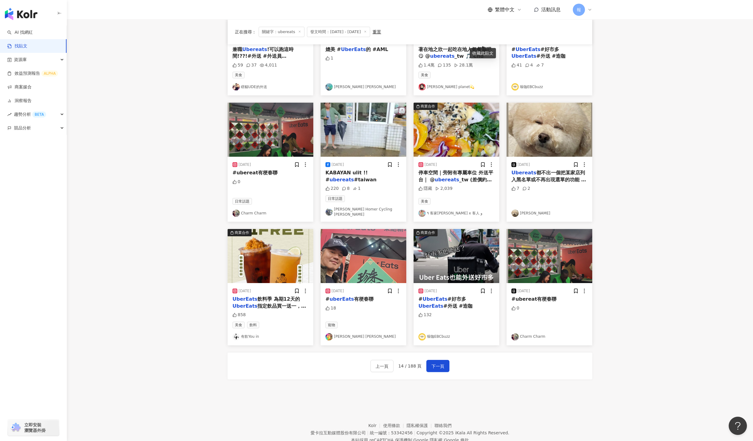
click at [523, 182] on div "Ubereats 都不出一個把某家店列入黑名單或不再出現選單的功能 常常忘記又點到同一家 吃得時候就又想起上次多生氣🫠🫠 應該也有人跟我一樣？ ubereats" at bounding box center [549, 176] width 76 height 14
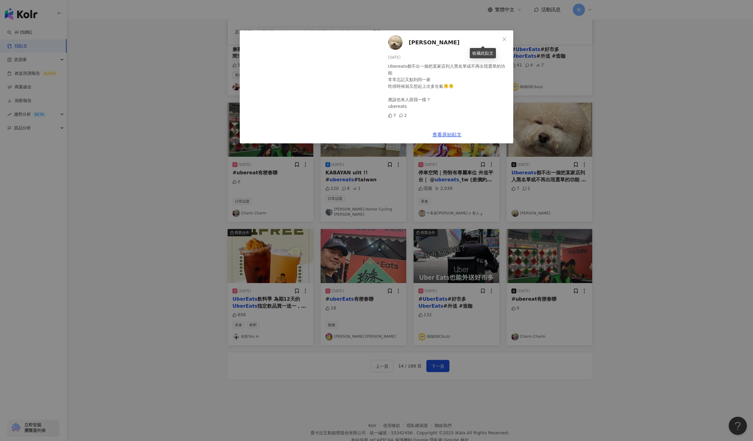
click at [647, 210] on div "Ariel Yang 2025/2/14 Ubereats都不出一個把某家店列入黑名單或不再出現選單的功能 常常忘記又點到同一家 吃得時候就又想起上次多生氣🫠…" at bounding box center [376, 220] width 753 height 441
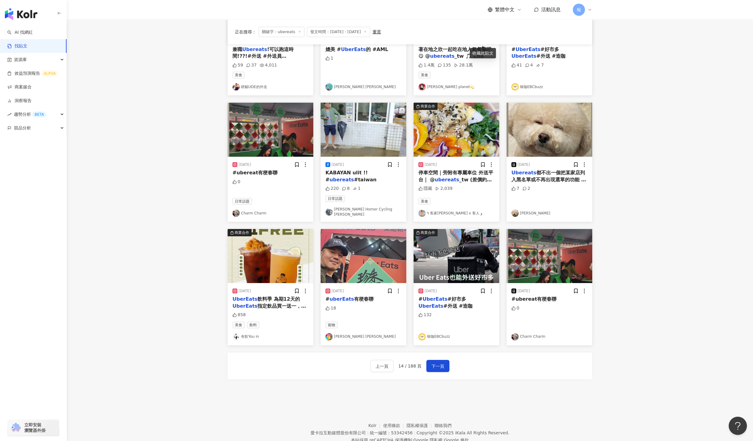
click at [250, 296] on mark "UberEats" at bounding box center [244, 299] width 25 height 6
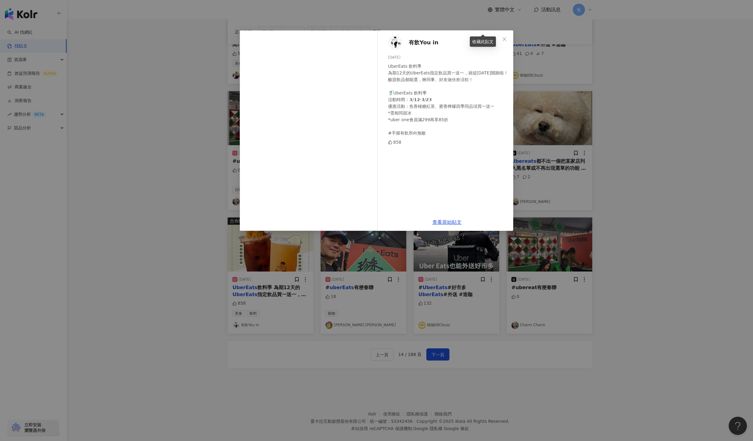
scroll to position [134, 0]
click at [631, 227] on div "有飲You in 2025/3/11 UberEats 飲料季 為期12天的UberEats指定飲品買一送一，就從明天開跑啦！ 酸甜飲品都能選，揪同事、好友做…" at bounding box center [376, 220] width 753 height 441
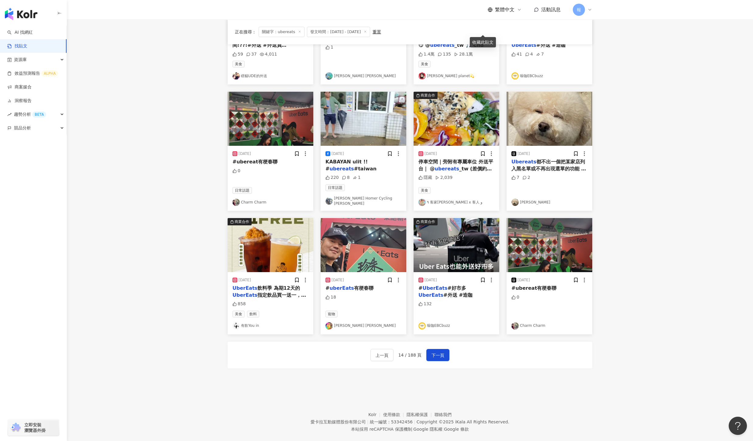
click at [443, 292] on mark "UberEats" at bounding box center [430, 295] width 25 height 6
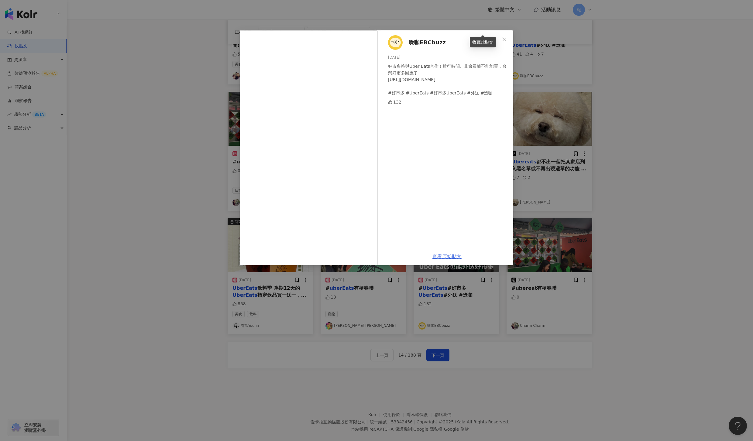
click at [452, 256] on link "查看原始貼文" at bounding box center [446, 257] width 29 height 6
click at [445, 356] on div "噪咖EBCbuzz 2025/6/11 好市多將與Uber Eats合作！推行時間、非會員能不能能買，台灣好市多回應了！ https://cava.tw/to…" at bounding box center [376, 220] width 753 height 441
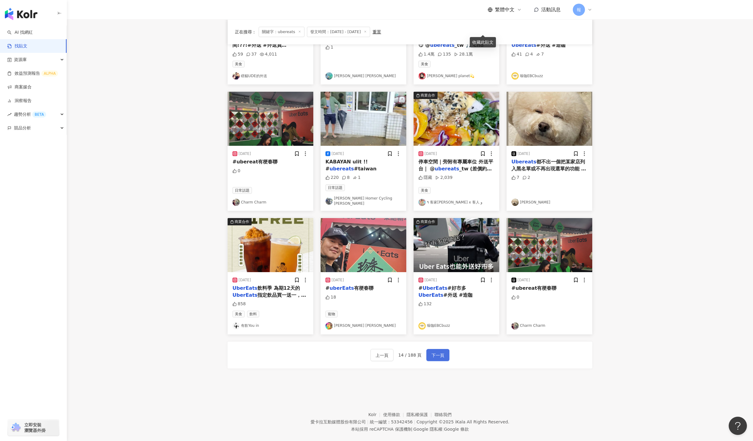
click at [443, 353] on span "下一頁" at bounding box center [437, 355] width 13 height 7
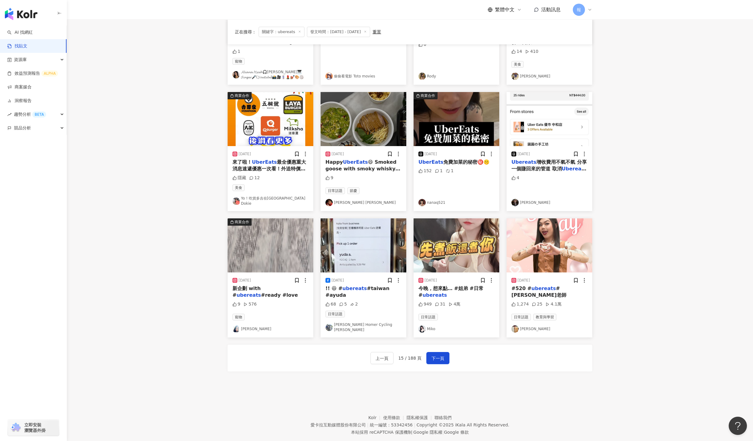
scroll to position [0, 0]
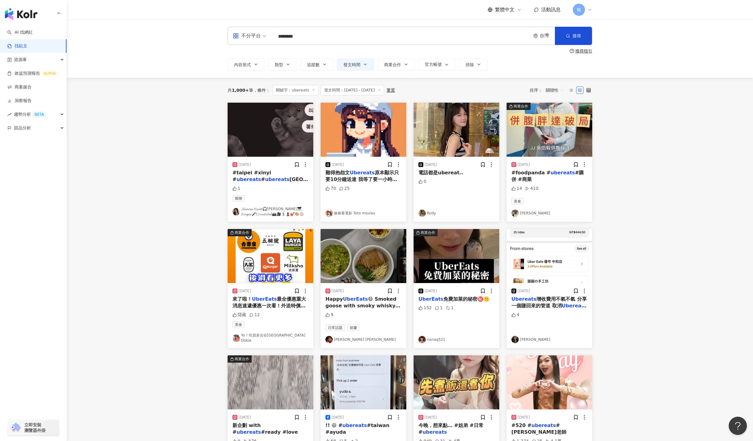
click at [556, 172] on mark "ubereats" at bounding box center [562, 173] width 24 height 6
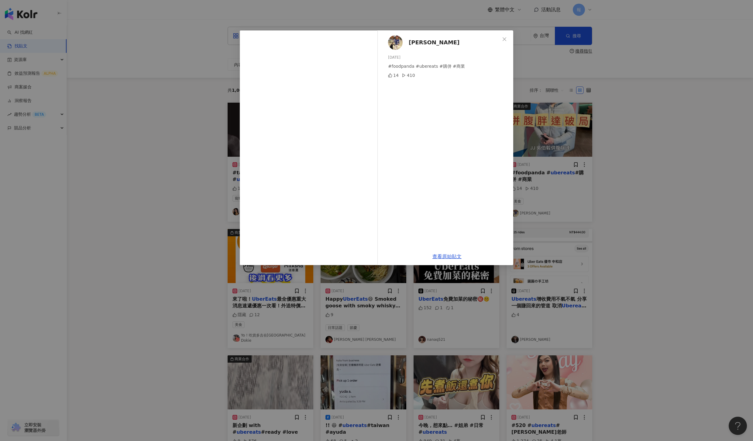
click at [627, 204] on div "邱俊傑 2025/1/13 #foodpanda #ubereats #購併 #商業 14 410 查看原始貼文" at bounding box center [376, 220] width 753 height 441
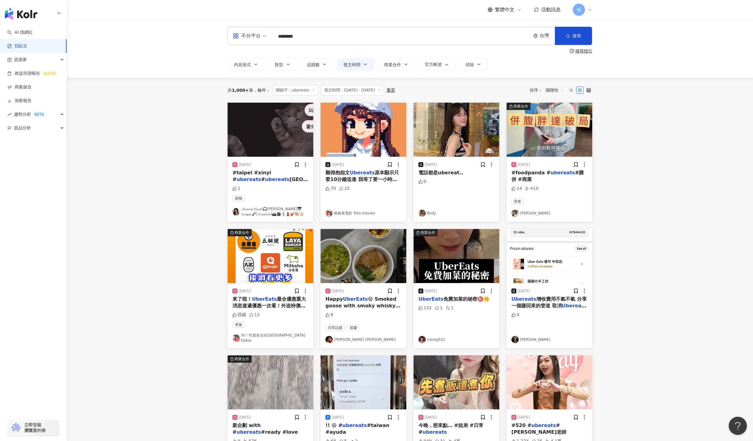
click at [264, 300] on mark "UberEats" at bounding box center [264, 299] width 25 height 6
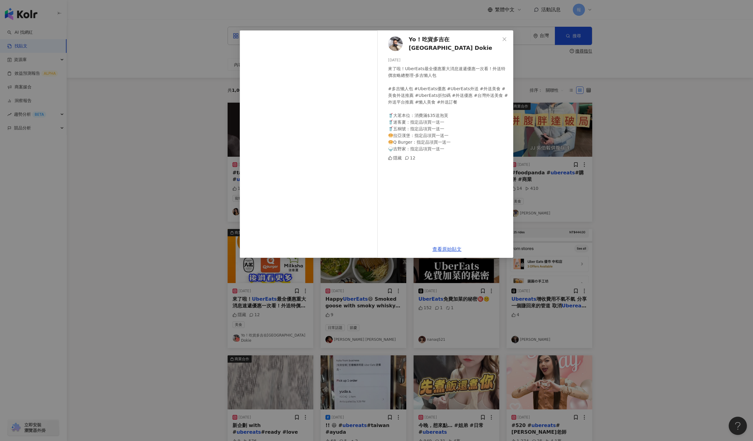
click at [711, 281] on div "Yo ! 吃貨多吉在台北Foodie Dokie 2025/3/23 來了啦！UberEats最全優惠重大消息速遞優惠一次看！外送特價攻略總整理-多吉懶人包 …" at bounding box center [376, 220] width 753 height 441
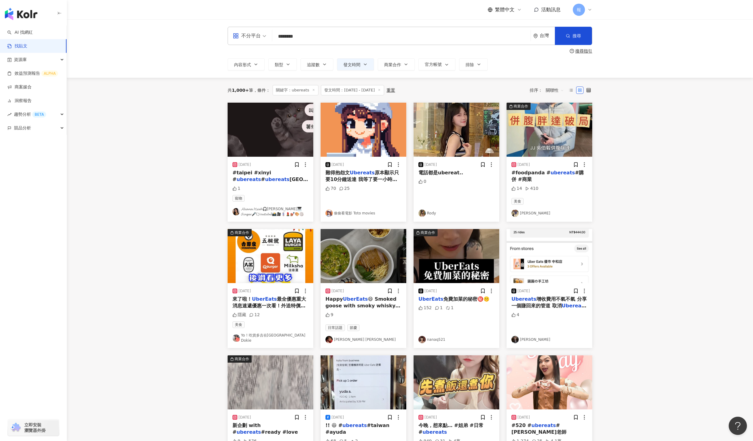
click at [359, 309] on div "Happy UberEats 😄 Smoked goose with smoky whisky 🥃" at bounding box center [363, 303] width 76 height 14
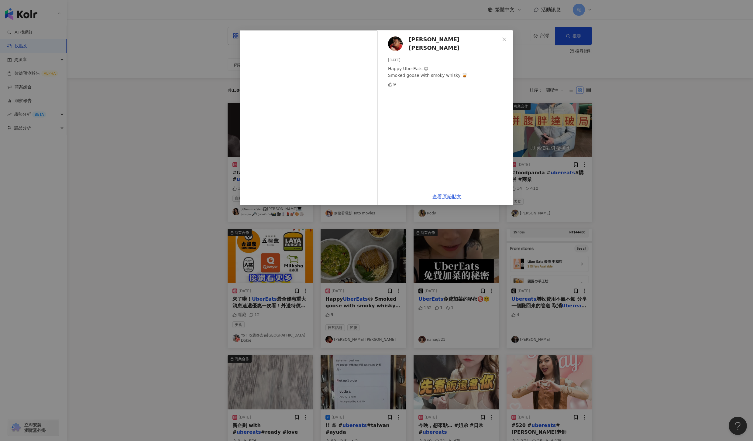
click at [657, 258] on div "Henry Chen 2025/3/26 Happy UberEats 😄 Smoked goose with smoky whisky 🥃 9 查看原始貼文" at bounding box center [376, 220] width 753 height 441
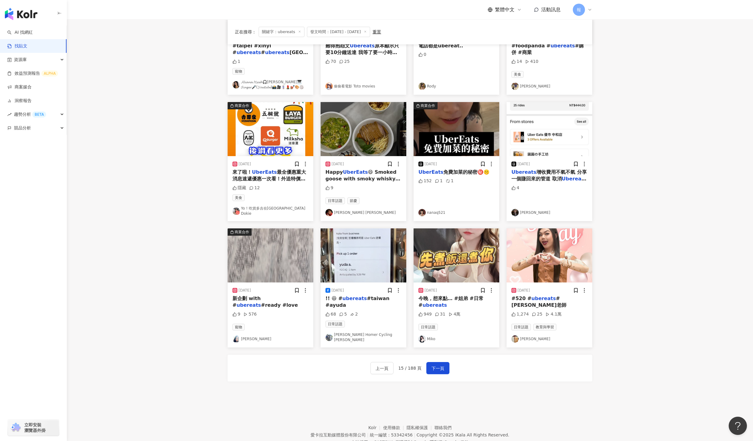
scroll to position [145, 0]
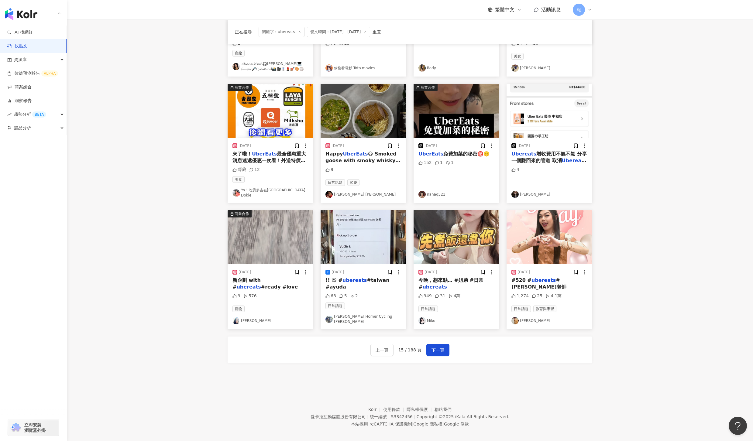
click at [443, 277] on span "今晚，想來點… #姐弟 #日常 #" at bounding box center [450, 283] width 65 height 12
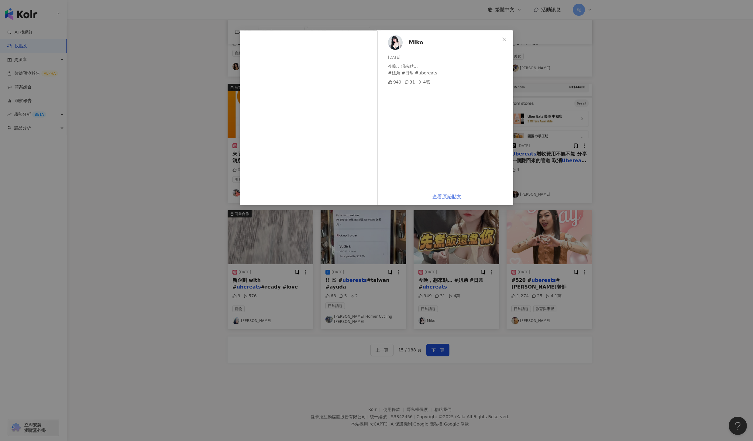
click at [455, 194] on link "查看原始貼文" at bounding box center [446, 197] width 29 height 6
click at [715, 250] on div "Miko 2025/4/18 今晚，想來點… #姐弟 #日常 #ubereats 949 31 4萬 查看原始貼文" at bounding box center [376, 220] width 753 height 441
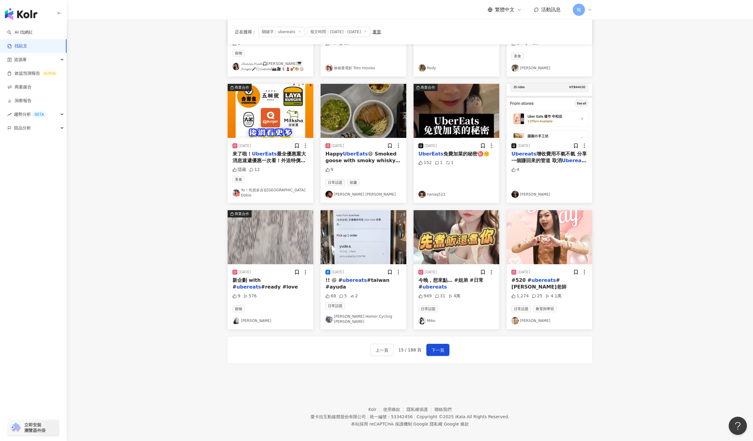
click at [562, 279] on span "#淑娥老師" at bounding box center [538, 283] width 55 height 12
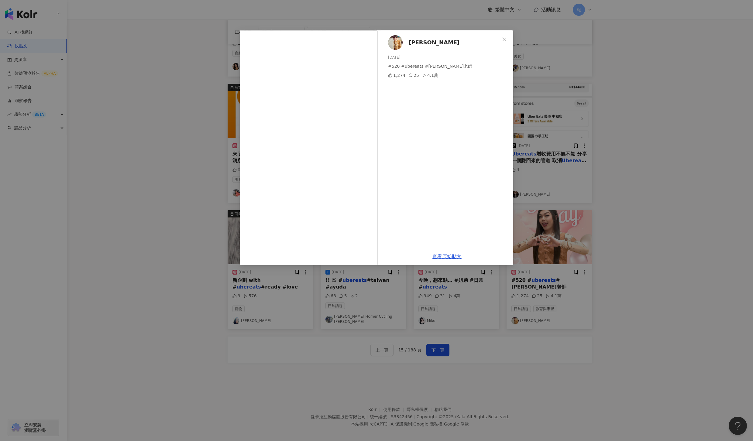
click at [486, 368] on div "Uno Huang 2025/5/20 #520 #ubereats #淑娥老師 1,274 25 4.1萬 查看原始貼文" at bounding box center [376, 220] width 753 height 441
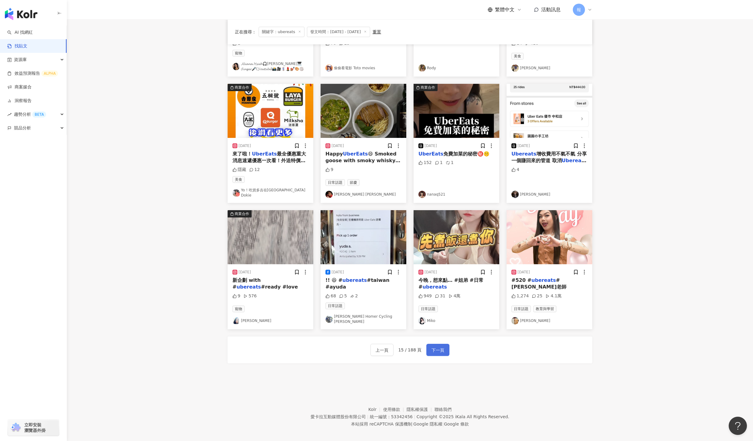
click at [440, 347] on span "下一頁" at bounding box center [437, 350] width 13 height 7
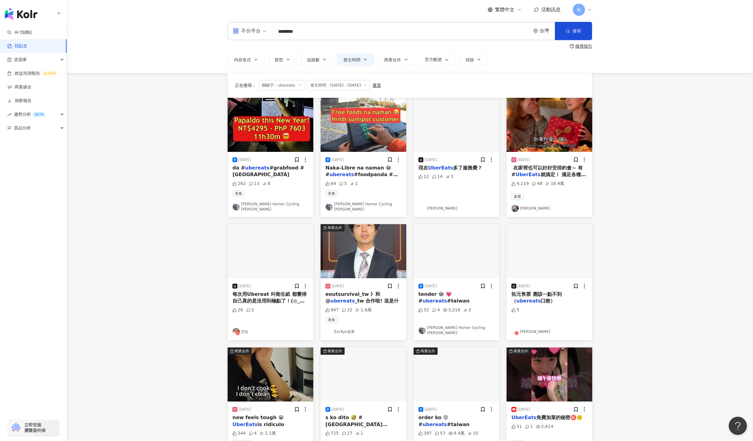
scroll to position [0, 0]
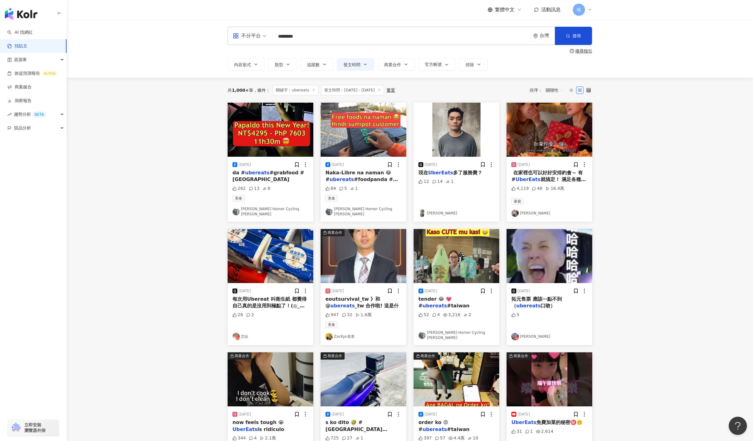
click at [538, 172] on span "️ 在家裡也可以好好安排約會～ 有 #" at bounding box center [546, 176] width 71 height 12
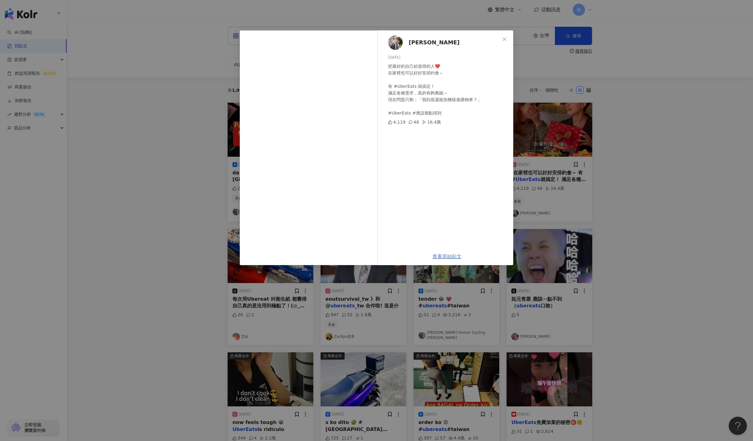
click at [451, 256] on link "查看原始貼文" at bounding box center [446, 257] width 29 height 6
click at [685, 232] on div "鄭靚歆Jin 2025/1/17 把最好的自己給值得的人❤️ 在家裡也可以好好安排約會～ 有 #UberEats 就搞定！ 滿足各種需求，真的有夠萬能～ 現在…" at bounding box center [376, 220] width 753 height 441
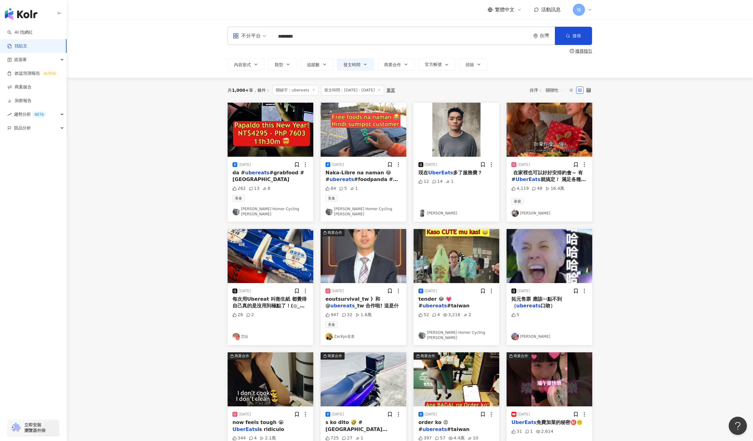
click at [653, 315] on main "**********" at bounding box center [410, 268] width 686 height 498
click at [359, 296] on span "eoutsurvival_tw 》和 @" at bounding box center [352, 302] width 55 height 12
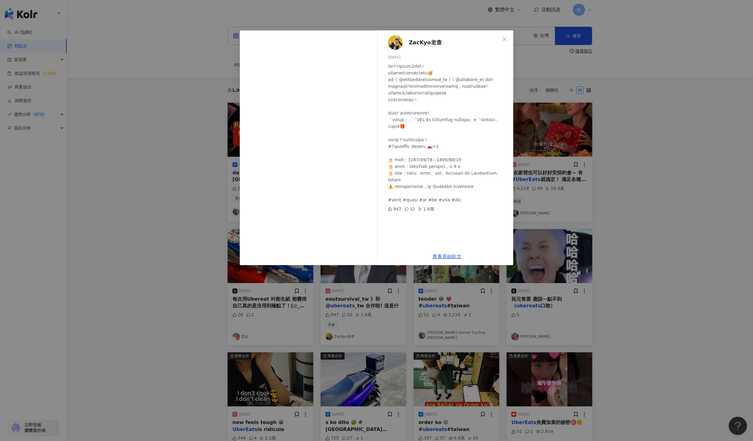
click at [676, 326] on div "ZacKyo老查 2025/4/8 947 32 1.6萬 查看原始貼文" at bounding box center [376, 220] width 753 height 441
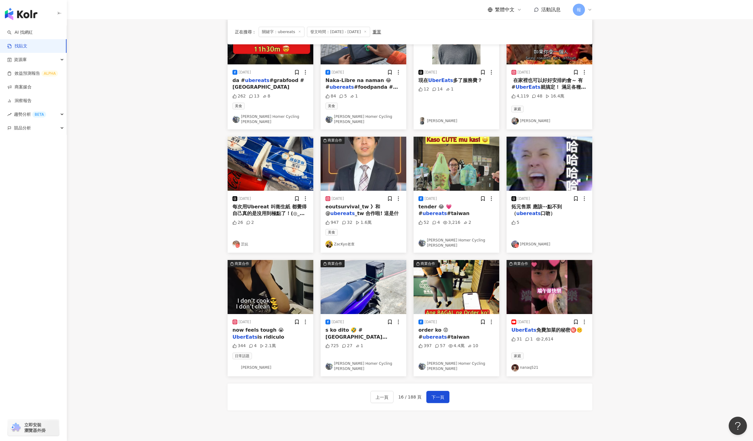
scroll to position [93, 0]
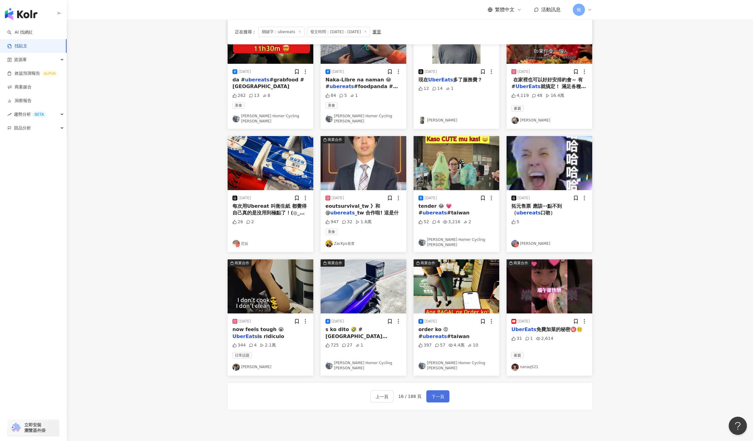
click at [437, 393] on span "下一頁" at bounding box center [437, 396] width 13 height 7
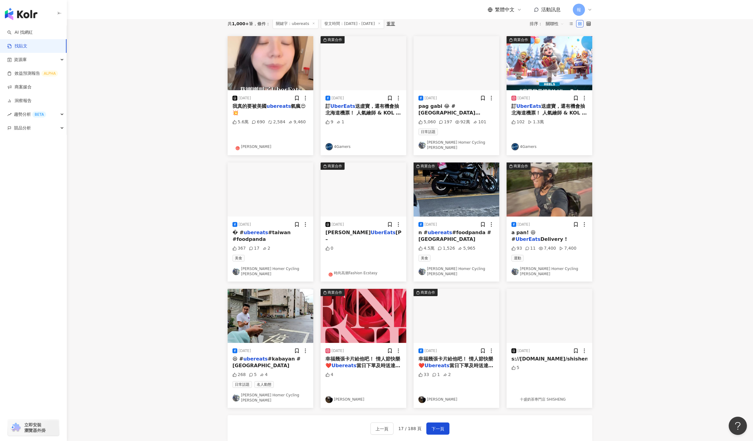
scroll to position [0, 0]
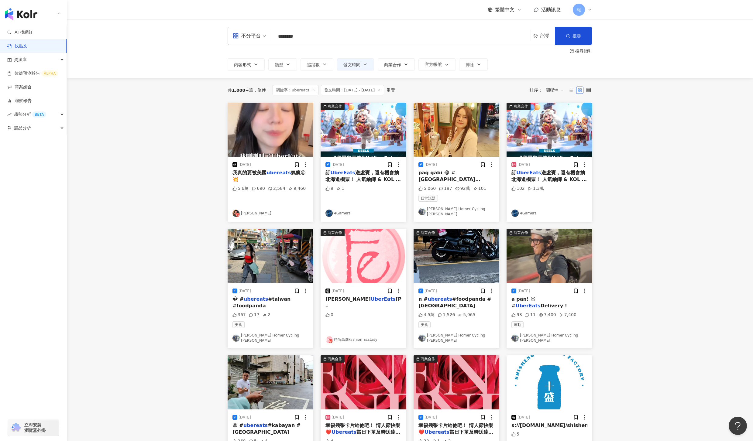
click at [256, 174] on span "我真的要被美國" at bounding box center [249, 173] width 34 height 6
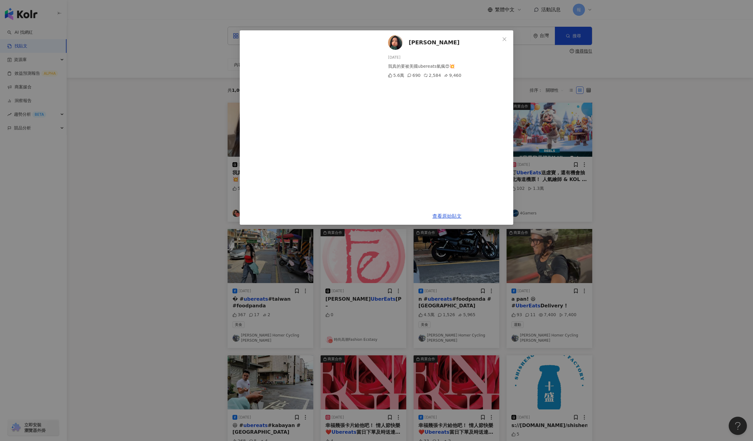
click at [711, 219] on div "Joanne Lin 2025/6/13 我真的要被美國ubereats氣瘋😍💥 5.6萬 690 2,584 9,460 查看原始貼文" at bounding box center [376, 220] width 753 height 441
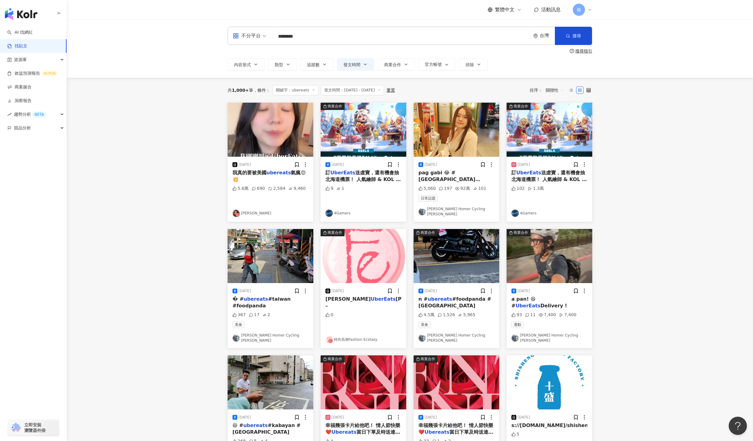
click at [562, 181] on span "送虛寶，還有機會抽北海道機票！ 人氣繪師 & KOL 齊聚，打造最強 2周年慶典！ #世界第一冰雪手遊 #whiteoutsurvival #寒霜啟示錄 #2…" at bounding box center [548, 190] width 75 height 40
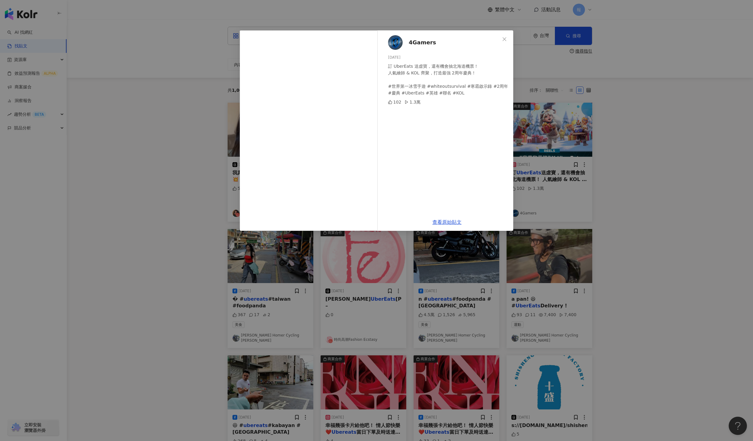
click at [623, 255] on div "4Gamers 2025/4/1 訂 UberEats 送虛寶，還有機會抽北海道機票！ 人氣繪師 & KOL 齊聚，打造最強 2周年慶典！ #世界第一冰雪手遊…" at bounding box center [376, 220] width 753 height 441
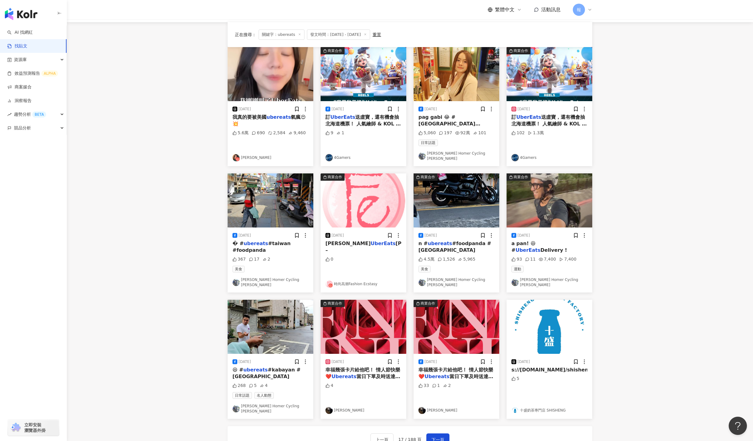
scroll to position [66, 0]
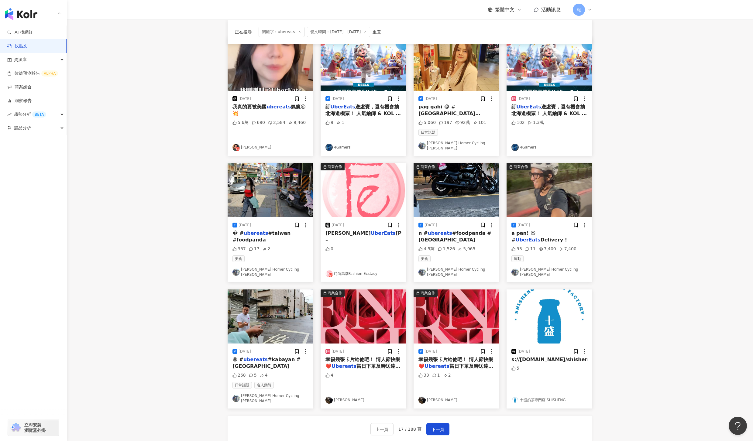
click at [359, 356] on div "幸福幾張卡片給他吧！ 情人節快樂❤️ Ubereats 當日下單及時送達 : h" at bounding box center [363, 363] width 76 height 14
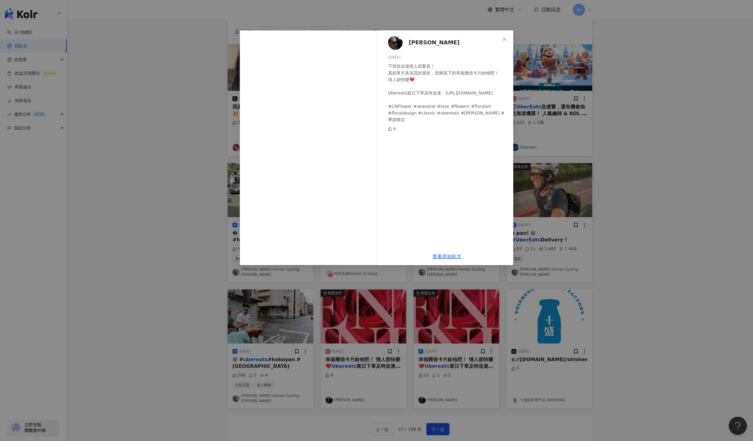
click at [670, 350] on div "凌宗湧 2025/2/14 下班前送達情人節驚喜！ 真的來不及送花的朋友，把握當下的幸福幾張卡片給他吧！ 情人節快樂❤️ Ubereats當日下單及時送達 :…" at bounding box center [376, 220] width 753 height 441
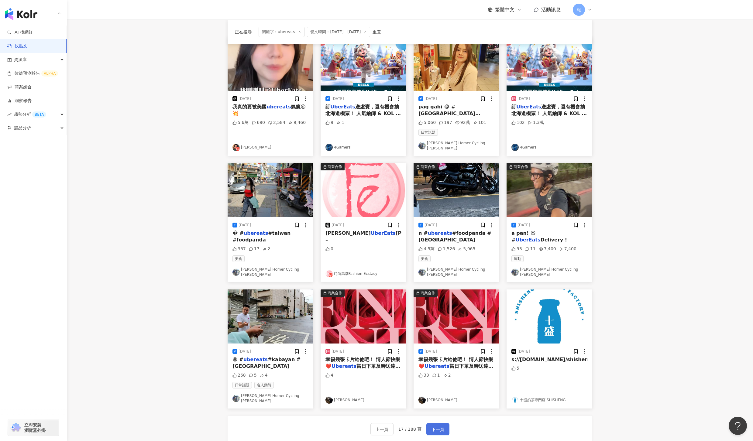
click at [438, 426] on span "下一頁" at bounding box center [437, 429] width 13 height 7
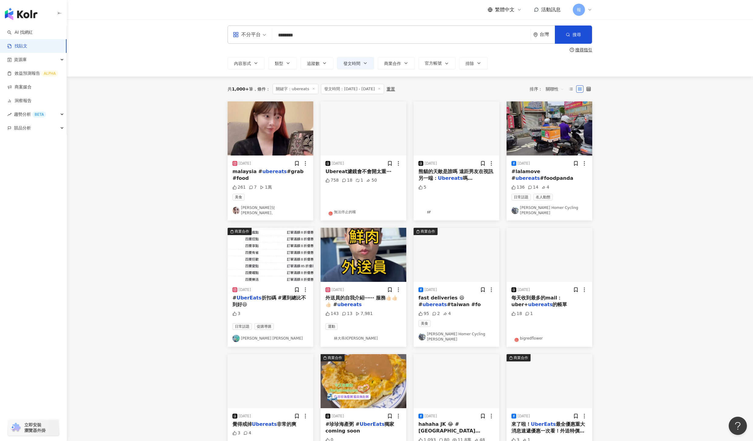
scroll to position [0, 0]
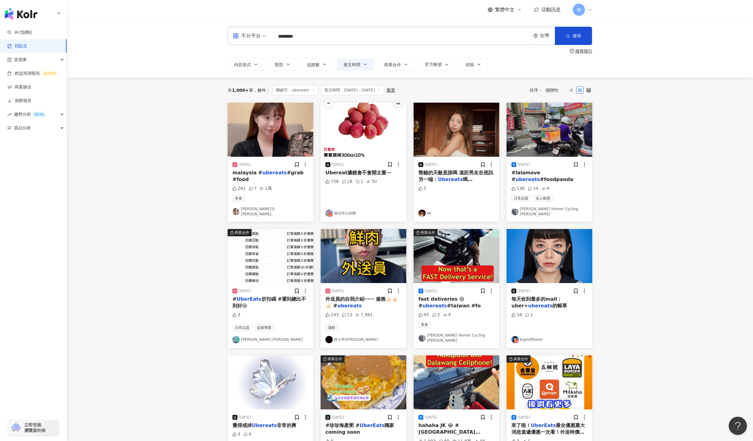
click at [283, 175] on span "#grab #food" at bounding box center [267, 176] width 71 height 12
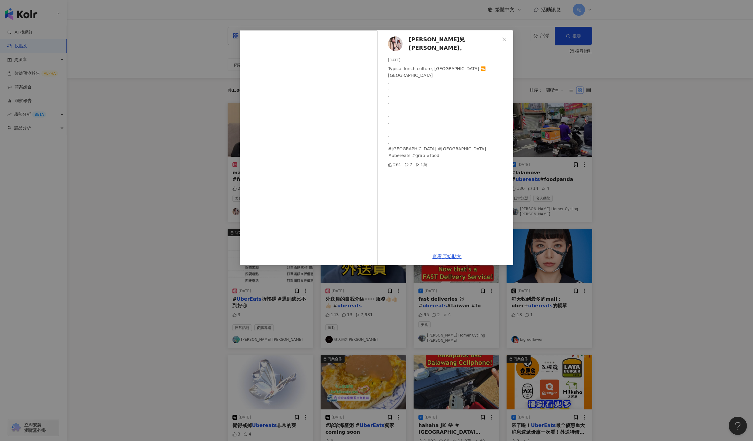
click at [646, 195] on div "妍妍兒Mina。 2025/2/15 Typical lunch culture, Taiwan 🆚 Malaysia . . . . . . . . . .…" at bounding box center [376, 220] width 753 height 441
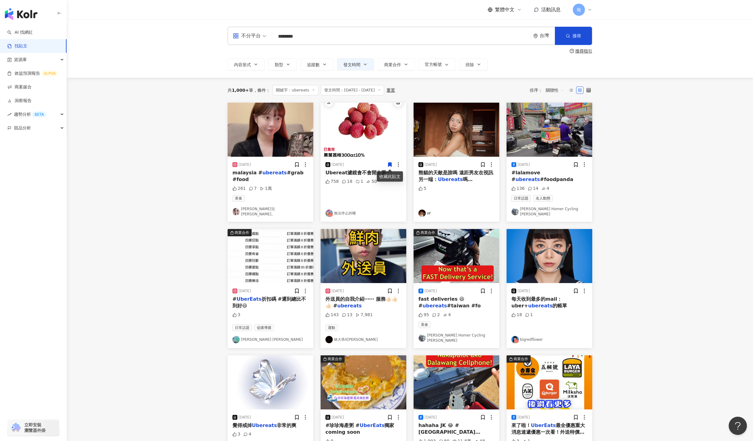
click at [363, 173] on span "Ubereat濾鏡會不會開太重⋯" at bounding box center [358, 173] width 66 height 6
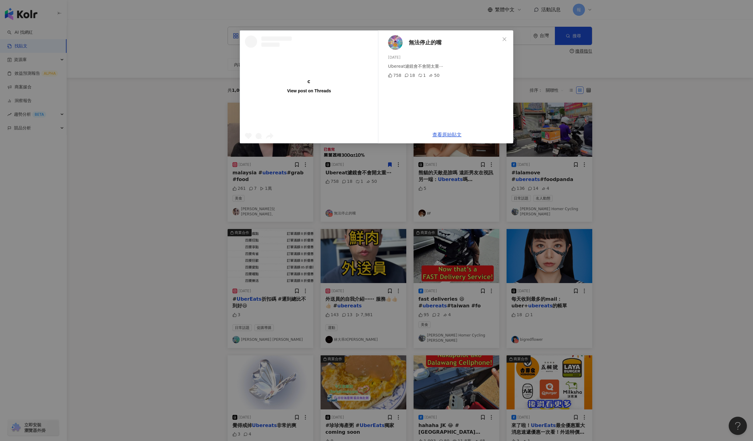
click at [681, 211] on div "View post on Threads 無法停止的嘴 2025/6/24 Ubereat濾鏡會不會開太重⋯ 758 18 1 50 查看原始貼文" at bounding box center [376, 220] width 753 height 441
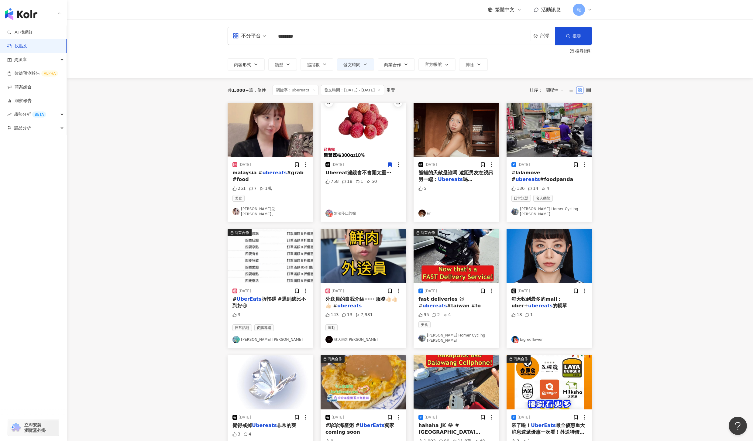
click at [460, 178] on span "嗎 ？？？？？？ �" at bounding box center [445, 182] width 54 height 12
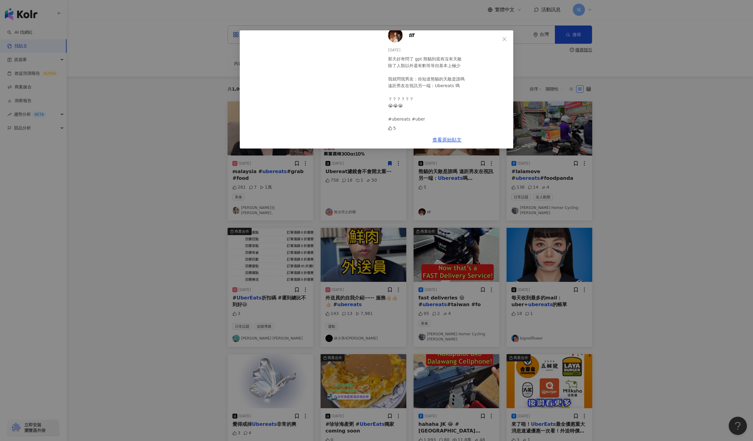
scroll to position [2, 0]
click at [641, 218] on div "𝙩𝙞𝙛 2025/7/27 那天好奇問了 gpt 熊貓到底有沒有天敵 除了人類以外還有豹等等但基本上極少 我就問我男友：你知道熊貓的天敵是誰嗎 遠距男友在視訊…" at bounding box center [376, 220] width 753 height 441
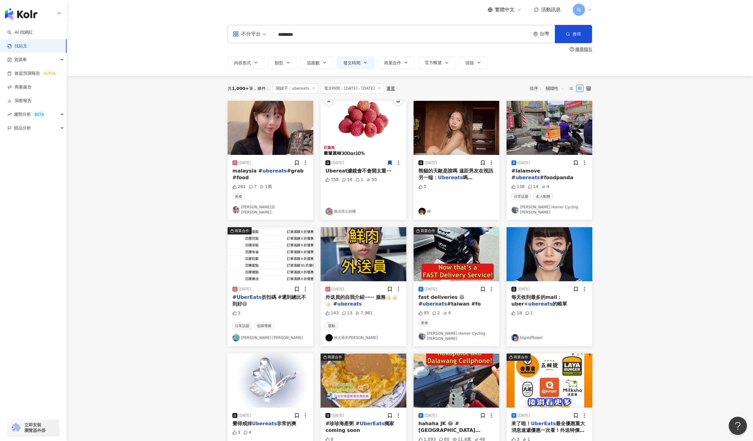
click at [536, 172] on span "#lalamove #" at bounding box center [525, 174] width 29 height 12
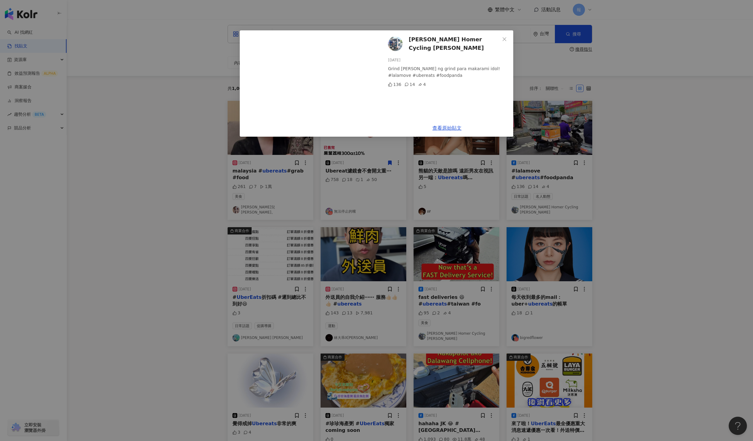
click at [650, 200] on div "Anthony Homer Cycling 尤薩 2025/4/23 Grind lang ng grind para makarami idol! #lal…" at bounding box center [376, 220] width 753 height 441
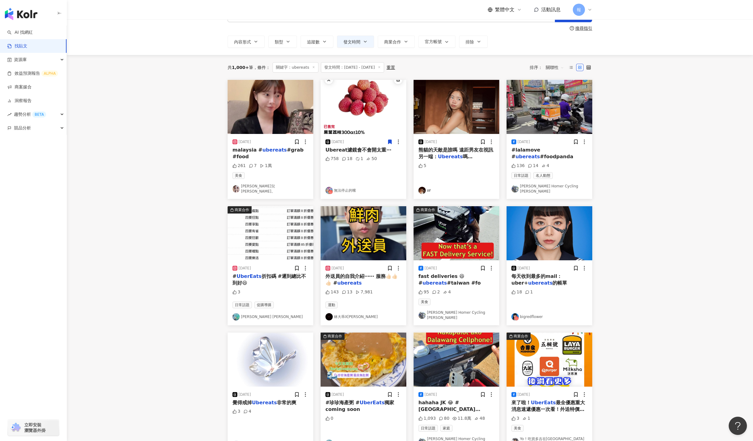
scroll to position [23, 0]
click at [539, 277] on div "每天收到最多的mail：uber+ ubereats 的帳單" at bounding box center [549, 280] width 76 height 14
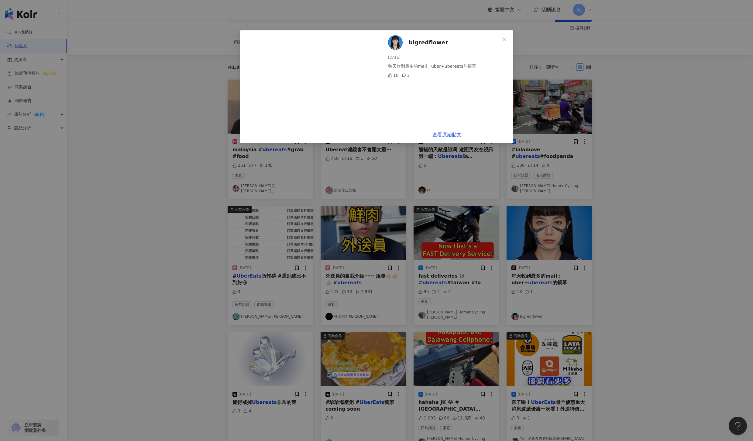
drag, startPoint x: 703, startPoint y: 283, endPoint x: 699, endPoint y: 285, distance: 4.5
click at [703, 283] on div "bigredflower 2025/1/10 每天收到最多的mail：uber+ubereats的帳單 18 1 查看原始貼文" at bounding box center [376, 220] width 753 height 441
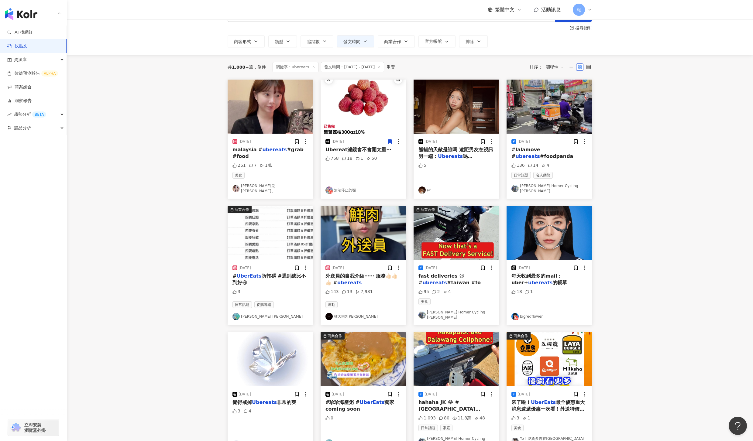
click at [347, 275] on span "外送員的自我介紹⋯⋯ 服務👍🏻👍🏻👍🏻 #" at bounding box center [361, 279] width 72 height 12
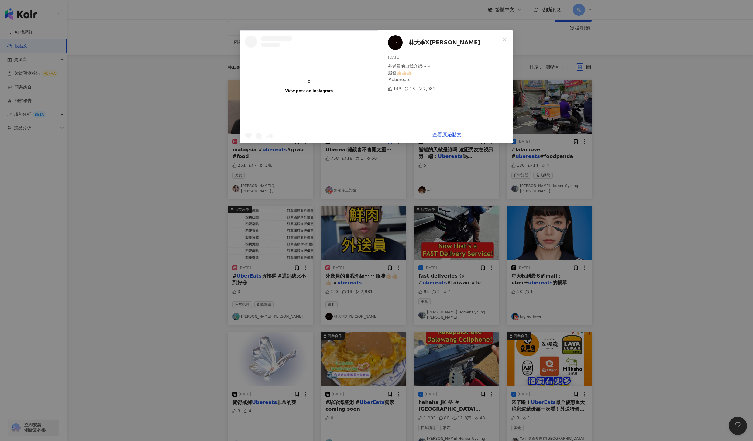
click at [655, 278] on div "View post on Instagram 林大乖X林耿賢 2025/1/19 外送員的自我介紹⋯⋯ 服務👍🏻👍🏻👍🏻 #ubereats 143 13 7…" at bounding box center [376, 220] width 753 height 441
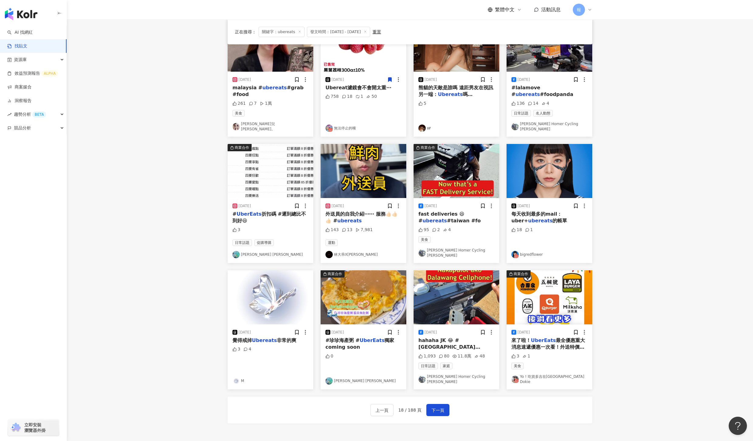
scroll to position [142, 0]
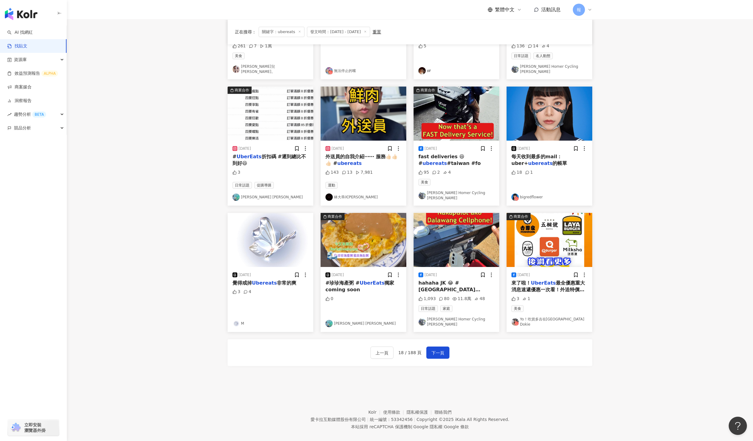
click at [538, 280] on mark "UberEats" at bounding box center [543, 283] width 25 height 6
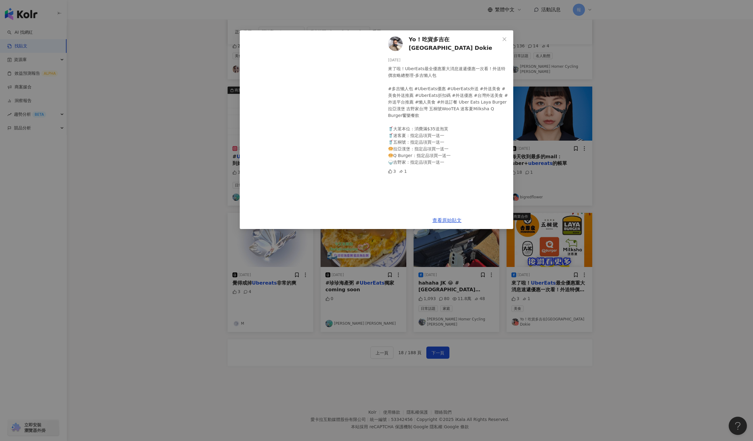
click at [444, 358] on div "Yo ! 吃貨多吉在台北Foodie Dokie 2025/3/23 來了啦！UberEats最全優惠重大消息速遞優惠一次看！外送特價攻略總整理-多吉懶人包 …" at bounding box center [376, 220] width 753 height 441
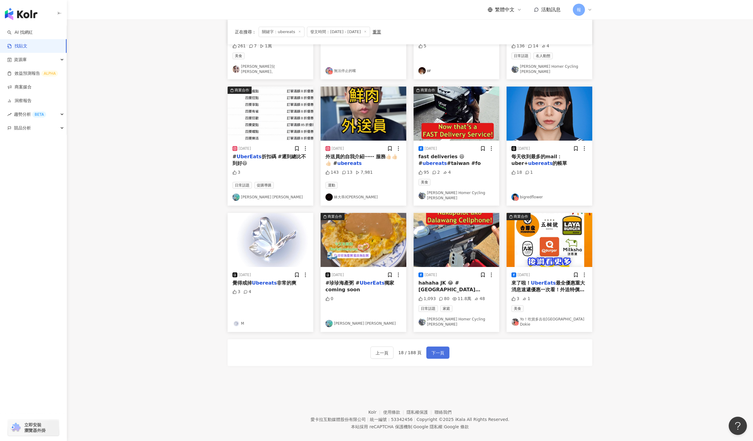
click at [441, 349] on span "下一頁" at bounding box center [437, 352] width 13 height 7
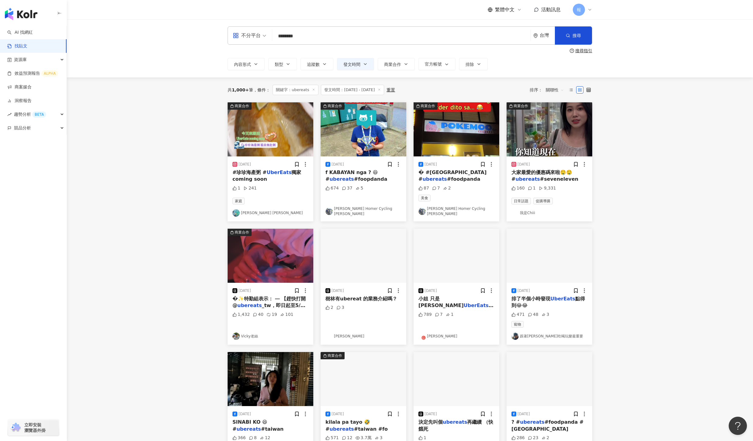
scroll to position [2, 0]
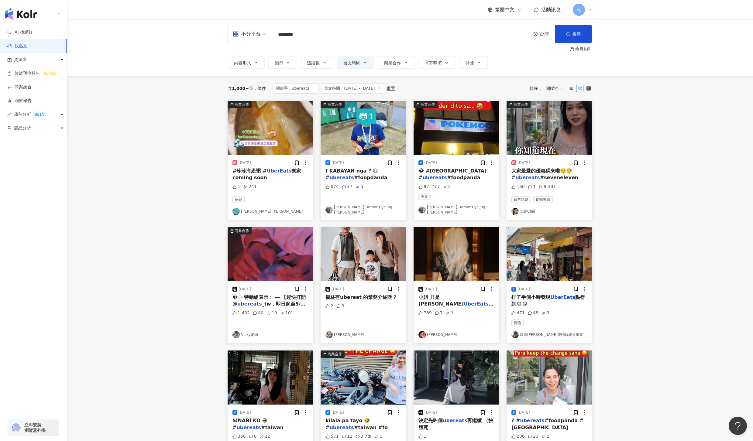
click at [530, 176] on mark "ubereats" at bounding box center [527, 178] width 24 height 6
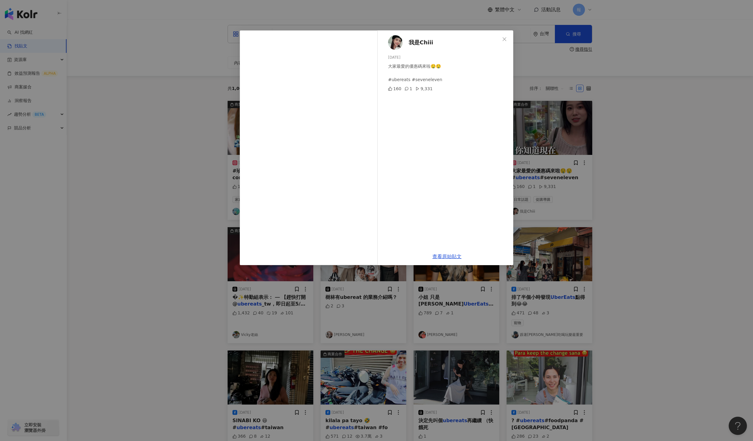
click at [644, 214] on div "我是Chiii 2025/5/17 大家最愛的優惠碼來啦🤤🤤 #ubereats #seveneleven 160 1 9,331 查看原始貼文" at bounding box center [376, 220] width 753 height 441
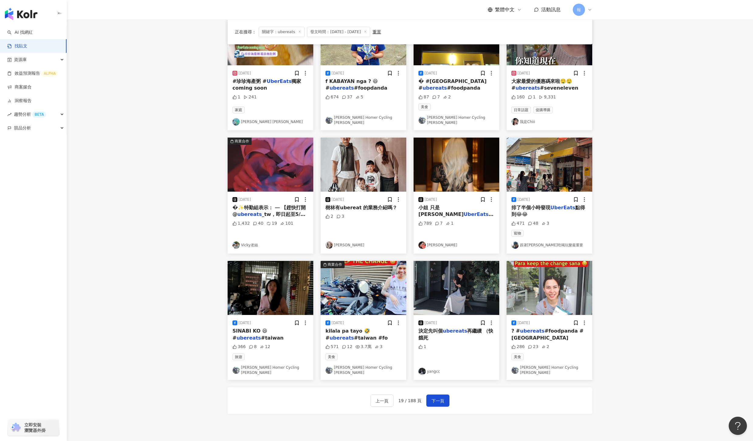
scroll to position [114, 0]
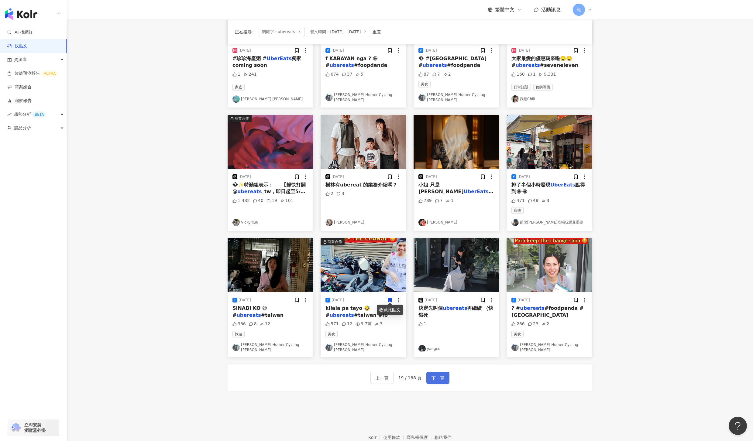
click at [438, 374] on span "下一頁" at bounding box center [437, 377] width 13 height 7
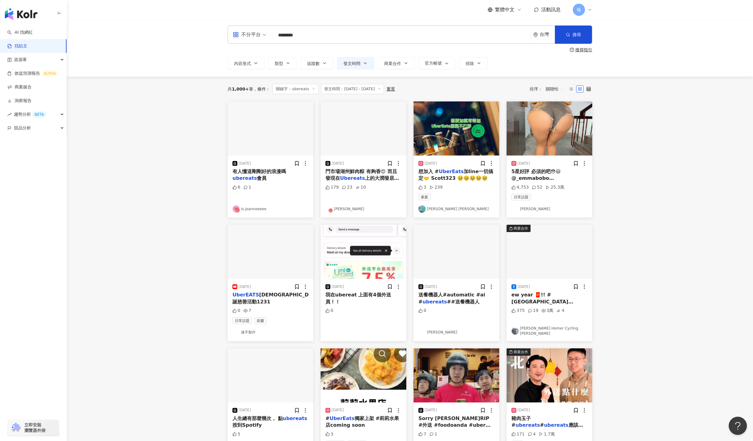
scroll to position [2, 0]
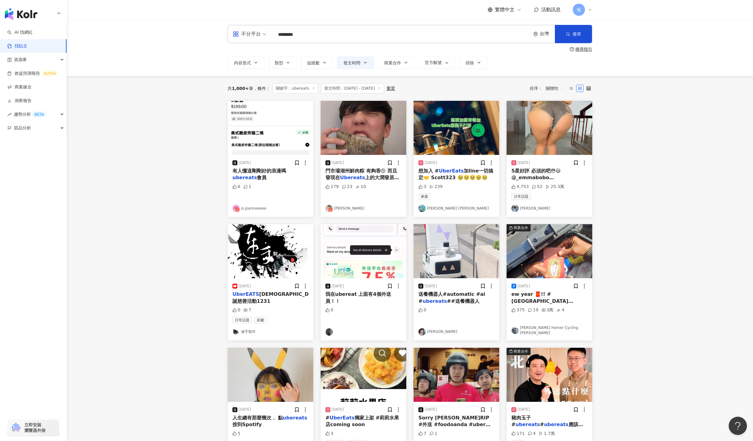
click at [351, 172] on span "門市場湖州鮮肉粽 有夠香😍 而且發現在" at bounding box center [361, 174] width 72 height 12
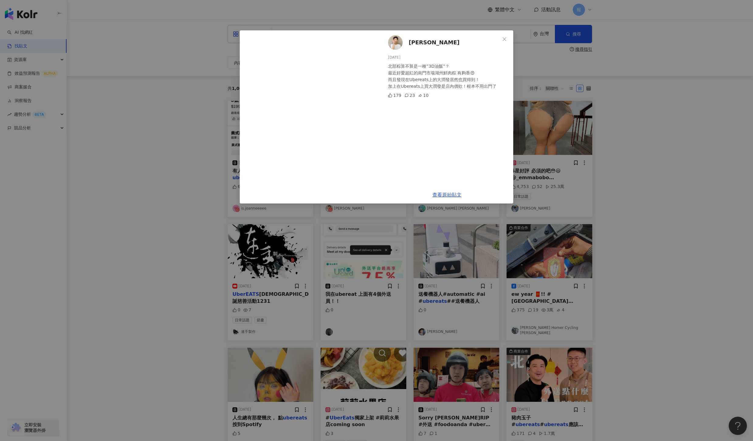
click at [686, 246] on div "卡特 2025/5/31 北部粽算不算是一種”3D油飯”？ 最近好愛超紅的南門市場湖州鮮肉粽 有夠香😍 而且發現在Ubereats上的大潤發居然也買得到！ 加…" at bounding box center [376, 220] width 753 height 441
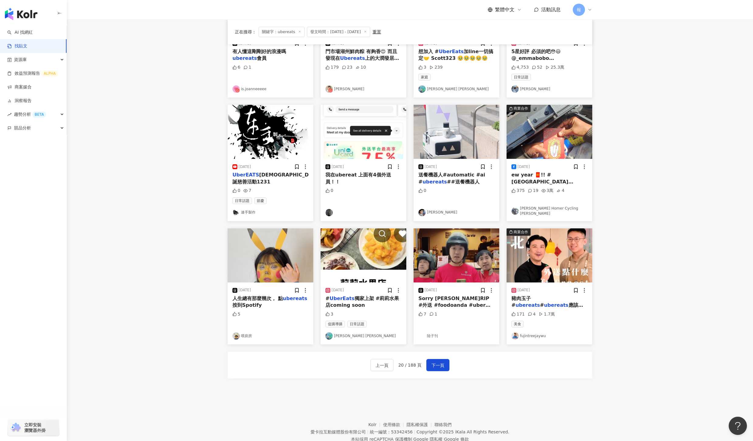
scroll to position [136, 0]
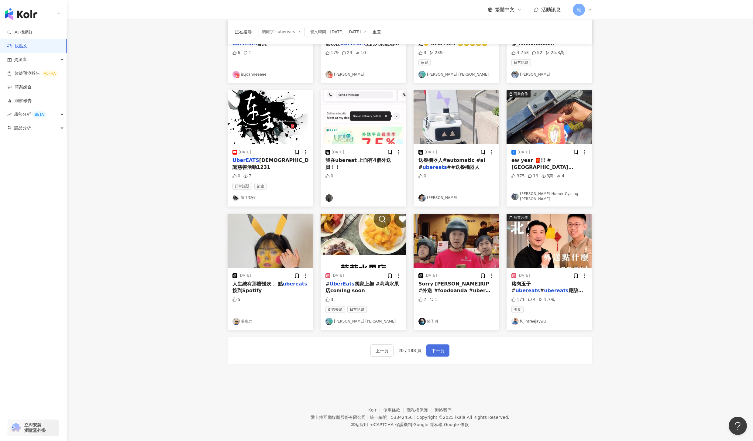
click at [444, 345] on button "下一頁" at bounding box center [437, 350] width 23 height 12
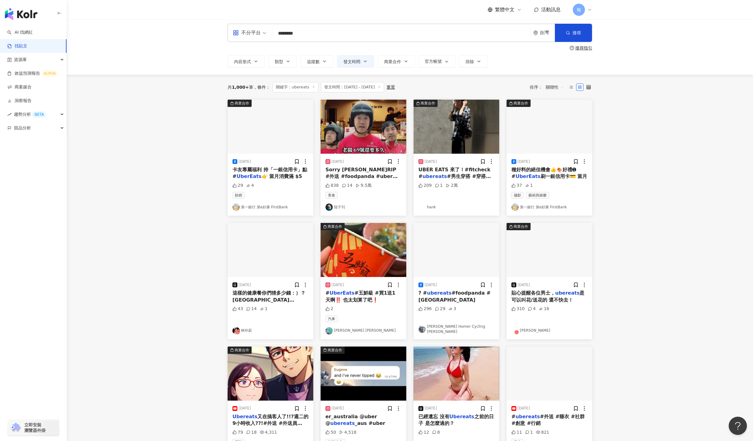
scroll to position [0, 0]
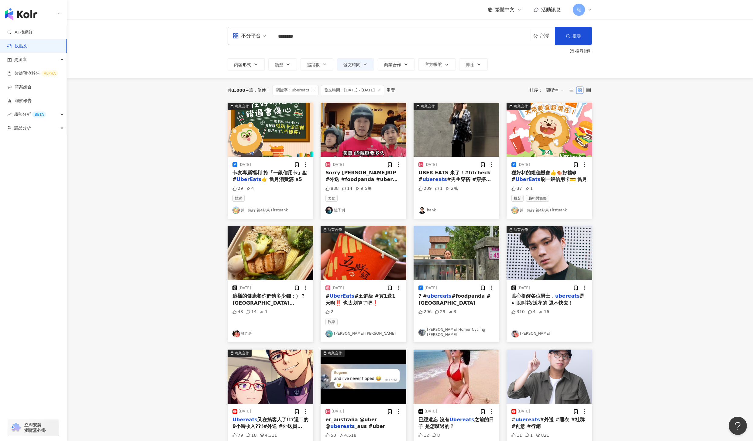
click at [548, 302] on span "是可以叫花/送花的 還不快去！" at bounding box center [547, 299] width 73 height 12
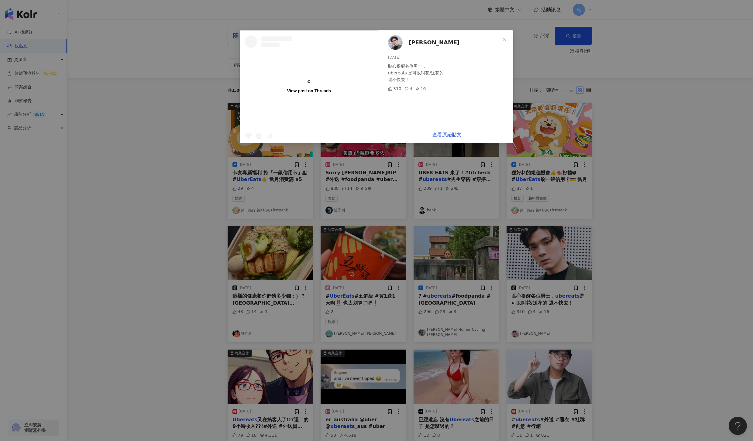
click at [661, 304] on div "View post on Threads 傑米鹿 2025/2/14 貼心提醒各位男士， ubereats 是可以叫花/送花的 還不快去！ 310 4 16 …" at bounding box center [376, 220] width 753 height 441
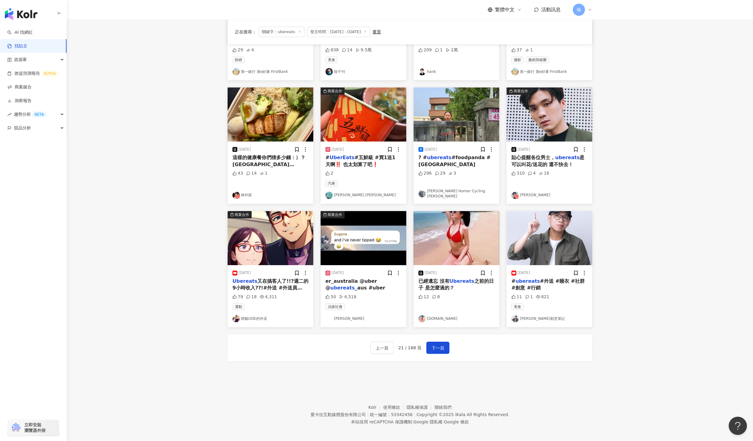
scroll to position [142, 0]
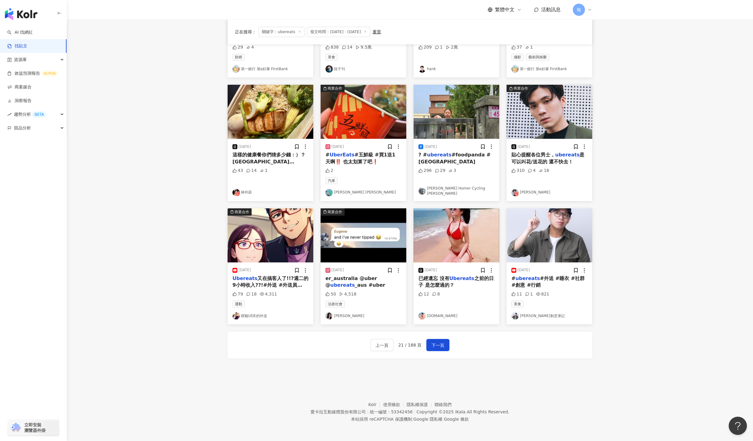
click at [554, 276] on span "#外送 #睡衣 #社群 #創意 #行銷" at bounding box center [547, 281] width 73 height 12
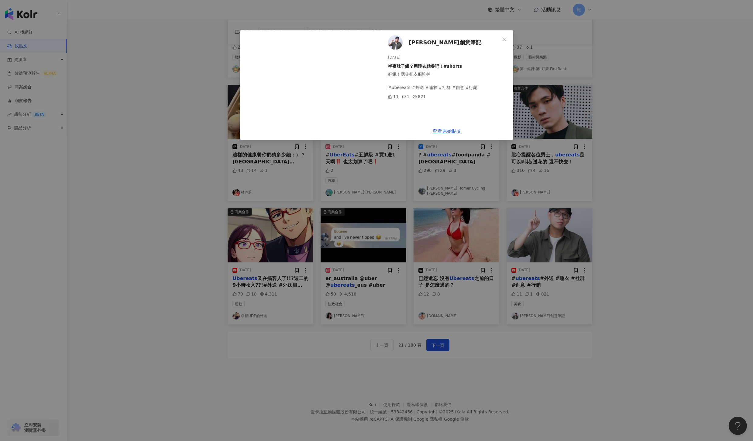
scroll to position [141, 0]
click at [660, 269] on div "傑哥創意筆記 2025/5/9 半夜肚子餓？用睡衣點餐吧！#shorts 好餓！我先把衣服吃掉 #ubereats #外送 #睡衣 #社群 #創意 #行銷 1…" at bounding box center [376, 220] width 753 height 441
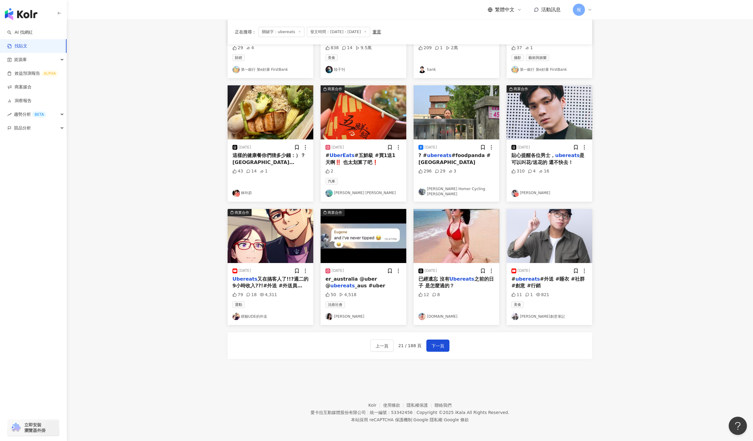
click at [363, 289] on span "_aus #uber" at bounding box center [369, 286] width 30 height 6
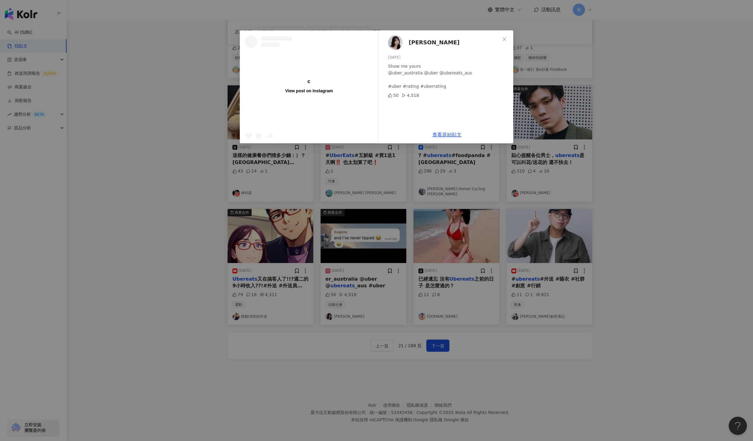
click at [171, 312] on div "View post on Instagram Jacqueline Andri 2025/9/7 Show me yours @uber_australia …" at bounding box center [376, 220] width 753 height 441
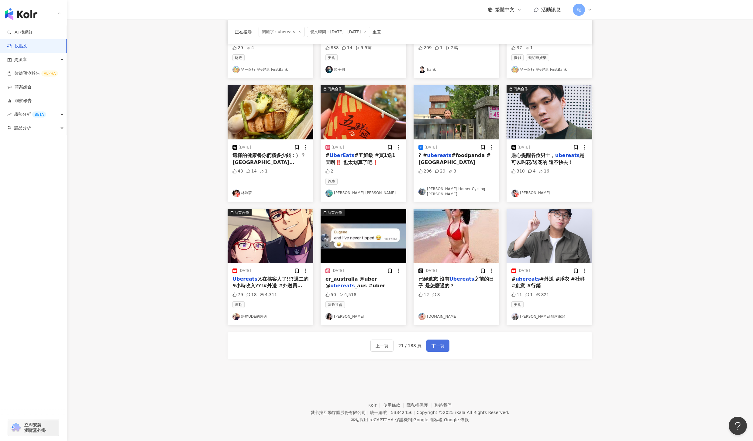
click at [439, 350] on span "下一頁" at bounding box center [437, 345] width 13 height 7
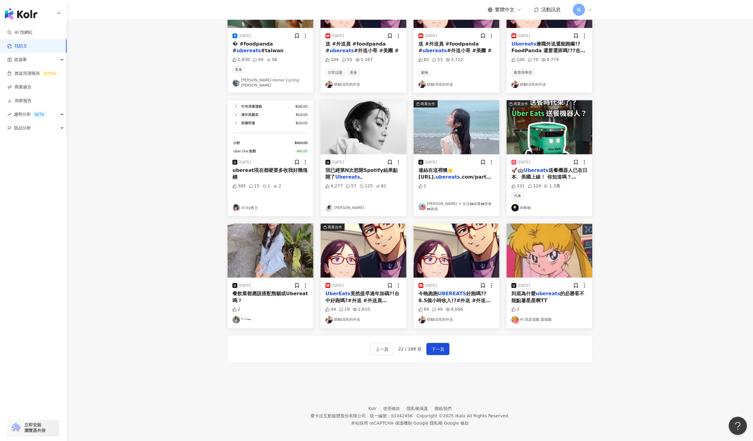
scroll to position [131, 0]
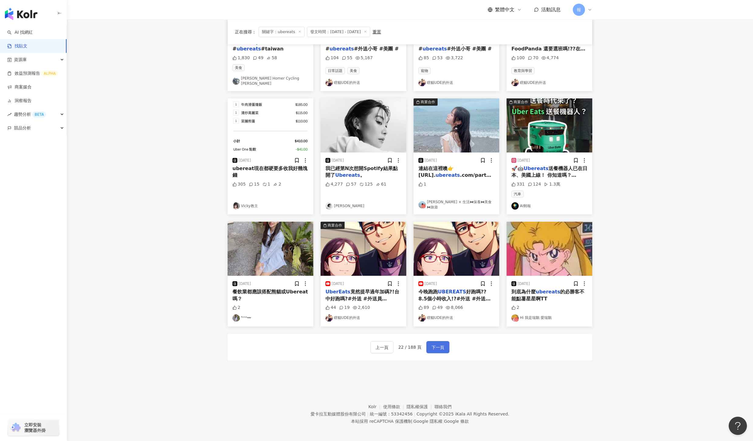
click at [438, 347] on span "下一頁" at bounding box center [437, 347] width 13 height 7
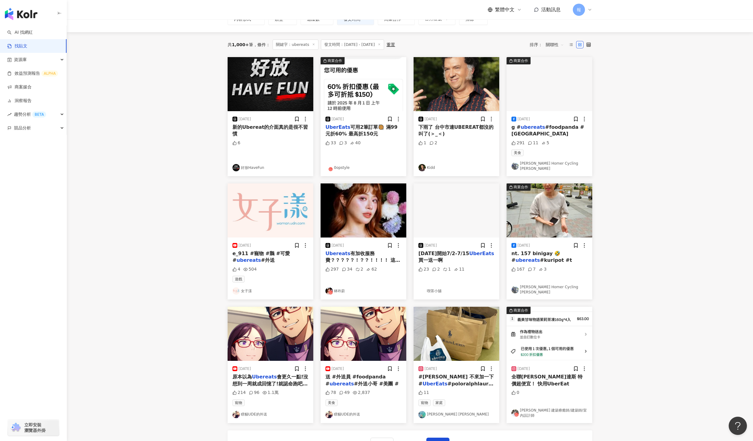
scroll to position [71, 0]
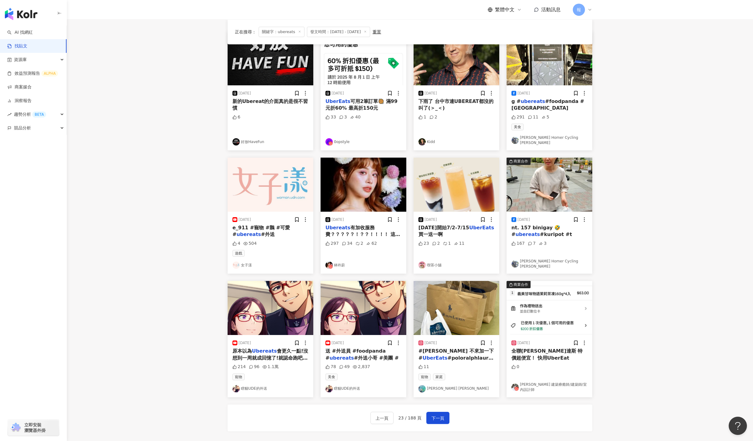
click at [357, 232] on span "有加收服務費？？？？？！？？！！！！ 這樣是要退坑Uner One了嗎🥺" at bounding box center [362, 234] width 75 height 19
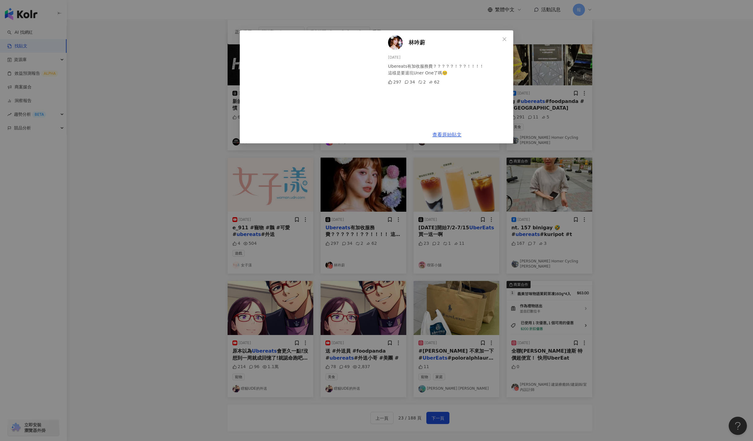
click at [678, 237] on div "林吟蔚 2025/6/4 Ubereats有加收服務費？？？？？！？？！！！！ 這樣是要退坑Uner One了嗎🥺 297 34 2 62 查看原始貼文" at bounding box center [376, 220] width 753 height 441
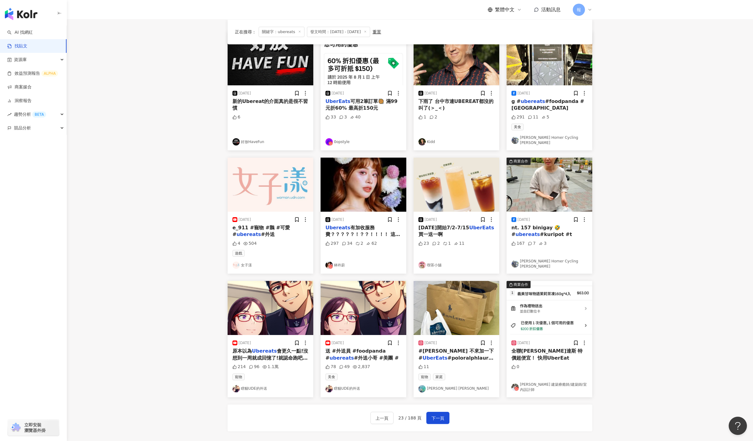
click at [453, 357] on span "#poloralphlauren 陪大老闆來逛街" at bounding box center [456, 361] width 77 height 12
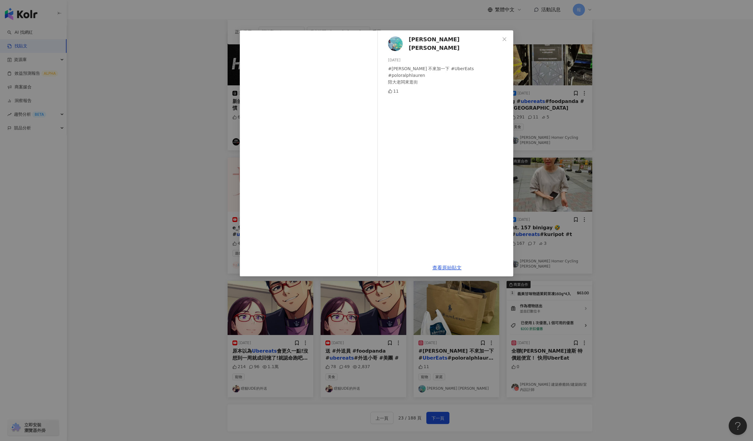
click at [619, 213] on div "Scott Chen 2025/6/30 #林聰明 不來加一下 #UberEats #poloralphlauren 陪大老闆來逛街 11 查看原始貼文" at bounding box center [376, 220] width 753 height 441
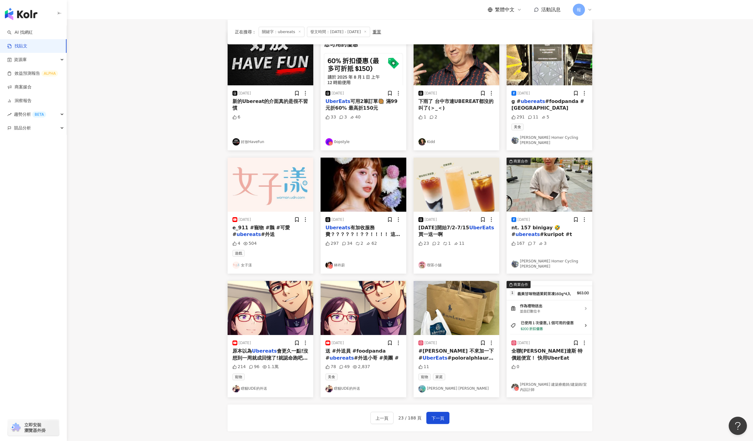
click at [271, 351] on div "原本以為 Ubereats 會更久一點!沒想到一周就成回憶了!就認命跑吧!該雙開就雙開~跑熊貓就跑熊貓!!在台中跑外送的實地經驗分享! 使用我的推薦碼連結成為…" at bounding box center [270, 355] width 76 height 14
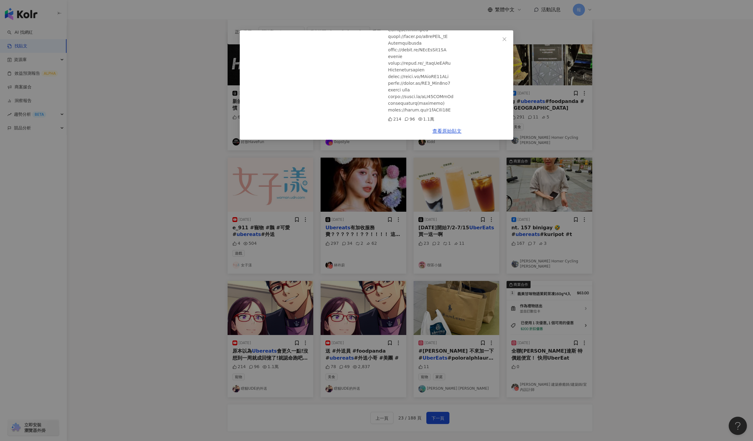
scroll to position [271, 0]
click at [429, 421] on div "瞎貓UDE的外送 2025/8/7 原本以為Ubereats會更久一點!沒想到一周就成回憶了!就認命跑吧!該雙開就雙開~跑熊貓就跑熊貓!! 214 96 1.…" at bounding box center [376, 220] width 753 height 441
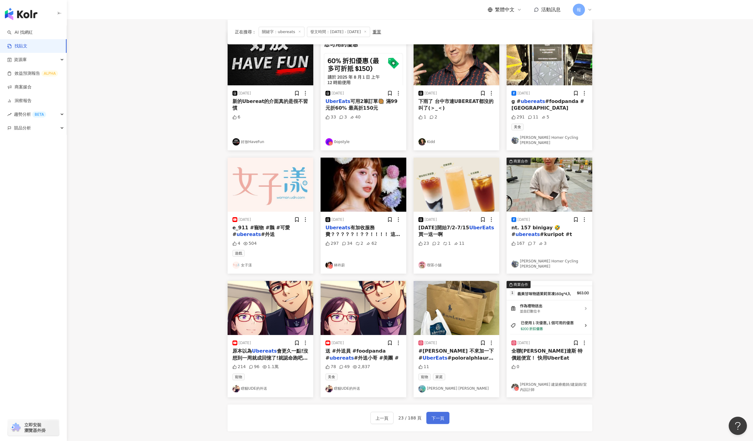
click at [433, 419] on span "下一頁" at bounding box center [437, 418] width 13 height 7
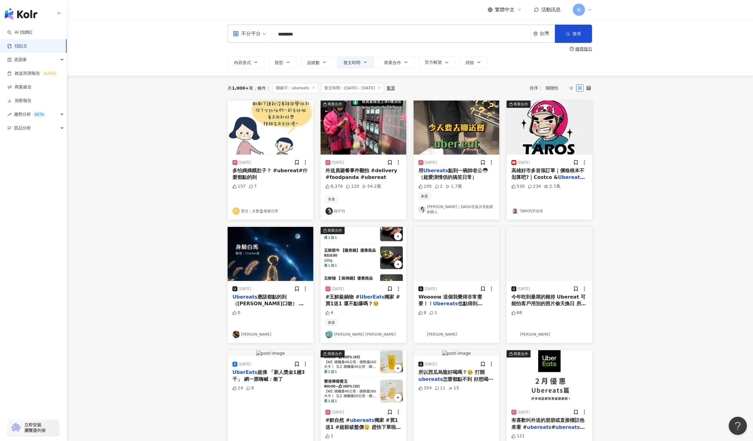
scroll to position [0, 0]
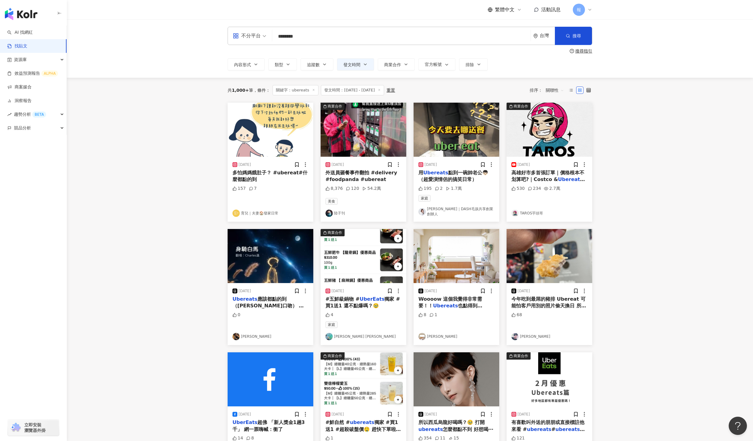
click at [462, 183] on div "用 Ubereats 點到一碗帥老公👦🏻（超愛演情侶的搞笑日常）" at bounding box center [456, 176] width 76 height 14
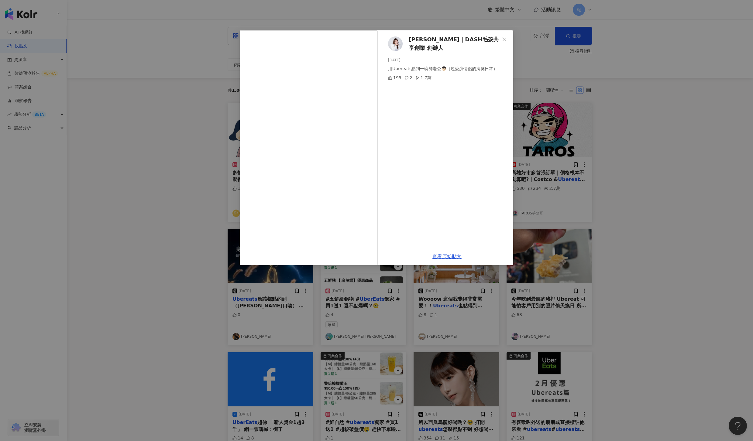
click at [549, 177] on div "潘妮 Nini｜DASH毛孩共享創業 創辦人 2025/1/15 用Ubereats點到一碗帥老公👦🏻（超愛演情侶的搞笑日常） 195 2 1.7萬 查看原始…" at bounding box center [376, 220] width 753 height 441
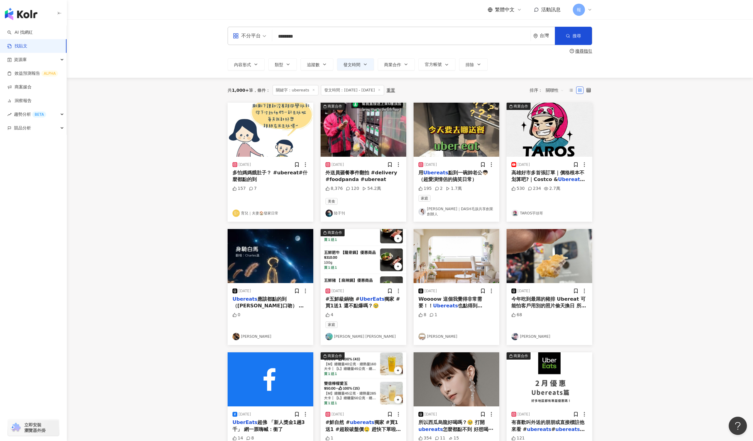
click at [548, 178] on span "高雄好市多首張訂單｜價格根本不划算吧?｜Costco &" at bounding box center [547, 176] width 73 height 12
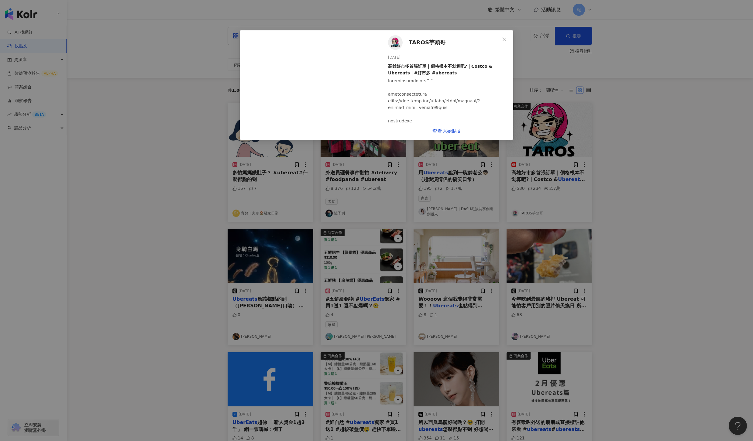
click at [623, 222] on div "TAROS芋頭哥 2025/7/1 高雄好市多首張訂單｜價格根本不划算吧?｜Costco & Ubereats｜#好市多 #ubereats 530 234 …" at bounding box center [376, 220] width 753 height 441
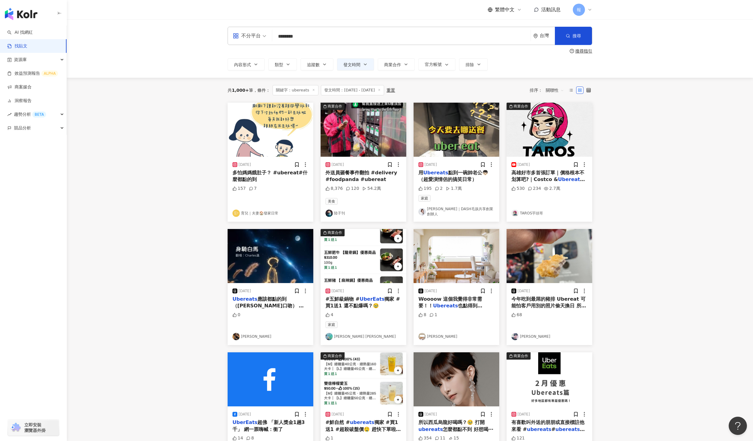
click at [443, 299] on div "Woooow 這個我覺得非常需要！！ Ubereats 也點得到Costco了耶好讚！" at bounding box center [456, 303] width 76 height 14
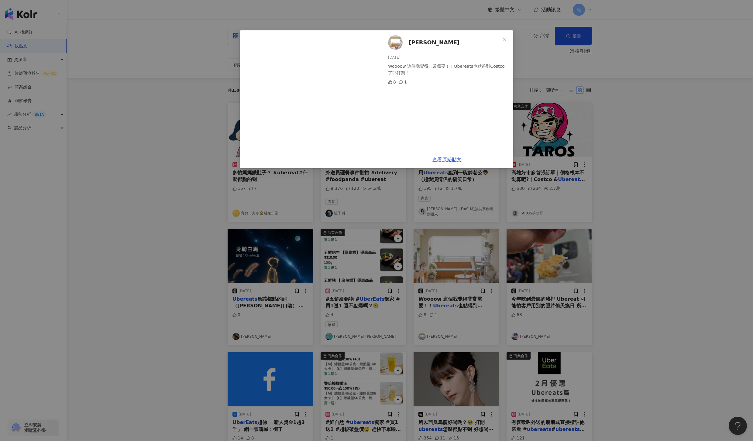
click at [114, 325] on div "柴居Shibahouse 2025/6/26 Woooow 這個我覺得非常需要！！Ubereats也點得到Costco了耶好讚！ 8 1 查看原始貼文" at bounding box center [376, 220] width 753 height 441
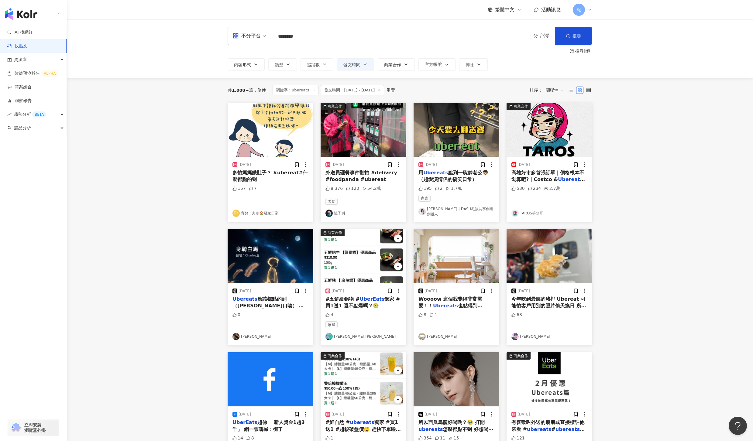
click at [334, 302] on span "獨家 #買1送1 還不點爆嗎？🥹" at bounding box center [362, 302] width 74 height 12
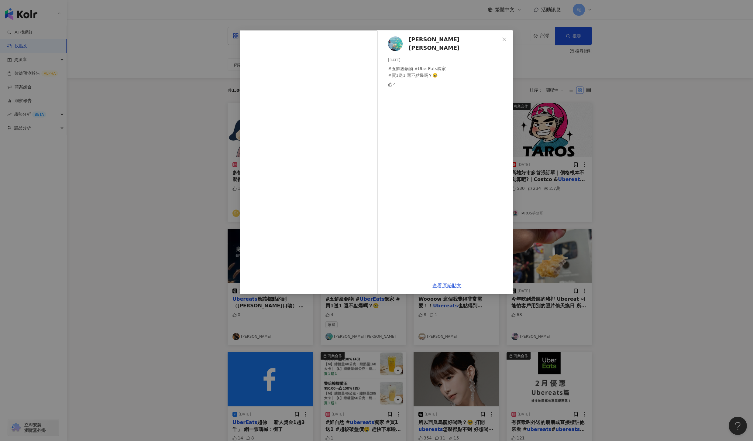
click at [117, 327] on div "Scott Chen 2025/2/12 #五鮮級鍋物 #UberEats獨家 #買1送1 還不點爆嗎？🥹 4 查看原始貼文" at bounding box center [376, 220] width 753 height 441
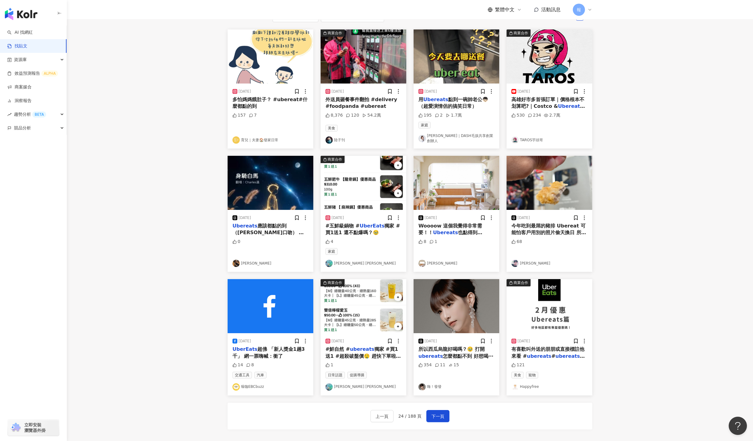
scroll to position [142, 0]
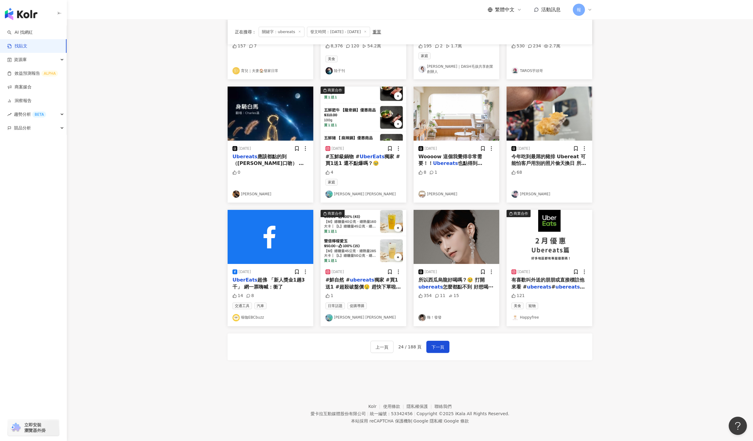
click at [430, 281] on div "所以西瓜烏龍好喝嗎？🥹 打開 ubereats 怎麼都點不到 好想喝⋯" at bounding box center [456, 284] width 76 height 14
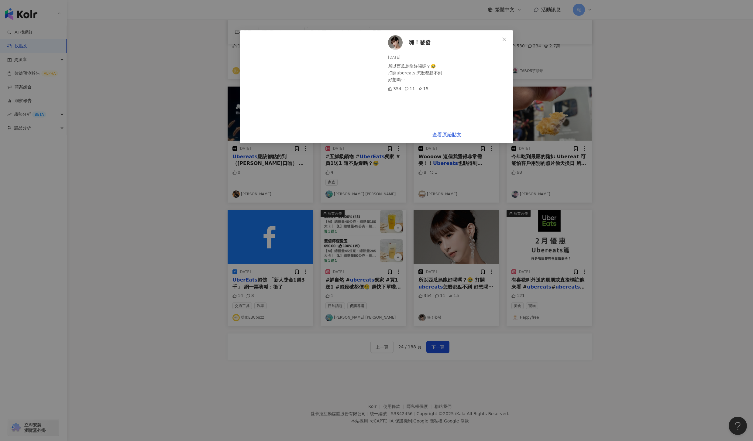
click at [537, 282] on div "嗨！發發 2025/6/1 所以西瓜烏龍好喝嗎？🥹 打開ubereats 怎麼都點不到 好想喝⋯ 354 11 15 查看原始貼文" at bounding box center [376, 220] width 753 height 441
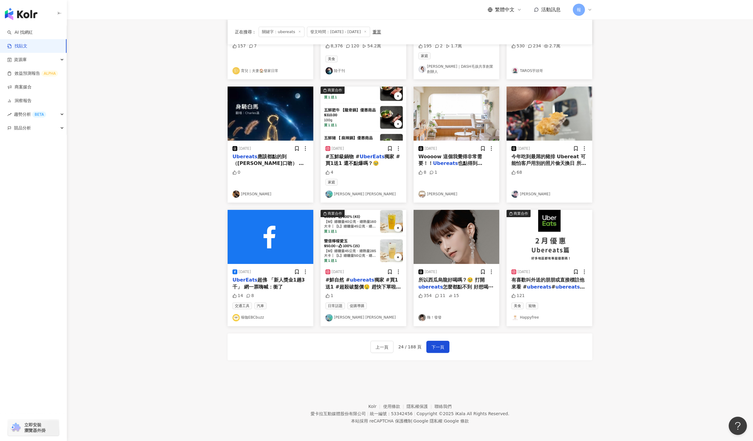
click at [539, 279] on span "有喜歡叫外送的朋朋或直接標註他來看 #" at bounding box center [547, 283] width 73 height 12
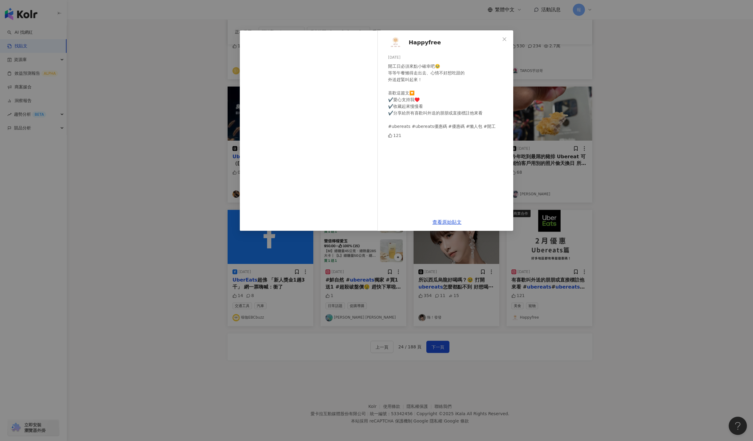
click at [350, 283] on div "Happyfree 2025/2/3 開工日必須來點小確幸吧🥹 等等午餐懶得走出去、心情不好想吃甜的 外送趕緊叫起來！ 喜歡這篇文🔽 ✔️愛心支持我♥️ ✔️…" at bounding box center [376, 220] width 753 height 441
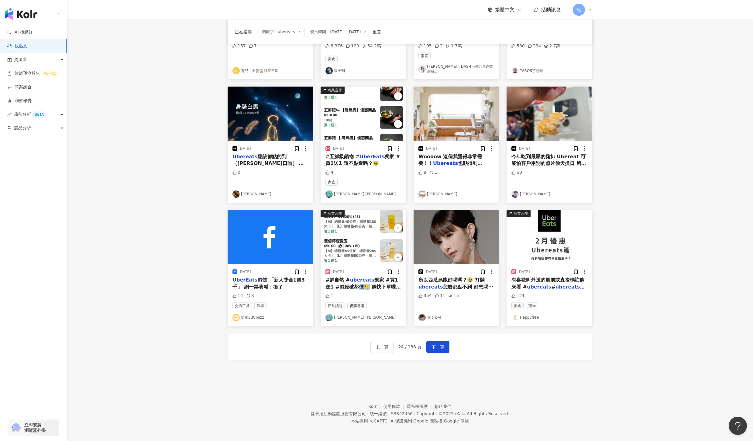
click at [350, 283] on span "獨家 #買1送1 #超殺破盤價🤤 趕快下單啦❤️❤️❤️❤️❤️" at bounding box center [362, 286] width 75 height 19
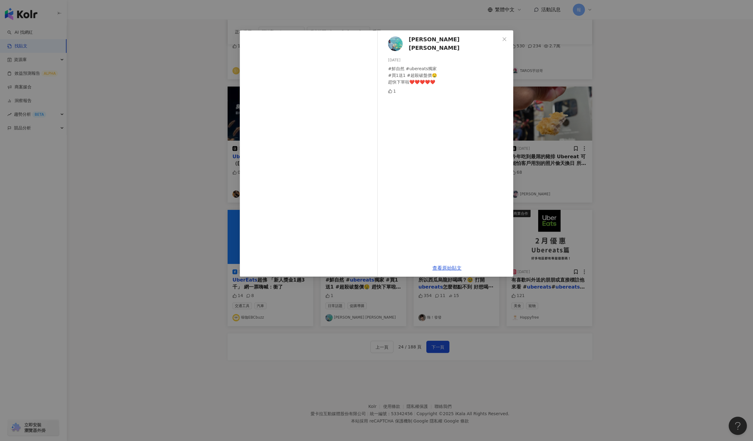
click at [445, 344] on div "Scott Chen 2025/2/12 #鮮自然 #ubereats獨家 #買1送1 #超殺破盤價🤤 趕快下單啦❤️❤️❤️❤️❤️ 1 查看原始貼文" at bounding box center [376, 220] width 753 height 441
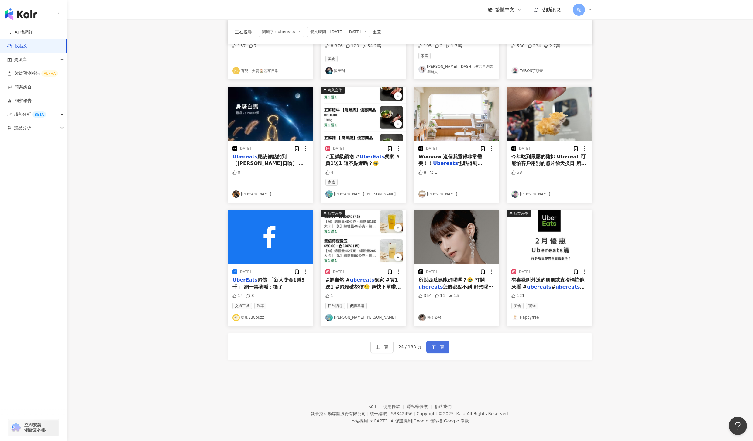
click at [445, 346] on button "下一頁" at bounding box center [437, 347] width 23 height 12
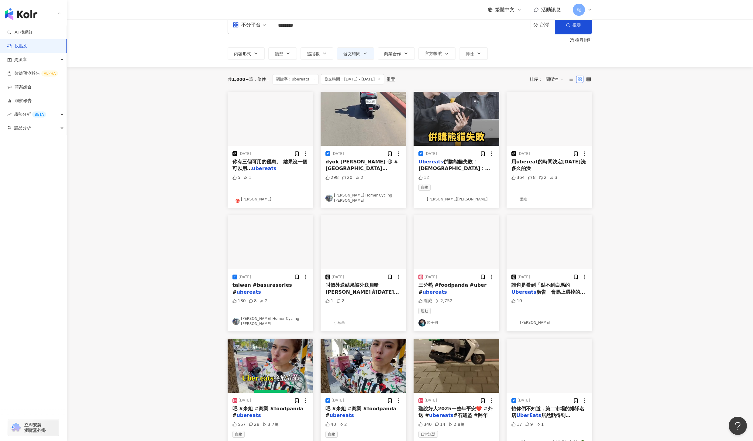
scroll to position [0, 0]
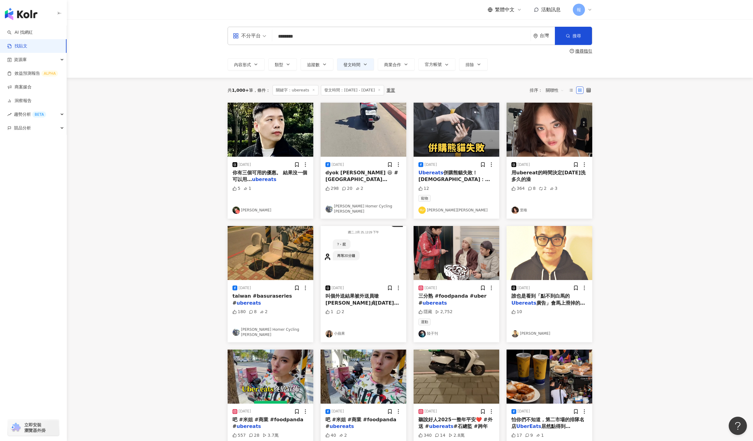
click at [247, 171] on span "你有三個可用的優惠。 結果沒一個可以用…" at bounding box center [269, 176] width 75 height 12
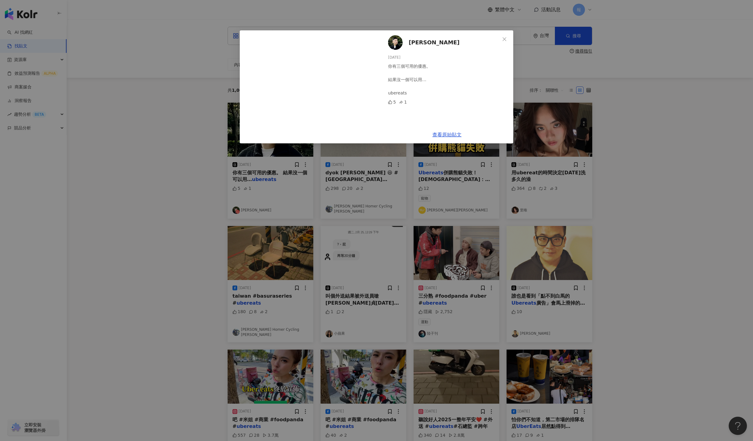
click at [601, 222] on div "宜峯 Chris 2025/1/16 你有三個可用的優惠。 結果沒一個可以用… ubereats 5 1 查看原始貼文" at bounding box center [376, 220] width 753 height 441
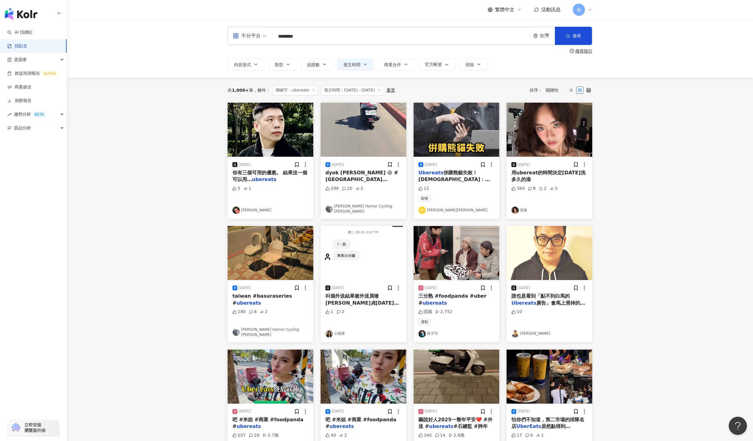
click at [434, 300] on div "三分熟 #foodpanda #uber # ubereats" at bounding box center [456, 300] width 76 height 14
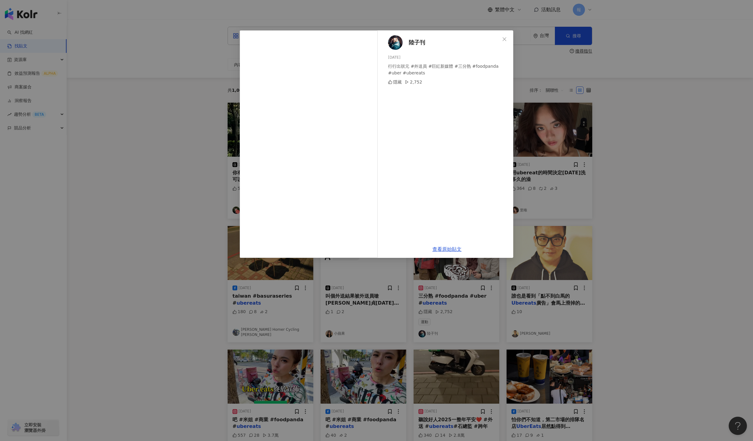
click at [671, 299] on div "陸子刊 2025/1/26 行行出狀元 #外送員 #巨紅新媒體 #三分熟 #foodpanda #uber #ubereats 隱藏 2,752 查看原始貼文" at bounding box center [376, 220] width 753 height 441
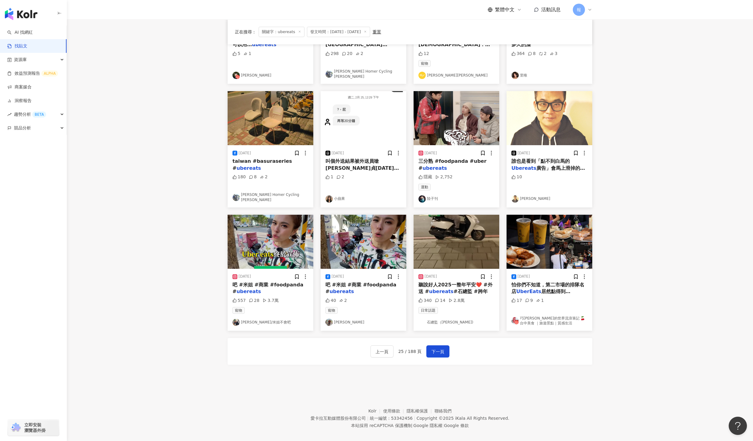
scroll to position [142, 0]
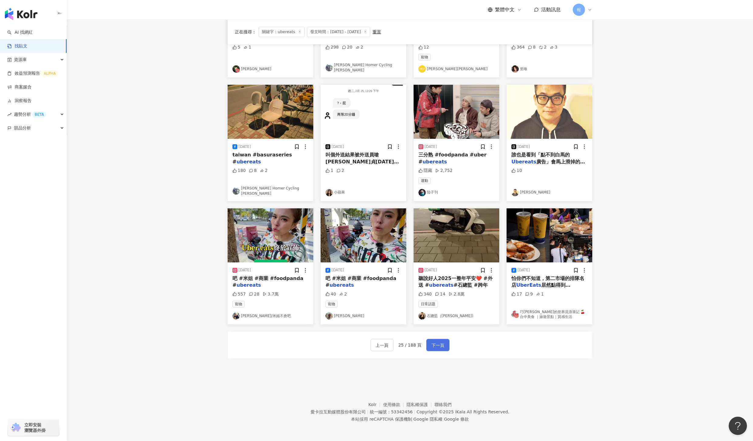
click at [433, 345] on span "下一頁" at bounding box center [437, 345] width 13 height 7
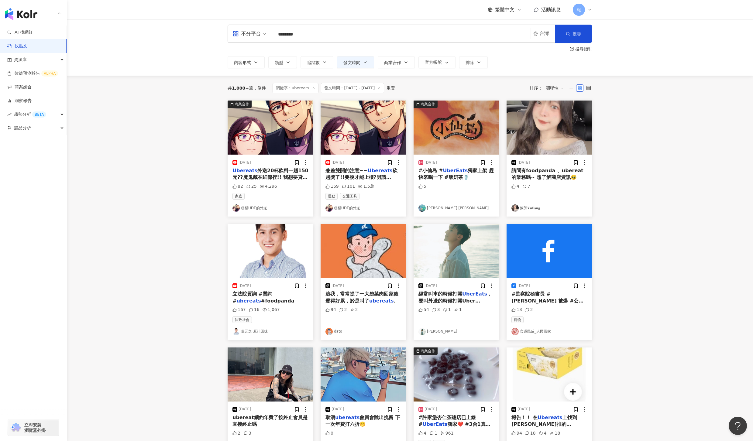
scroll to position [0, 0]
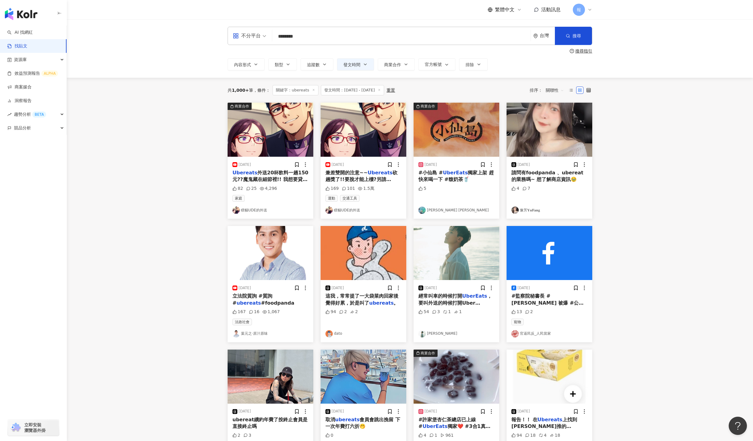
click at [435, 179] on span "獨家上架 趕快來喝一下 #馥奶茶🥤" at bounding box center [455, 176] width 75 height 12
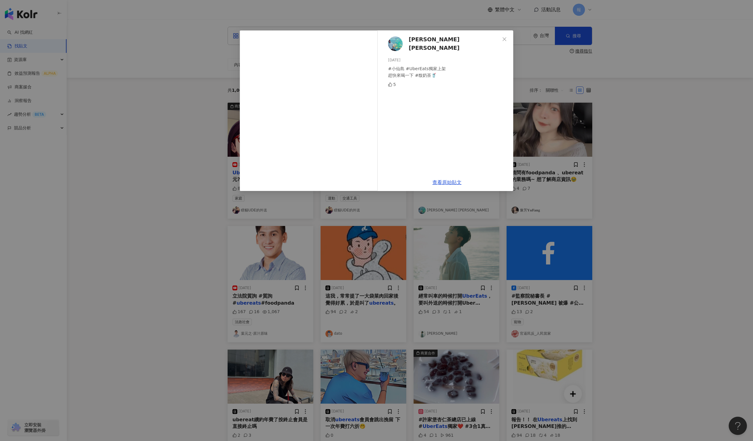
click at [677, 254] on div "Scott Chen 2025/7/31 #小仙島 #UberEats獨家上架 趕快來喝一下 #馥奶茶🥤 5 查看原始貼文" at bounding box center [376, 220] width 753 height 441
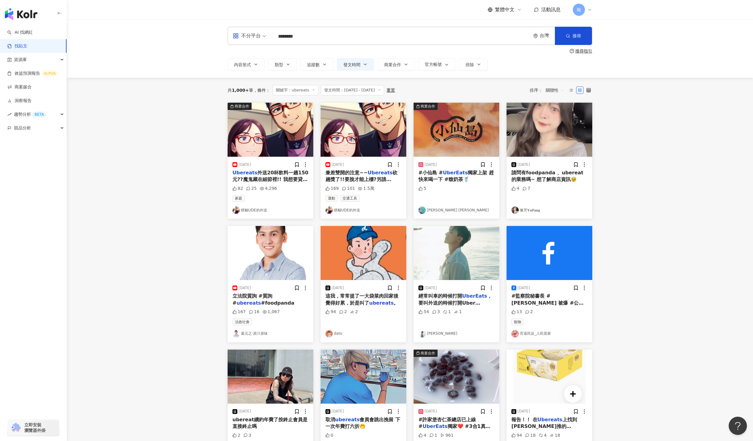
click at [530, 175] on span "請問有foodpanda 、ubereat的業務嗎~ 想了解商店資訊🥹" at bounding box center [547, 176] width 72 height 12
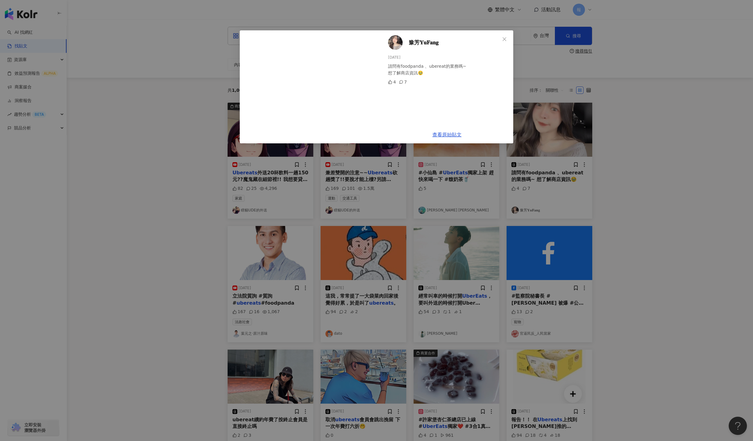
click at [633, 248] on div "豫芳𝐘𝐮𝐅𝐚𝐧𝐠 2025/2/18 請問有foodpanda 、ubereat的業務嗎~ 想了解商店資訊🥹 4 7 查看原始貼文" at bounding box center [376, 220] width 753 height 441
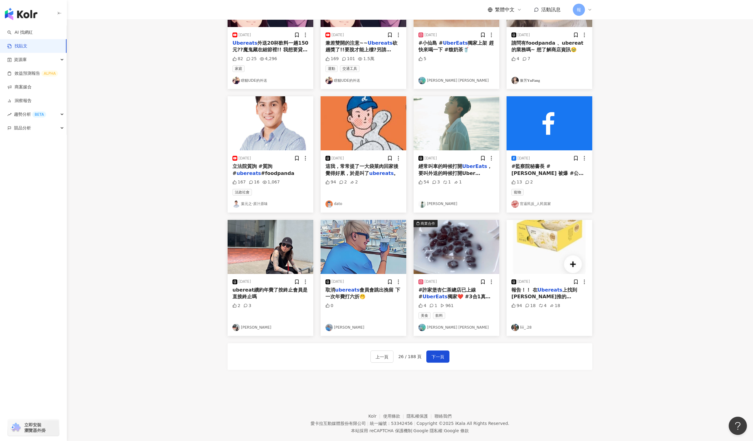
scroll to position [142, 0]
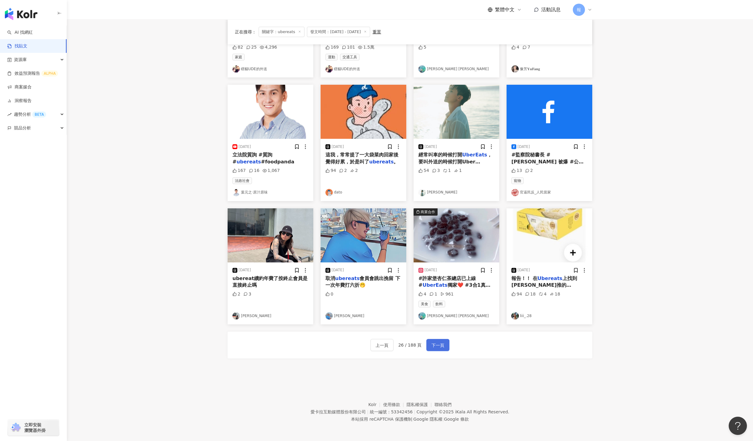
click at [442, 341] on button "下一頁" at bounding box center [437, 345] width 23 height 12
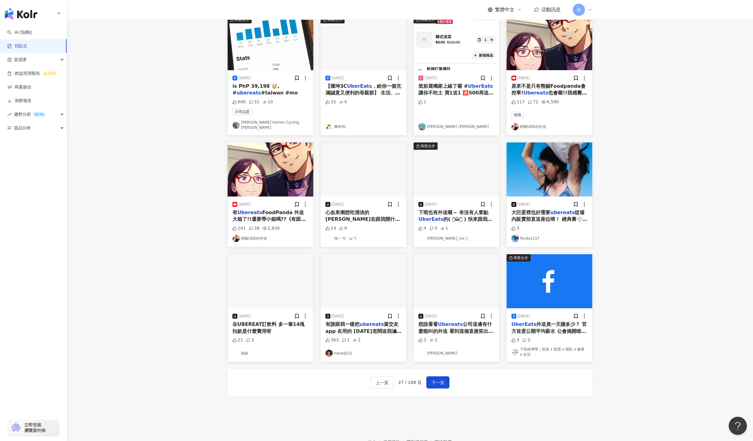
scroll to position [93, 0]
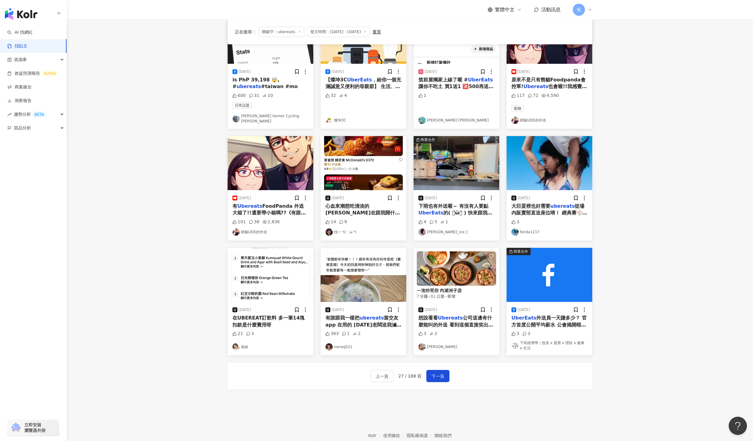
click at [552, 215] on div "2025/2/25 大巨蛋裡也好需要 ubereats 從場內販賣部直送座位唷！ 經典賽⚾️寸步不離 3 fenda1217" at bounding box center [549, 215] width 86 height 50
click at [555, 205] on mark "ubereats" at bounding box center [562, 206] width 24 height 6
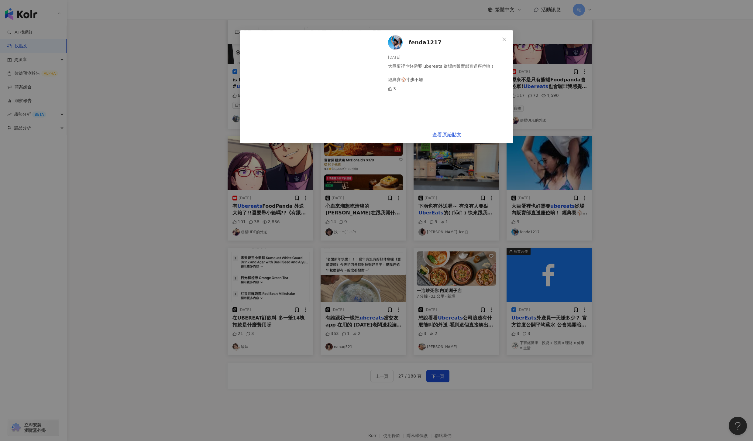
click at [617, 221] on div "fenda1217 2025/2/25 大巨蛋裡也好需要 ubereats 從場內販賣部直送座位唷！ 經典賽⚾️寸步不離 3 查看原始貼文" at bounding box center [376, 220] width 753 height 441
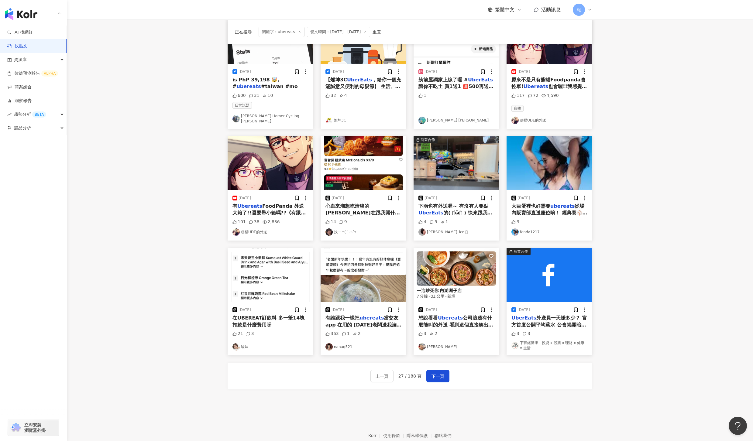
click at [456, 206] on div "下雨也有外送喔～ 有沒有人要點 UberEats 的( ･᷄ὢ･᷅ ) 快來跟我買飲料～～" at bounding box center [456, 210] width 76 height 14
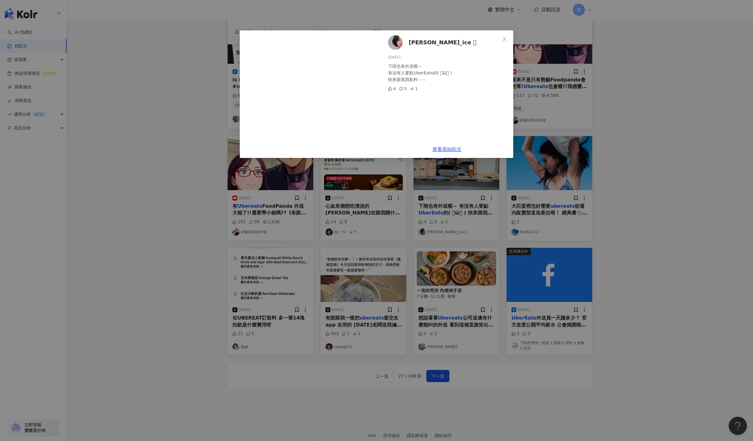
click at [648, 227] on div "신태연_ice 𓃠 2025/7/28 下雨也有外送喔～ 有沒有人要點UberEats的( ･᷄ὢ･᷅ ) 快來跟我買飲料～～ 4 5 1 查看原始貼文" at bounding box center [376, 220] width 753 height 441
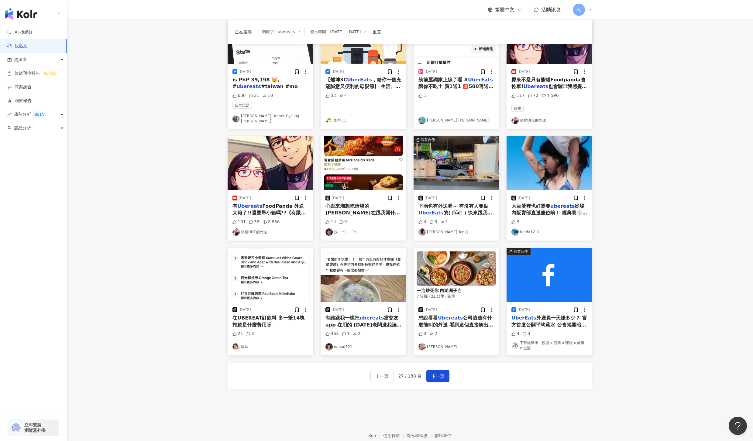
click at [349, 209] on span "心血來潮想吃清淡的 Ubereat在跟我開什麼玩笑。" at bounding box center [362, 212] width 74 height 19
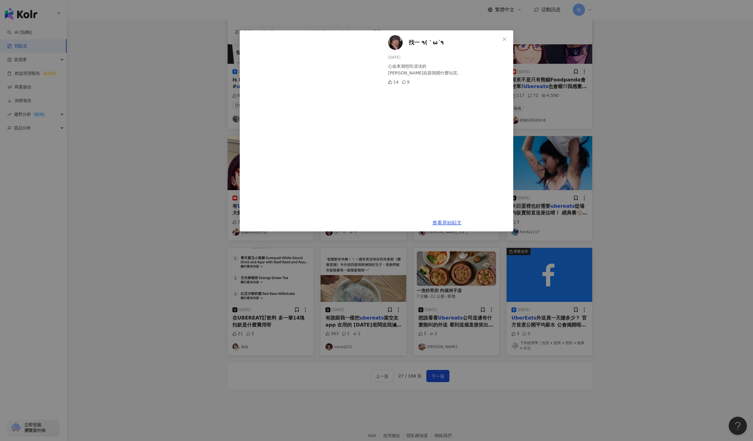
click at [130, 230] on div "找一 ٩(｀ω´٩ 2025/6/20 心血來潮想吃清淡的 Ubereat在跟我開什麼玩笑。 14 9 查看原始貼文" at bounding box center [376, 220] width 753 height 441
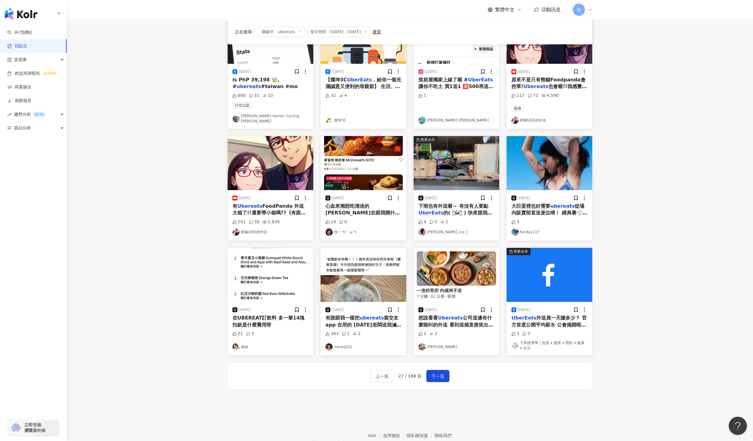
click at [440, 319] on div "想說看看 Ubereats 公司這邊有什麼能叫的外送 看到這個直接笑出來😂" at bounding box center [456, 322] width 76 height 14
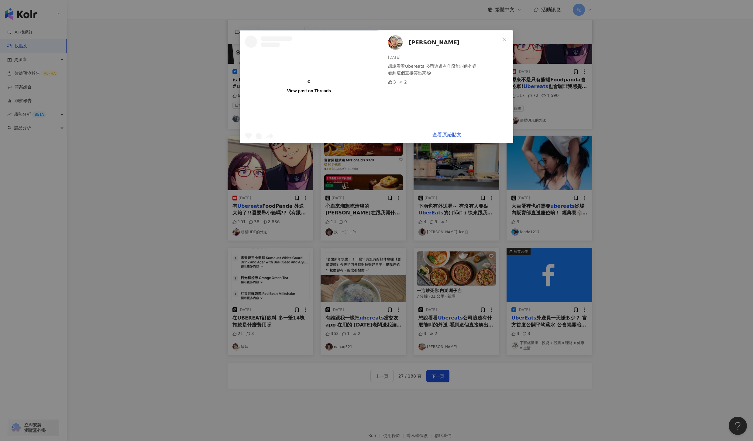
click at [544, 314] on div "View post on Threads Yogo Hsu 2025/6/26 想說看看Ubereats 公司這邊有什麼能叫的外送 看到這個直接笑出來😂 3 …" at bounding box center [376, 220] width 753 height 441
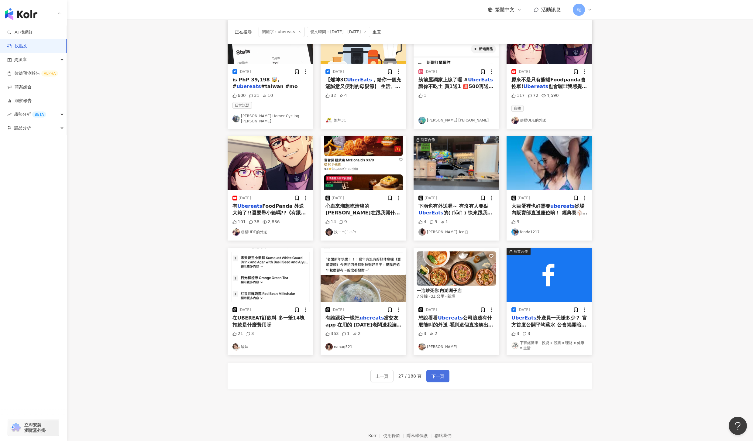
click at [430, 375] on button "下一頁" at bounding box center [437, 376] width 23 height 12
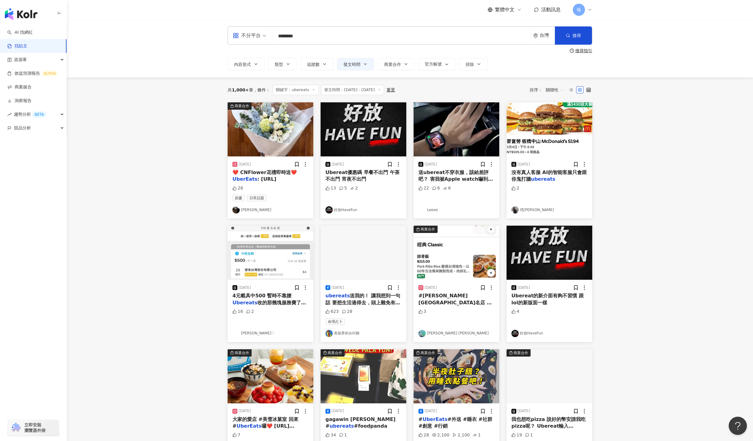
scroll to position [0, 0]
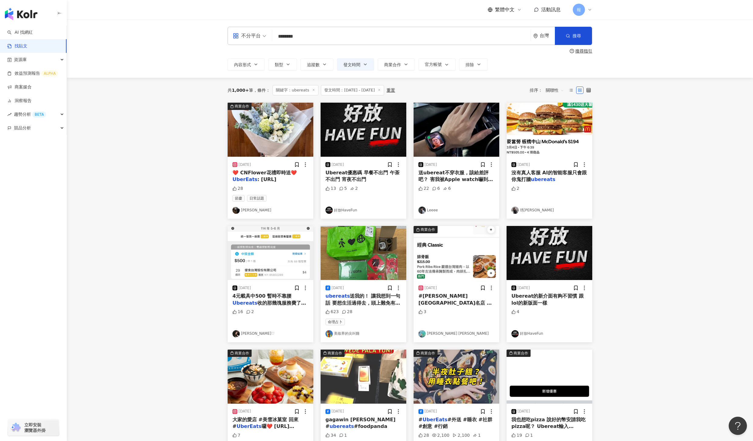
click at [263, 179] on span ": https://r" at bounding box center [266, 179] width 19 height 6
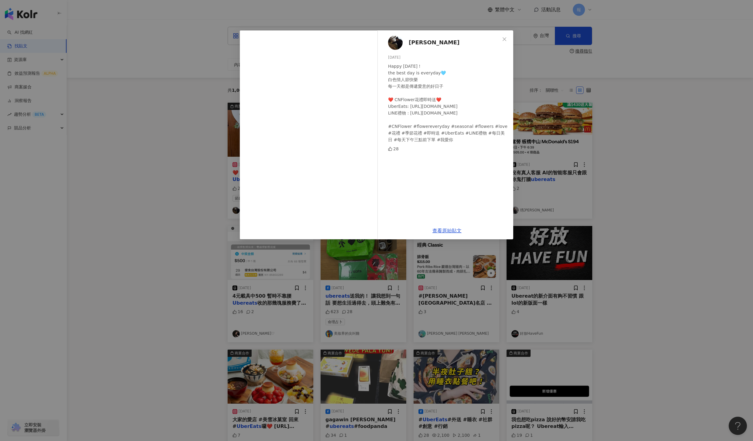
scroll to position [21, 0]
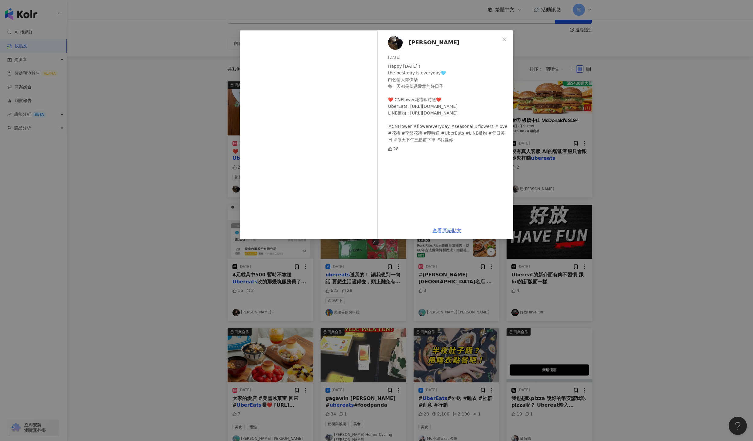
click at [597, 173] on div "凌宗湧 2025/3/14 Happy White Day！ the best day is everyday🩵 白色情人節快樂 每一天都是傳遞愛意的好日子 …" at bounding box center [376, 220] width 753 height 441
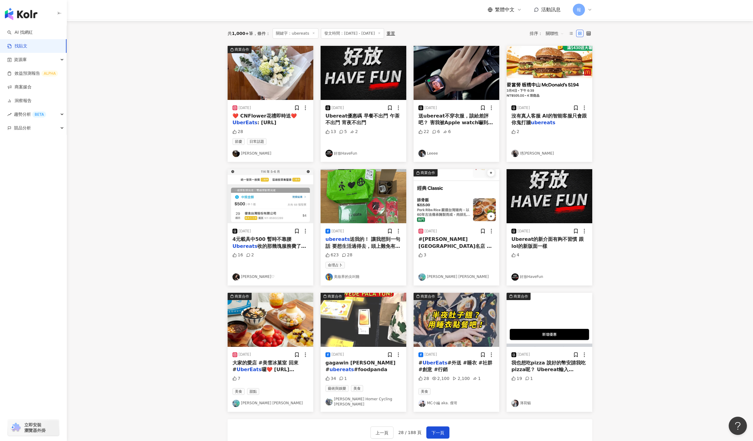
scroll to position [58, 0]
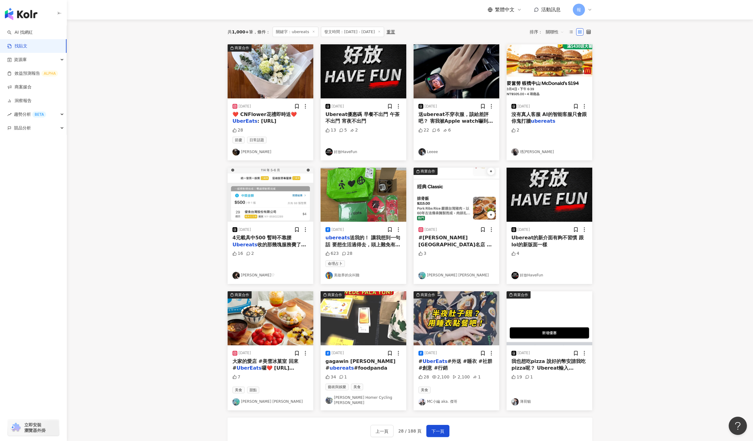
click at [452, 241] on div "#西門町名店 #金園排骨 今天 # UberEats 獨家 388折50元 限100名 趕快下單囉🥹" at bounding box center [456, 241] width 76 height 14
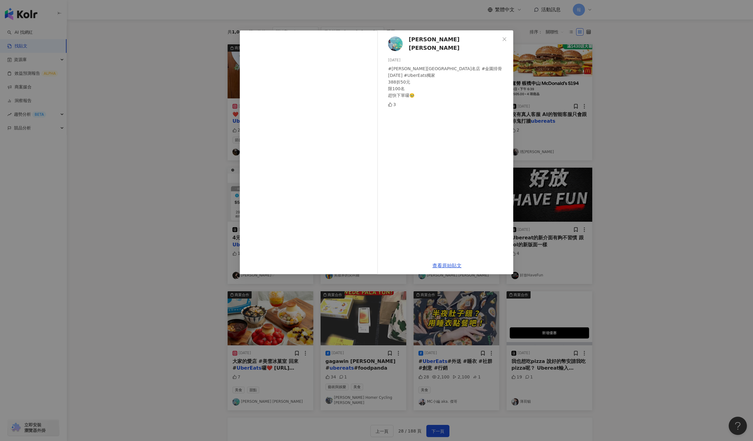
click at [566, 165] on div "Scott Chen 2025/1/3 #西門町名店 #金園排骨 今天 #UberEats獨家 388折50元 限100名 趕快下單囉🥹 3 查看原始貼文" at bounding box center [376, 220] width 753 height 441
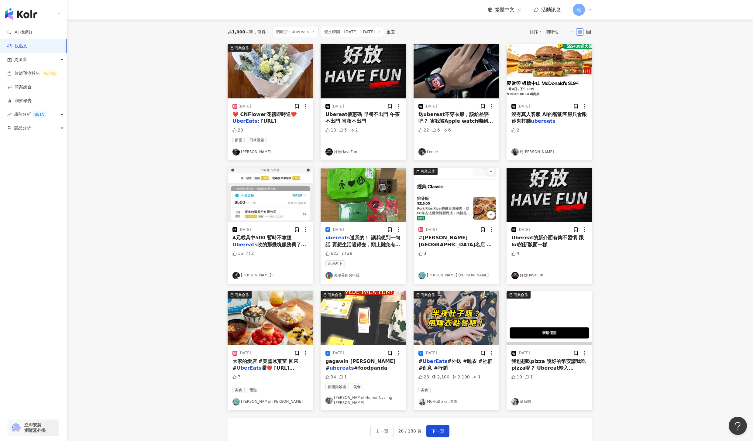
scroll to position [90, 0]
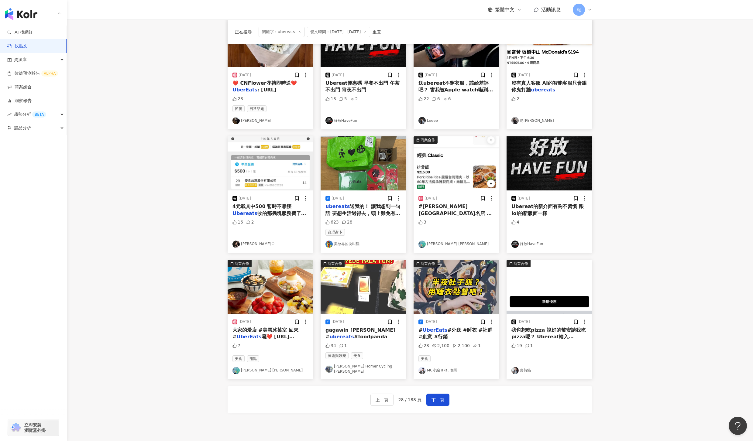
click at [273, 331] on span "大家的愛店 #美雪冰菓室 回來 #" at bounding box center [265, 333] width 66 height 12
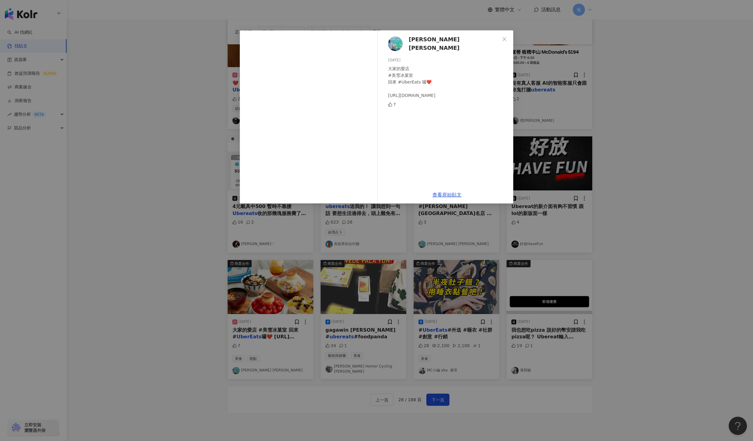
click at [441, 400] on div "Scott Chen 2025/1/22 大家的愛店 #美雪冰菓室 回來 #UberEats 囉❤️ https://tinyurl.com/24n7g2g8…" at bounding box center [376, 220] width 753 height 441
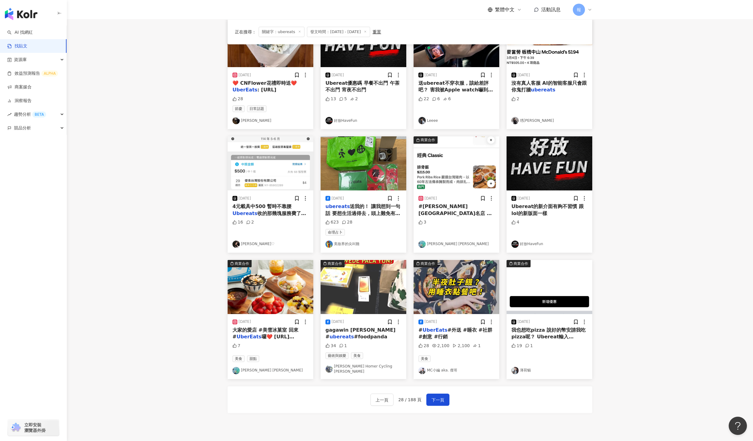
click at [441, 400] on span "下一頁" at bounding box center [437, 399] width 13 height 7
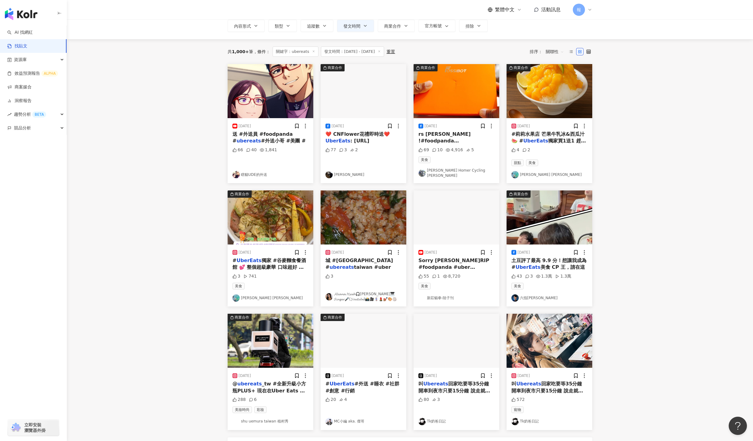
scroll to position [40, 0]
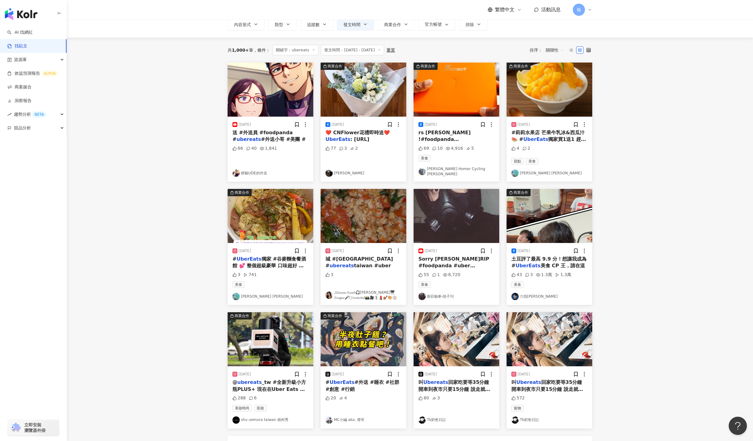
click at [254, 376] on div "2025/3/26 @ ubereats _tw #全新升級小方瓶PLUS+ 現在在Uber Eats 也點得到🥰 ✅ 優市&合作店家 購買指定餐點 即可獲得…" at bounding box center [270, 397] width 86 height 62
click at [254, 383] on div "@ ubereats _tw #全新升級小方瓶PLUS+ 現在在Uber Eats 也點得到🥰 ✅ 優市&合作店家 購買指定餐點 即可獲得「持久PLUS+六包…" at bounding box center [270, 386] width 76 height 14
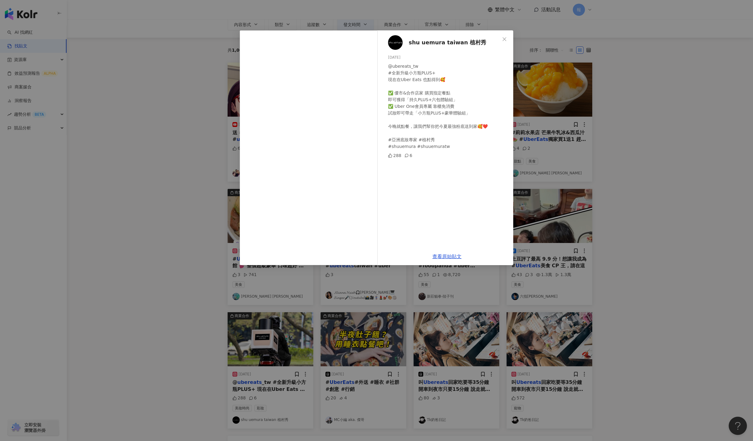
click at [159, 365] on div "shu uemura taiwan 植村秀 2025/3/26 @ubereats_tw #全新升級小方瓶PLUS+ 現在在Uber Eats 也點得到🥰 ✅…" at bounding box center [376, 220] width 753 height 441
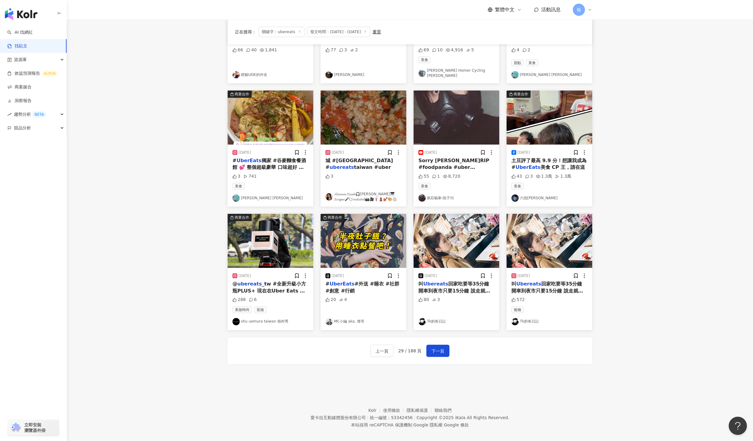
scroll to position [142, 0]
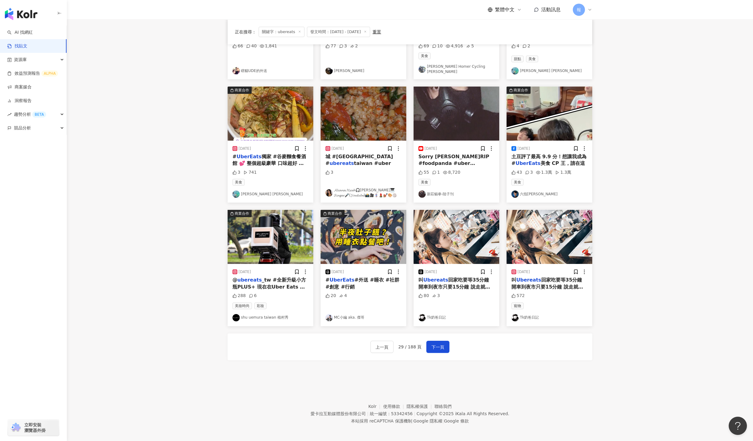
click at [344, 285] on span "#外送 #睡衣 #社群 #創意 #行銷" at bounding box center [362, 283] width 74 height 12
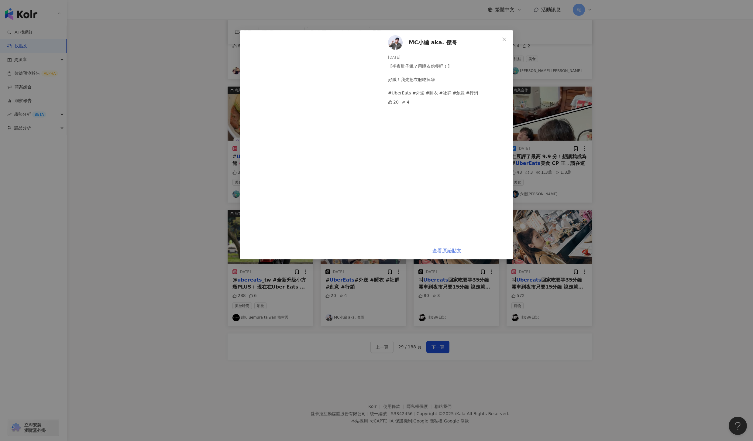
click at [437, 249] on link "查看原始貼文" at bounding box center [446, 251] width 29 height 6
click at [629, 242] on div "MC小編 aka. 傑哥 2025/5/9 【半夜肚子餓？用睡衣點餐吧！】 好餓！我先把衣服吃掉😆 #UberEats #外送 #睡衣 #社群 #創意 #行銷…" at bounding box center [376, 220] width 753 height 441
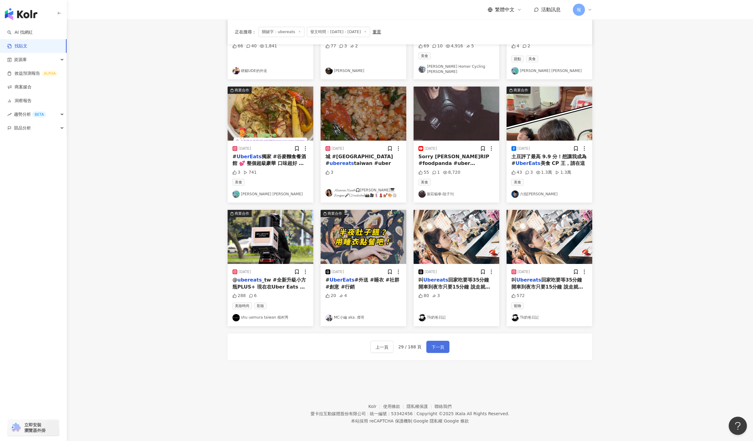
click at [434, 346] on span "下一頁" at bounding box center [437, 346] width 13 height 7
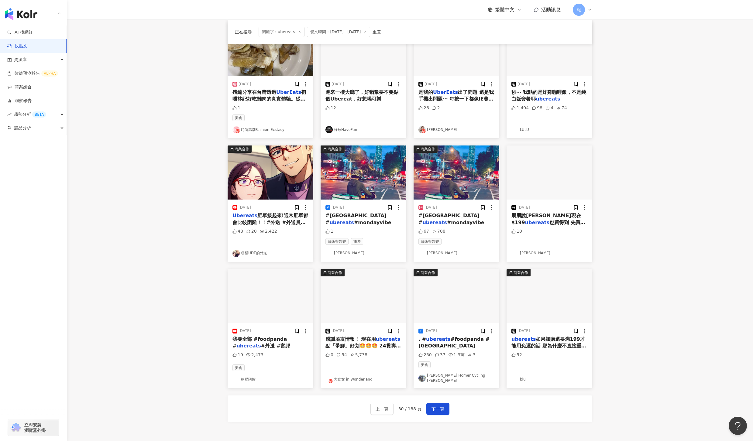
scroll to position [0, 0]
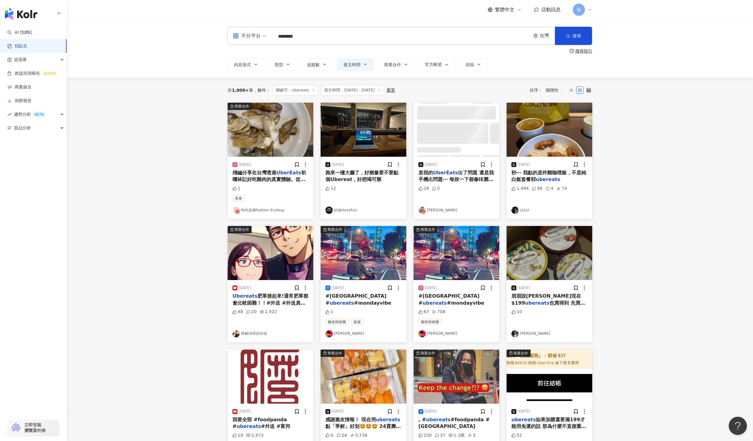
click at [357, 167] on div "2025/6/26" at bounding box center [363, 165] width 76 height 6
click at [354, 180] on span "跑來一樓大廳了，好猶豫要不要點個Ubereat，好想喝可樂" at bounding box center [361, 176] width 73 height 12
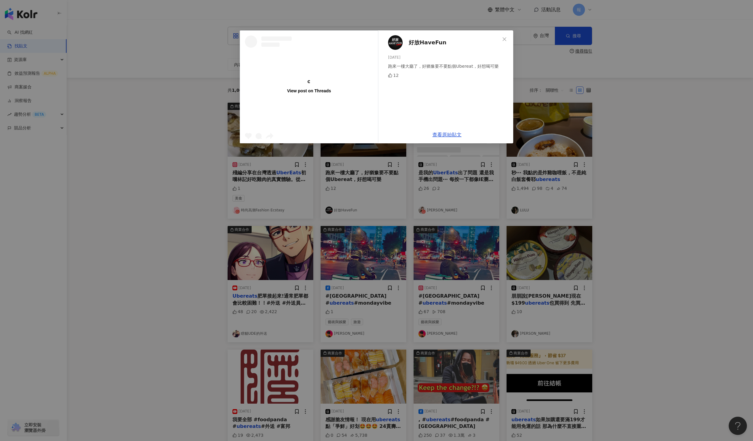
click at [431, 143] on div "查看原始貼文" at bounding box center [447, 134] width 132 height 17
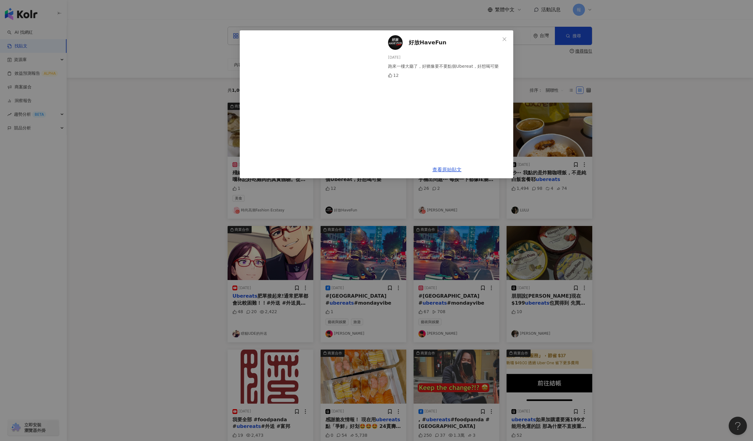
click at [438, 185] on div "好放HaveFun 2025/6/26 跑來一樓大廳了，好猶豫要不要點個Ubereat，好想喝可樂 12 查看原始貼文" at bounding box center [376, 220] width 753 height 441
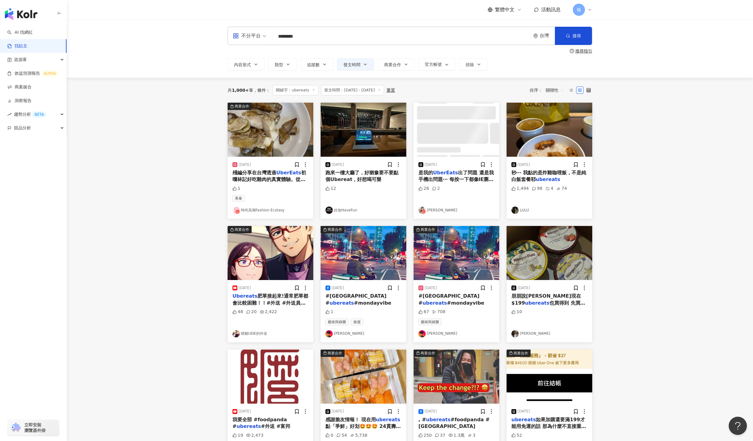
click at [443, 178] on span "出了問題 還是我手機出問題⋯ 每按一下都像IE瀏覽器" at bounding box center [455, 179] width 75 height 19
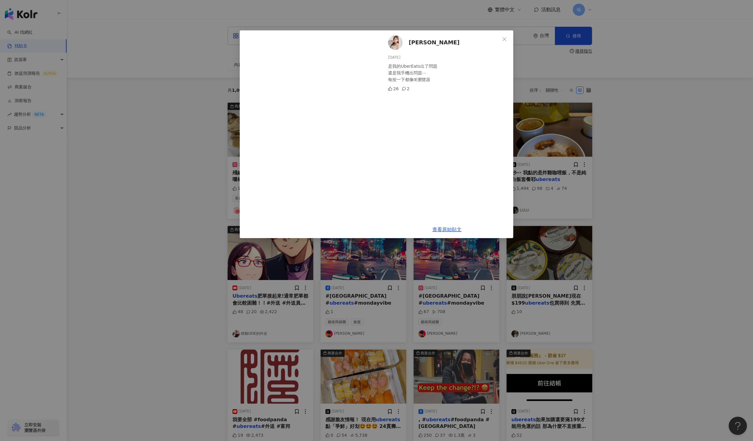
click at [537, 184] on div "張小筑 Ya Chu 2025/5/9 是我的UberEats出了問題 還是我手機出問題⋯ 每按一下都像IE瀏覽器 26 2 查看原始貼文" at bounding box center [376, 220] width 753 height 441
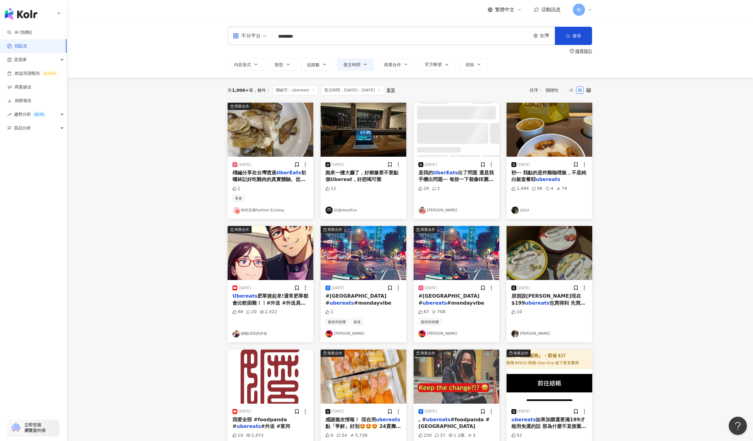
click at [537, 177] on div "秒⋯ 我點的是炸雞咖哩飯，不是純白飯套餐耶 ubereats" at bounding box center [549, 176] width 76 height 14
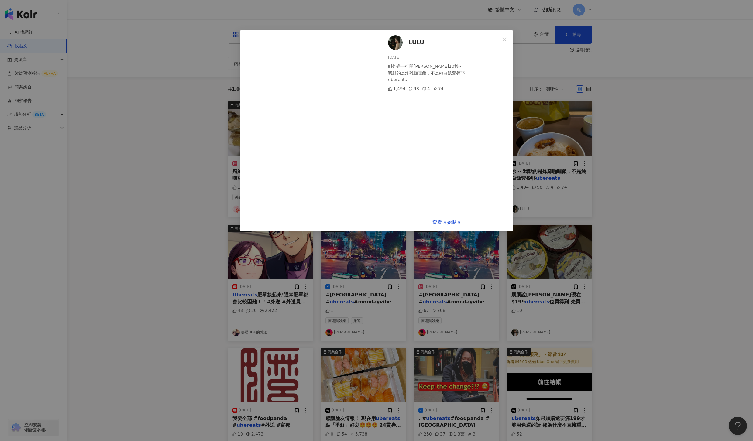
scroll to position [2, 0]
click at [525, 310] on div "LULU 2025/4/20 叫外送一打開沈默10秒⋯ 我點的是炸雞咖哩飯，不是純白飯套餐耶 ubereats 1,494 98 4 74 查看原始貼文" at bounding box center [376, 220] width 753 height 441
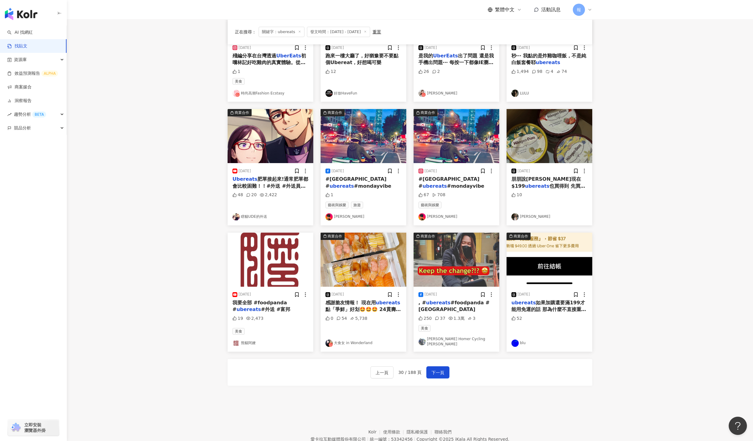
scroll to position [118, 0]
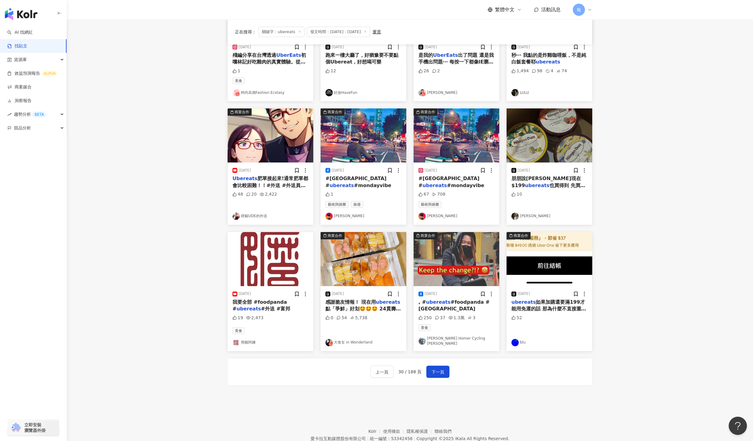
click at [395, 307] on span "點「爭鮮」好划🤩🤩🤩 24貫壽司＋兩碗味噌魚湯，只要$360！" at bounding box center [362, 312] width 75 height 12
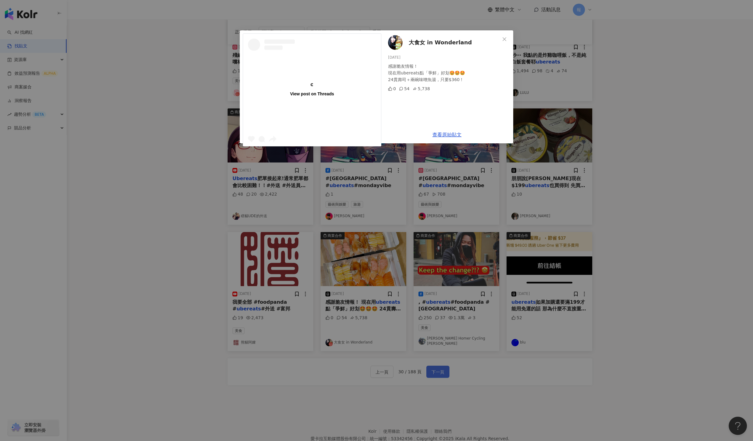
click at [445, 371] on div "View post on Threads 大食女 in Wonderland 2025/4/15 感謝脆友情報！ 現在用ubereats點「爭鮮」好划🤩🤩🤩 …" at bounding box center [376, 220] width 753 height 441
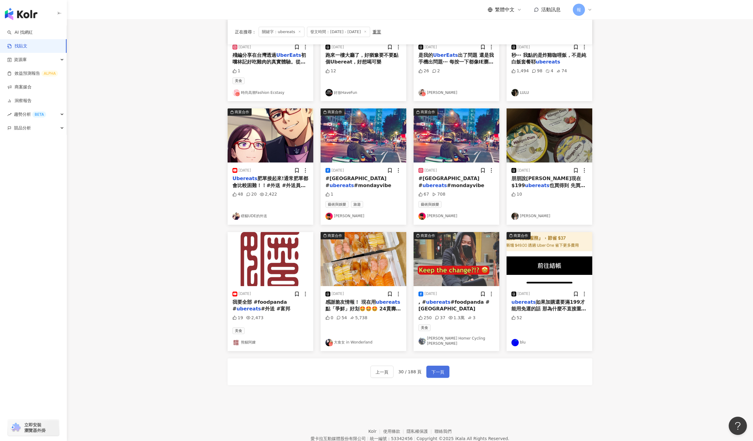
click at [440, 374] on span "下一頁" at bounding box center [437, 371] width 13 height 7
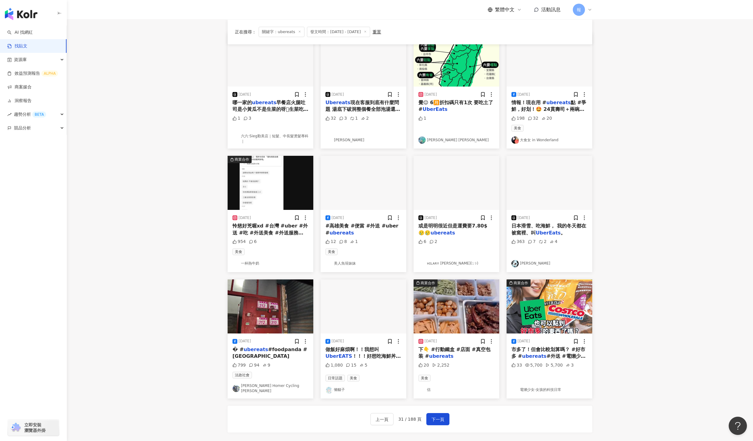
scroll to position [0, 0]
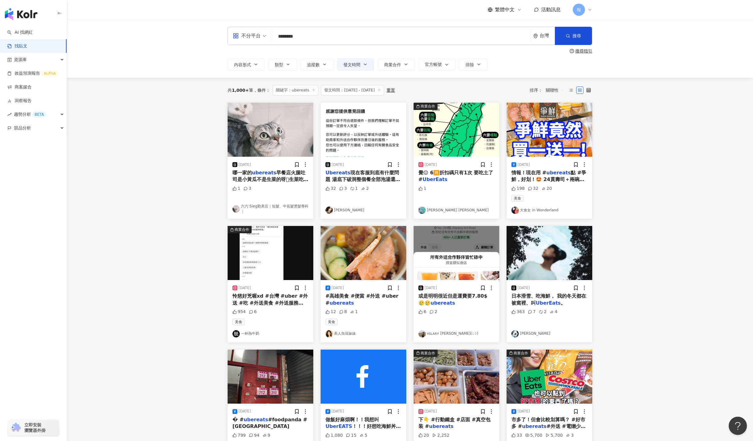
click at [425, 173] on span "覺😌 6🈷️折扣碼只有1次 要吃土了 #" at bounding box center [455, 176] width 75 height 12
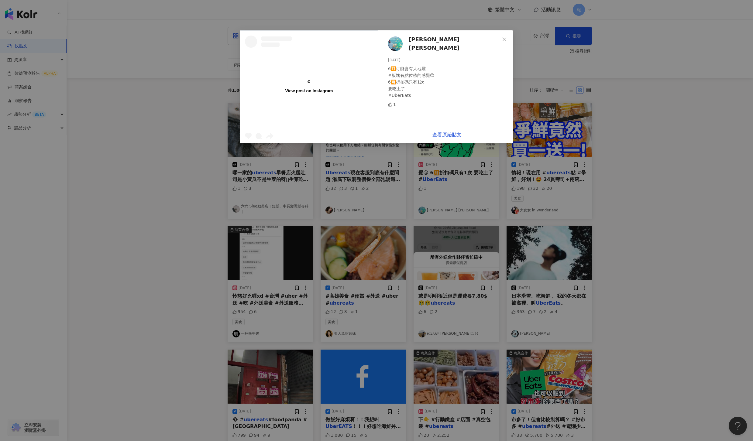
click at [607, 235] on div "View post on Instagram Scott Chen 2025/6/2 6🈷️可能會有大地震 #板塊有點位移的感覺😌 6🈷️折扣碼只有1次 要吃…" at bounding box center [376, 220] width 753 height 441
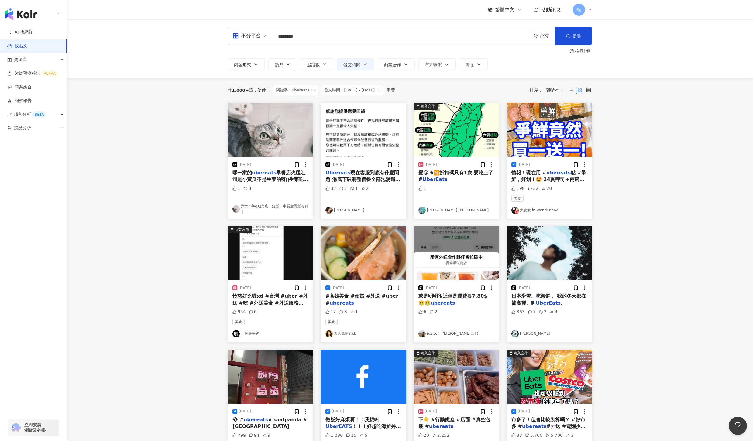
click at [550, 184] on div "2025/4/15 情報！現在用 # ubereats 點 #爭鮮，好划！🤩 24貫壽司＋兩碗味噌魚湯，只要$360！好便宜～～～好爽！🤣🤣🤣🤣🤣 198 3…" at bounding box center [549, 188] width 86 height 62
click at [553, 179] on span "點 #爭鮮，好划！🤩 24貫壽司＋兩碗味噌魚湯，只要$360！好便宜～～～好爽！🤣🤣🤣🤣🤣" at bounding box center [548, 183] width 75 height 26
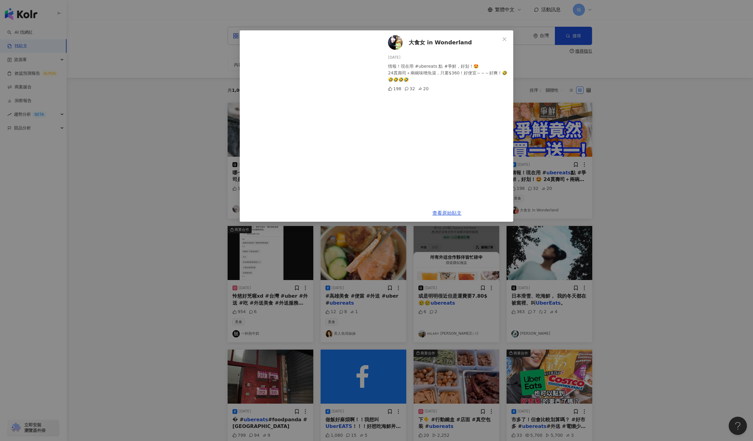
click at [644, 213] on div "大食女 in Wonderland 2025/4/15 情報！現在用 #ubereats 點 #爭鮮，好划！🤩 24貫壽司＋兩碗味噌魚湯，只要$360！好便宜…" at bounding box center [376, 220] width 753 height 441
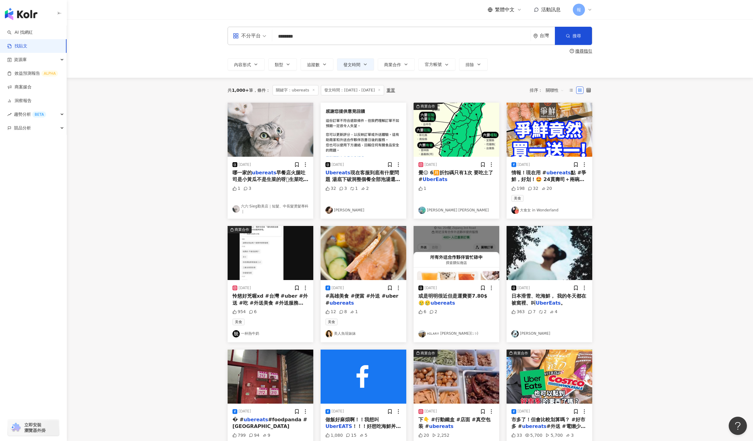
click at [545, 299] on div "日本滑雪、吃海鮮， 我的冬天都在被窩裡、叫 UberEats 。" at bounding box center [549, 300] width 76 height 14
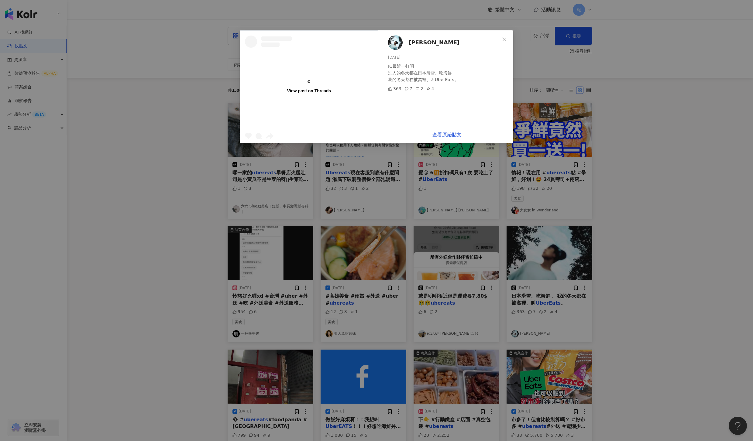
click at [641, 288] on div "View post on Threads 劉書宏 2025/1/13 IG最近一打開， 別人的冬天都在日本滑雪、吃海鮮， 我的冬天都在被窩裡、叫UberEat…" at bounding box center [376, 220] width 753 height 441
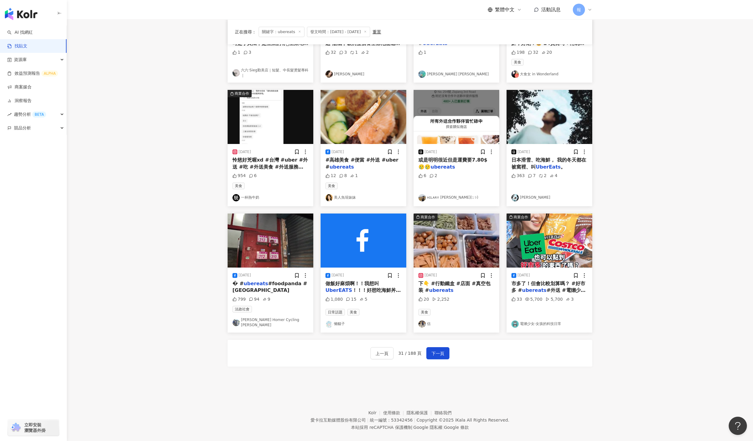
scroll to position [134, 0]
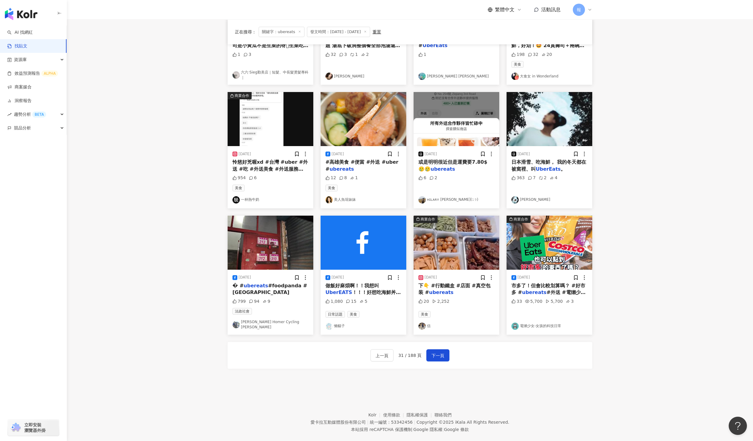
click at [521, 289] on div "市多了！但會比較划算嗎？ #好市多 # ubereats #外送 #電獺少女 #" at bounding box center [549, 289] width 76 height 14
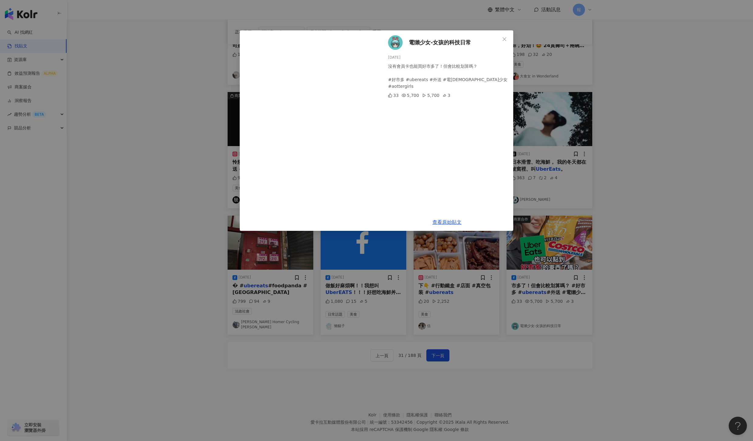
click at [663, 306] on div "電獺少女-女孩的科技日常 2025/6/27 沒有會員卡也能買好市多了！但會比較划算嗎？ #好市多 #ubereats #外送 #電獺少女 #aottergi…" at bounding box center [376, 220] width 753 height 441
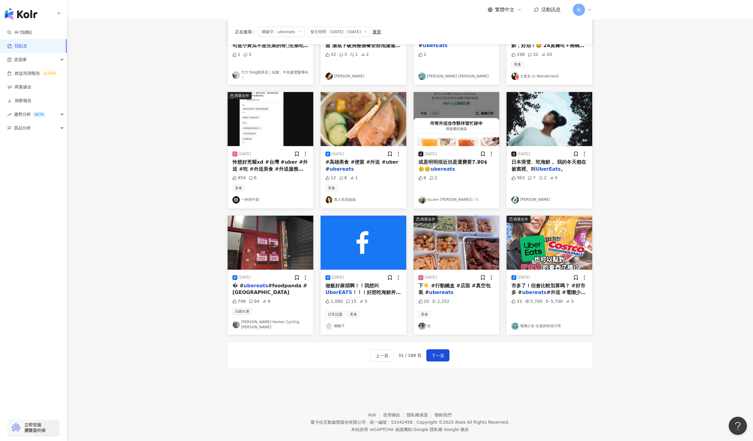
click at [520, 286] on span "市多了！但會比較划算嗎？ #好市多 #" at bounding box center [548, 289] width 74 height 12
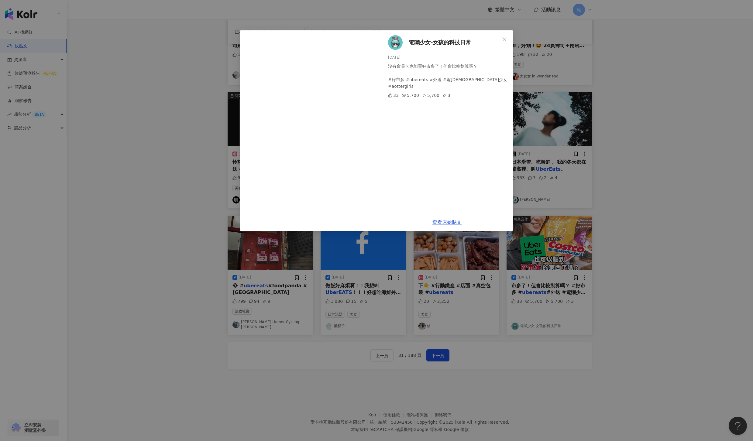
click at [686, 243] on div "電獺少女-女孩的科技日常 2025/6/27 沒有會員卡也能買好市多了！但會比較划算嗎？ #好市多 #ubereats #外送 #電獺少女 #aottergi…" at bounding box center [376, 220] width 753 height 441
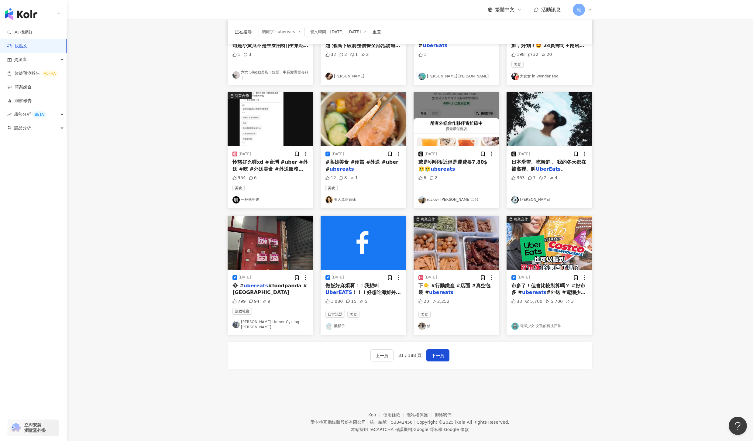
click at [479, 283] on div "下👇 #行動鐵盒 #店面 #真空包装 # ubereats" at bounding box center [456, 289] width 76 height 14
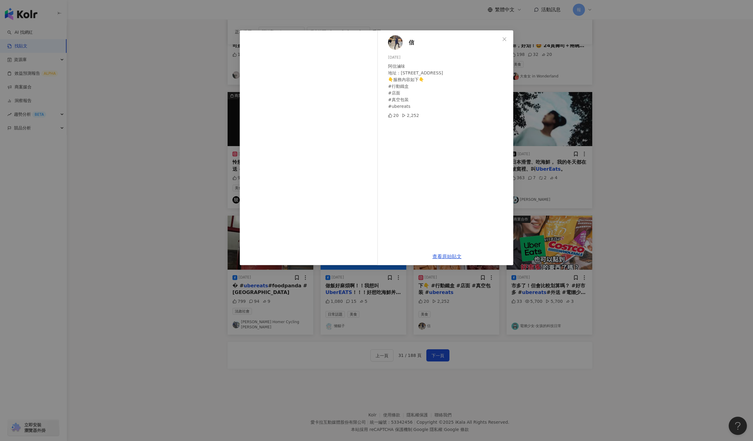
click at [607, 289] on div "信 2025/4/11 阿信滷味 地址：市中一路452號 👇服務內容如下👇 #行動鐵盒 #店面 #真空包装 #ubereats 20 2,252 查看原始貼文" at bounding box center [376, 220] width 753 height 441
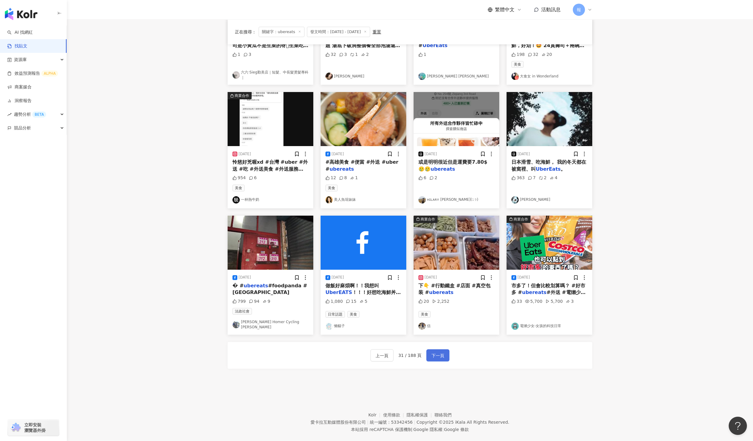
click at [438, 354] on span "下一頁" at bounding box center [437, 355] width 13 height 7
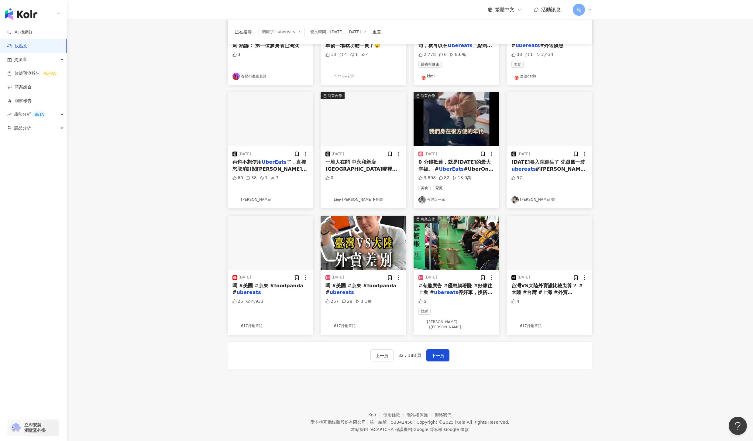
scroll to position [0, 0]
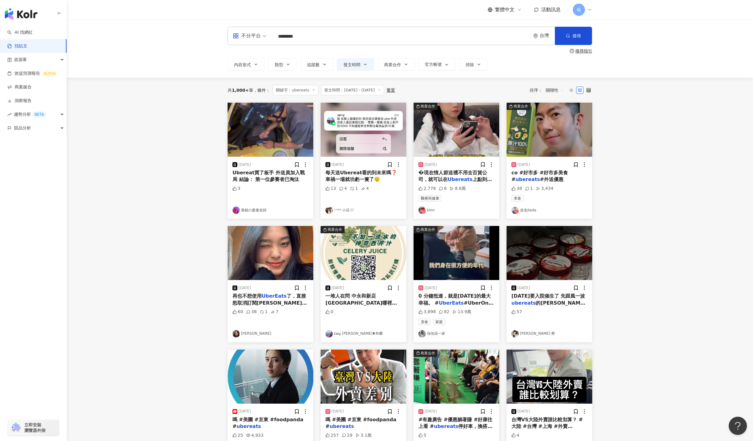
click at [476, 179] on span "上點到外送熱燕窩，輕鬆" at bounding box center [454, 182] width 73 height 12
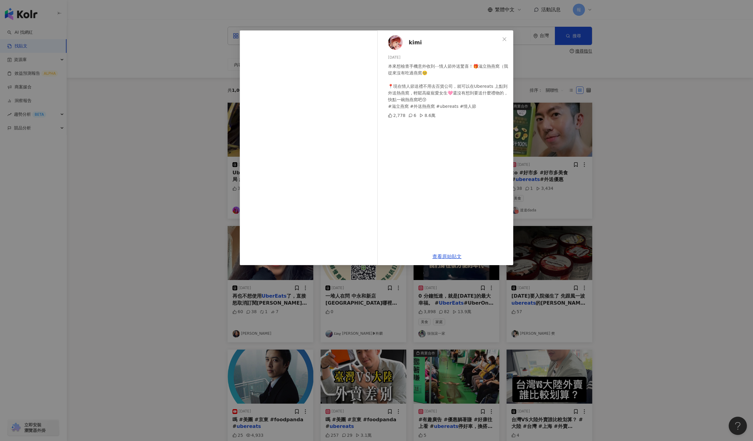
click at [624, 349] on div "kimi 2025/2/12 本來想檢查手機意外收到⋯情人節外送驚喜！🎁滋立熱燕窩（我從來沒有吃過燕窩🥺 📍現在情人節送禮不用去百貨公司，就可以在Uberea…" at bounding box center [376, 220] width 753 height 441
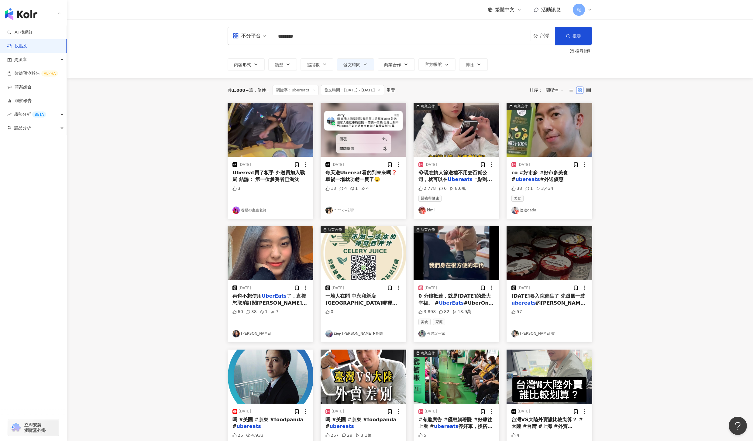
click at [545, 176] on div "co #好市多 #好市多美食 # ubereats #外送優惠" at bounding box center [549, 176] width 76 height 14
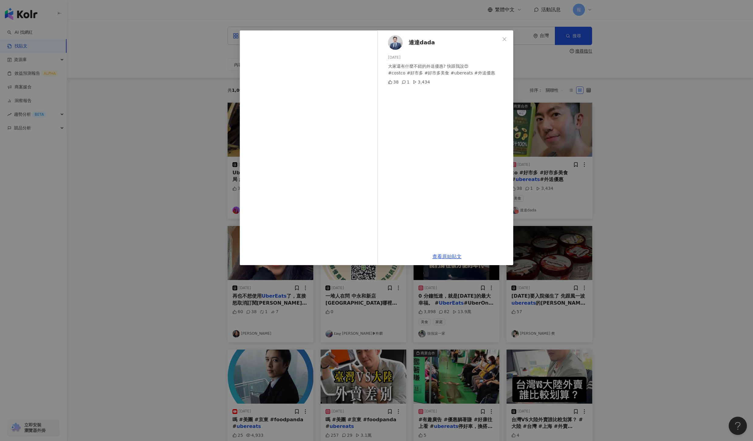
click at [670, 257] on div "達達dada 2025/8/11 大家還有什麼不錯的外送優惠? 快跟我說😍 #costco #好市多 #好市多美食 #ubereats #外送優惠 38 1 …" at bounding box center [376, 220] width 753 height 441
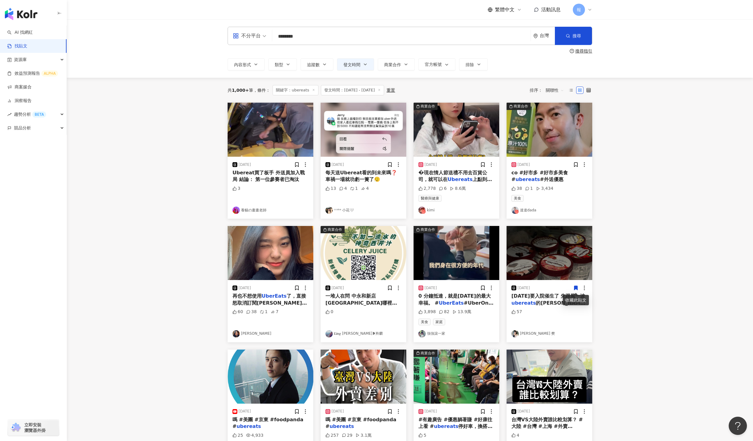
click at [411, 300] on div "商業合作 2025/6/19 0 分鐘抵達，就是今天的最大幸福。 # UberEats #UberOne會員獨 3,898 82 13.9萬 美食 家庭 強強…" at bounding box center [456, 284] width 93 height 116
click at [439, 302] on mark "UberEats" at bounding box center [451, 303] width 25 height 6
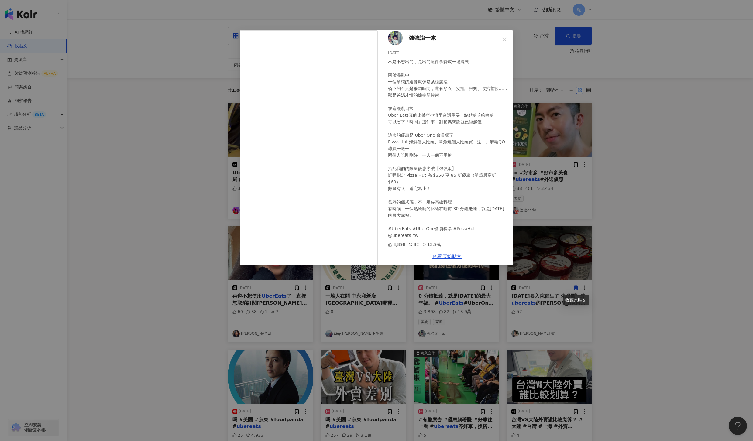
scroll to position [11, 0]
click at [664, 261] on div "強強滾一家 2025/6/19 不是不想出門，是出門這件事變成一場混戰 兩胎混亂中 一個單純的送餐就像是某種魔法 省下的不只是移動時間，還有穿衣、安撫、餵奶、…" at bounding box center [376, 220] width 753 height 441
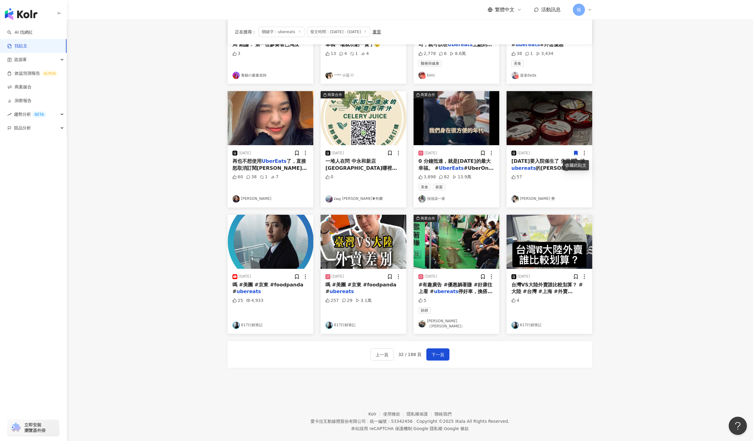
scroll to position [142, 0]
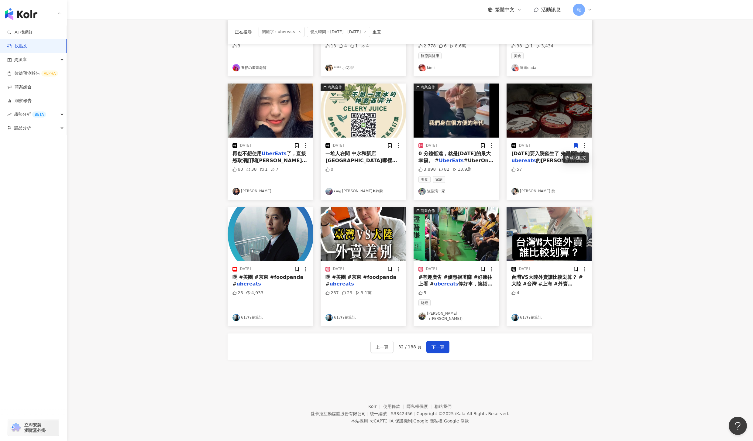
click at [340, 282] on mark "ubereats" at bounding box center [341, 284] width 24 height 6
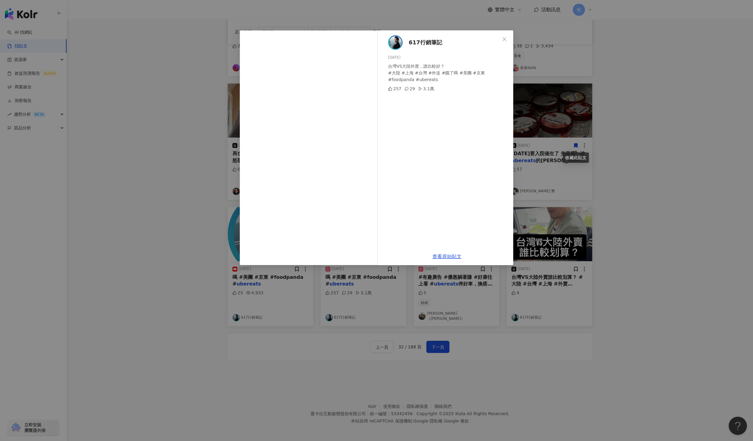
click at [621, 264] on div "617行銷筆記 2025/7/22 台灣VS大陸外賣，誰比較好？ #大陸 #上海 #台灣 #外送 #餓了嗎 #美團 #京東 #foodpanda #ubere…" at bounding box center [376, 220] width 753 height 441
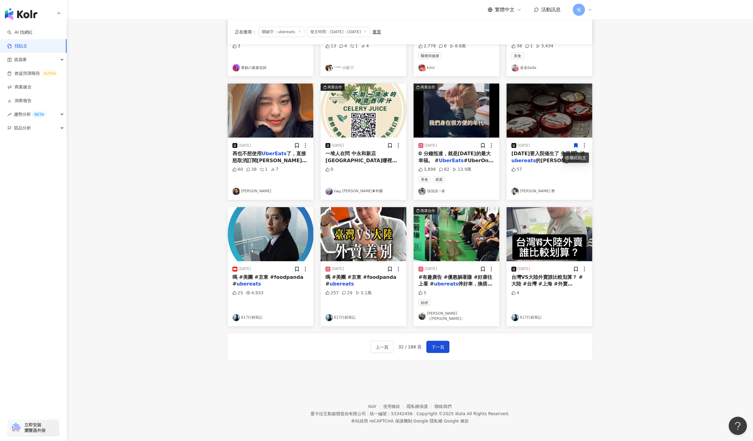
click at [468, 290] on div "2025/7/3 #有趣廣告 #優惠躺著賺 #好康往上看 # ubereats 停好車，換搭捷運去打工，我的軌道人生 #tod 5 財經 Yukuang Ch…" at bounding box center [456, 293] width 86 height 65
click at [466, 268] on div "2025/7/3" at bounding box center [456, 269] width 76 height 6
click at [467, 276] on span "#有趣廣告 #優惠躺著賺 #好康往上看 #" at bounding box center [455, 280] width 74 height 12
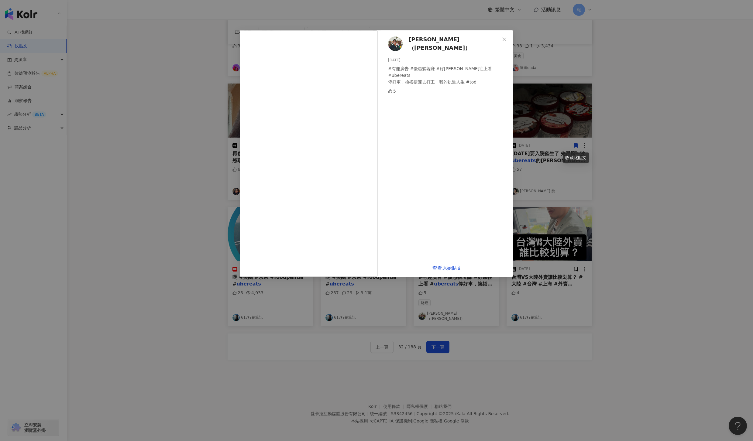
click at [690, 294] on div "Yukuang Chang（張鈺光） 2025/7/3 #有趣廣告 #優惠躺著賺 #好康往上看 #ubereats 停好車，換搭捷運去打工，我的軌道人生 #t…" at bounding box center [376, 220] width 753 height 441
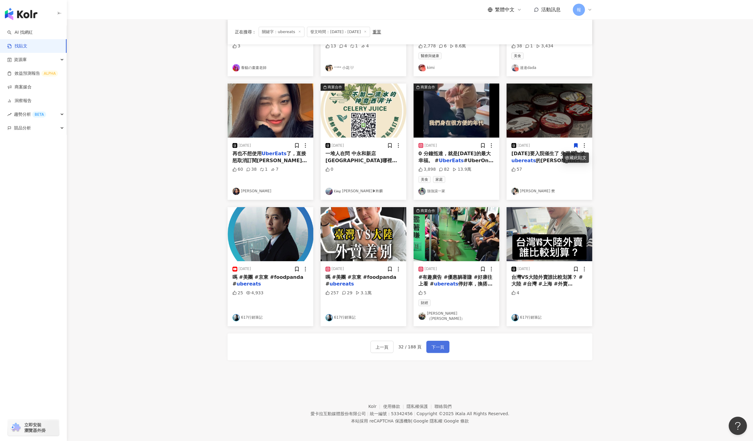
click at [432, 349] on button "下一頁" at bounding box center [437, 347] width 23 height 12
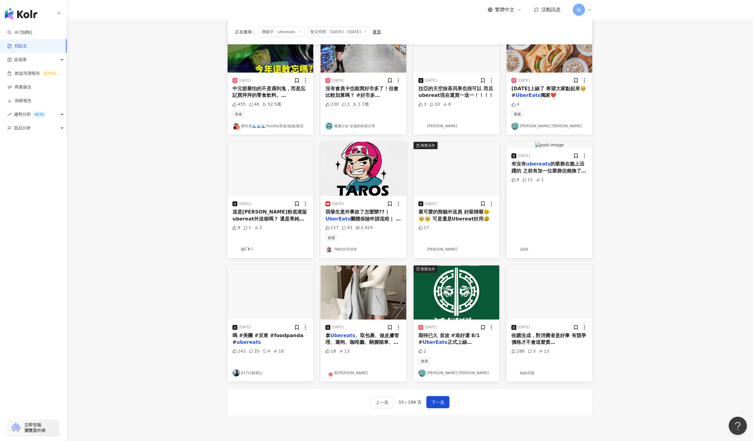
scroll to position [0, 0]
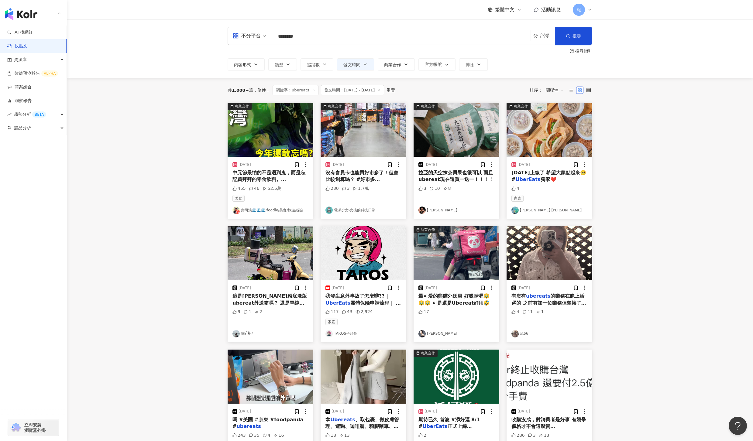
click at [268, 176] on div "中元節最怕的不是遇到鬼，而是忘記買拜拜的零食飲料。 @ ubereats _tw @costco.taiwan 結果半夜睡覺，我竟然被「鬼壓床」—— 欸等等，…" at bounding box center [270, 176] width 76 height 14
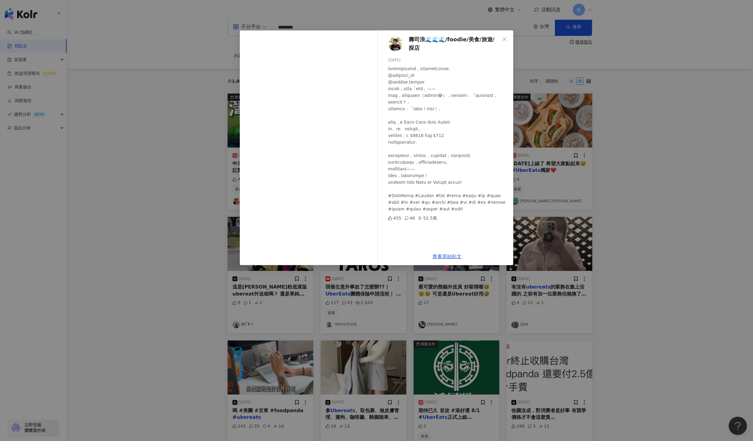
scroll to position [19, 0]
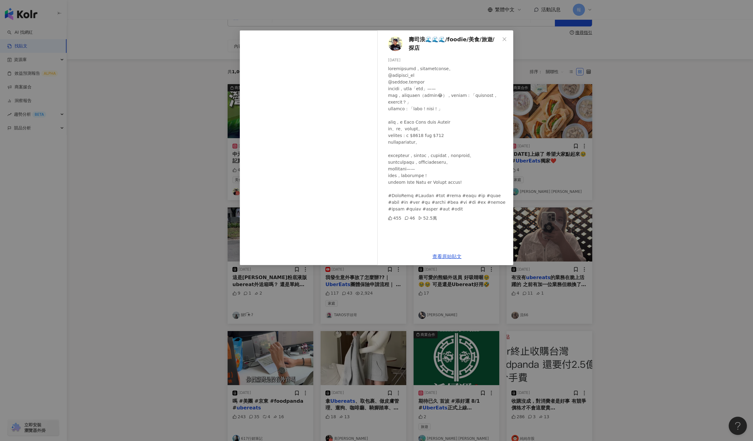
click at [453, 251] on div "查看原始貼文" at bounding box center [447, 256] width 132 height 17
click at [453, 255] on link "查看原始貼文" at bounding box center [446, 257] width 29 height 6
click at [625, 168] on div "壽司浪🌊🌊🌊/foodie/美食/旅遊/探店 2025/9/9 455 46 52.5萬 查看原始貼文" at bounding box center [376, 220] width 753 height 441
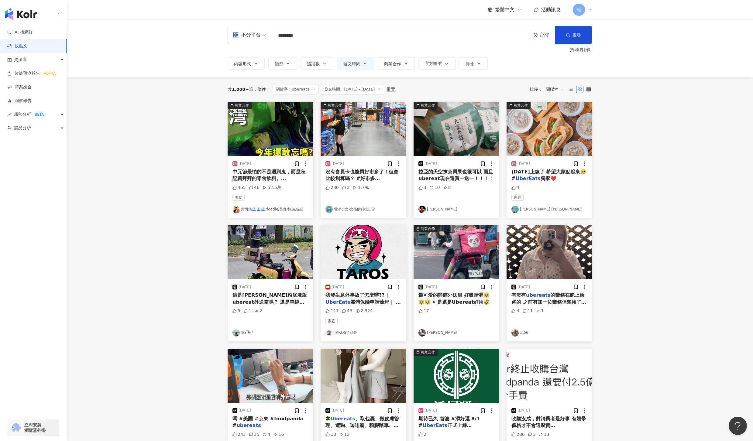
scroll to position [0, 0]
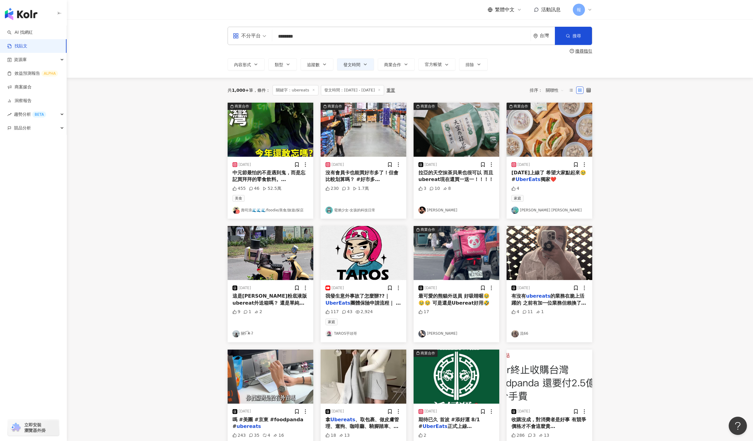
click at [354, 183] on mark "ubereats" at bounding box center [341, 186] width 24 height 6
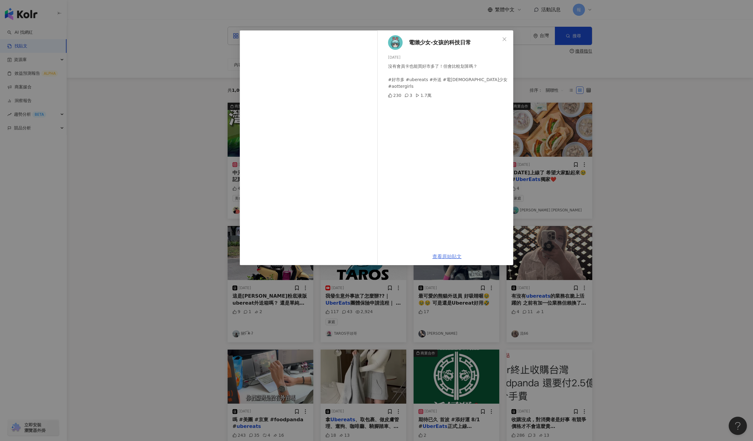
click at [456, 258] on link "查看原始貼文" at bounding box center [446, 257] width 29 height 6
click at [627, 192] on div "電獺少女-女孩的科技日常 2025/6/27 沒有會員卡也能買好市多了！但會比較划算嗎？ #好市多 #ubereats #外送 #電獺少女 #aottergi…" at bounding box center [376, 220] width 753 height 441
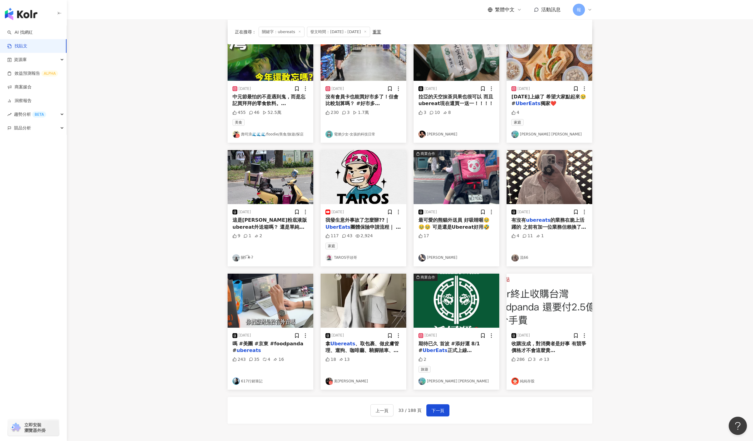
scroll to position [81, 0]
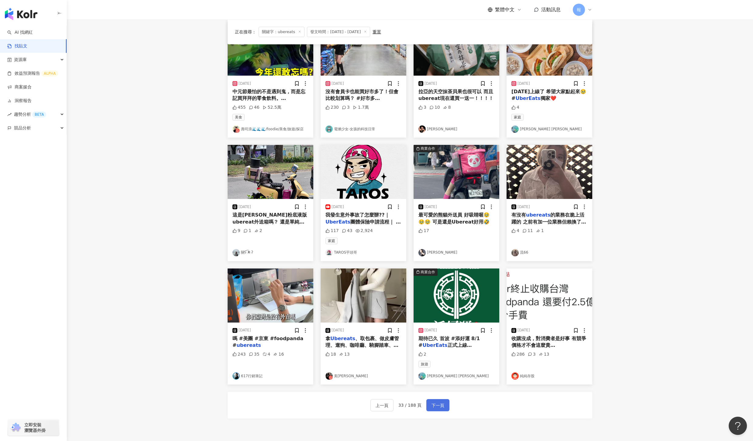
click at [441, 407] on span "下一頁" at bounding box center [437, 405] width 13 height 7
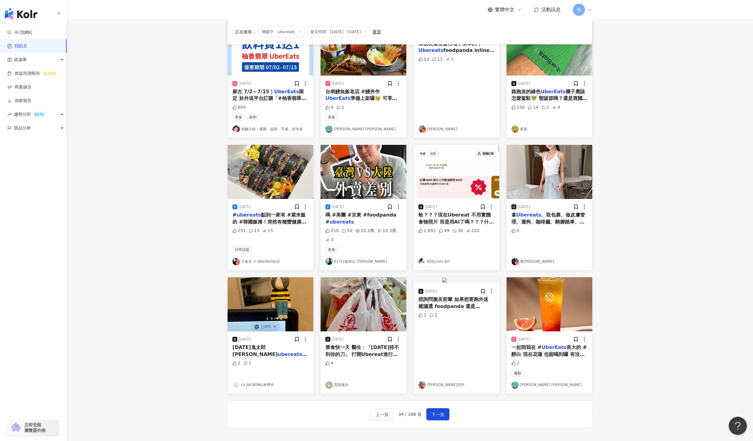
scroll to position [0, 0]
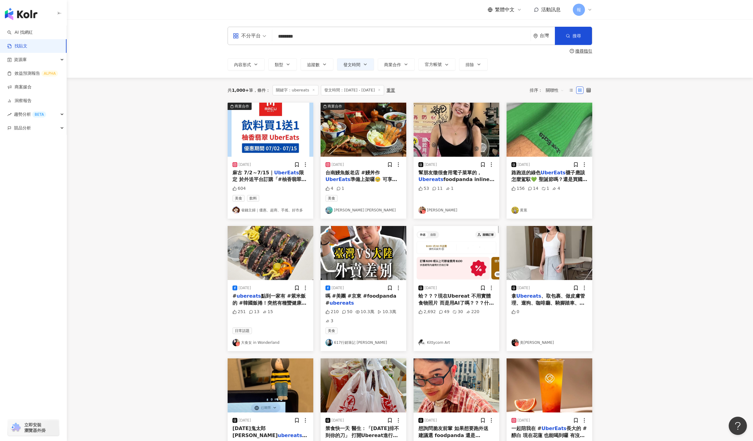
click at [267, 179] on span "限定 於外送平台訂購「#柚香翡翠」享買1送1 ⚠️注意事項 ❶每人限購五組 ❷詳情請以" at bounding box center [269, 183] width 74 height 26
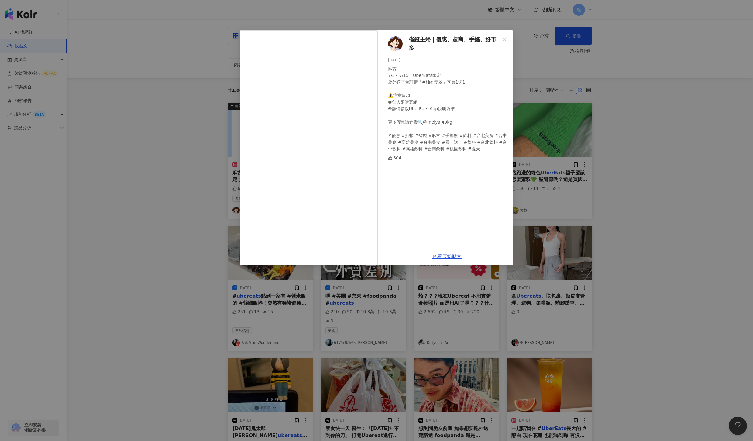
click at [670, 198] on div "省錢主婦｜優惠、超商、手搖、好市多 2025/7/3 麻古 7/2～7/15｜UberEats限定 於外送平台訂購「#柚香翡翠」享買1送1 ⚠️注意事項 ❶每…" at bounding box center [376, 220] width 753 height 441
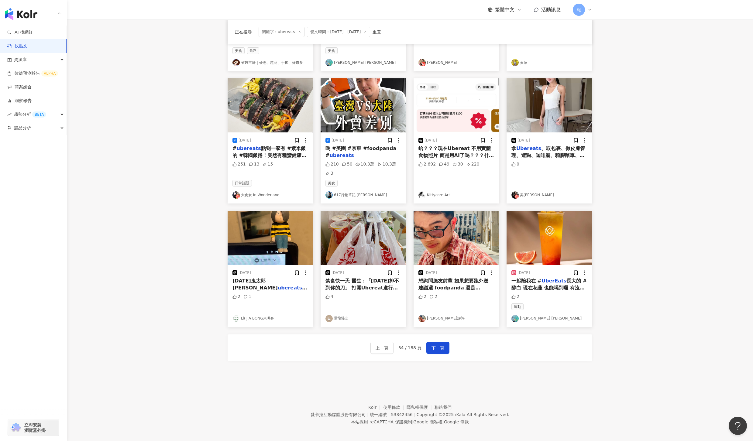
scroll to position [151, 0]
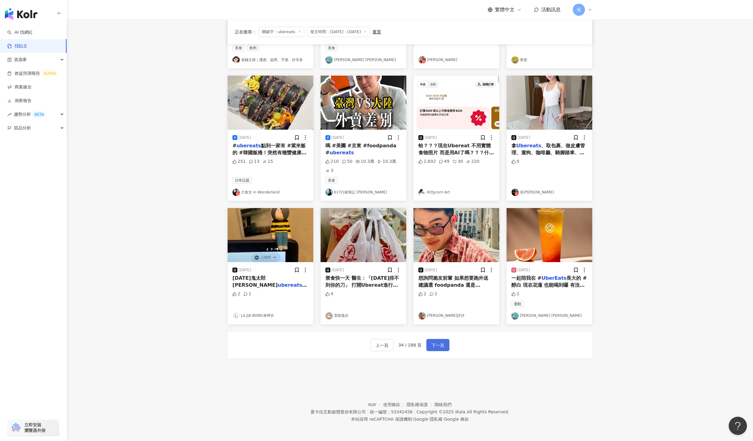
click at [440, 345] on span "下一頁" at bounding box center [437, 345] width 13 height 7
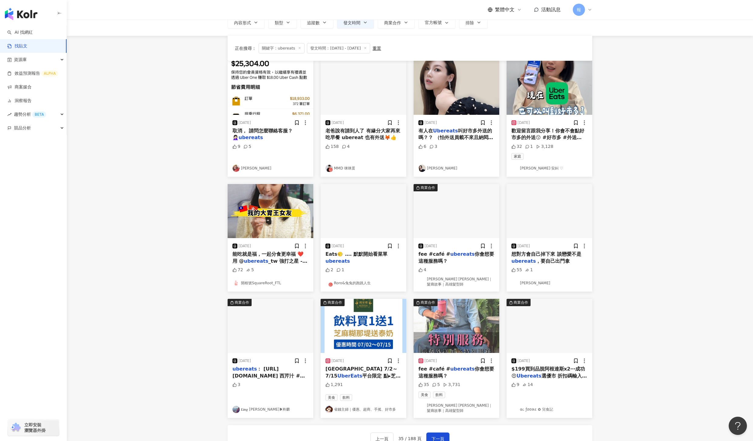
scroll to position [0, 0]
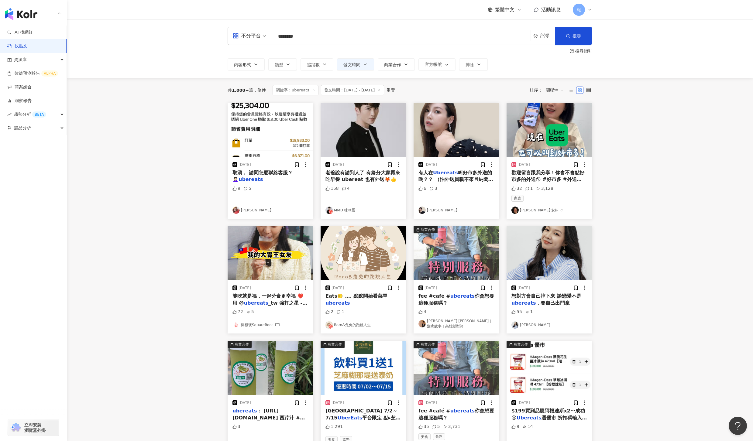
click at [535, 173] on span "歡迎留言跟我分享！你會不會點好市多的外送😗 #好市多 #外送 #ubereat" at bounding box center [547, 179] width 73 height 19
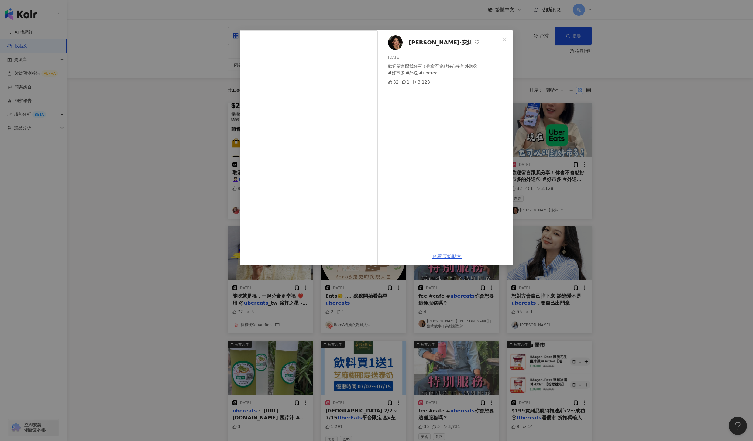
click at [446, 257] on link "查看原始貼文" at bounding box center [446, 257] width 29 height 6
click at [669, 328] on div "Angel·安糾 ♡ 2025/7/2 歡迎留言跟我分享！你會不會點好市多的外送😗 #好市多 #外送 #ubereat 32 1 3,128 查看原始貼文" at bounding box center [376, 220] width 753 height 441
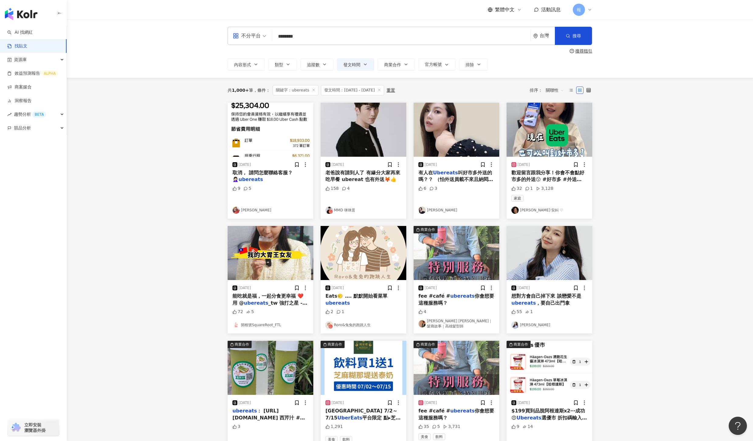
click at [664, 335] on main "**********" at bounding box center [410, 264] width 686 height 490
click at [559, 303] on span "，要自己出門拿" at bounding box center [552, 303] width 34 height 6
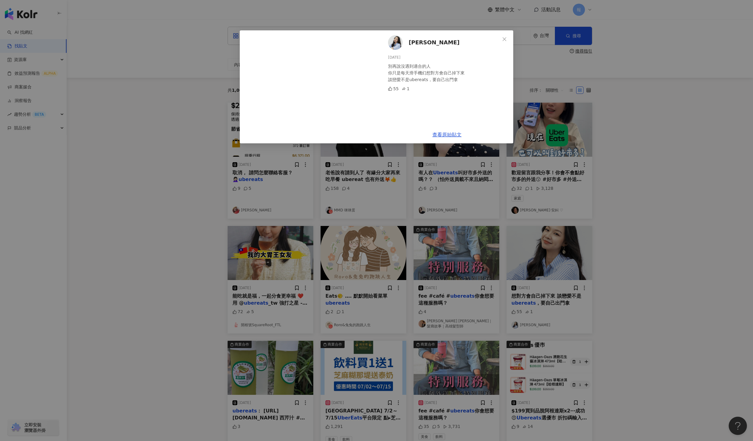
click at [639, 308] on div "Megan 2025/4/6 別再說沒遇到適合的人 你只是每天滑手機幻想對方會自己掉下來 談戀愛不是ubereats，要自己出門拿 55 1 查看原始貼文" at bounding box center [376, 220] width 753 height 441
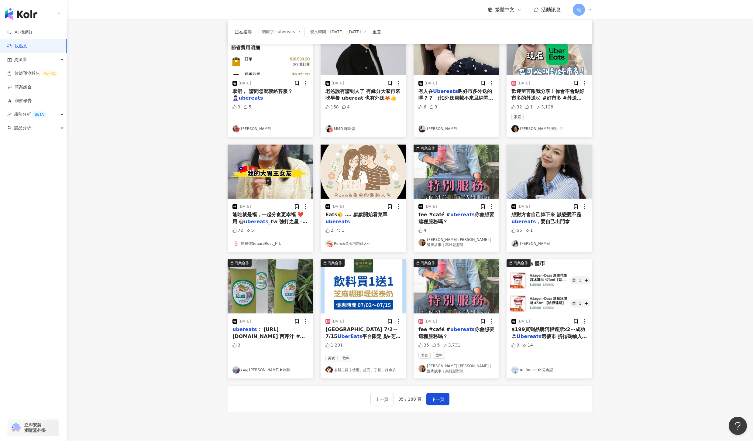
scroll to position [83, 0]
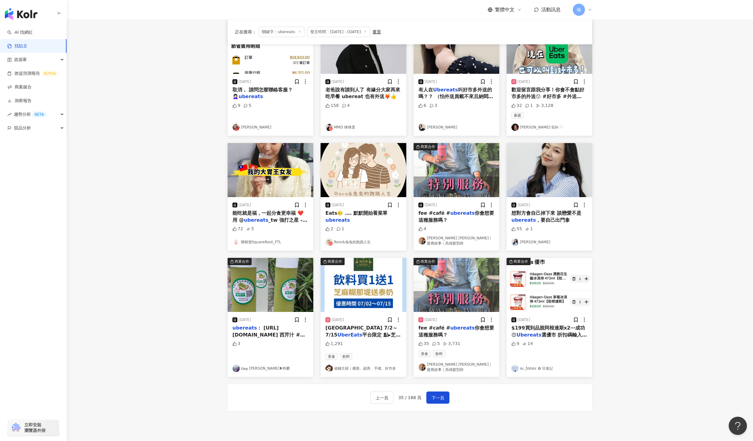
click at [475, 326] on span "你會想要這種服務嗎？" at bounding box center [456, 331] width 76 height 12
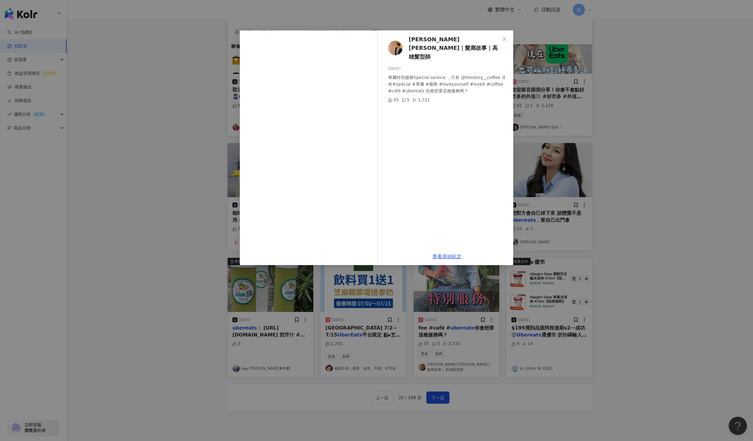
click at [634, 309] on div "Vincent Shih 石禮韶｜髮廊故事｜高雄髮型師 2025/5/4 專屬特別服務Special service ，只有 @thestory__coffe…" at bounding box center [376, 220] width 753 height 441
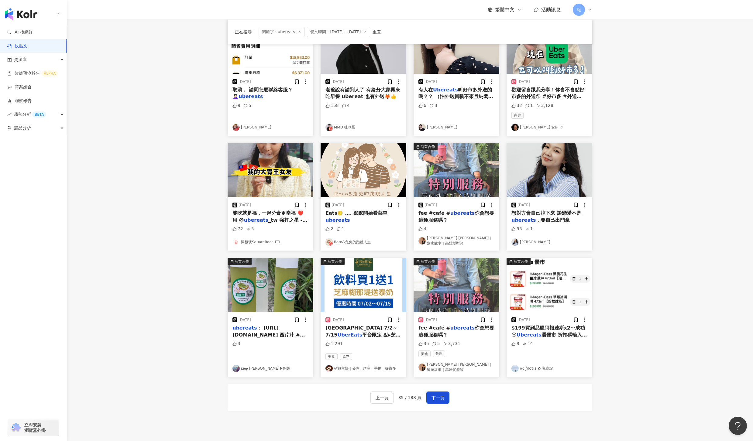
click at [435, 405] on div "上一頁 35 / 188 頁 下一頁" at bounding box center [409, 397] width 364 height 27
click at [441, 398] on span "下一頁" at bounding box center [437, 397] width 13 height 7
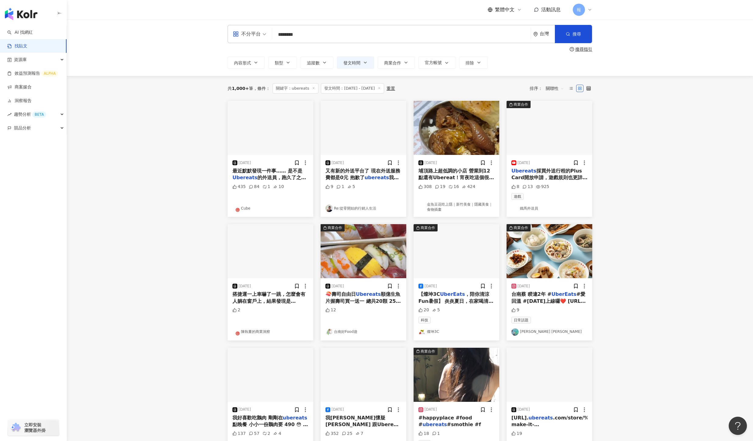
scroll to position [0, 0]
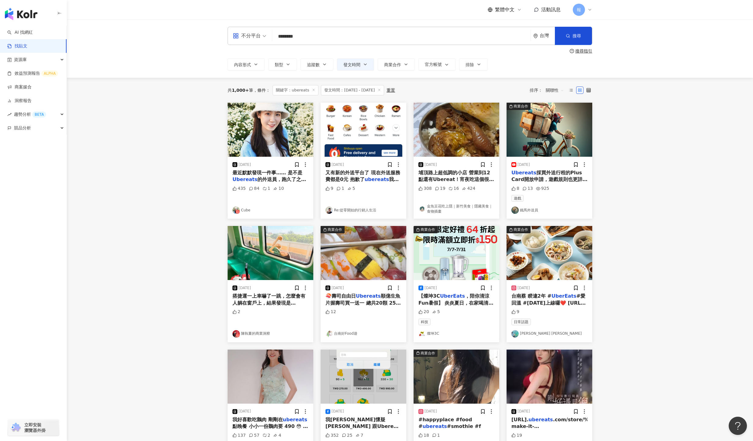
click at [286, 176] on div "最近默默發現一件事…… 是不是 Ubereats 的外送員，跑久了之後， 都會默默變成在地美食達人？" at bounding box center [270, 176] width 76 height 14
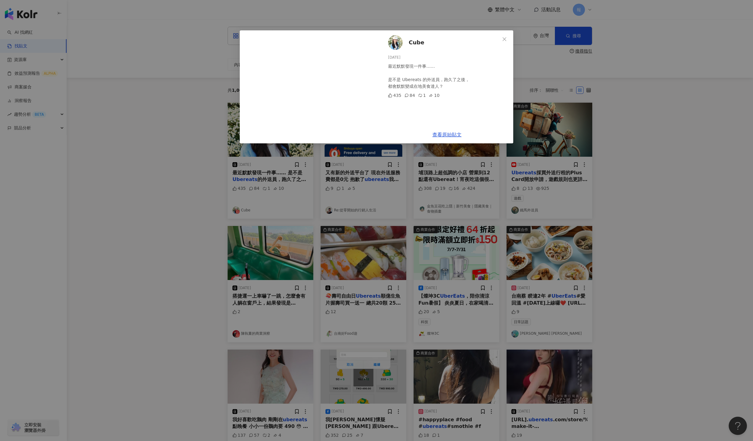
drag, startPoint x: 674, startPoint y: 193, endPoint x: 662, endPoint y: 193, distance: 11.8
click at [674, 193] on div "Cube 2025/6/17 最近默默發現一件事…… 是不是 Ubereats 的外送員，跑久了之後， 都會默默變成在地美食達人？ 435 84 1 10 查…" at bounding box center [376, 220] width 753 height 441
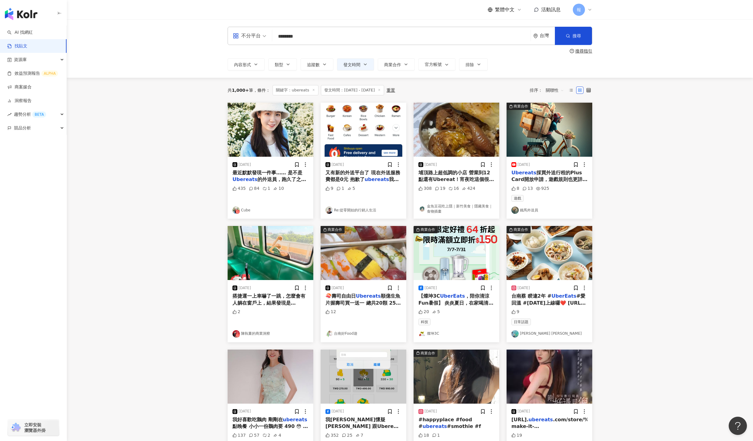
click at [372, 178] on mark "ubereats" at bounding box center [376, 179] width 24 height 6
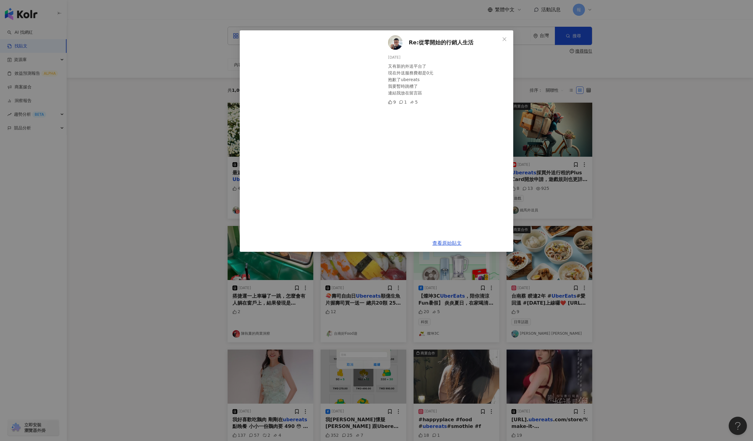
click at [627, 191] on div "Re:從零開始的行銷人生活 2025/4/21 又有新的外送平台了 現在外送服務費都是0元 抱歉了ubereats 我要暫時跳槽了 連結我放在留言區 9 1 …" at bounding box center [376, 220] width 753 height 441
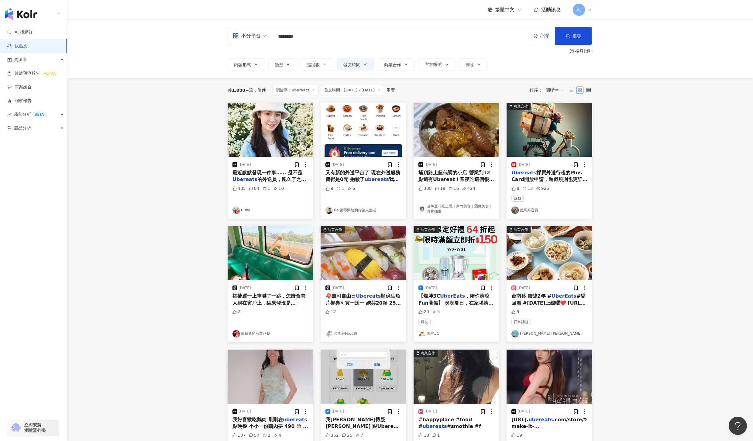
click at [474, 179] on span "埔頂路上超低調的小店 營業到12點還有Ubereat！宵夜吃這個很爽！ 📍 Niau" at bounding box center [455, 179] width 75 height 19
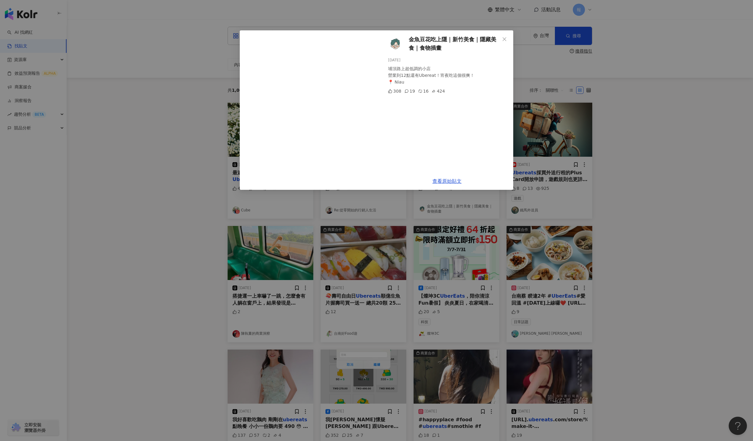
click at [701, 192] on div "金魚豆花吃上隱｜新竹美食｜隱藏美食｜食物插畫 2025/8/27 埔頂路上超低調的小店 營業到12點還有Ubereat！宵夜吃這個很爽！ 📍 Niau 308…" at bounding box center [376, 220] width 753 height 441
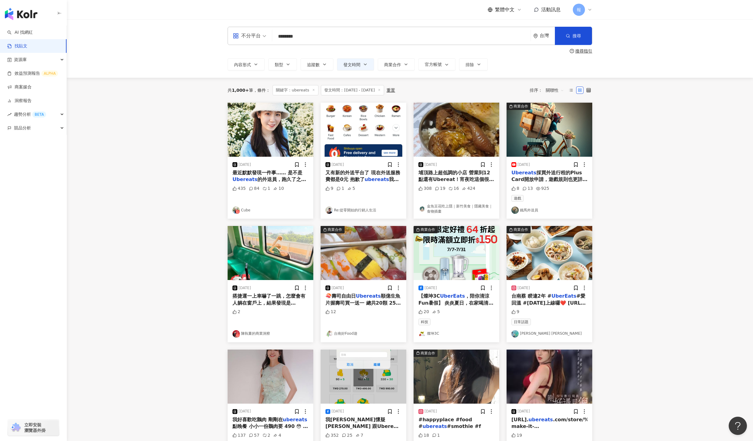
click at [571, 179] on span "採買外送行程的Plus Card開放申請，遊戲規則也更詳細了！" at bounding box center [549, 179] width 76 height 19
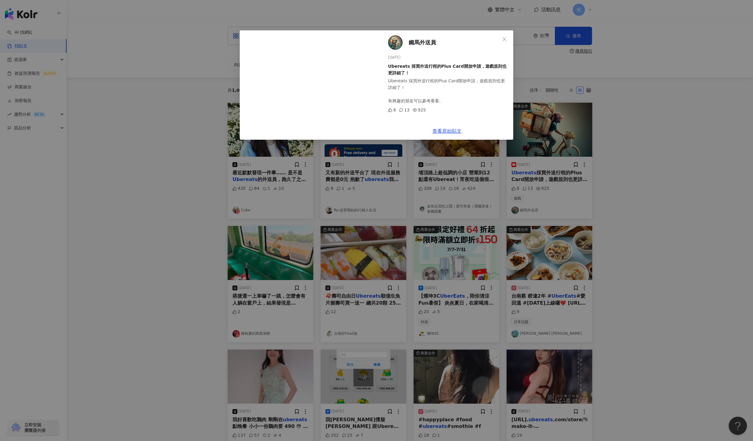
click at [637, 201] on div "鐵馬外送員 2025/6/10 Ubereats 採買外送行程的Plus Card開放申請，遊戲規則也更詳細了！ Ubereats 採買外送行程的Plus C…" at bounding box center [376, 220] width 753 height 441
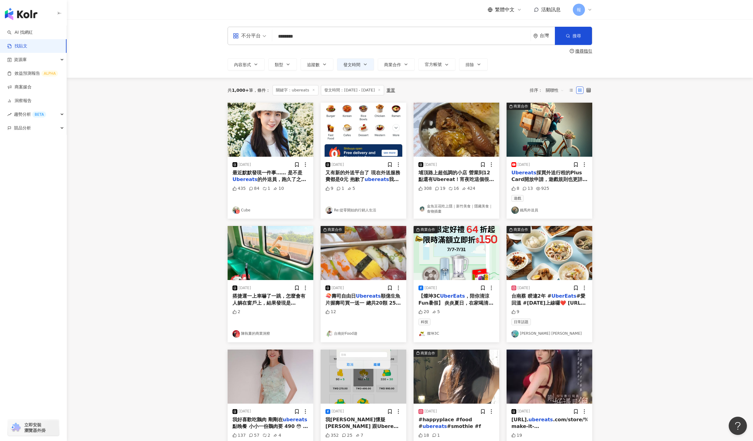
click at [551, 297] on mark "UberEats" at bounding box center [563, 296] width 25 height 6
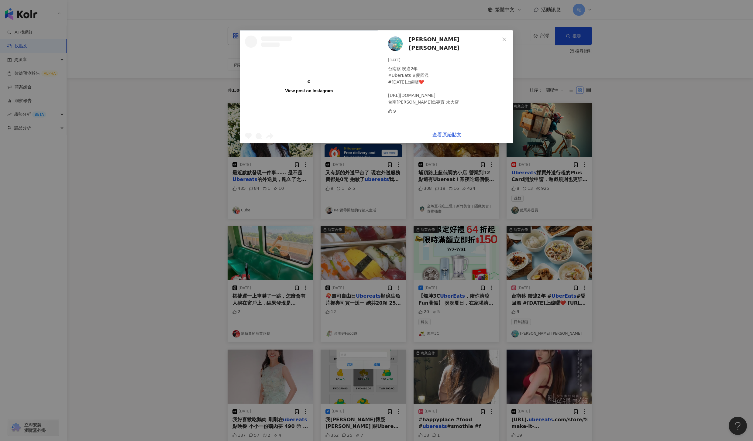
click at [638, 298] on div "View post on Instagram Scott Chen 2025/4/23 台南蔡 睽違2年 #UberEats #愛回溫 #今天上線囉❤️ ht…" at bounding box center [376, 220] width 753 height 441
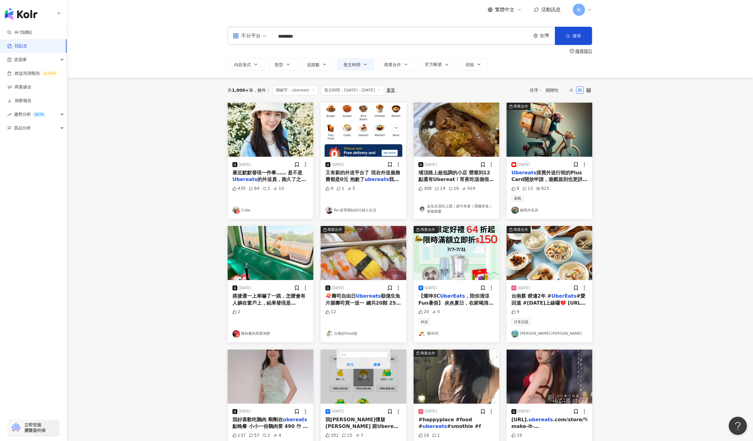
click at [378, 306] on span "順億生魚片握壽司買一送一 總共20顆 250元 少一顆是因為吃掉了😂" at bounding box center [362, 302] width 75 height 19
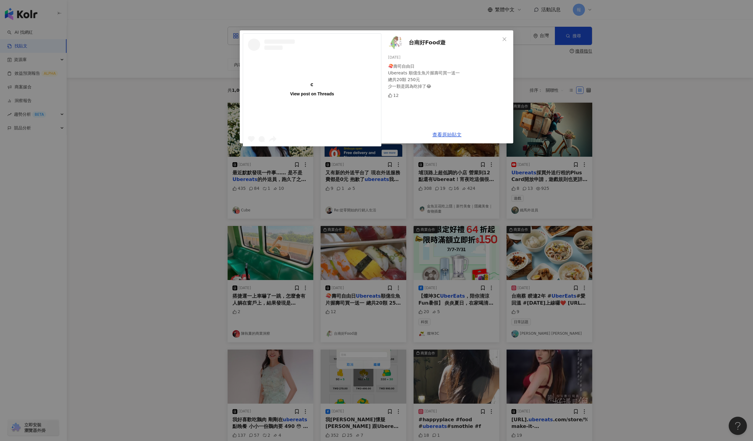
click at [633, 295] on div "View post on Threads 台南好Food遊 2025/2/16 🍣壽司自由日 Ubereats 順億生魚片握壽司買一送一 總共20顆 250元…" at bounding box center [376, 220] width 753 height 441
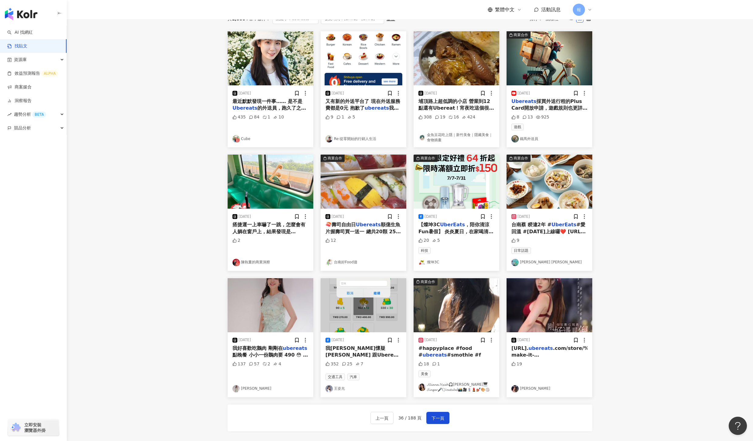
scroll to position [145, 0]
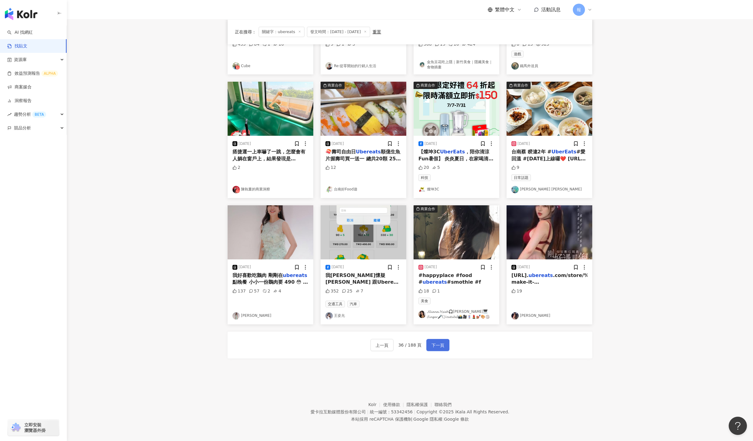
click at [444, 344] on button "下一頁" at bounding box center [437, 345] width 23 height 12
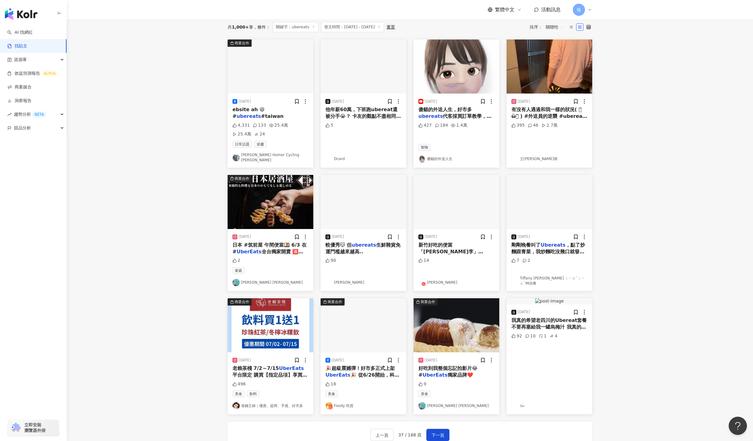
scroll to position [0, 0]
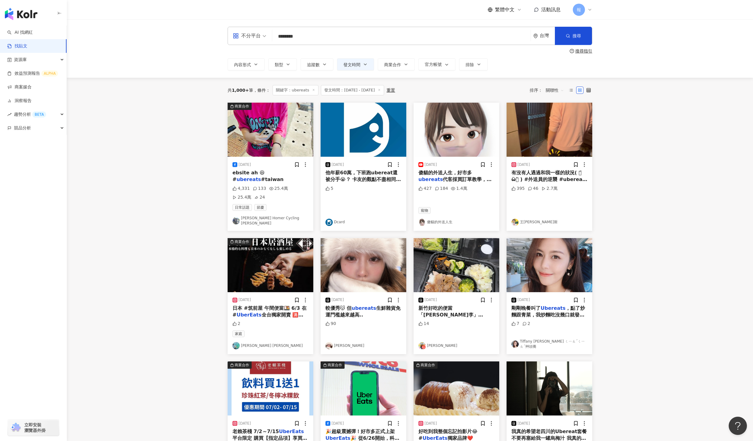
click at [563, 171] on span "有沒有人遇過和我一樣的狀況( ･᷄ὢ･᷅ ) #外送員的逆襲 #ubereat #萊斯工作室日常" at bounding box center [549, 179] width 76 height 19
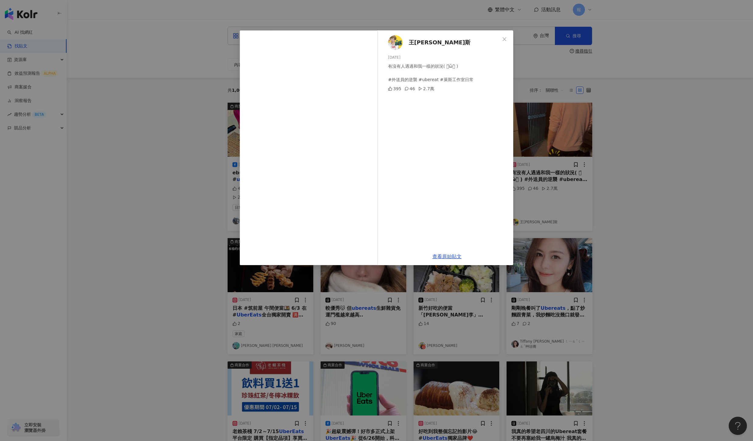
click at [673, 241] on div "王萊斯 2025/4/19 有沒有人遇過和我一樣的狀況( ･᷄ὢ･᷅ ) #外送員的逆襲 #ubereat #萊斯工作室日常 395 46 2.7萬 查看原始…" at bounding box center [376, 220] width 753 height 441
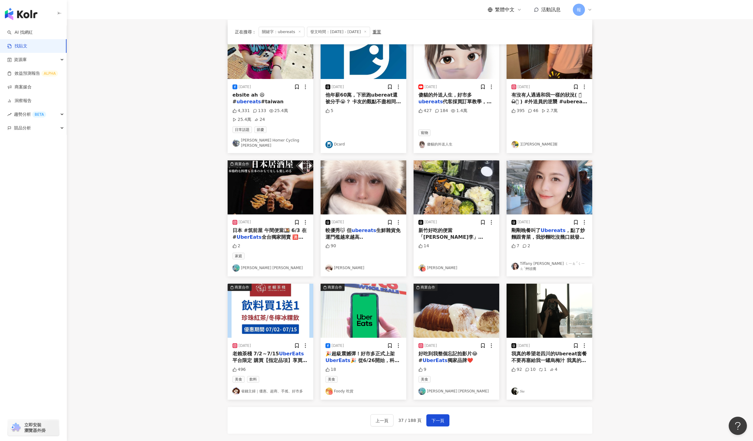
scroll to position [80, 0]
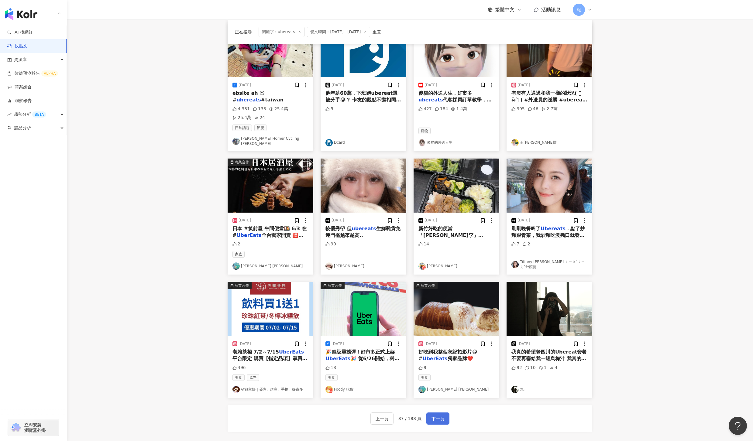
click at [437, 415] on button "下一頁" at bounding box center [437, 418] width 23 height 12
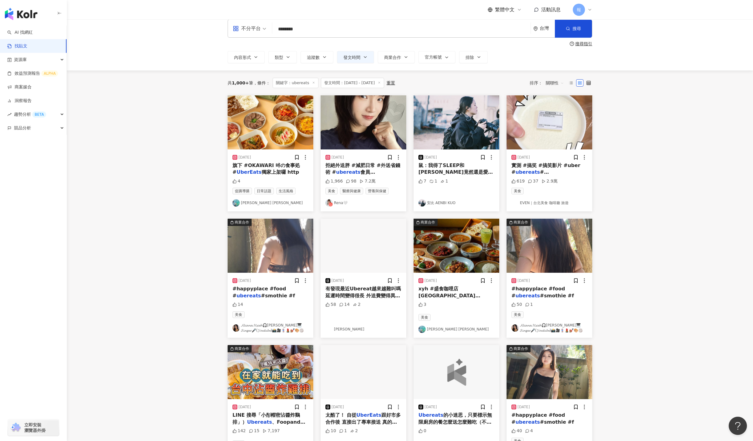
scroll to position [0, 0]
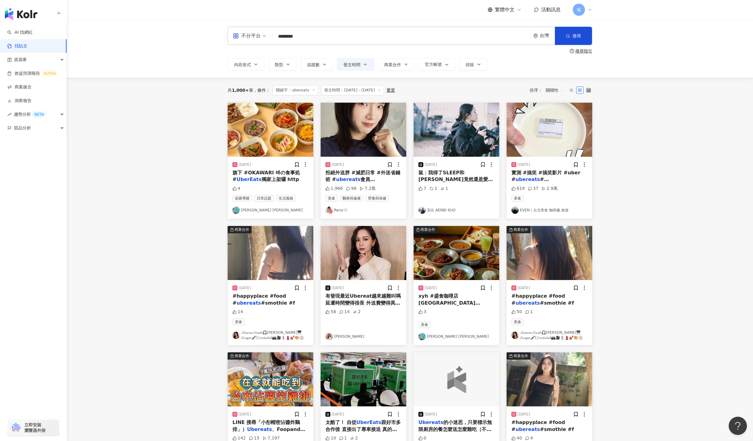
click at [370, 174] on span "拒絕外送胖 #減肥日常 #外送省錢術 #" at bounding box center [362, 176] width 75 height 12
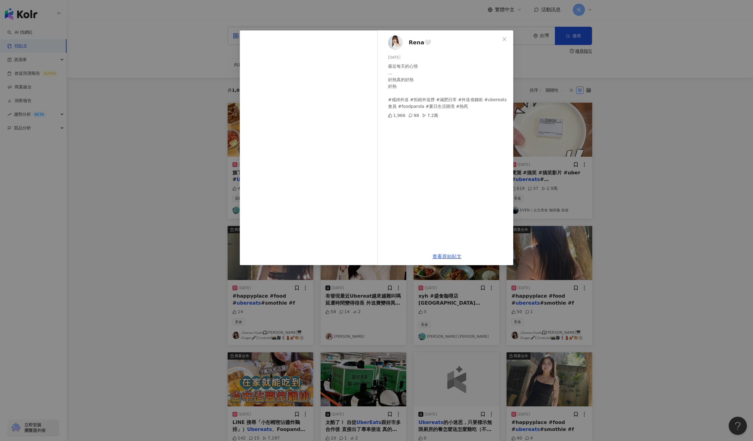
click at [655, 275] on div "Rena🤍 2025/7/2 最近每天的心情 ... 好熱真的好熱 好熱 #戒掉外送 #拒絕外送胖 #減肥日常 #外送省錢術 #ubereats會員 #foo…" at bounding box center [376, 220] width 753 height 441
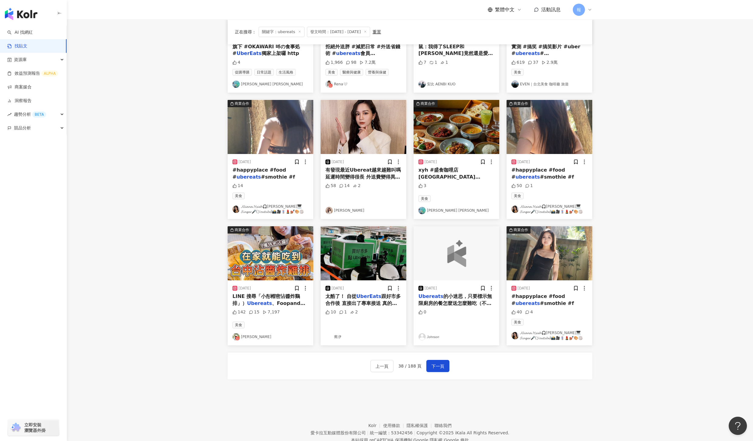
scroll to position [130, 0]
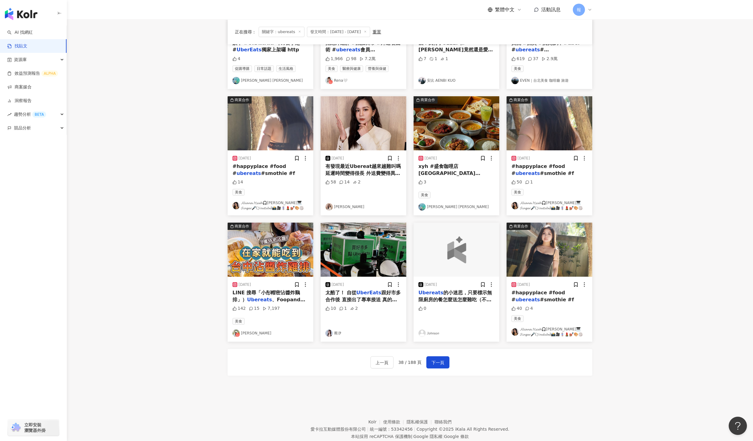
click at [262, 295] on span "LINE 搜尋「小彤帽密沾醬炸鷄排」）" at bounding box center [265, 296] width 67 height 12
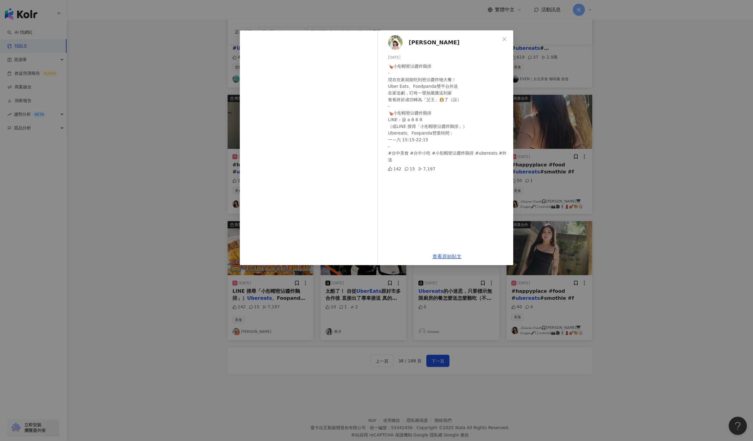
scroll to position [132, 0]
click at [724, 268] on div "Lily莉莉💛 2025/2/6 🍗小彤帽密沾醬炸鷄排 - 現在在家就能吃到密沾醬炸物大餐！ Uber Eats、Foodpanda雙平台外送 在家追劇，叮咚…" at bounding box center [376, 220] width 753 height 441
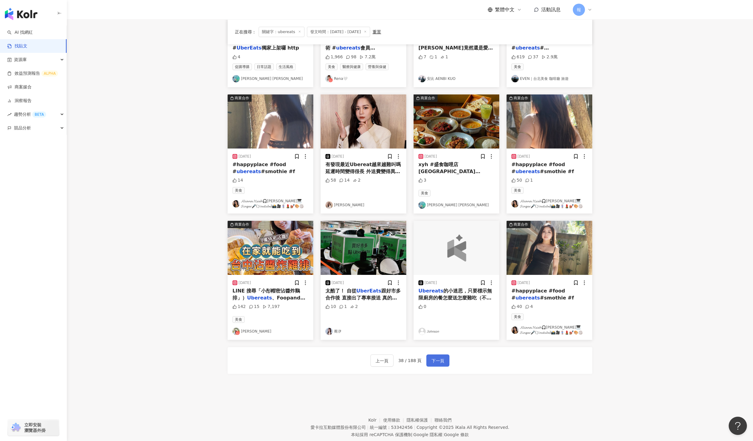
click at [446, 363] on button "下一頁" at bounding box center [437, 360] width 23 height 12
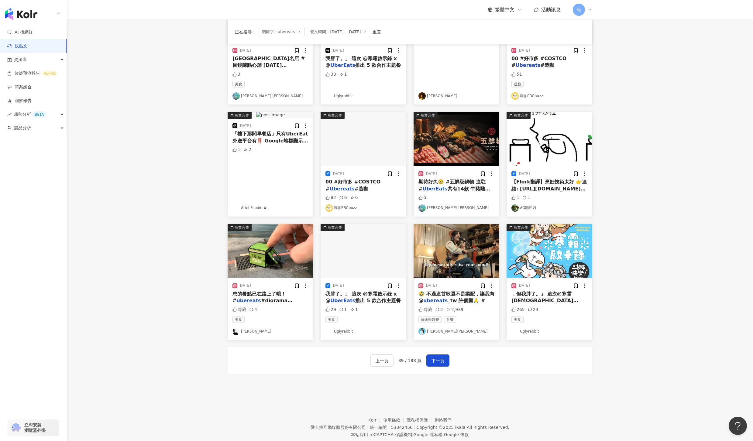
scroll to position [0, 0]
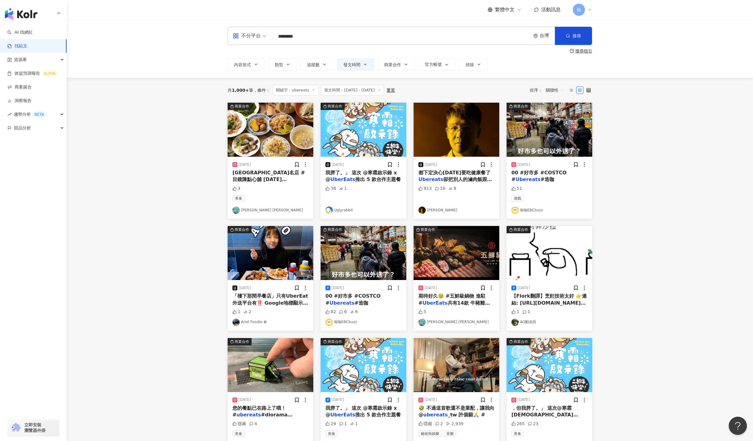
click at [542, 174] on span "00 #好市多 #COSTCO #" at bounding box center [538, 176] width 55 height 12
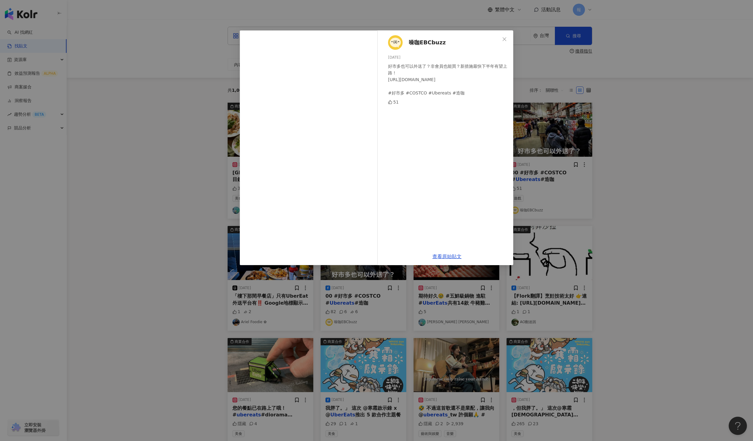
click at [458, 259] on div "查看原始貼文" at bounding box center [447, 256] width 132 height 17
click at [448, 253] on div "查看原始貼文" at bounding box center [447, 256] width 132 height 17
click at [448, 257] on link "查看原始貼文" at bounding box center [446, 257] width 29 height 6
click at [685, 217] on div "噪咖EBCbuzz 2025/6/19 好市多也可以外送了？非會員也能買？新措施最快下半年有望上路！ https://cava.tw/topic/news/2…" at bounding box center [376, 220] width 753 height 441
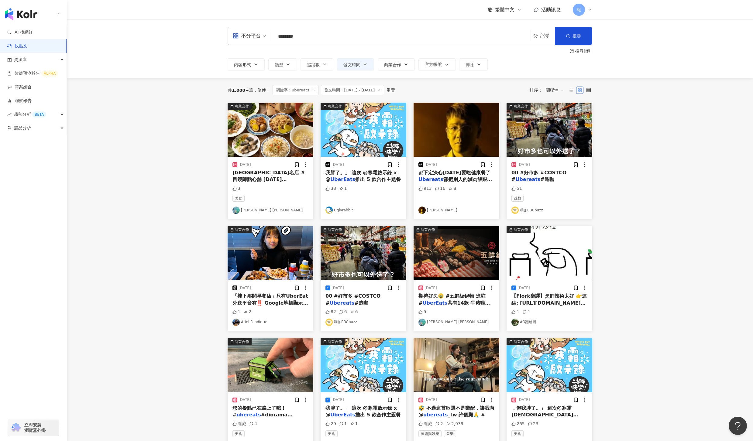
click at [489, 303] on span "共有14款 牛豬雞羊 松阪 雪花 和牛🥩 6款湯頭可以選擇 趁冬季一起點起來❤️" at bounding box center [454, 309] width 73 height 19
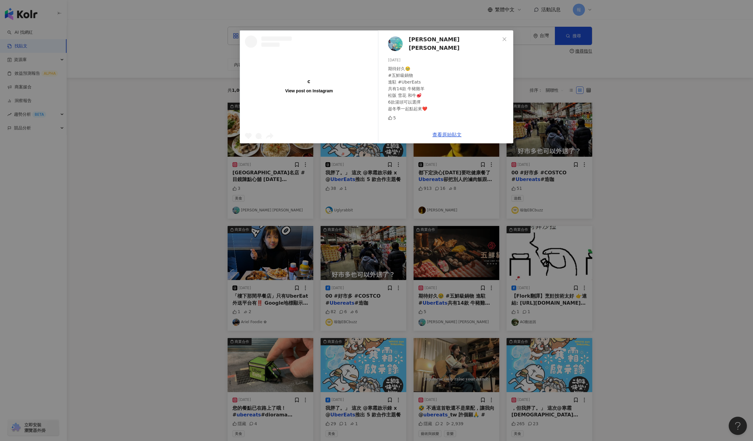
click at [695, 303] on div "View post on Instagram Scott Chen 2025/1/24 期待好久🥹 #五鮮級鍋物 進駐 #UberEats 共有14款 牛豬雞…" at bounding box center [376, 220] width 753 height 441
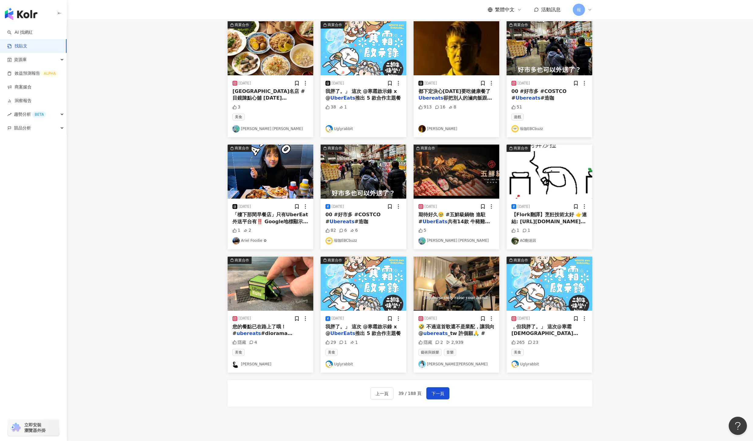
scroll to position [87, 0]
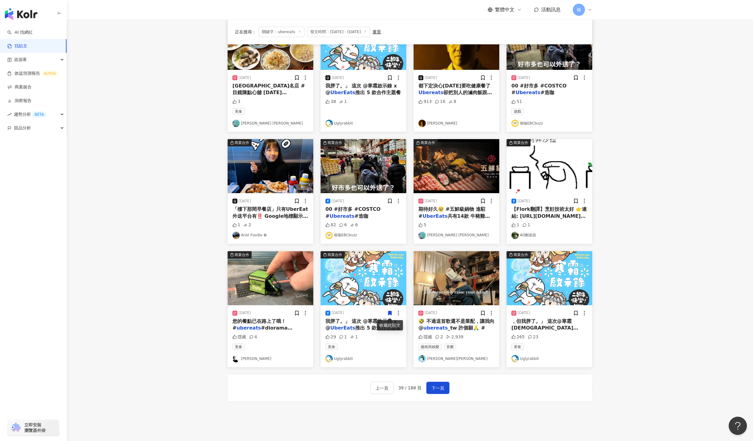
click at [270, 330] on span "#diorama #miniature #scalemodel #hankcheng #miniaturist #handmade #Taiwan #uber…" at bounding box center [269, 351] width 75 height 53
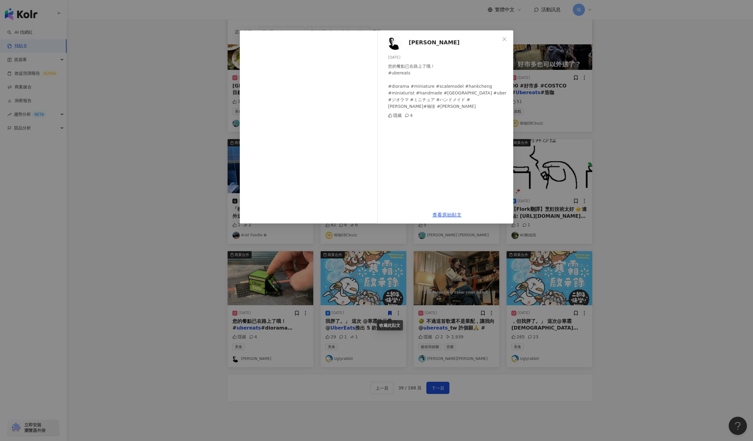
click at [552, 327] on div "Hank Cheng 2025/1/27 您的餐點已在路上了哦！ #ubereats #diorama #miniature #scalemodel #han…" at bounding box center [376, 220] width 753 height 441
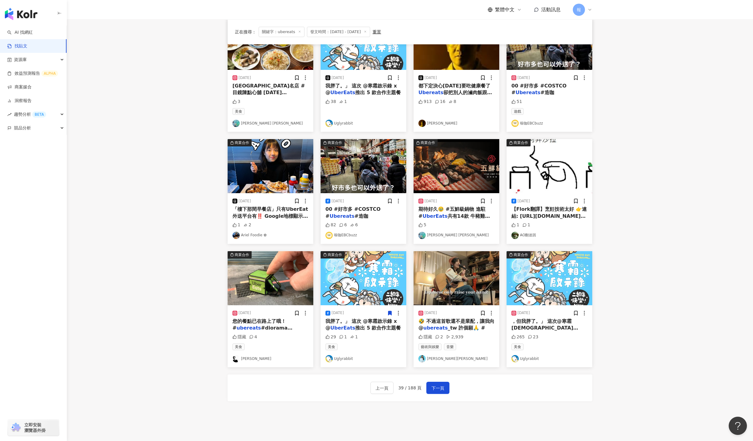
click at [447, 326] on span "_tw 許個願🙏 #" at bounding box center [465, 328] width 37 height 6
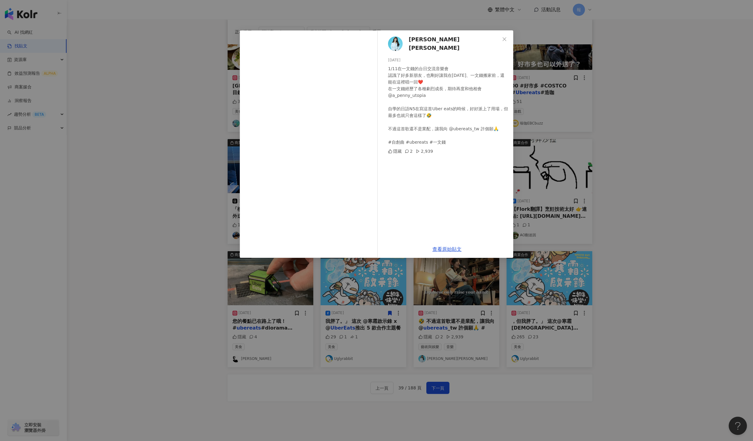
click at [665, 274] on div "魏品勻 David Wei 2025/4/15 1/11在一文錢的台日交流音樂會 認識了好多新朋友，也剛好讓我在2025年、一文錢搬家前，還能在這裡唱一回❤️…" at bounding box center [376, 220] width 753 height 441
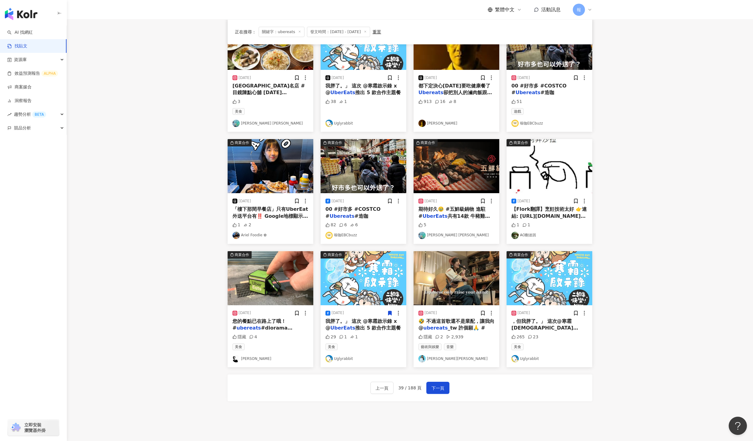
click at [542, 332] on span "@whiteout" at bounding box center [553, 335] width 29 height 6
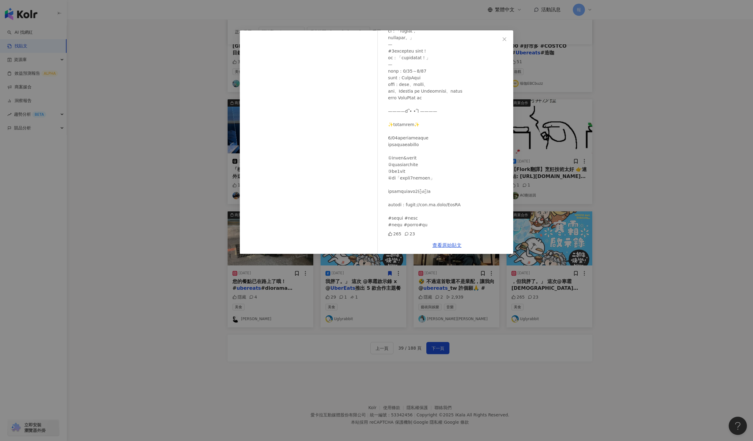
scroll to position [131, 0]
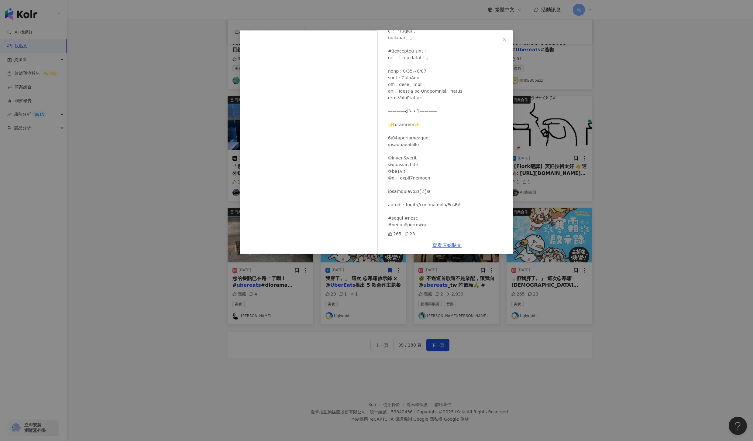
click at [490, 343] on div "Uglyrabbit 2025/4/15 265 23 查看原始貼文" at bounding box center [376, 220] width 753 height 441
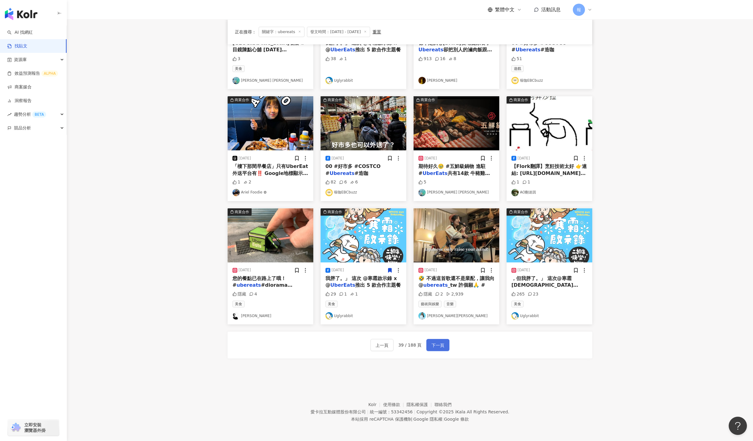
click at [435, 346] on span "下一頁" at bounding box center [437, 345] width 13 height 7
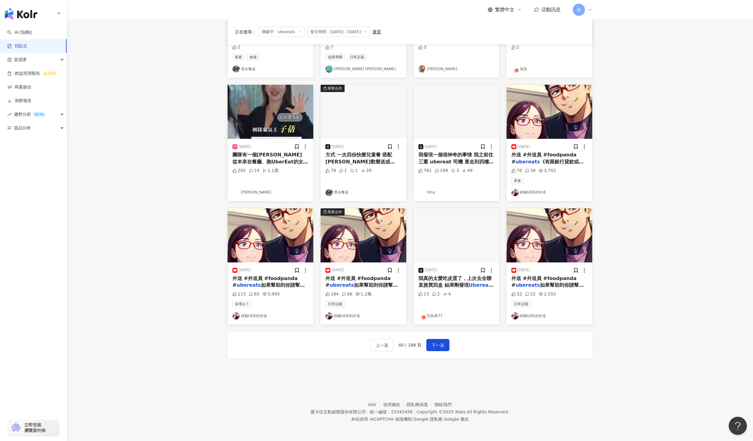
scroll to position [0, 0]
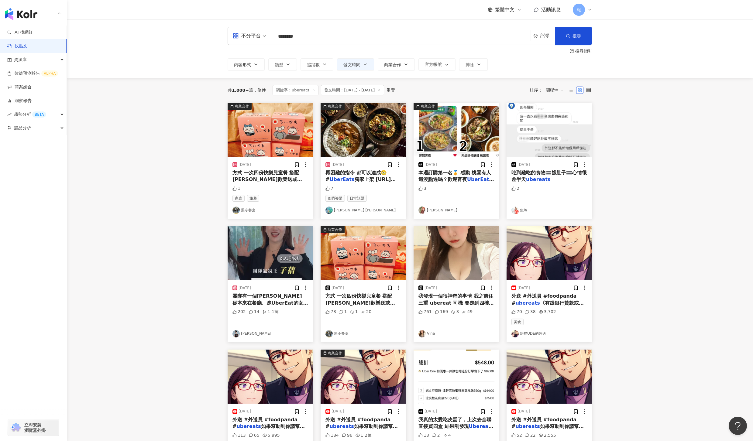
click at [259, 295] on span "團隊有一個林采緹😻 從本來在餐廳、跑UberEat的女孩 到現在可以扛起一個團隊❤️‍🔥" at bounding box center [270, 302] width 76 height 19
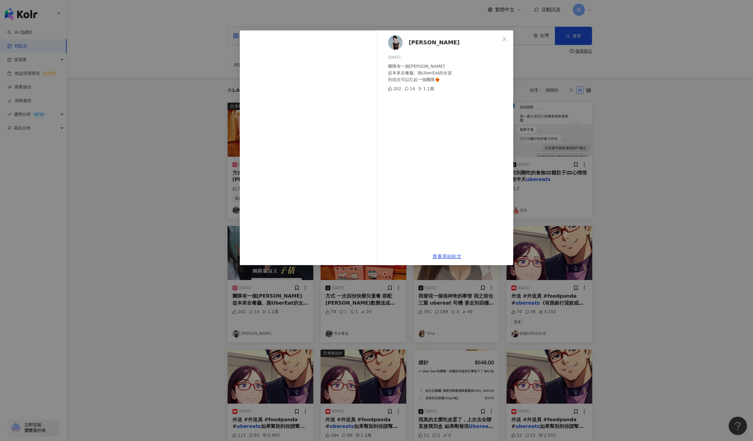
click at [707, 270] on div "李嘉Pure 2025/2/16 團隊有一個林采緹😻 從本來在餐廳、跑UberEat的女孩 到現在可以扛起一個團隊❤️‍🔥 202 14 1.1萬 查看原始貼文" at bounding box center [376, 220] width 753 height 441
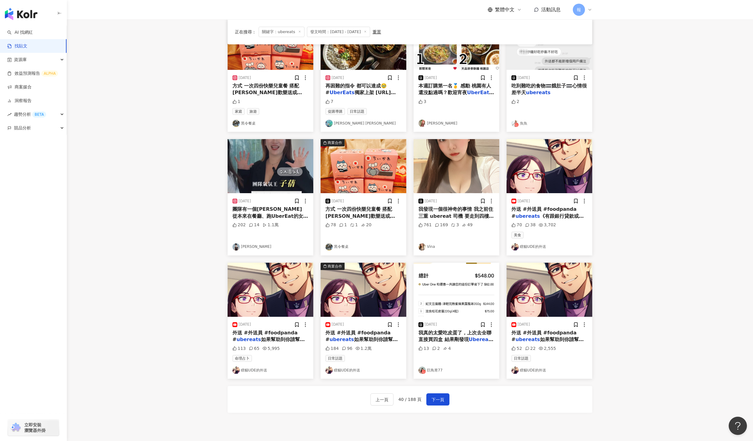
scroll to position [113, 0]
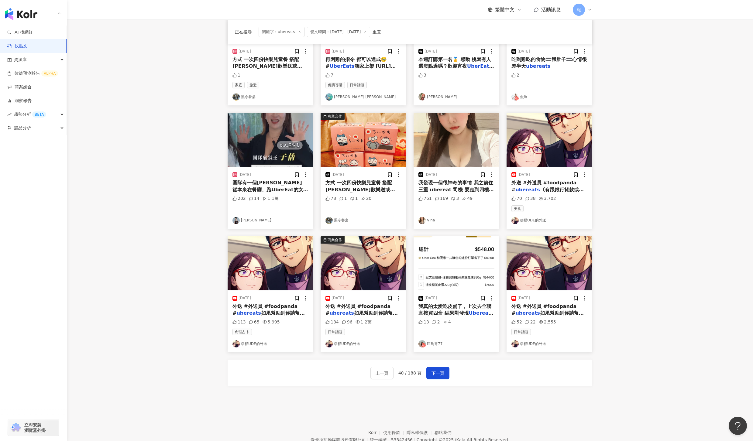
click at [442, 311] on span "我真的太愛吃皮蛋了，上次去全聯直接買四盒 結果剛發現" at bounding box center [454, 309] width 73 height 12
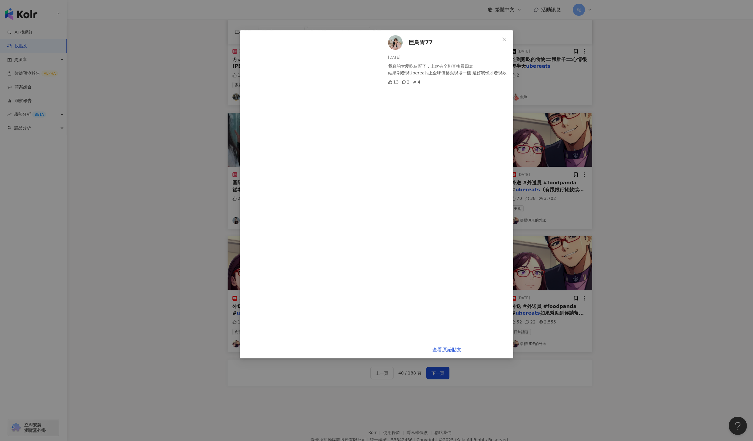
click at [601, 353] on div "巨鳥胃77 2025/5/16 我真的太愛吃皮蛋了，上次去全聯直接買四盒 結果剛發現Ubereats上全聯價格跟現場一樣 還好我懶才發現欸 13 2 4 查看…" at bounding box center [376, 220] width 753 height 441
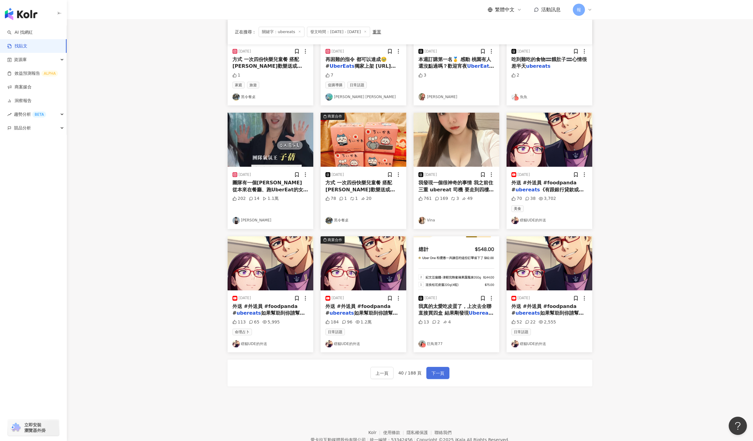
click at [446, 374] on button "下一頁" at bounding box center [437, 373] width 23 height 12
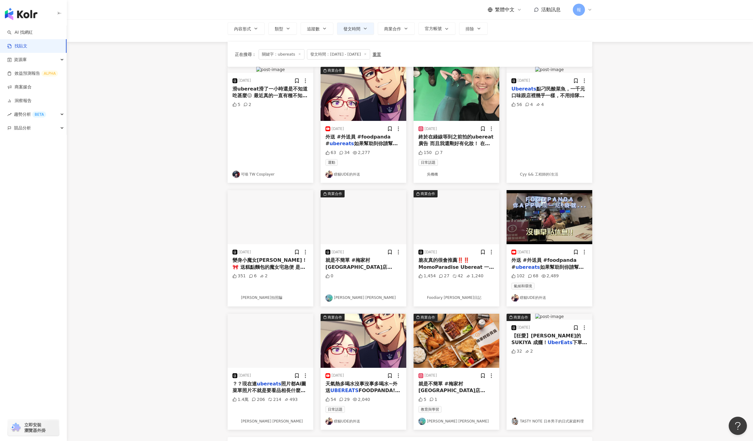
scroll to position [0, 0]
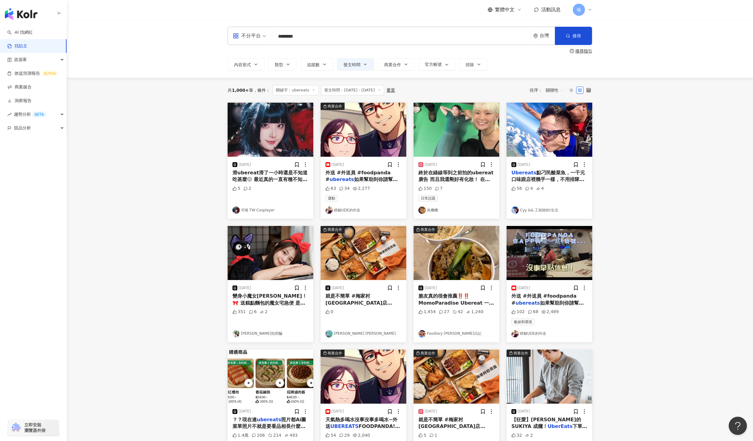
click at [540, 301] on span "如果幫助到你請幫我訂閱" at bounding box center [547, 306] width 72 height 12
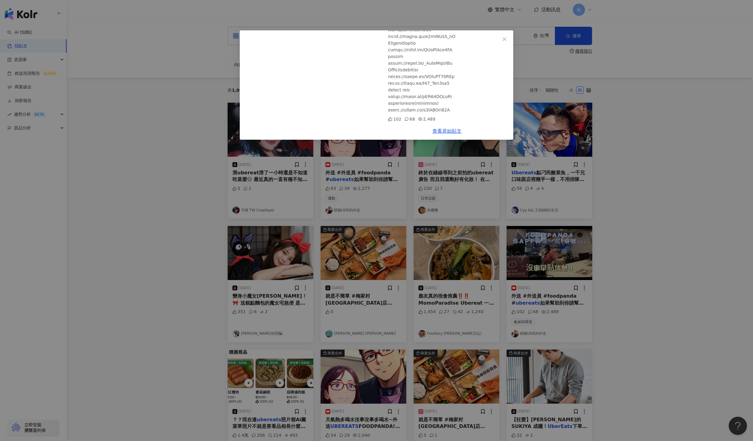
scroll to position [264, 0]
click at [642, 294] on div "瞎貓UDE的外送 2025/6/23 下雨天吶!熊貓FOODPANDA你的外送APP可以再爛一點!~... 102 68 2,489 查看原始貼文" at bounding box center [376, 220] width 753 height 441
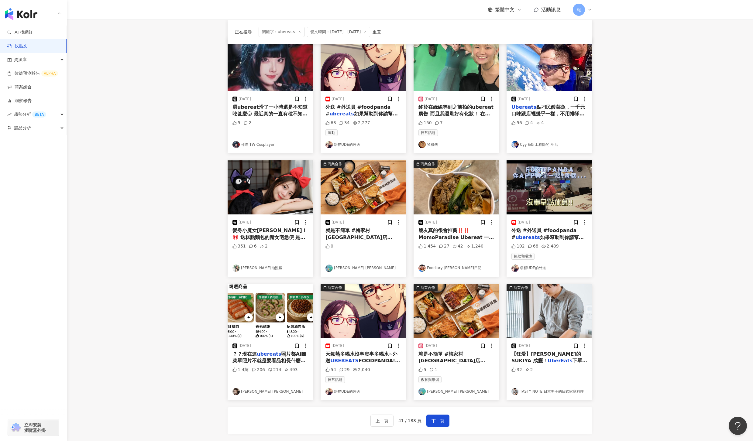
scroll to position [74, 0]
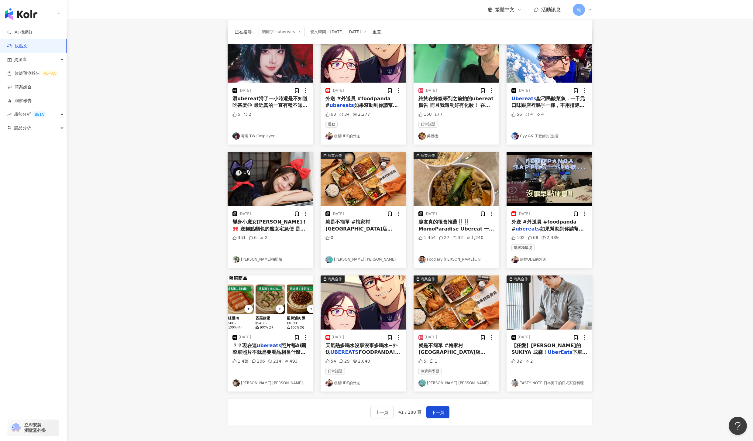
click at [368, 349] on div "天氣熱多喝水沒事沒事多喝水~外送 UBEREATS FOODPANDA!!《有跟銀行貸款或房貸需求!!強烈建議跑熊貓!!熊貓有薪轉紀錄!!》 在台中跑外送的實…" at bounding box center [363, 349] width 76 height 14
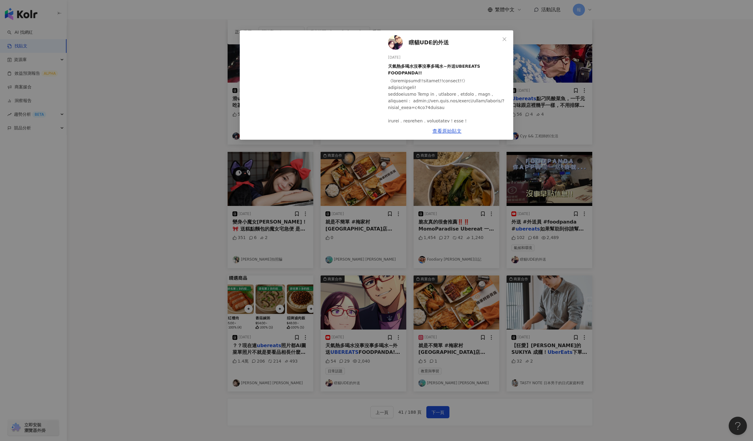
scroll to position [258, 0]
click at [621, 257] on div "瞎貓UDE的外送 2025/6/3 天氣熱多喝水沒事沒事多喝水~外送UBEREATS FOODPANDA!! 54 29 2,040 查看原始貼文" at bounding box center [376, 220] width 753 height 441
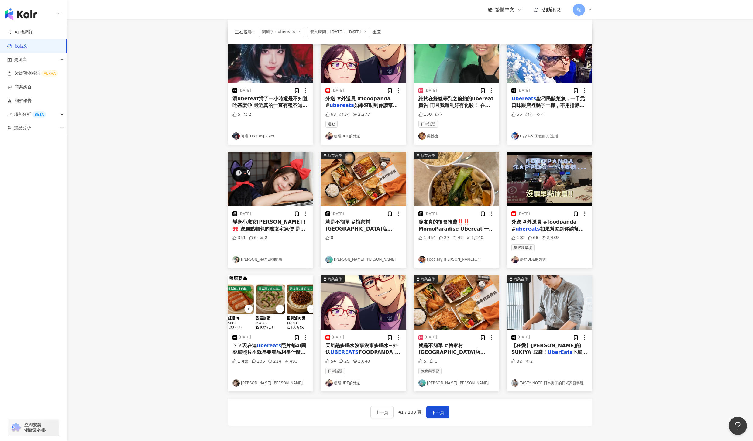
click at [543, 341] on div "2025/7/6 【狂愛】風田的 SUKIYA 成癮！ UberEats 下單破百次！SUKIY 32 2 TASTY NOTE 日本男子的日式家庭料理" at bounding box center [549, 361] width 86 height 62
click at [543, 350] on div "【狂愛】風田的 SUKIYA 成癮！ UberEats 下單破百次！SUKIY" at bounding box center [549, 349] width 76 height 14
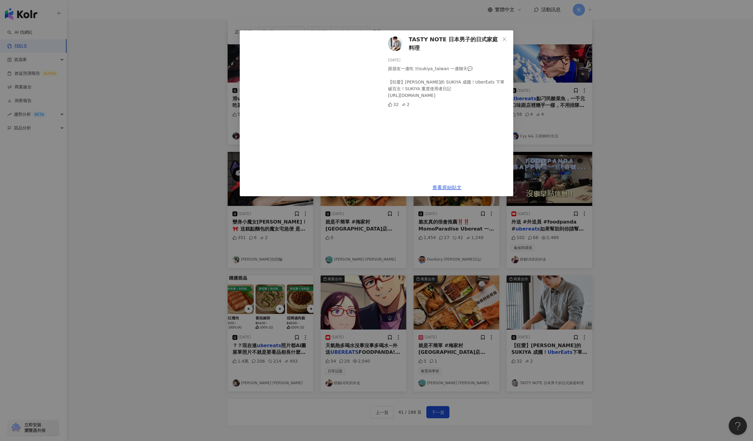
click at [647, 354] on div "TASTY NOTE 日本男子的日式家庭料理 2025/7/6 跟朋友一邊吃 sukiya_taiwan 一邊聊天💬 【狂愛】風田的 SUKIYA 成癮！U…" at bounding box center [376, 220] width 753 height 441
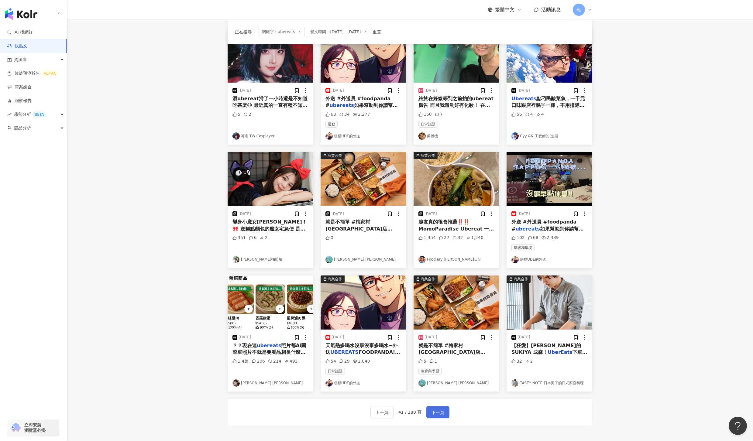
click at [440, 418] on button "下一頁" at bounding box center [437, 412] width 23 height 12
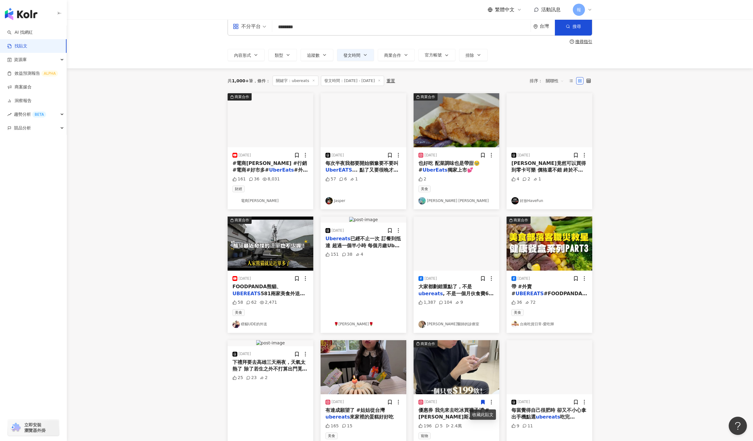
scroll to position [0, 0]
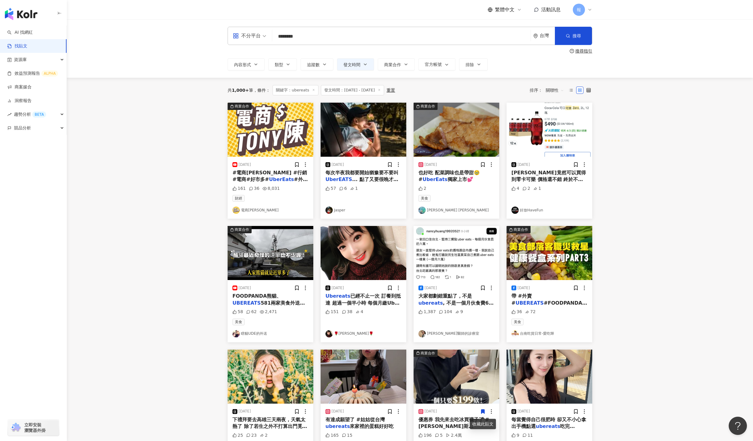
click at [269, 179] on mark "UberEats" at bounding box center [281, 179] width 25 height 6
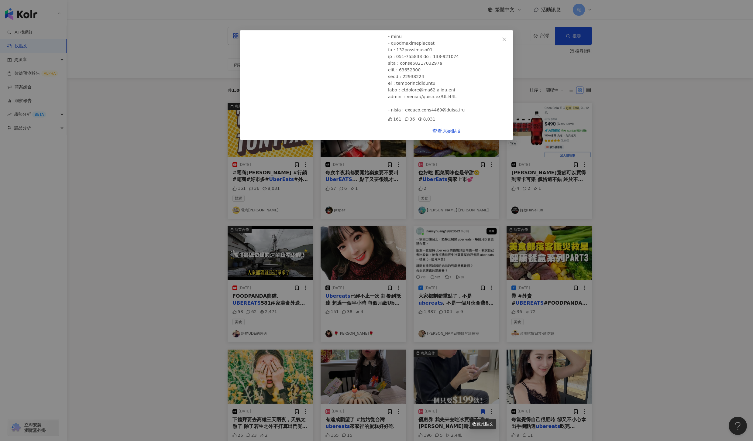
scroll to position [445, 0]
click at [658, 193] on div "電商Tony陳 2025/8/6 【電商情報戰】非會員都能秒買？好市多攜手 Uber Eats 引爆快速到貨革命，品牌該如何應戰#電商tony #行銷 #電商…" at bounding box center [376, 220] width 753 height 441
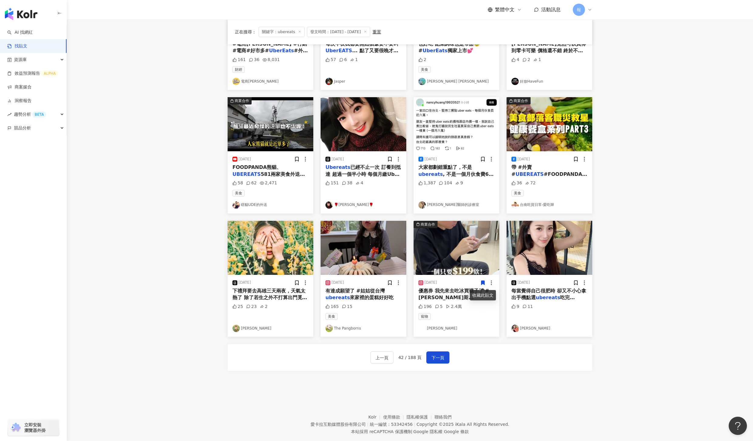
scroll to position [129, 0]
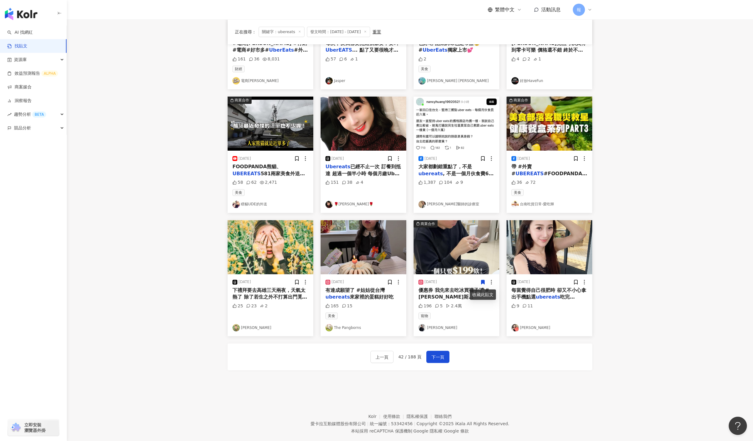
click at [356, 298] on span "來家裡的蛋糕好好吃" at bounding box center [372, 297] width 44 height 6
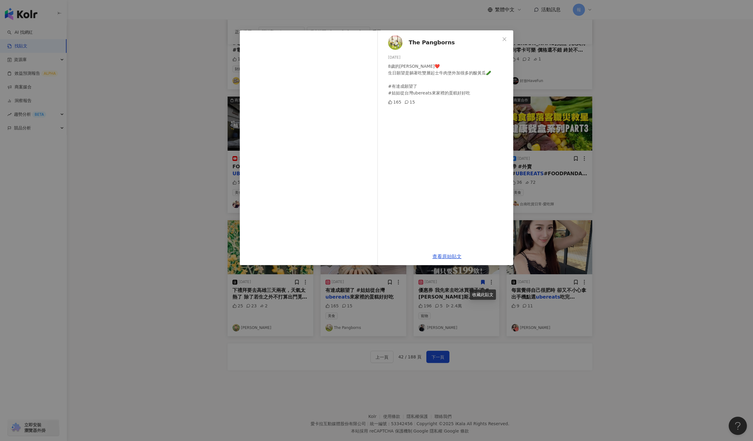
click at [650, 204] on div "The Pangborns 2025/3/26 8歲的潘妮❤️ 生日願望是躺著吃雙層起士牛肉堡外加很多的酸黃瓜🥒 #有達成願望了 #姑姑從台灣ubereats…" at bounding box center [376, 220] width 753 height 441
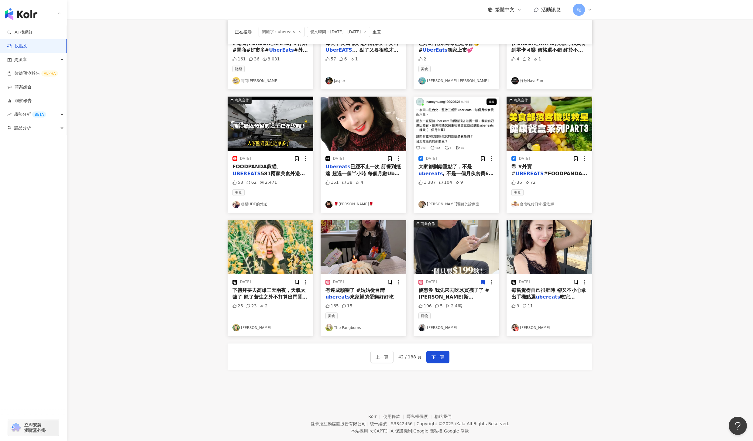
click at [562, 292] on span "每當覺得自己很肥時 卻又不小心拿出手機點選" at bounding box center [548, 293] width 75 height 12
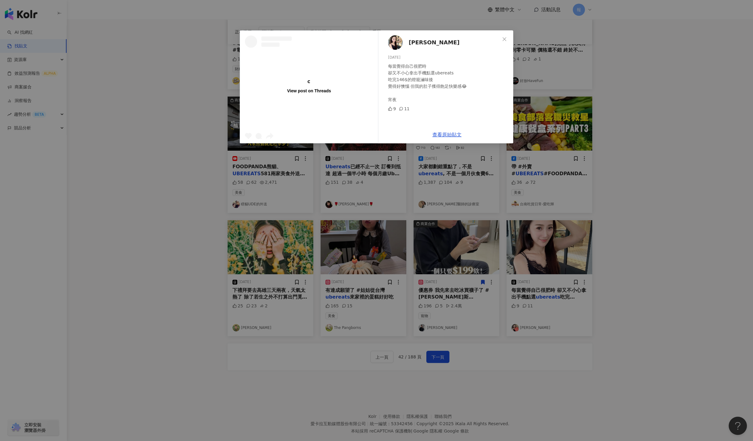
click at [640, 275] on div "View post on Threads 孫愛雲 2025/2/21 每當覺得自己很肥時 卻又不小心拿出手機點選ubereats 吃完146$的燈籠滷味後 覺…" at bounding box center [376, 220] width 753 height 441
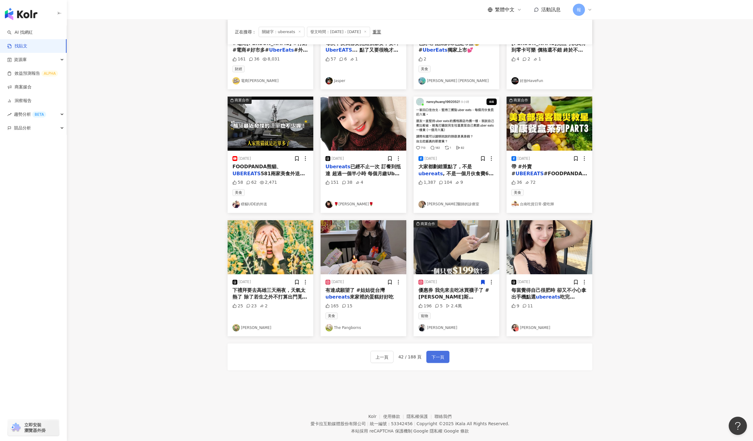
click at [440, 356] on span "下一頁" at bounding box center [437, 357] width 13 height 7
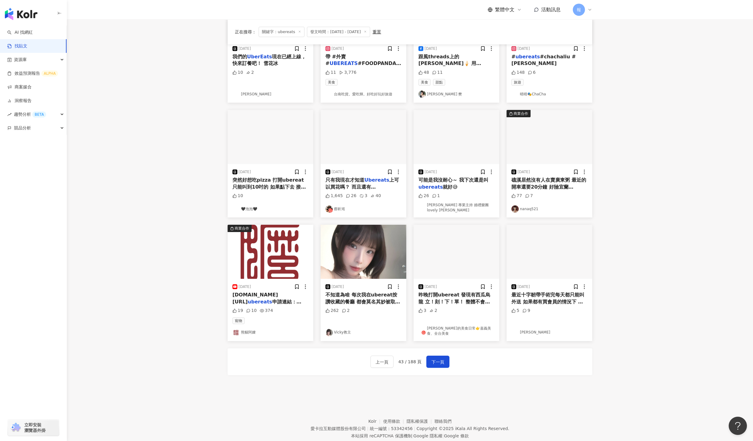
scroll to position [0, 0]
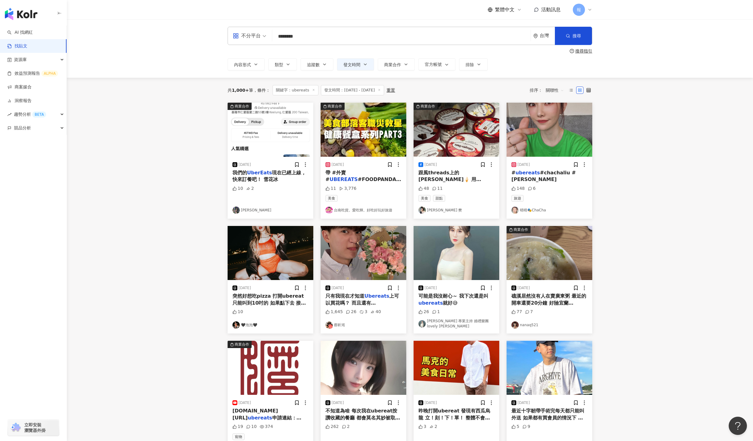
click at [356, 177] on span "#FOODPANDA #外送" at bounding box center [363, 182] width 76 height 12
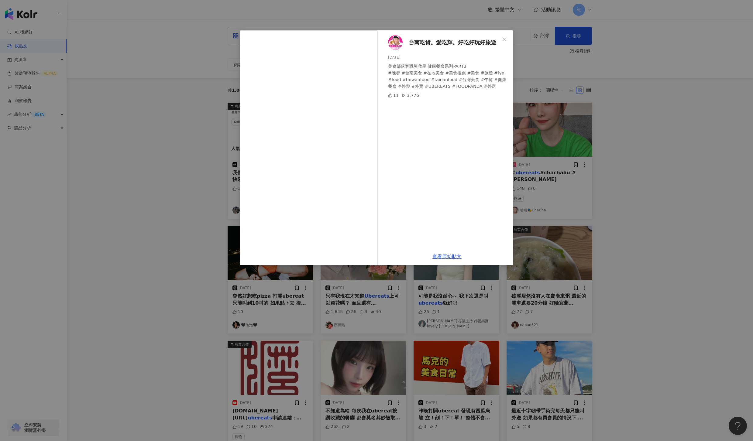
click at [648, 225] on div "台南吃貨。愛吃輝。好吃好玩好旅遊 2025/6/3 美食部落客職災救星 健康餐盒系列PART3 #晚餐 #台南美食 #在地美食 #美食推薦 #美食 #旅遊 #…" at bounding box center [376, 220] width 753 height 441
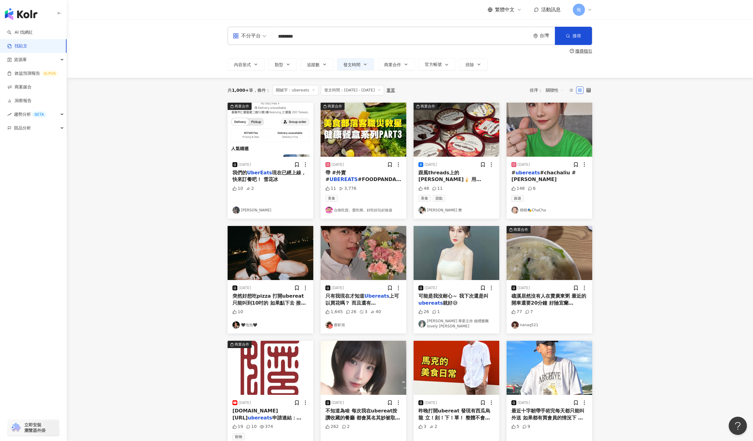
click at [449, 183] on span "優市購買 一桶特價$19" at bounding box center [468, 186] width 51 height 6
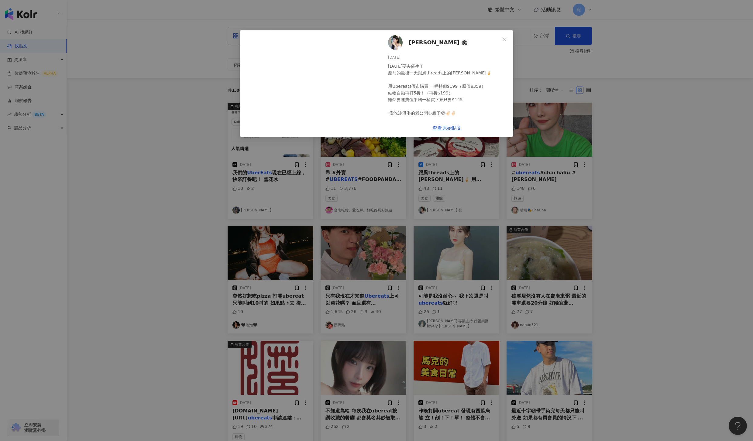
click at [660, 199] on div "Vanessa🕊 樊 2025/3/8 明天要去催生了 產前的最後一天跟風threads上的哈根達斯🍦 用Ubereats優市購買 一桶特價$199（原價$3…" at bounding box center [376, 220] width 753 height 441
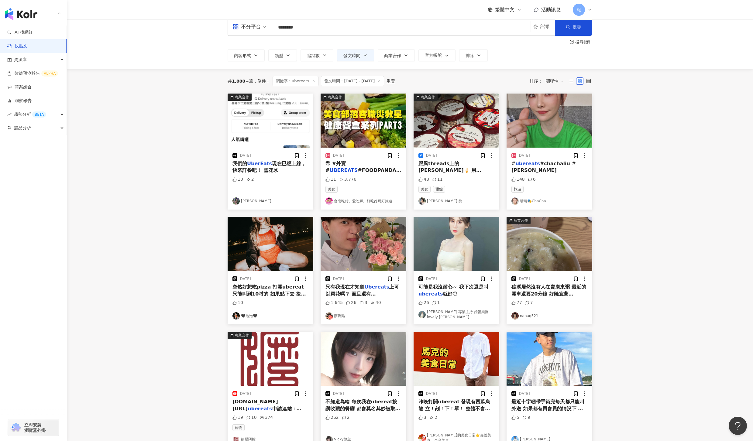
scroll to position [20, 0]
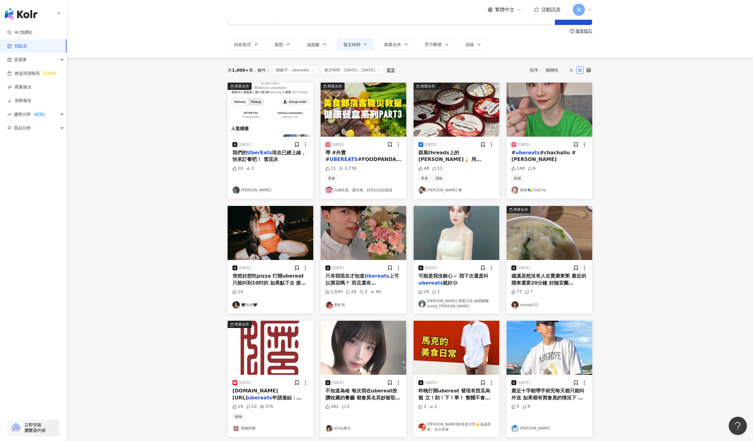
click at [539, 284] on span "礁溪居然沒有人在賣廣東粥 最近的開車還要20分鐘 好險宜蘭" at bounding box center [548, 279] width 75 height 12
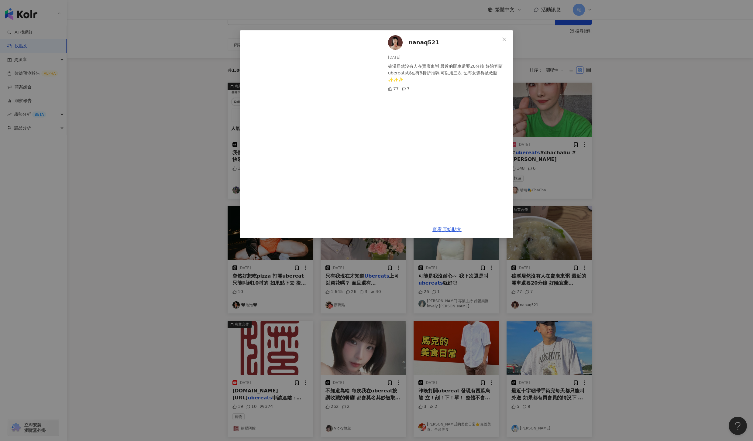
scroll to position [18, 0]
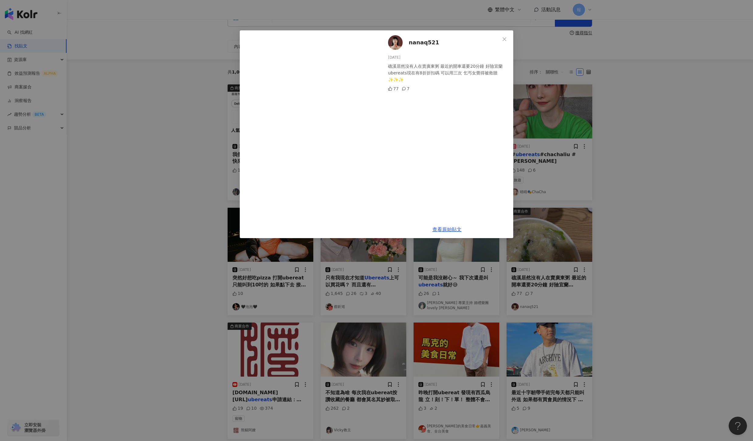
click at [654, 282] on div "nanaq521 2025/1/5 礁溪居然沒有人在賣廣東粥 最近的開車還要20分鐘 好險宜蘭ubereats現在有8折折扣碼 可以用三次 乞丐女覺得被救贖✨…" at bounding box center [376, 220] width 753 height 441
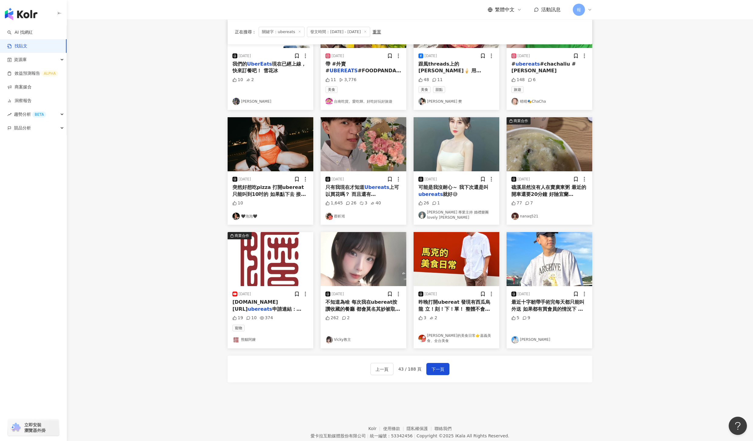
scroll to position [131, 0]
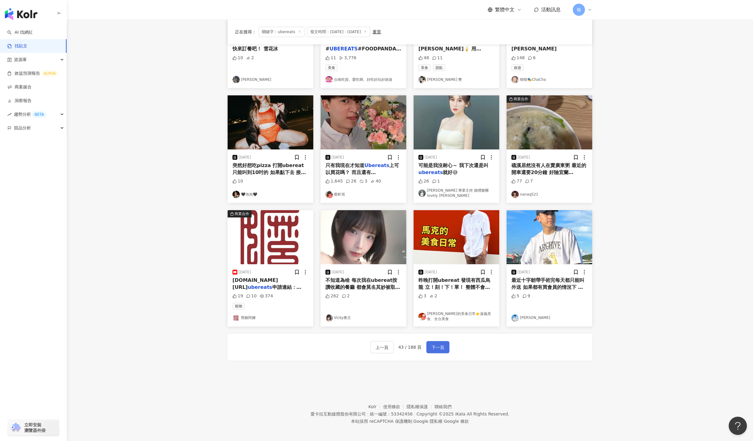
click at [433, 347] on span "下一頁" at bounding box center [437, 347] width 13 height 7
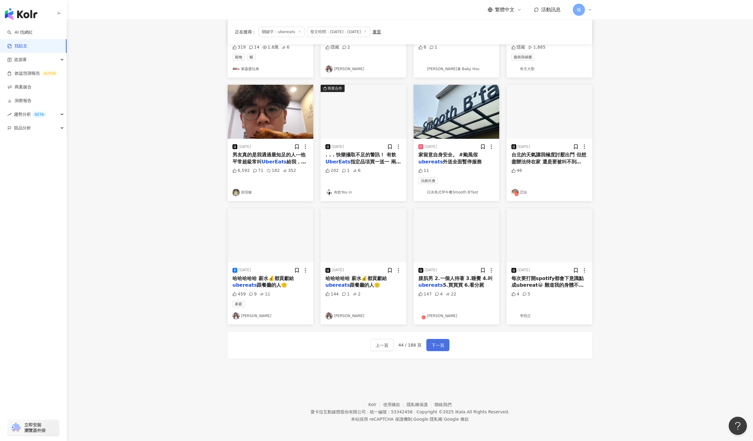
scroll to position [142, 0]
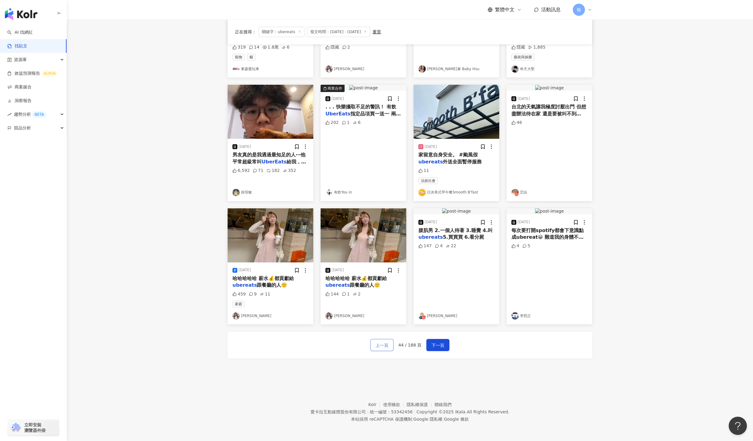
click at [381, 345] on span "上一頁" at bounding box center [381, 345] width 13 height 7
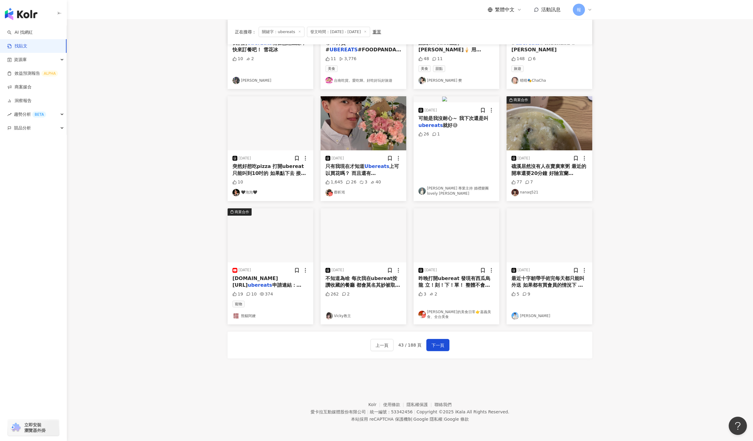
scroll to position [131, 0]
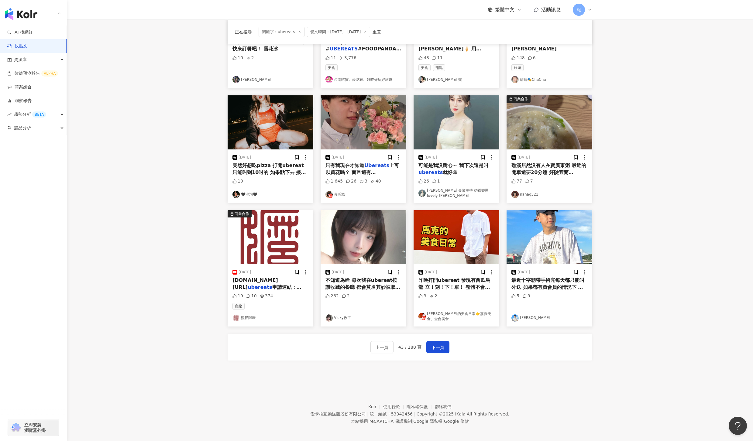
click at [464, 277] on span "昨晚打開ubereat 發現有西瓜烏龍 立！刻！下！單！ 整體不會很甜（價格也是） 但好喝 會願意再回購🍉" at bounding box center [454, 290] width 72 height 26
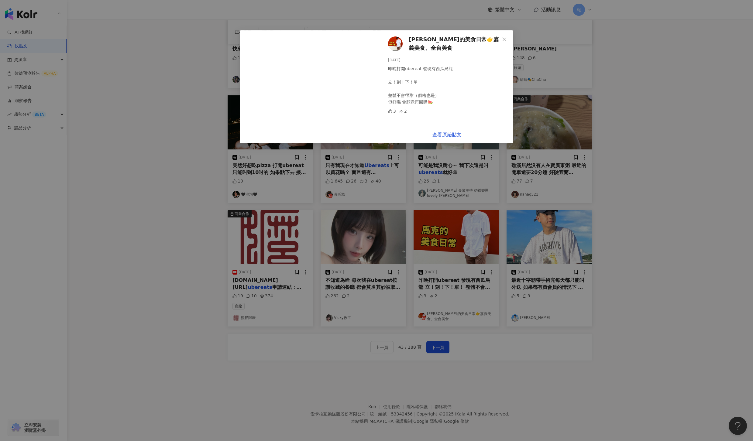
drag, startPoint x: 444, startPoint y: 330, endPoint x: 444, endPoint y: 333, distance: 3.3
click at [444, 330] on div "馬克的美食日常👉嘉義美食、全台美食 2025/6/8 昨晚打開ubereat 發現有西瓜烏龍 立！刻！下！單！ 整體不會很甜（價格也是） 但好喝 會願意再回購…" at bounding box center [376, 220] width 753 height 441
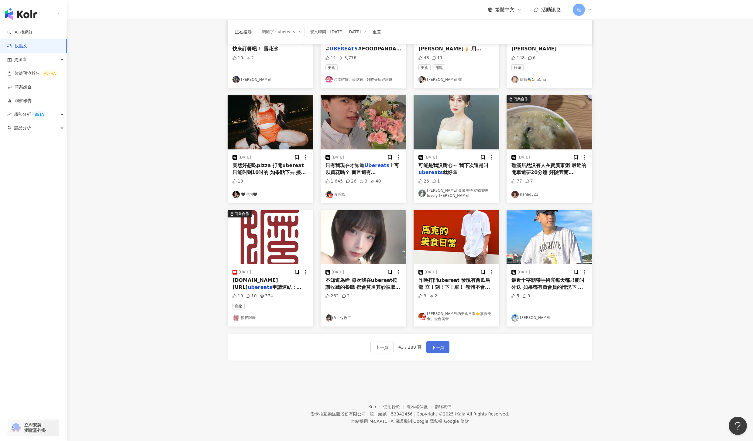
click at [443, 347] on span "下一頁" at bounding box center [437, 347] width 13 height 7
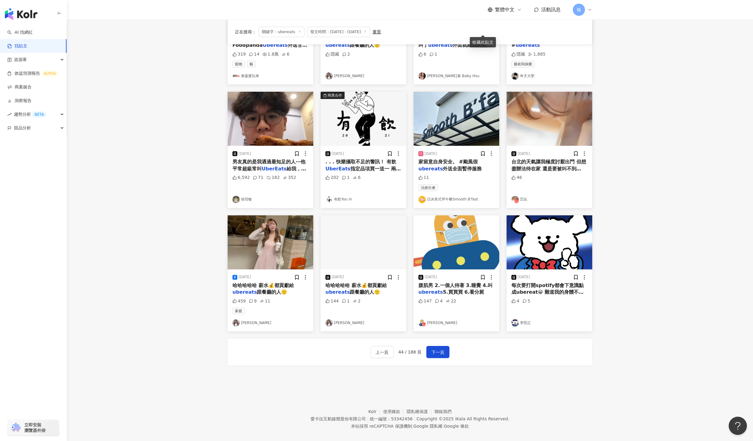
scroll to position [142, 0]
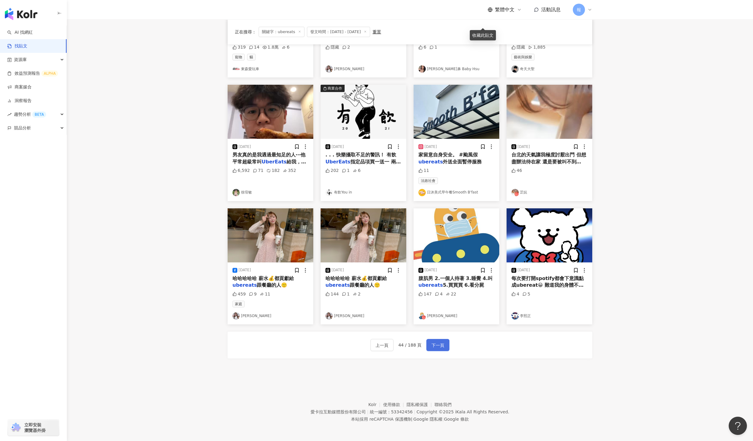
click at [432, 348] on span "下一頁" at bounding box center [437, 345] width 13 height 7
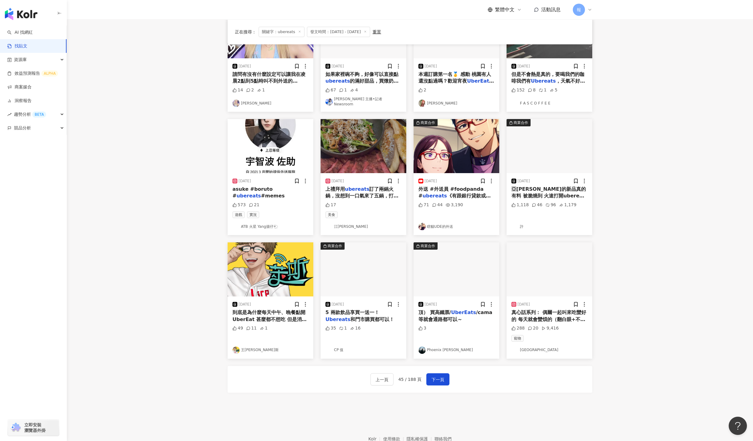
scroll to position [99, 0]
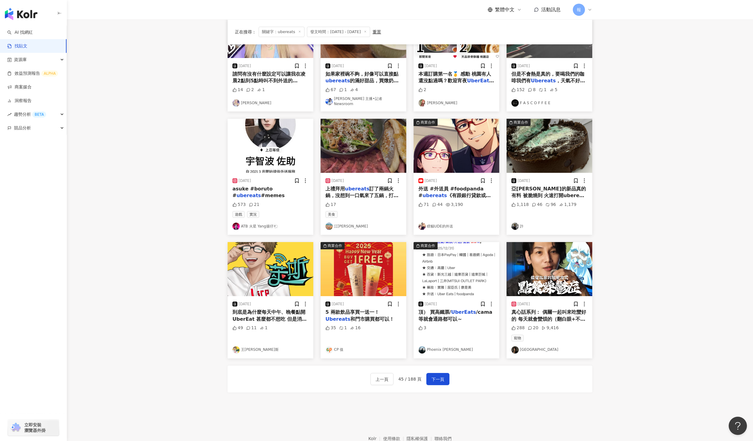
click at [542, 313] on div "真心話系列： 偶爾一起叫來吃蠻好的 每天就會蠻煩的（翻白眼+不耐煩） #生活日常 #真心話 #ubereat #熊貓外送" at bounding box center [549, 316] width 76 height 14
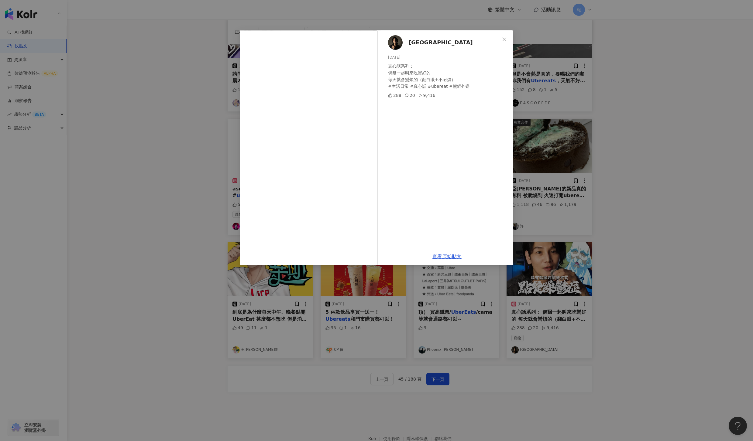
click at [633, 331] on div "Addis Su 2025/6/6 真心話系列： 偶爾一起叫來吃蠻好的 每天就會蠻煩的（翻白眼+不耐煩） #生活日常 #真心話 #ubereat #熊貓外送 …" at bounding box center [376, 220] width 753 height 441
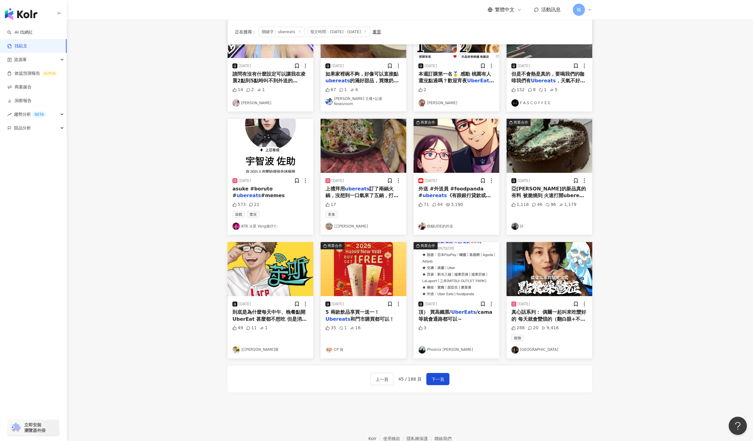
click at [364, 311] on span "5 兩款飲品享買一送一！" at bounding box center [352, 312] width 54 height 6
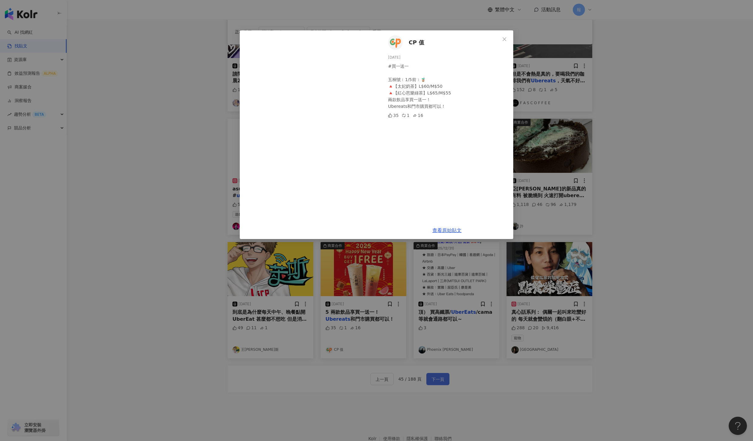
drag, startPoint x: 448, startPoint y: 379, endPoint x: 445, endPoint y: 381, distance: 4.1
click at [448, 379] on div "CP 值 2025/1/1 #買一送一 五桐號﹝1/5前﹞🧋 🔺【太妃奶茶】L$60/M$50 🔺【紅心芭樂綠茶】L$65/M$55 兩款飲品享買一送一！ U…" at bounding box center [376, 220] width 753 height 441
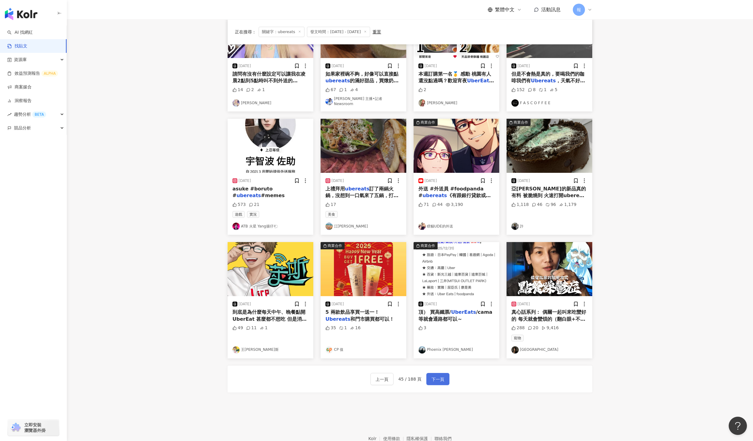
click at [443, 376] on span "下一頁" at bounding box center [437, 379] width 13 height 7
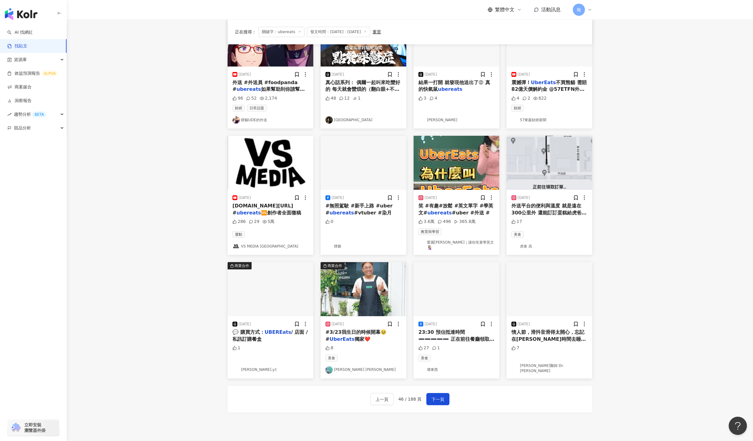
scroll to position [100, 0]
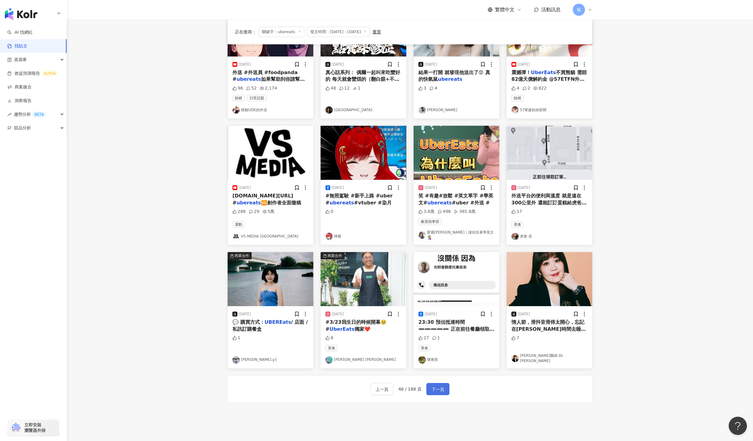
click at [437, 390] on span "下一頁" at bounding box center [437, 389] width 13 height 7
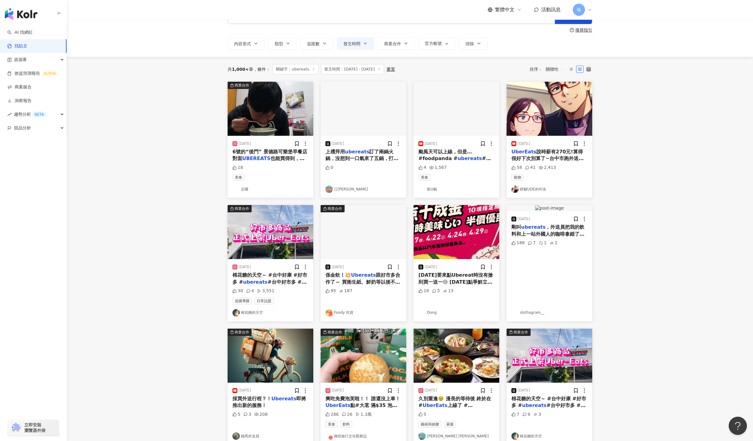
scroll to position [0, 0]
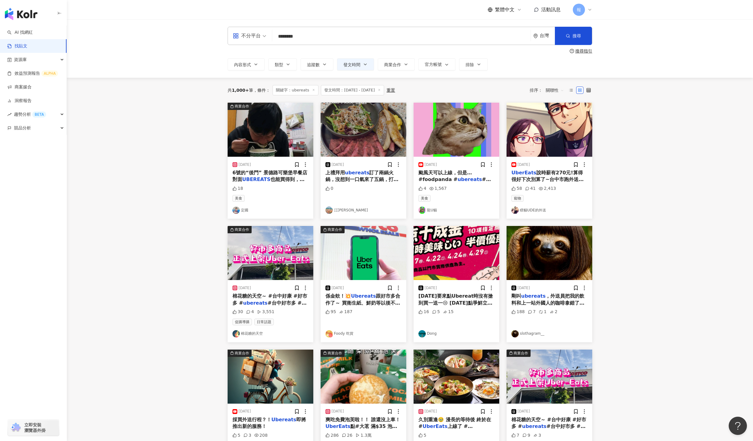
click at [257, 172] on span "6號的“後門” 景德路可樂堡早餐店對面" at bounding box center [269, 176] width 75 height 12
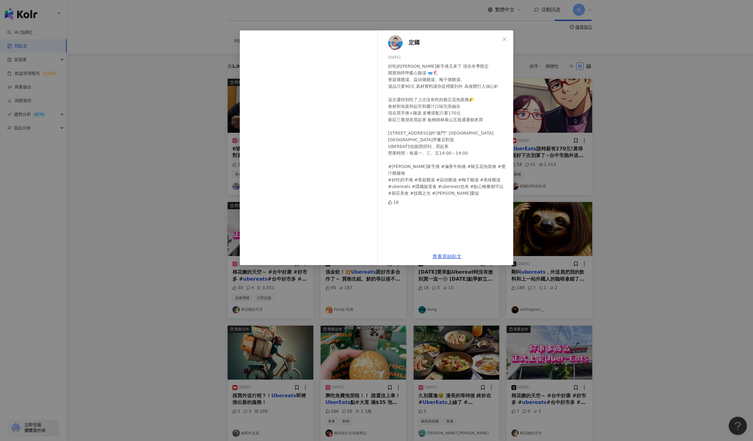
scroll to position [29, 0]
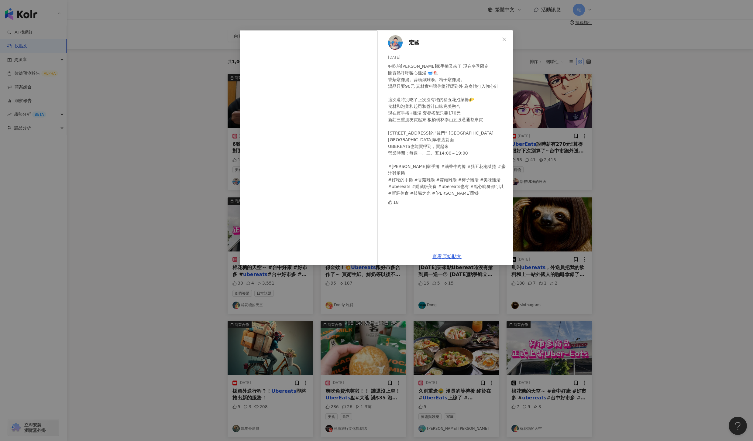
click at [631, 238] on div "定國 2025/1/3 好吃的徐家手捲又來了 現在冬季限定 開賣熱呼呼暖心雞湯 🥣🐔 香菇燉雞湯。蒜頭燉雞湯。梅子燉雞湯。 湯品只要90元 真材實料讓你從裡暖…" at bounding box center [376, 220] width 753 height 441
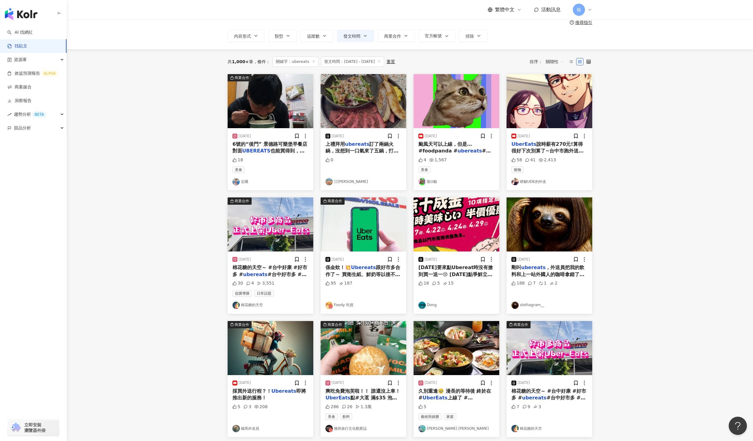
click at [274, 272] on div "棉花糖的天空～ #台中好康 #好市多 # ubereats #台中好市多 #棉花糖" at bounding box center [270, 271] width 76 height 14
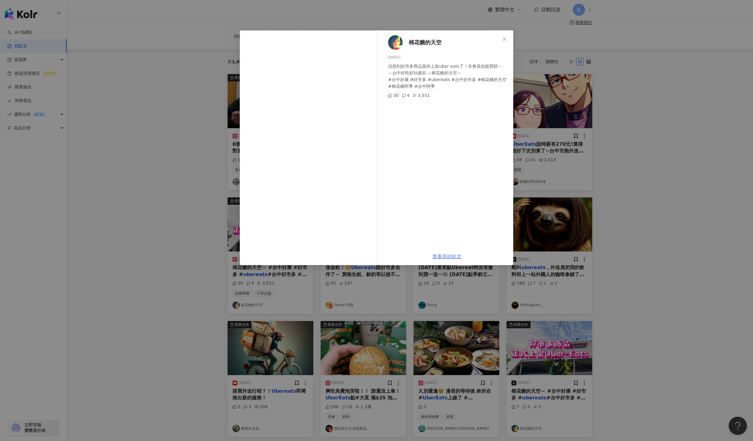
click at [449, 256] on link "查看原始貼文" at bounding box center [446, 257] width 29 height 6
click at [668, 329] on div "棉花糖的天空 2025/6/26 沒想到好市多商品真的上架uber eats了！非會員也能買耶～ ～台中好吃好玩都在☁️棉花糖的天空～ #台中好康 #好市多 …" at bounding box center [376, 220] width 753 height 441
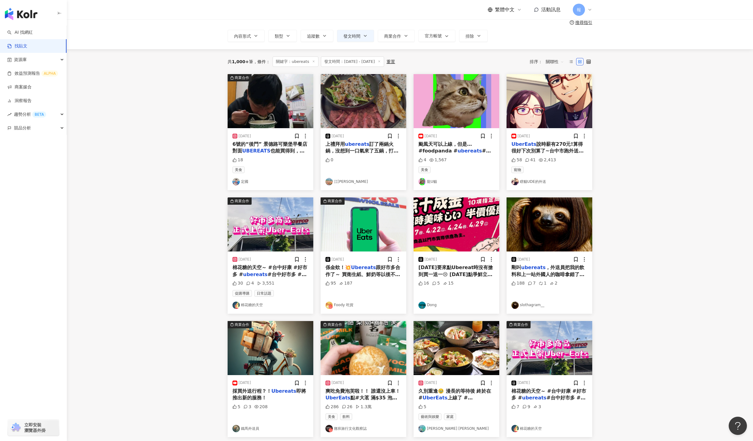
click at [356, 266] on mark "Ubereats" at bounding box center [363, 268] width 25 height 6
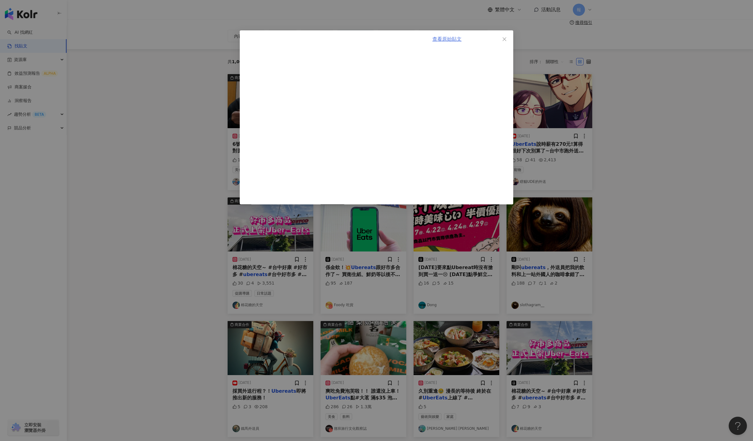
click at [435, 39] on link "查看原始貼文" at bounding box center [446, 39] width 29 height 6
click at [649, 222] on div "查看原始貼文" at bounding box center [376, 220] width 753 height 441
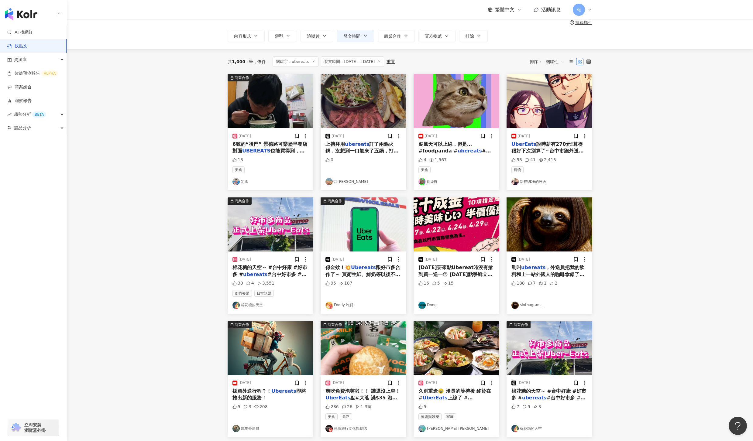
click at [729, 282] on main "**********" at bounding box center [410, 238] width 686 height 495
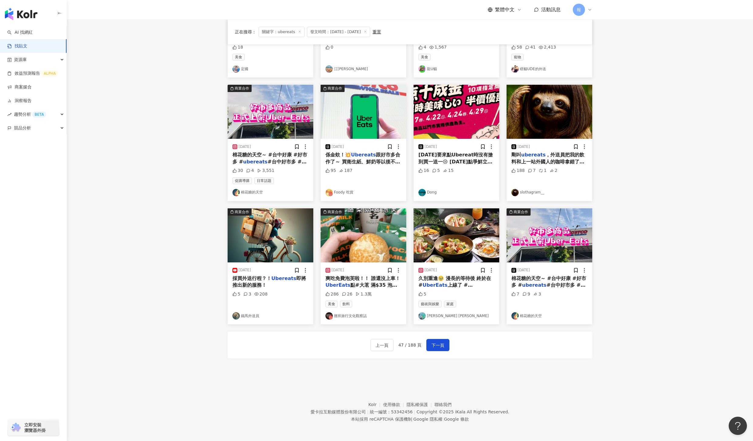
scroll to position [142, 0]
click at [370, 284] on span "點#大茗 滿$35 泡芙直接送你吃 到3/25 有買UberOne還會多送保冷袋 啊記得點完飲料也要把泡芙加進購物車 別說我沒提醒你 不然就會像我第一次訂的時…" at bounding box center [375, 319] width 101 height 74
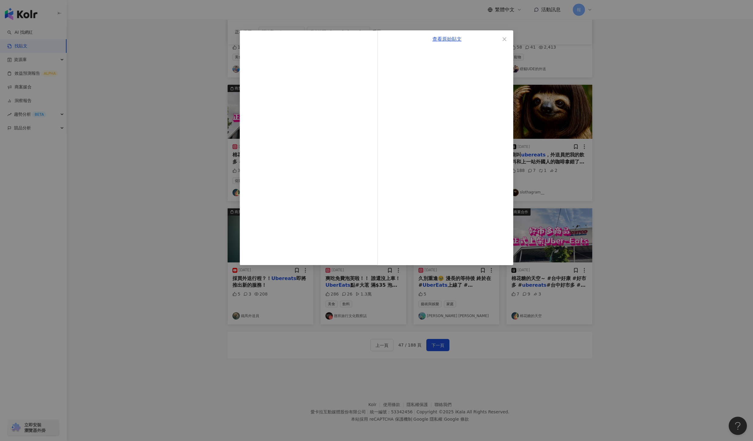
click at [446, 348] on div "查看原始貼文" at bounding box center [376, 220] width 753 height 441
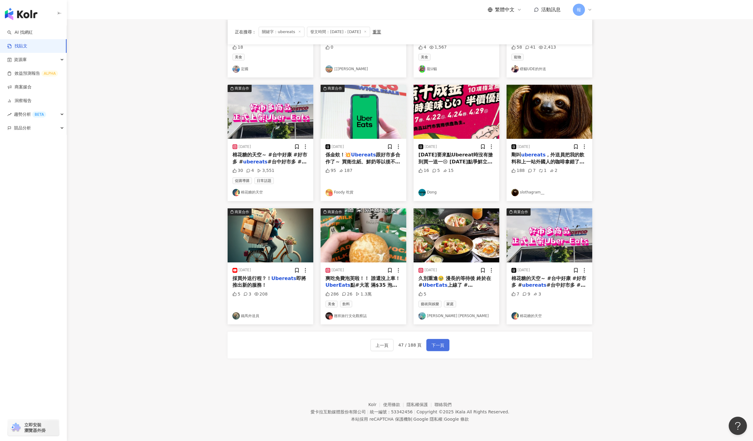
click at [445, 345] on button "下一頁" at bounding box center [437, 345] width 23 height 12
click at [444, 343] on button "下一頁" at bounding box center [437, 345] width 23 height 12
click at [443, 344] on span "下一頁" at bounding box center [437, 345] width 13 height 7
click at [375, 344] on button "上一頁" at bounding box center [381, 345] width 23 height 12
click at [438, 349] on button "下一頁" at bounding box center [437, 345] width 23 height 12
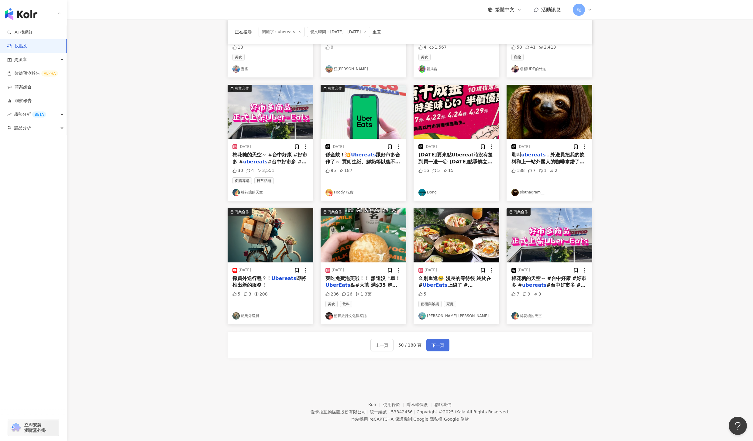
click at [433, 346] on span "下一頁" at bounding box center [437, 345] width 13 height 7
click at [433, 345] on span "下一頁" at bounding box center [437, 345] width 13 height 7
click at [438, 347] on span "下一頁" at bounding box center [437, 345] width 13 height 7
click at [375, 346] on button "上一頁" at bounding box center [381, 345] width 23 height 12
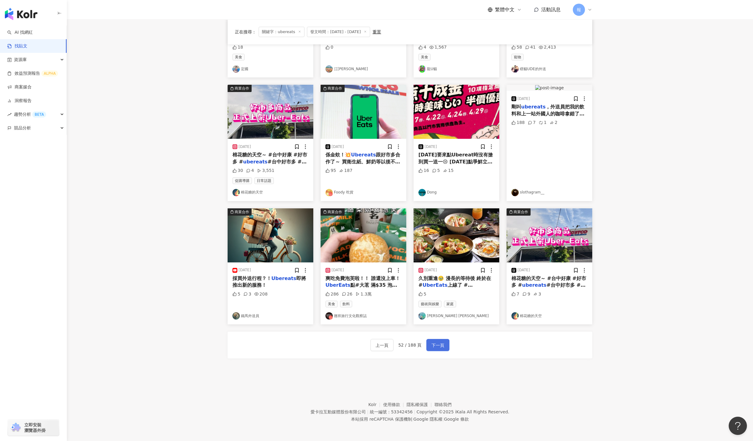
click at [436, 347] on span "下一頁" at bounding box center [437, 345] width 13 height 7
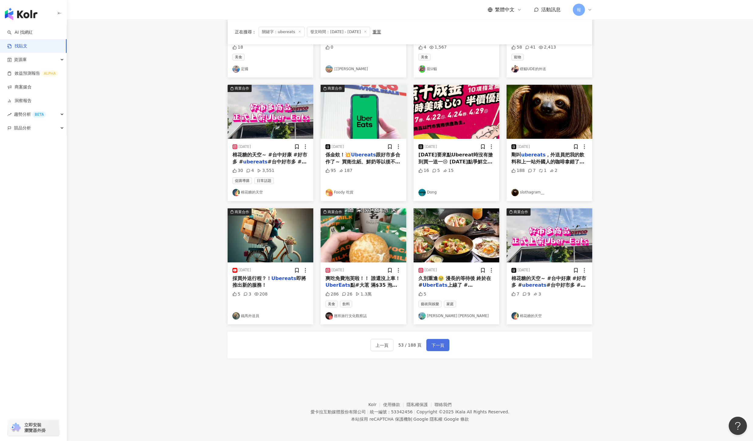
click at [443, 347] on span "下一頁" at bounding box center [437, 345] width 13 height 7
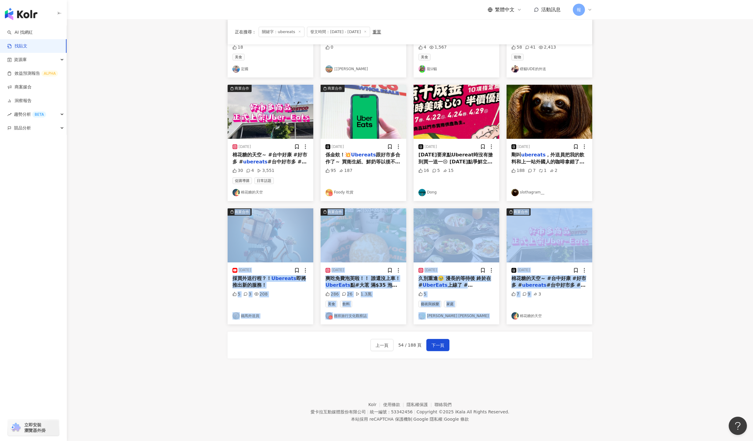
drag, startPoint x: 571, startPoint y: 291, endPoint x: 293, endPoint y: 256, distance: 279.8
click at [293, 256] on div "商業合作 2025/1/3 6號的“後門” 景德路可樂堡早餐店對面 UBEREATS 也能買得到，買起來 營業 18 美食 定國 2025/3/24 上禮拜用…" at bounding box center [410, 142] width 372 height 363
click at [444, 346] on button "下一頁" at bounding box center [437, 345] width 23 height 12
click at [386, 346] on span "上一頁" at bounding box center [381, 345] width 13 height 7
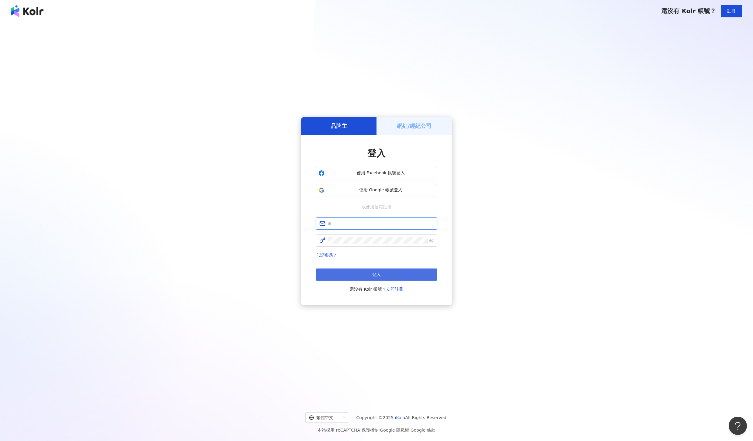
type input "**********"
click at [395, 272] on button "登入" at bounding box center [376, 274] width 121 height 12
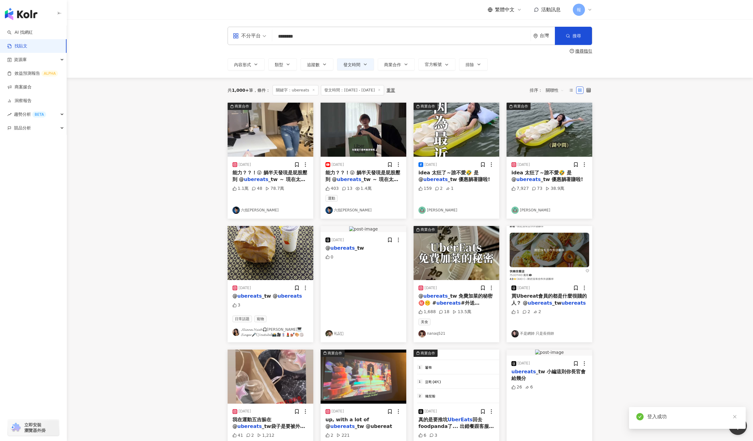
click at [297, 37] on input "********" at bounding box center [401, 36] width 253 height 13
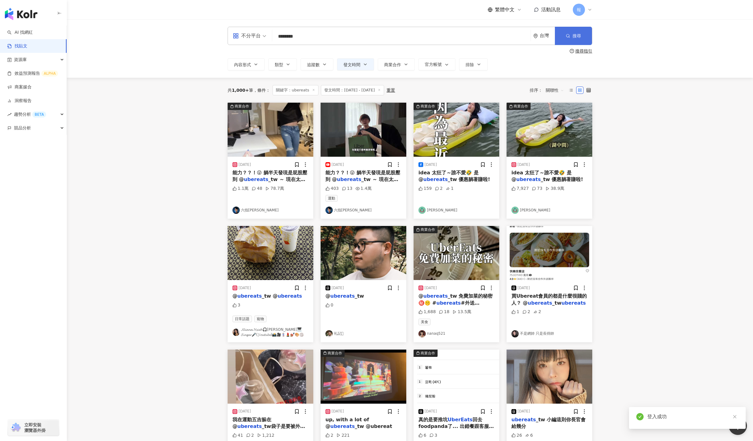
click at [569, 36] on icon "button" at bounding box center [568, 36] width 4 height 4
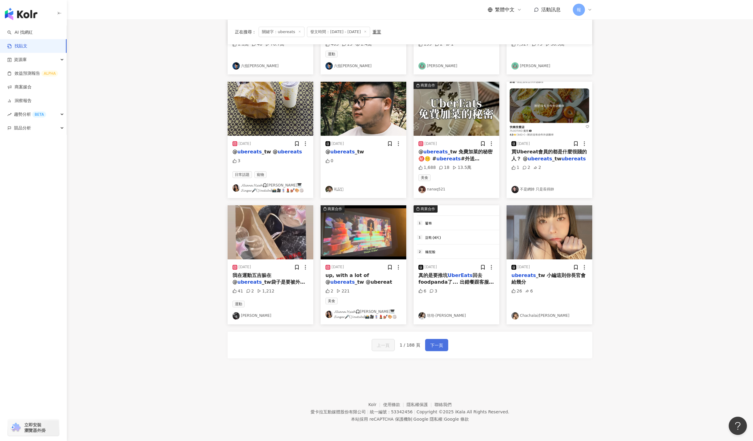
click at [439, 343] on span "下一頁" at bounding box center [436, 345] width 13 height 7
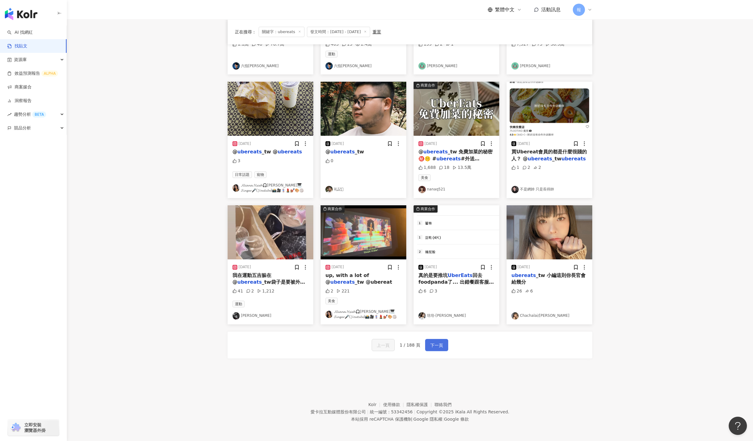
click at [439, 343] on span "下一頁" at bounding box center [436, 345] width 13 height 7
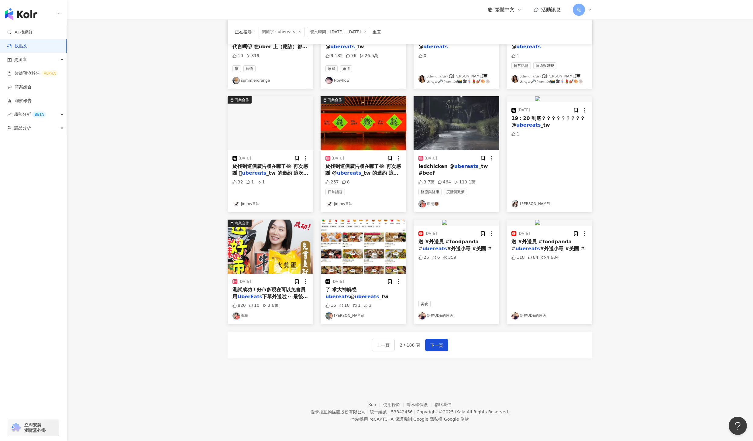
scroll to position [142, 0]
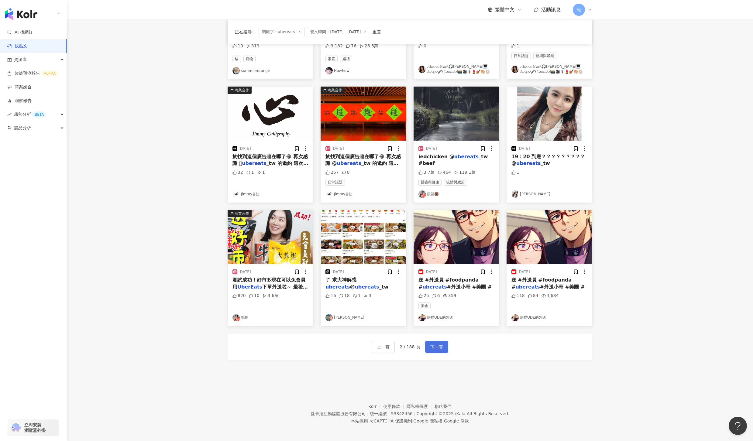
click at [431, 345] on span "下一頁" at bounding box center [436, 346] width 13 height 7
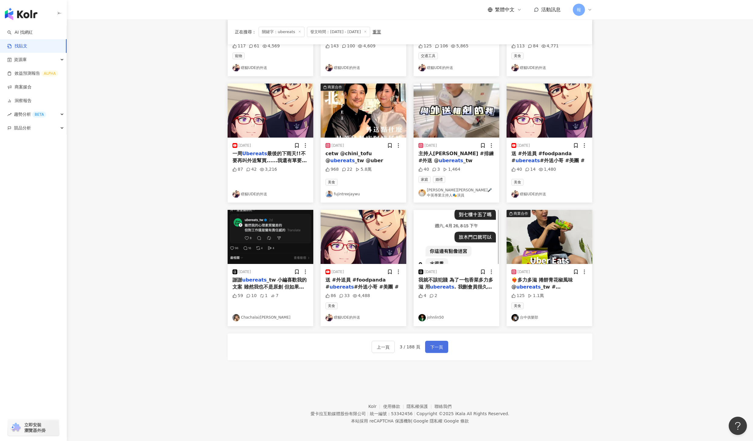
click at [431, 345] on span "下一頁" at bounding box center [436, 346] width 13 height 7
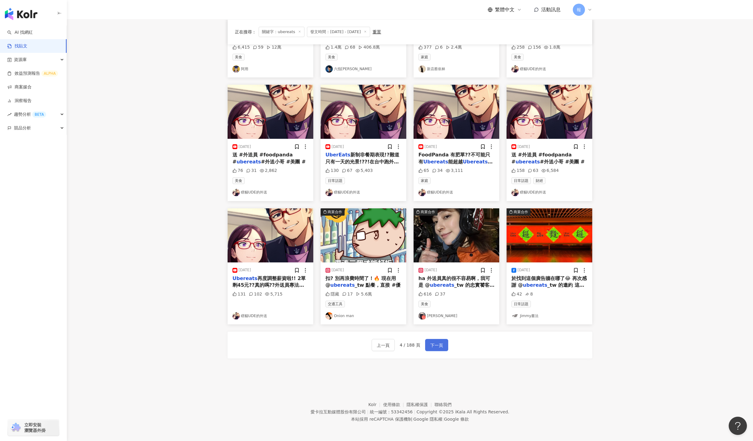
click at [431, 345] on span "下一頁" at bounding box center [436, 345] width 13 height 7
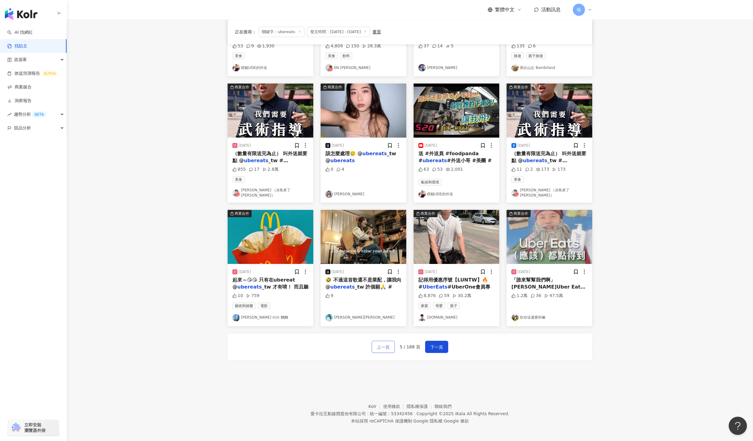
click at [385, 347] on span "上一頁" at bounding box center [383, 346] width 13 height 7
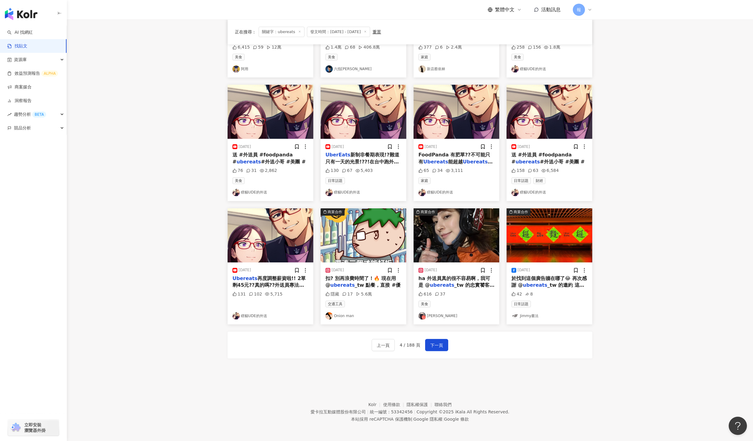
click at [373, 281] on div "扣? 別再浪費時間了！🔥 現在用 @ ubereats _tw 點餐，直接 #優" at bounding box center [363, 282] width 76 height 14
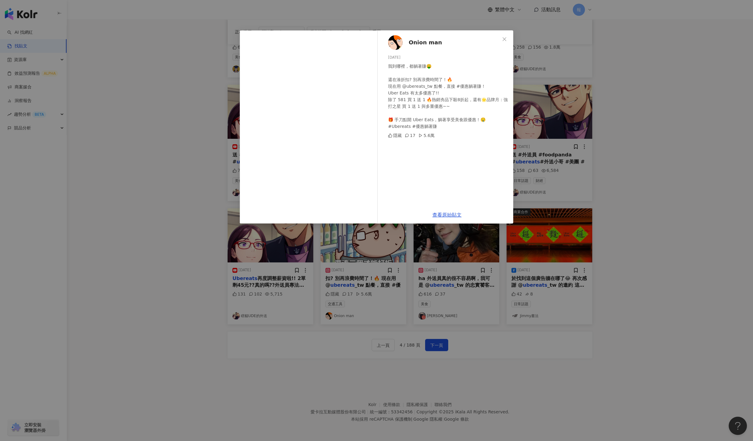
click at [679, 196] on div "Onion man 2025/5/21 我到哪裡，都躺著賺🤑 還在湊折扣? 別再浪費時間了！🔥 現在用 @ubereats_tw 點餐，直接 #優惠躺著賺！ …" at bounding box center [376, 220] width 753 height 441
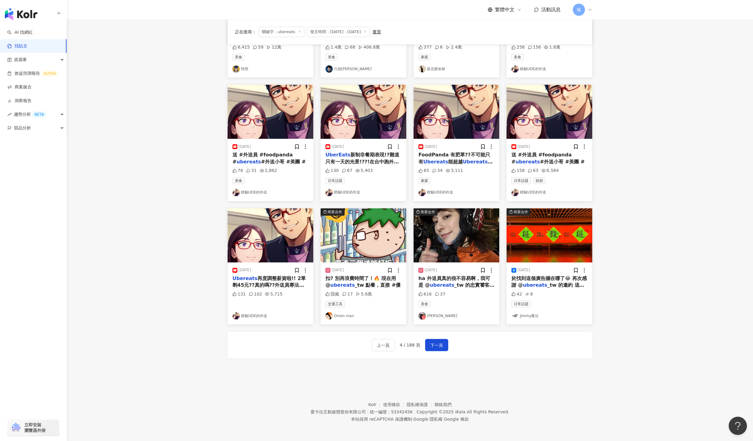
click at [454, 282] on div "ha 外送員真的很不容易啊，我可是 @ ubereats _tw 的忠實饕客！ 要" at bounding box center [456, 282] width 76 height 14
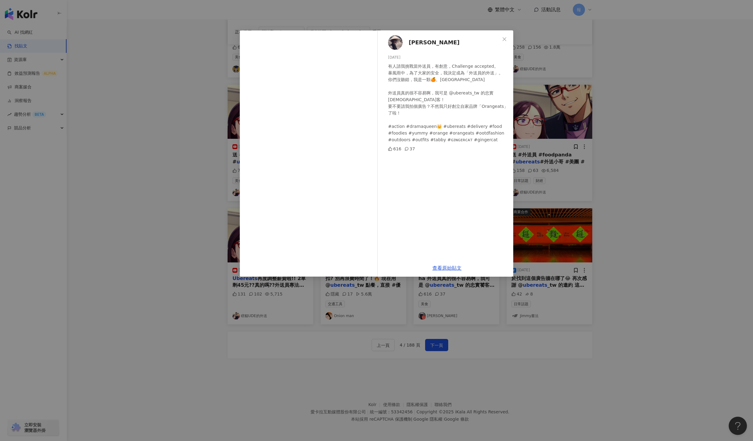
click at [664, 290] on div "ERIKA R 艾莉塔 2025/5/3 有人請我挑戰當外送員，有創意，Challenge accepted。 暴風雨中，為了大家的安全，我決定成為「外送員的…" at bounding box center [376, 220] width 753 height 441
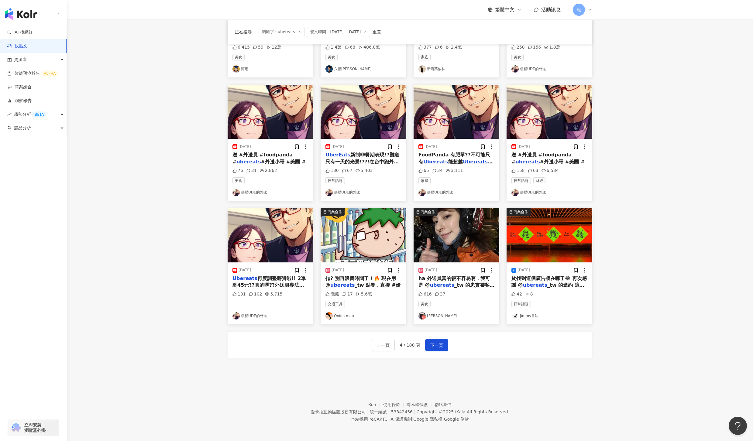
click at [366, 282] on span "_tw 點餐，直接 #優" at bounding box center [377, 285] width 46 height 6
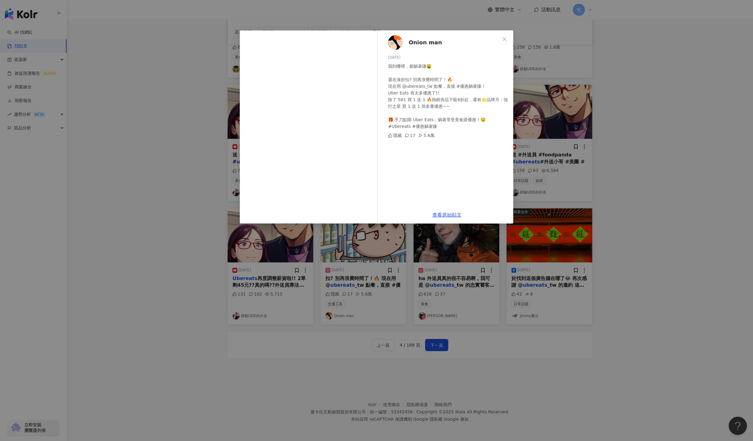
click at [675, 287] on div "Onion man 2025/5/21 我到哪裡，都躺著賺🤑 還在湊折扣? 別再浪費時間了！🔥 現在用 @ubereats_tw 點餐，直接 #優惠躺著賺！ …" at bounding box center [376, 220] width 753 height 441
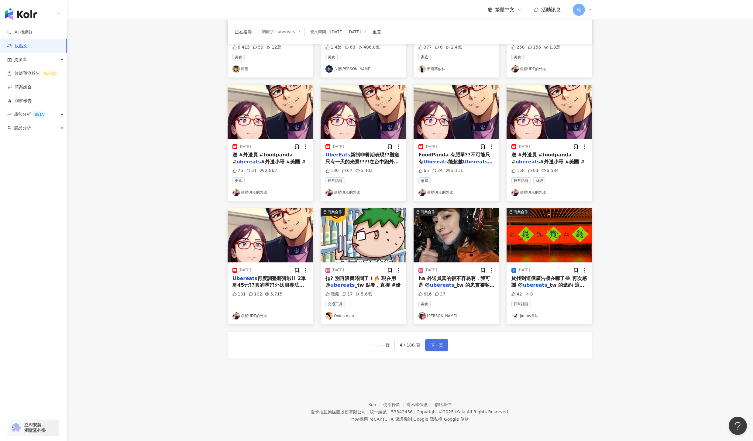
click at [437, 350] on button "下一頁" at bounding box center [436, 345] width 23 height 12
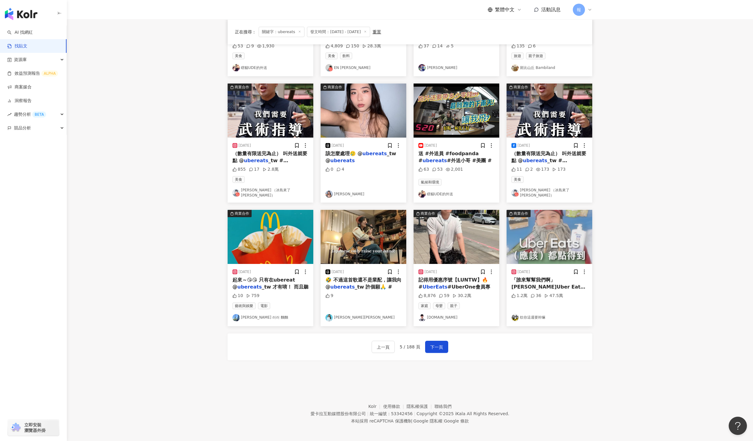
click at [436, 352] on div "上一頁 5 / 188 頁 下一頁" at bounding box center [409, 346] width 364 height 27
click at [439, 346] on span "下一頁" at bounding box center [436, 346] width 13 height 7
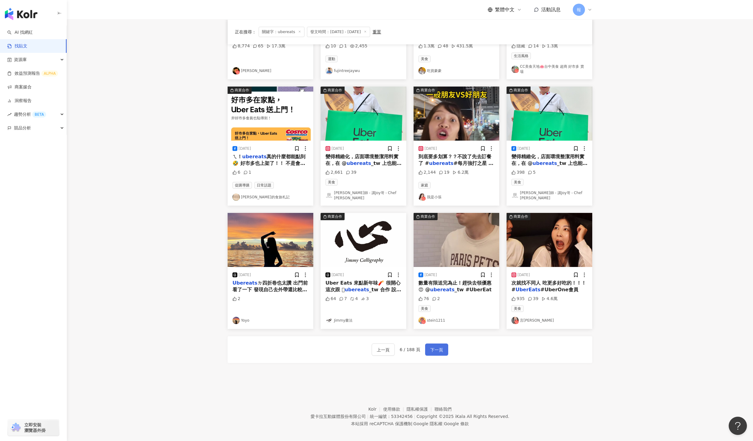
click at [441, 346] on span "下一頁" at bounding box center [436, 349] width 13 height 7
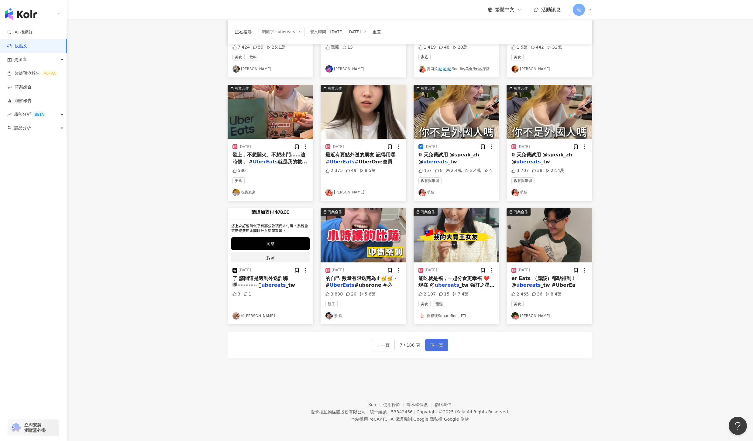
click at [441, 344] on span "下一頁" at bounding box center [436, 345] width 13 height 7
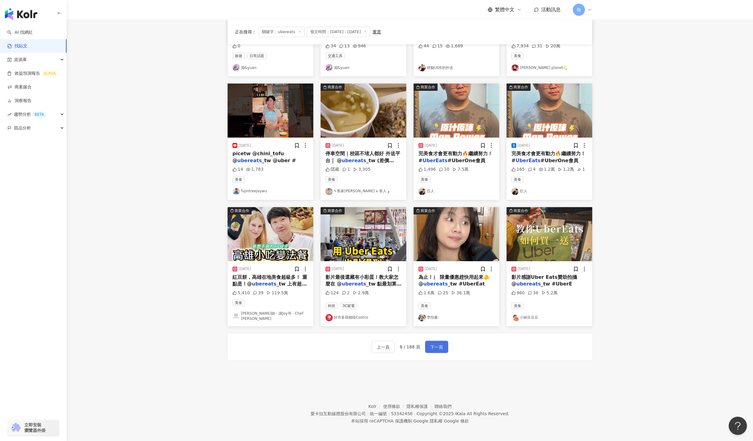
click at [441, 344] on span "下一頁" at bounding box center [436, 346] width 13 height 7
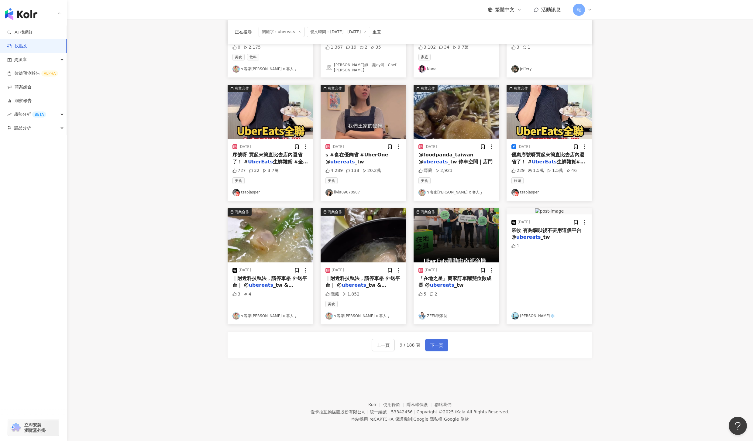
click at [441, 344] on span "下一頁" at bounding box center [436, 345] width 13 height 7
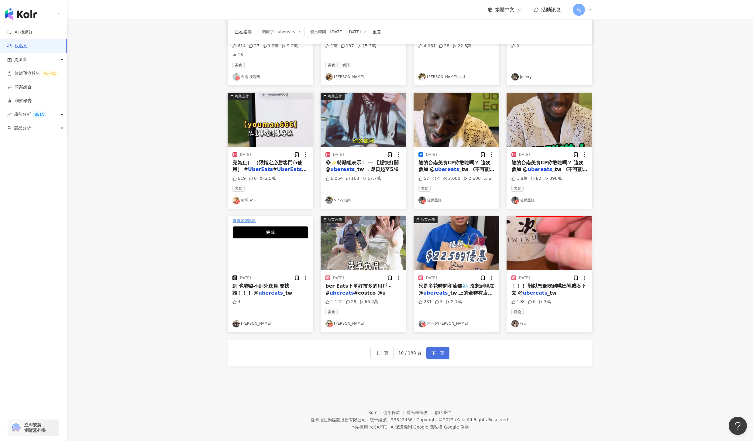
click at [441, 350] on span "下一頁" at bounding box center [437, 353] width 13 height 7
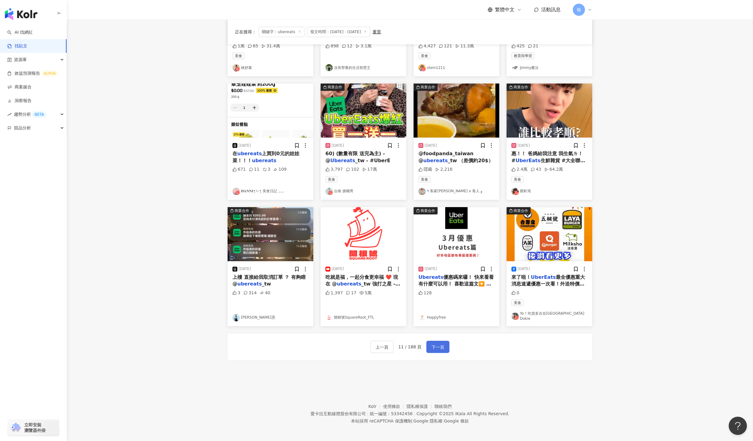
click at [441, 344] on span "下一頁" at bounding box center [437, 346] width 13 height 7
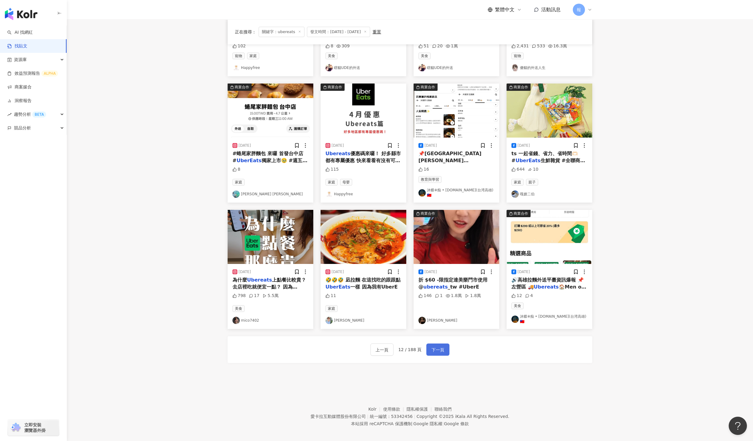
click at [441, 346] on span "下一頁" at bounding box center [437, 349] width 13 height 7
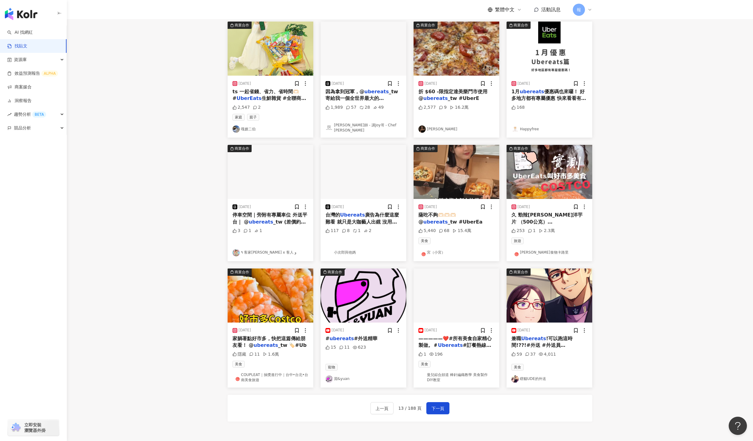
scroll to position [145, 0]
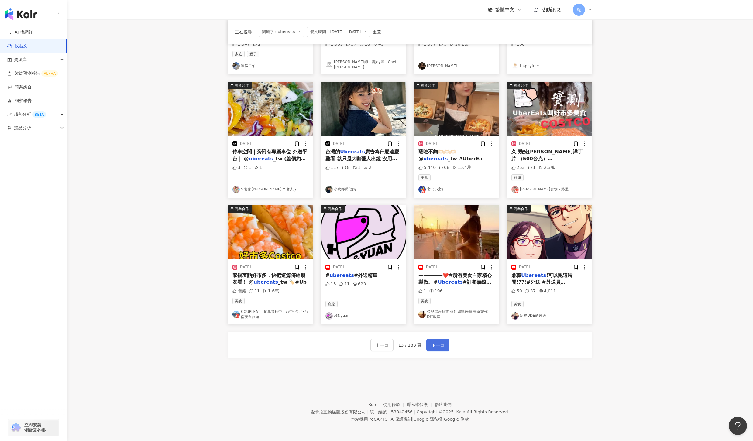
click at [444, 343] on button "下一頁" at bounding box center [437, 345] width 23 height 12
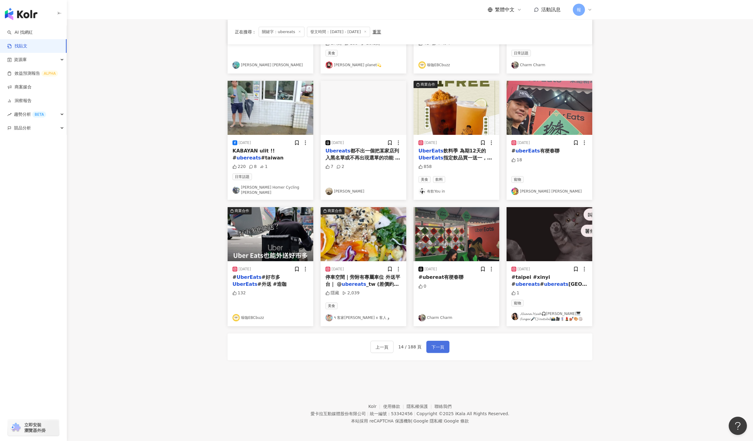
drag, startPoint x: 443, startPoint y: 343, endPoint x: 443, endPoint y: 338, distance: 4.6
click at [443, 343] on span "下一頁" at bounding box center [437, 346] width 13 height 7
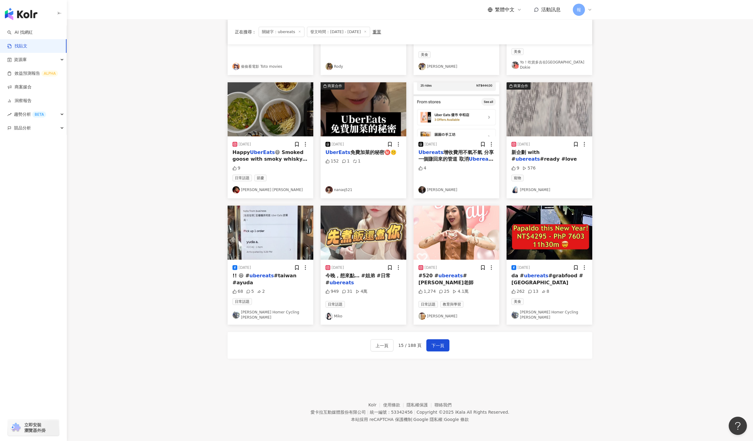
scroll to position [142, 0]
